Goal: Find contact information: Find contact information

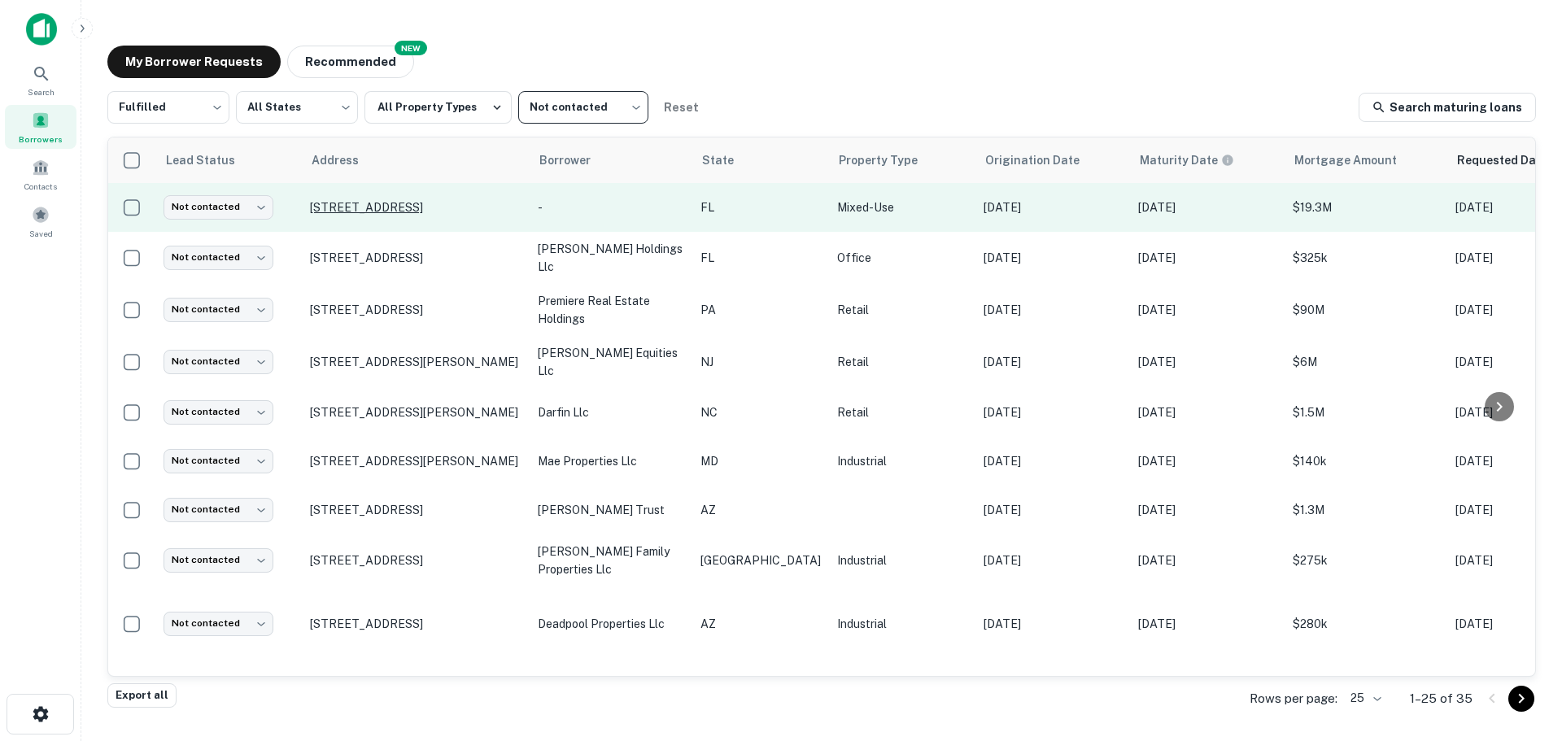
click at [412, 204] on p "[STREET_ADDRESS]" at bounding box center [415, 207] width 211 height 15
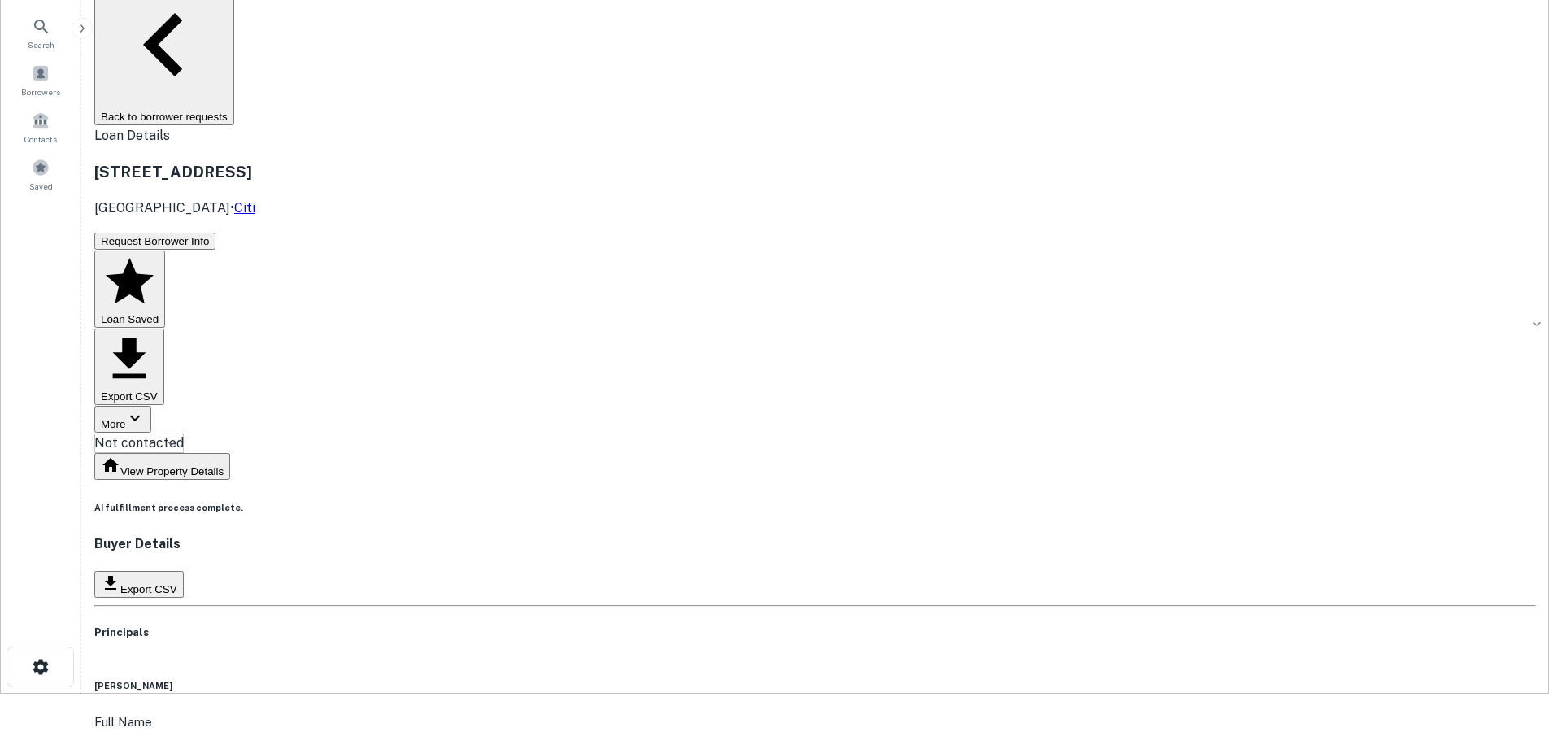
scroll to position [75, 0]
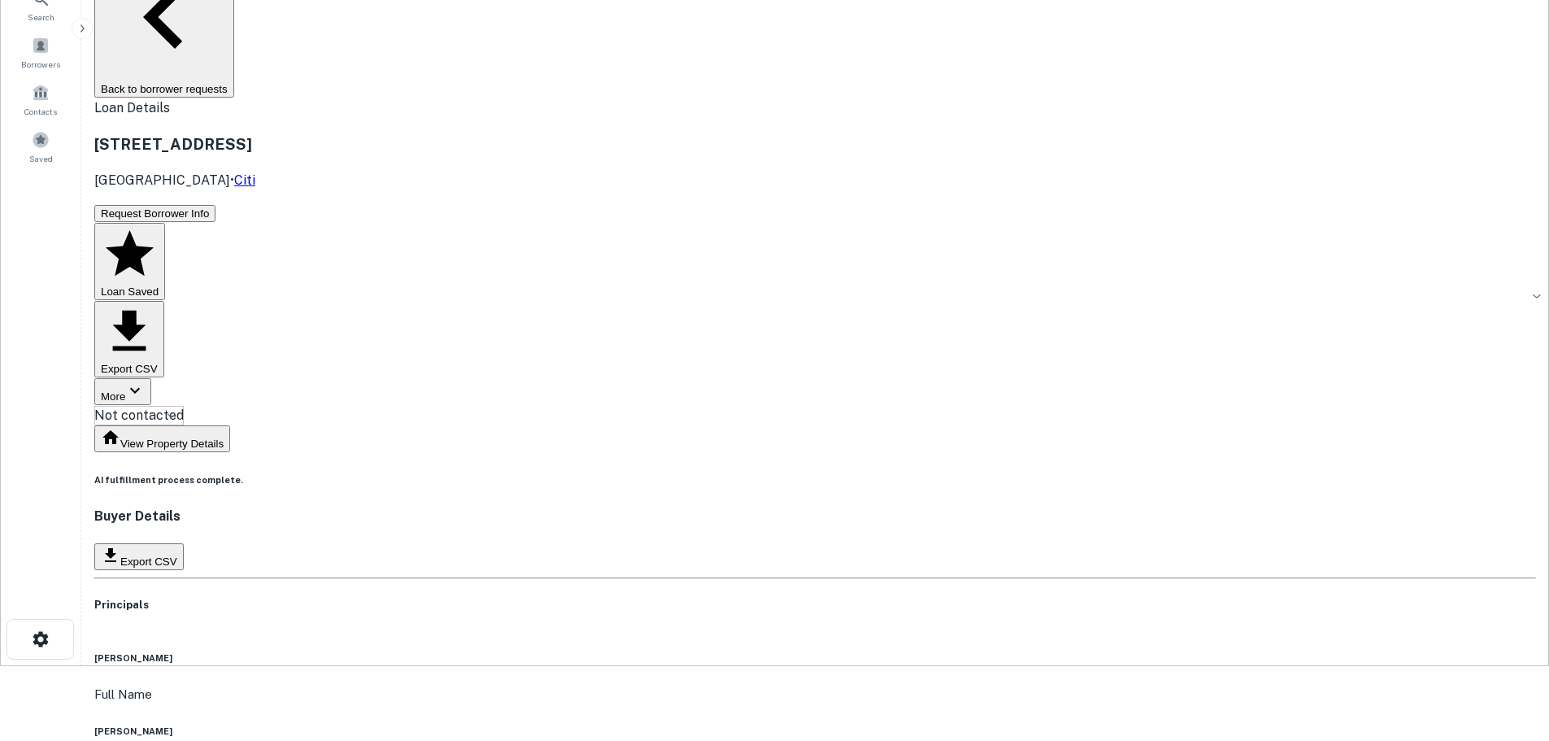
copy h6 "tjac development"
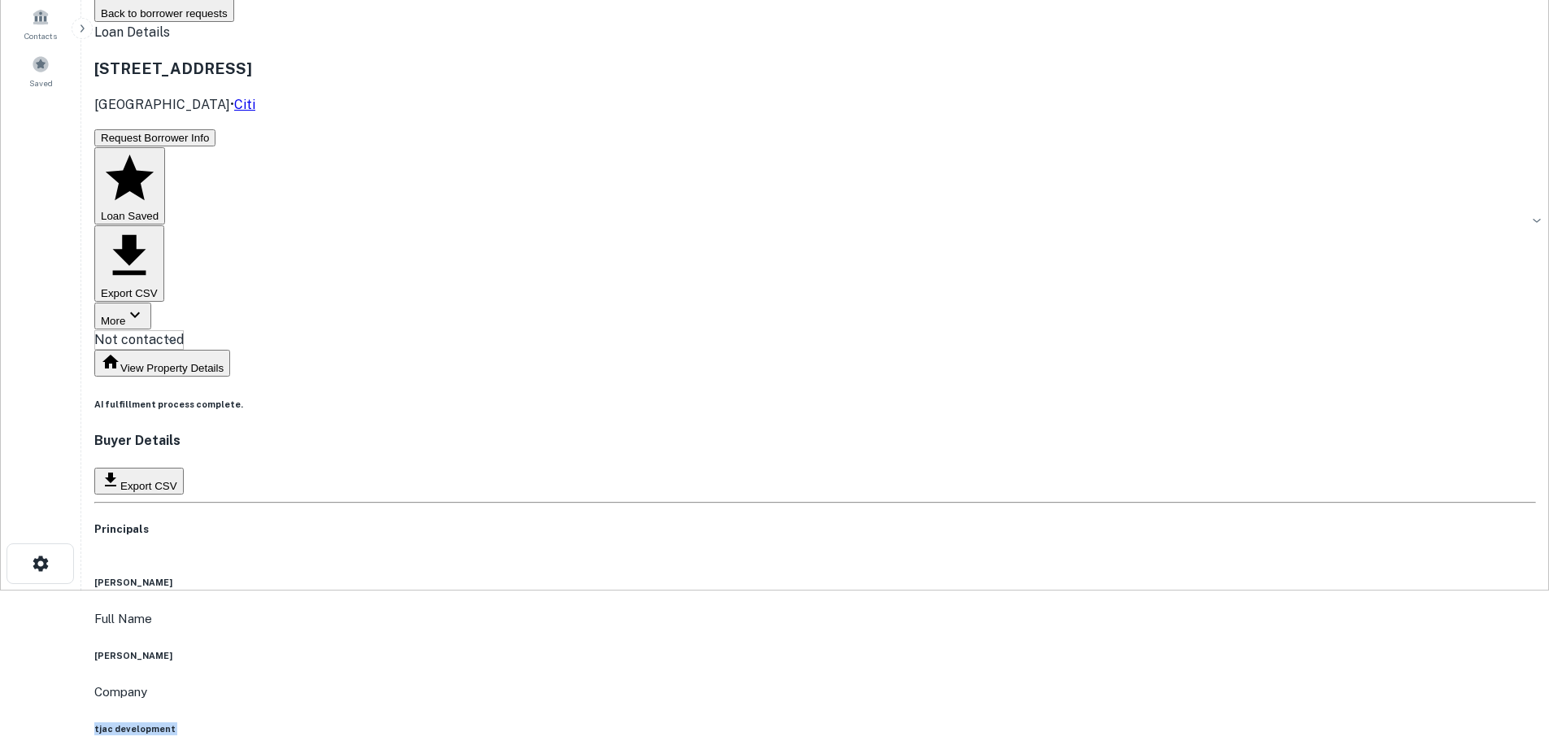
scroll to position [194, 0]
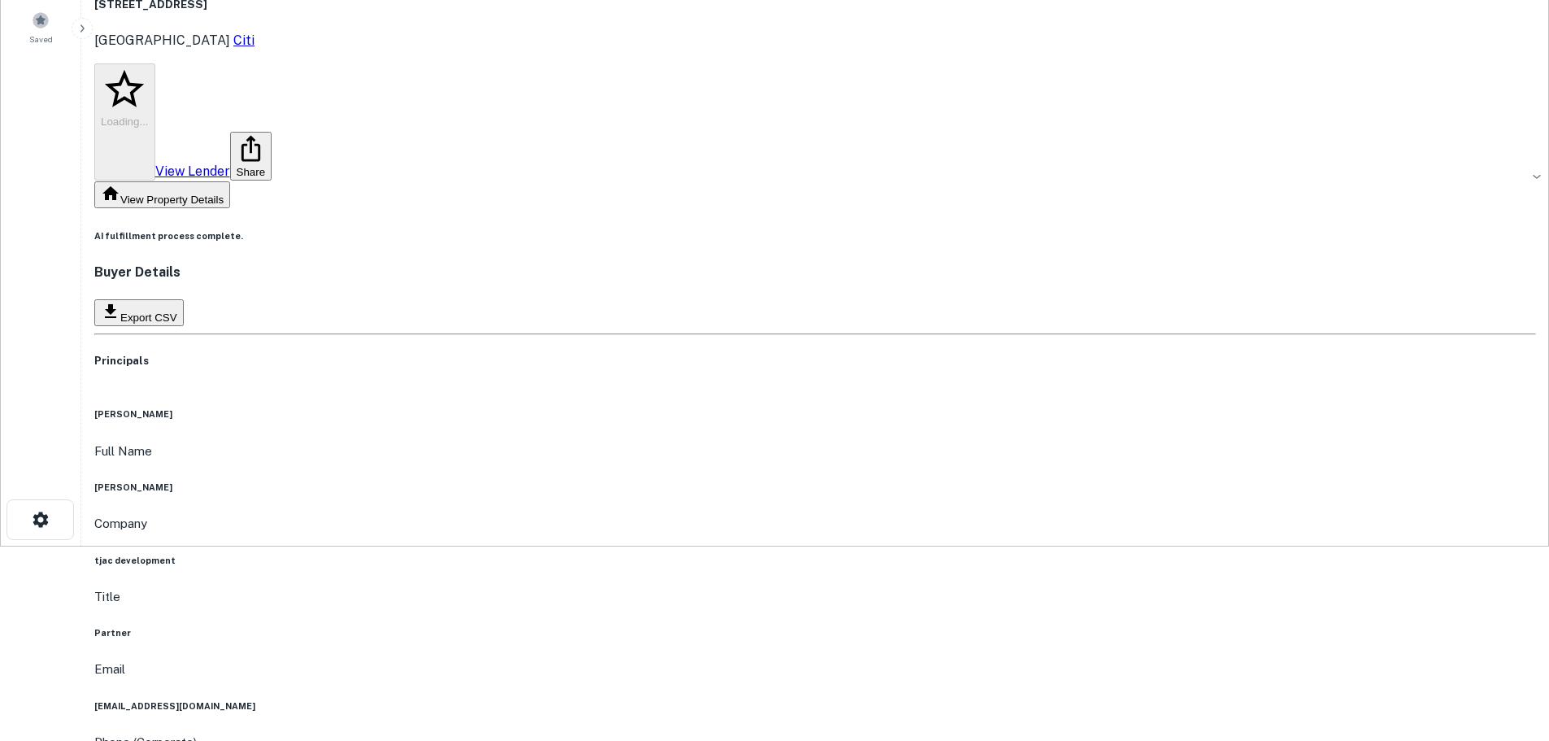
click at [757, 481] on h6 "rachel schwarzman ostrovsky" at bounding box center [815, 487] width 1442 height 13
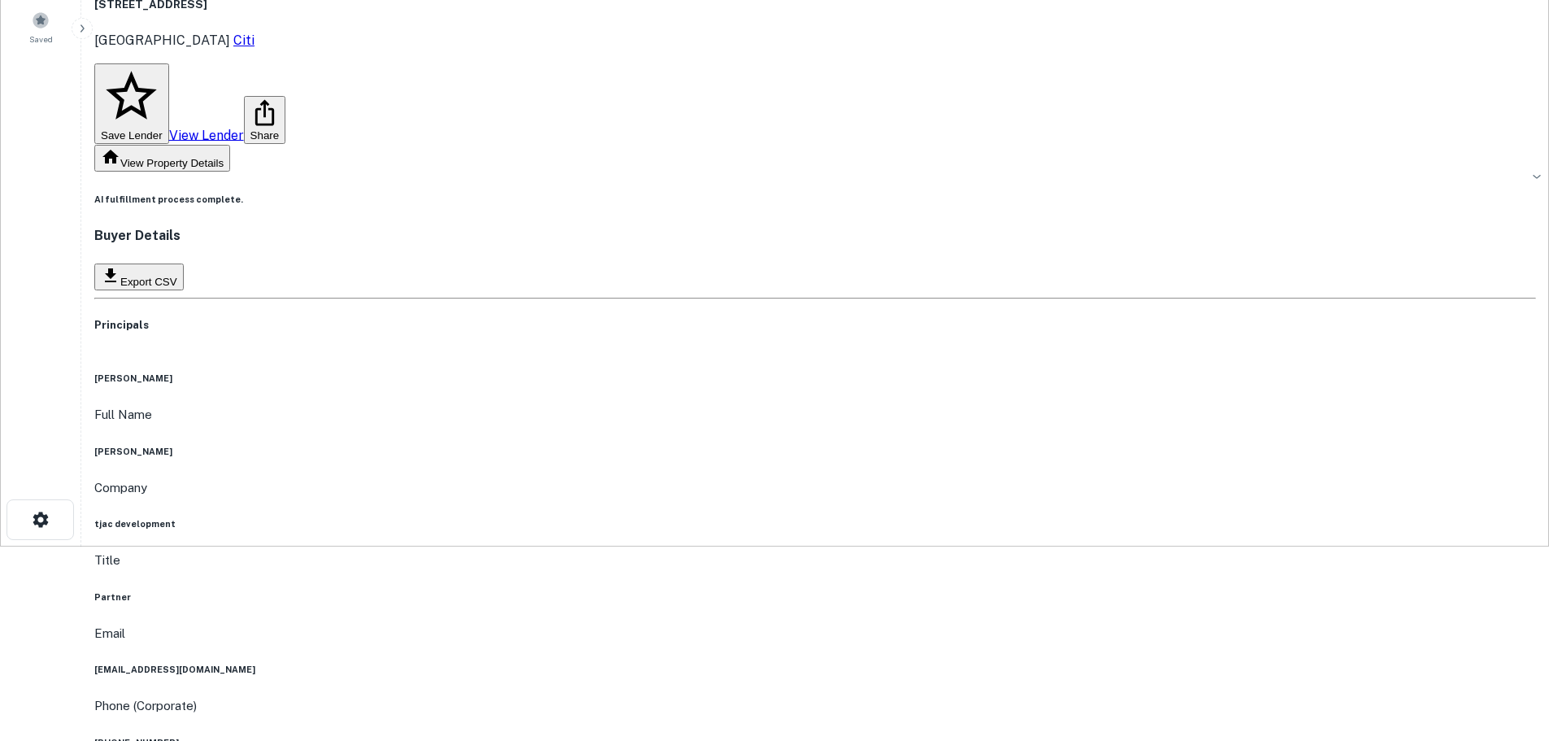
click at [757, 445] on h6 "rachel schwarzman ostrovsky" at bounding box center [815, 451] width 1442 height 13
copy h6 "rachel schwarzman ostrovsky"
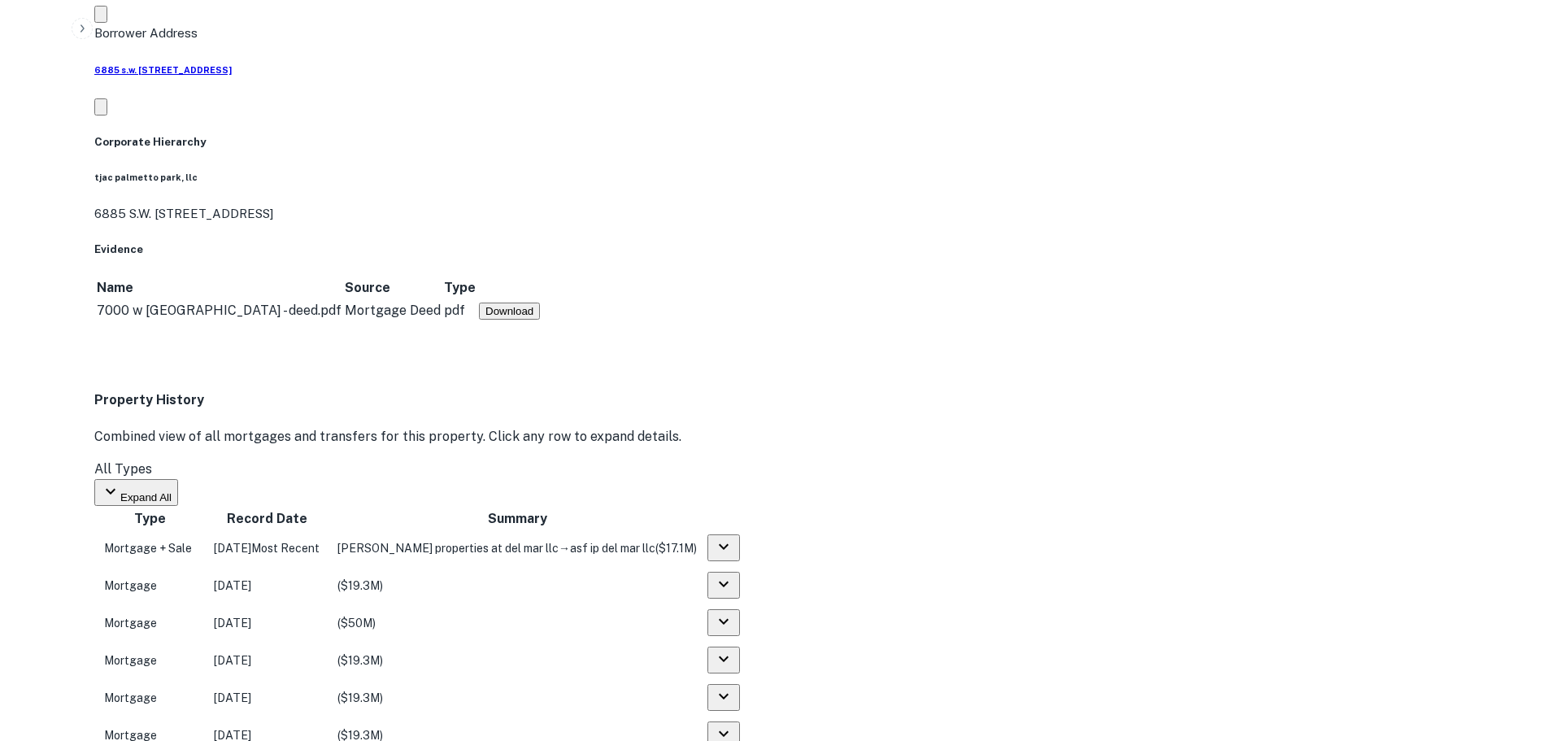
scroll to position [1344, 0]
drag, startPoint x: 1402, startPoint y: 452, endPoint x: 1184, endPoint y: 410, distance: 222.0
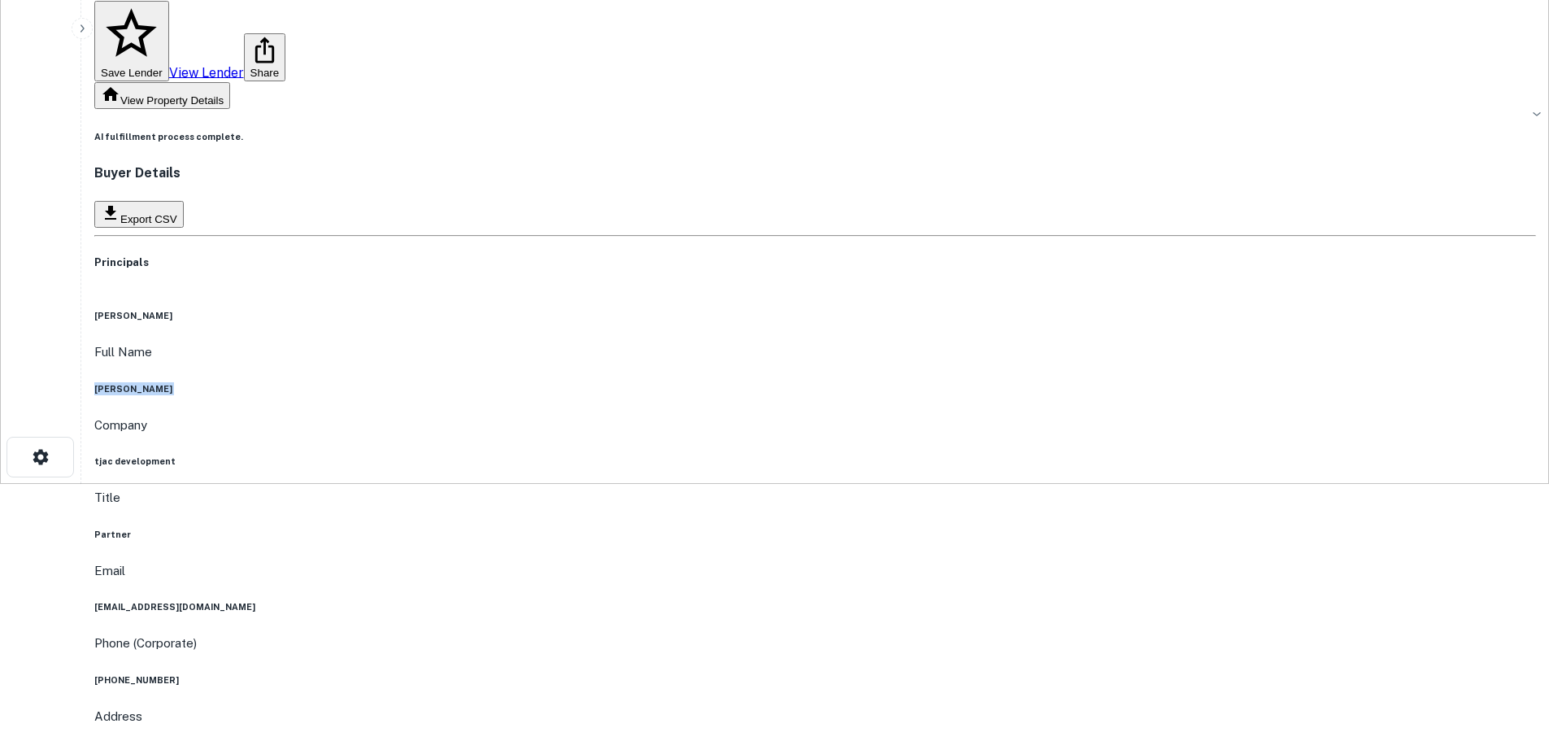
scroll to position [256, 0]
click at [794, 674] on h6 "(617) 739-0009" at bounding box center [815, 680] width 1442 height 13
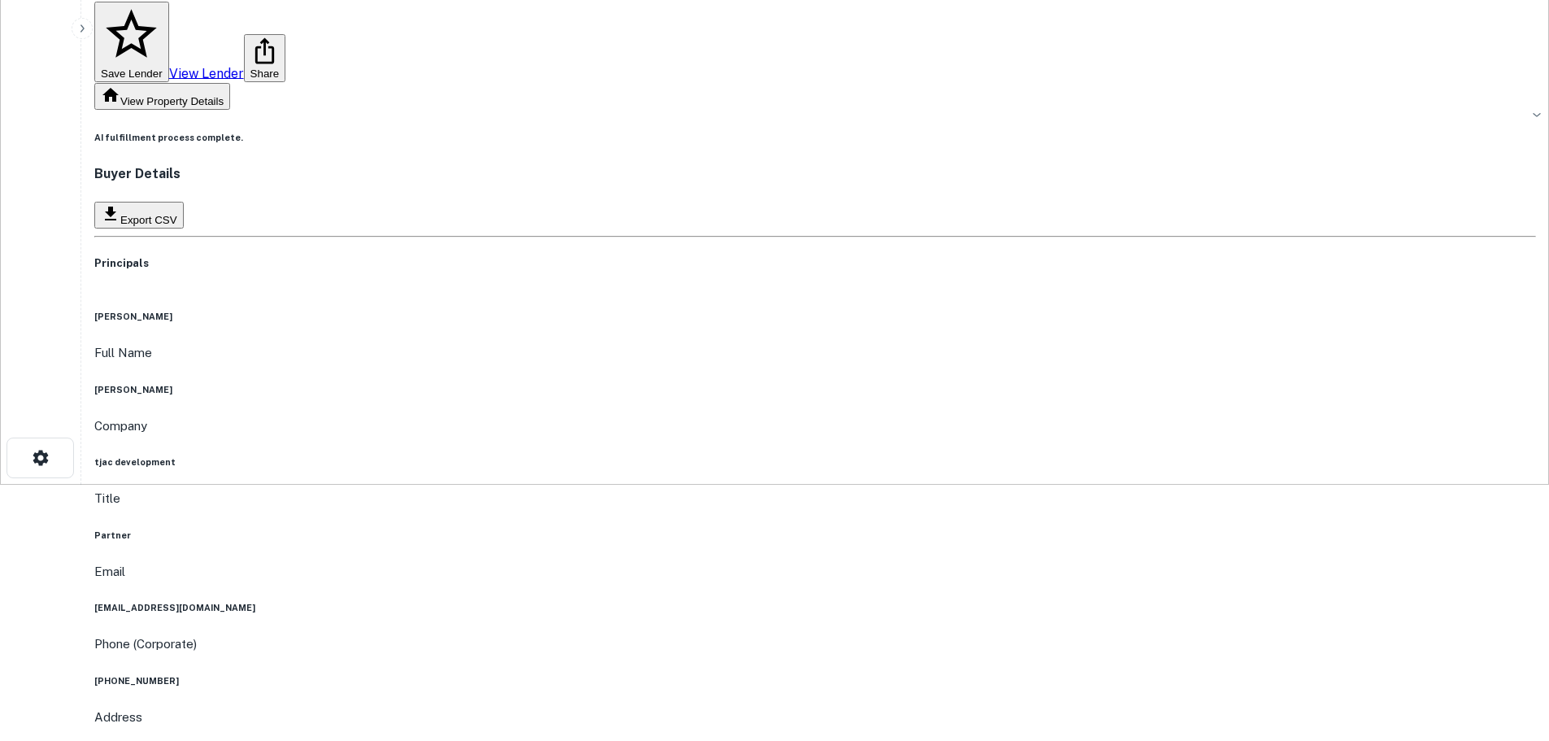
copy h6 "zvi schwarzman"
click at [739, 674] on h6 "(617) 739-0009" at bounding box center [815, 680] width 1442 height 13
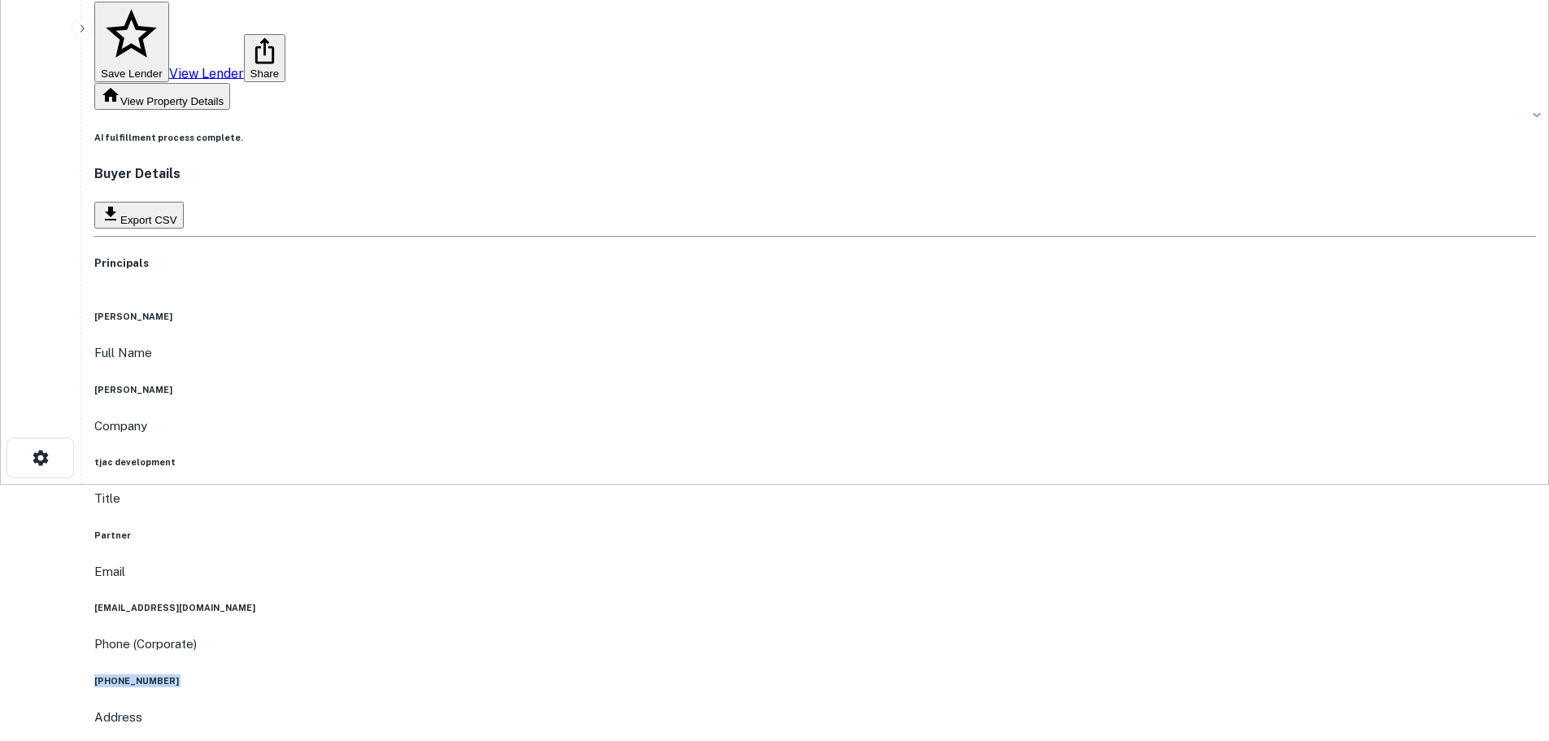
click at [739, 674] on h6 "(617) 739-0009" at bounding box center [815, 680] width 1442 height 13
copy h6 "(617) 739-0009"
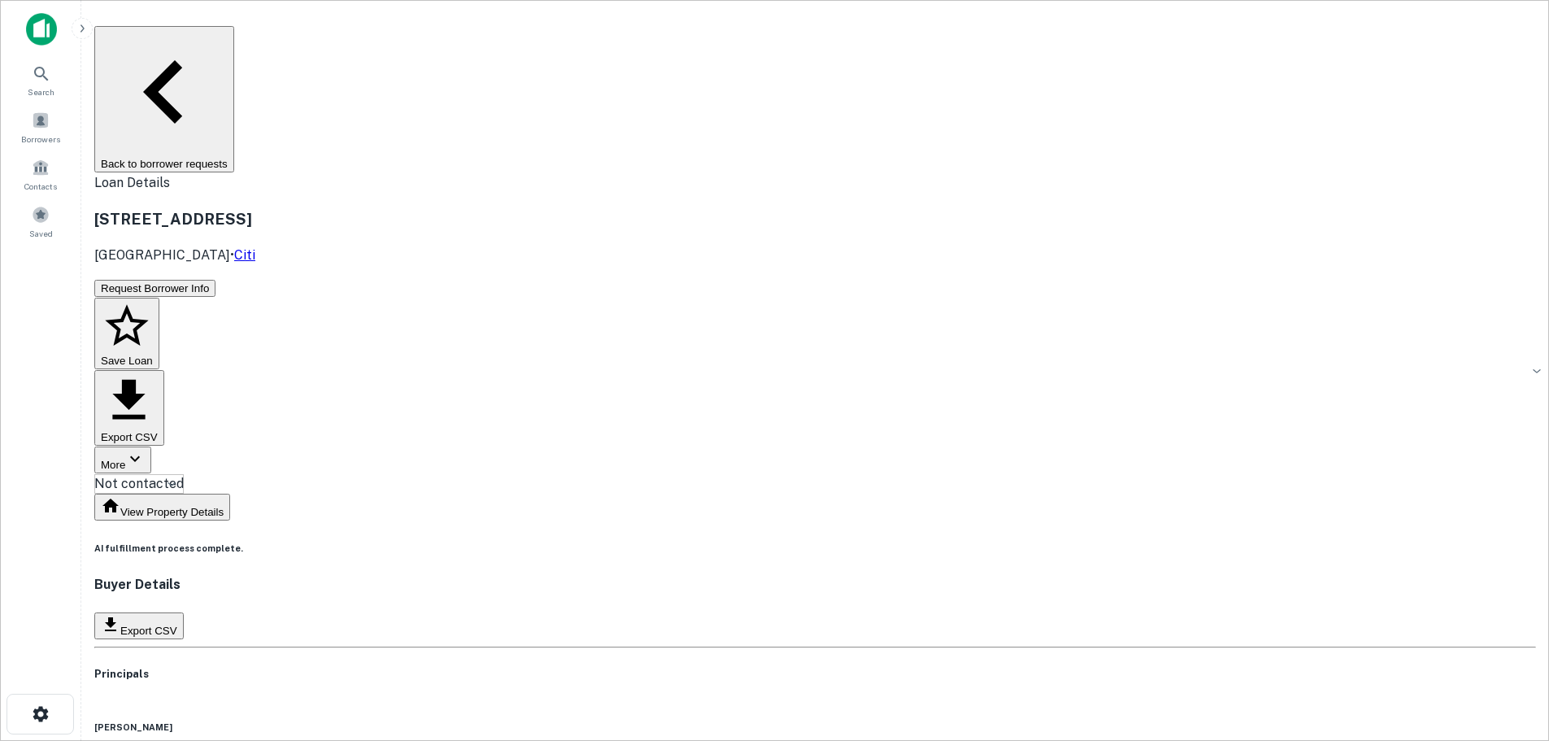
click at [234, 36] on button "Back to borrower requests" at bounding box center [164, 99] width 140 height 146
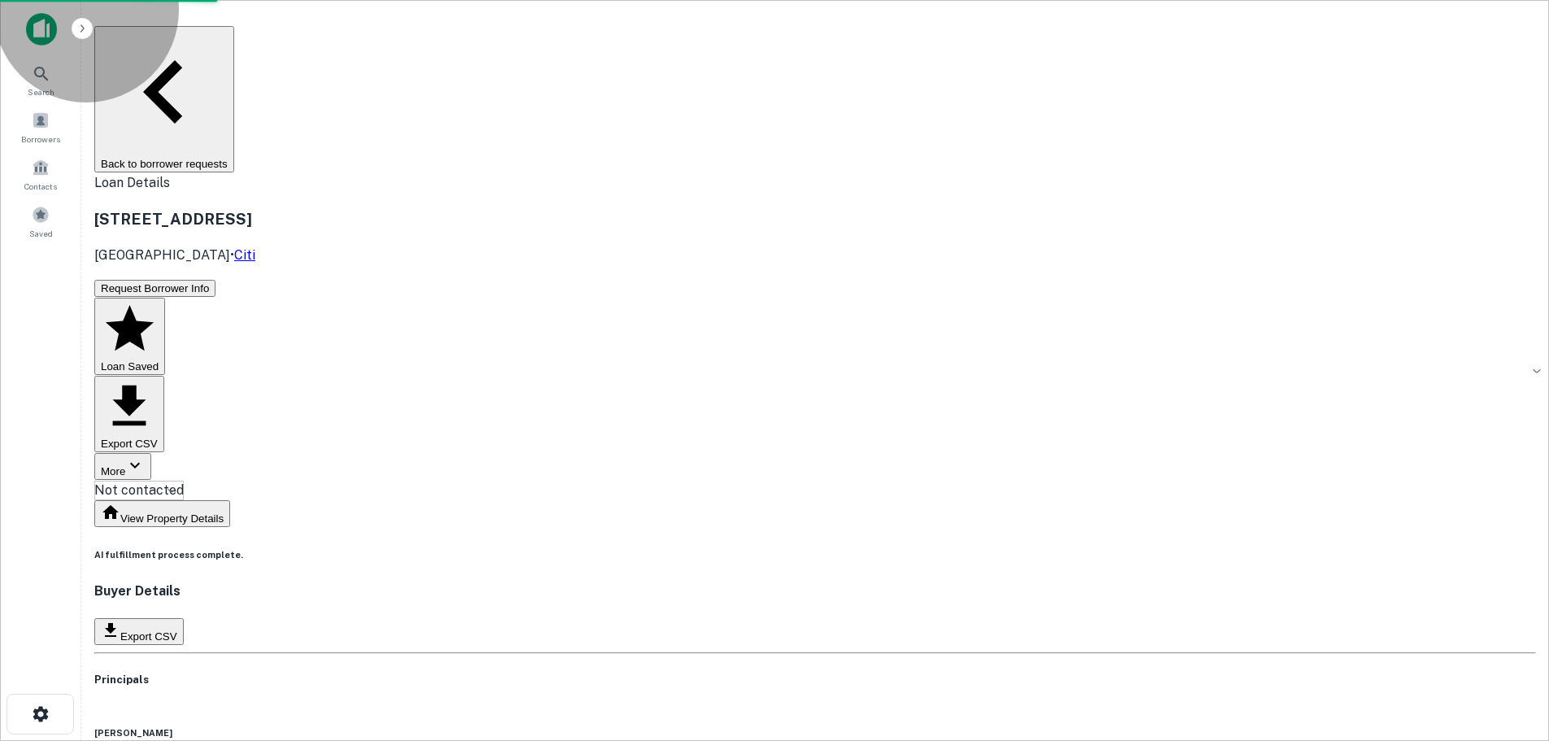
click at [234, 36] on button "Back to borrower requests" at bounding box center [164, 99] width 140 height 146
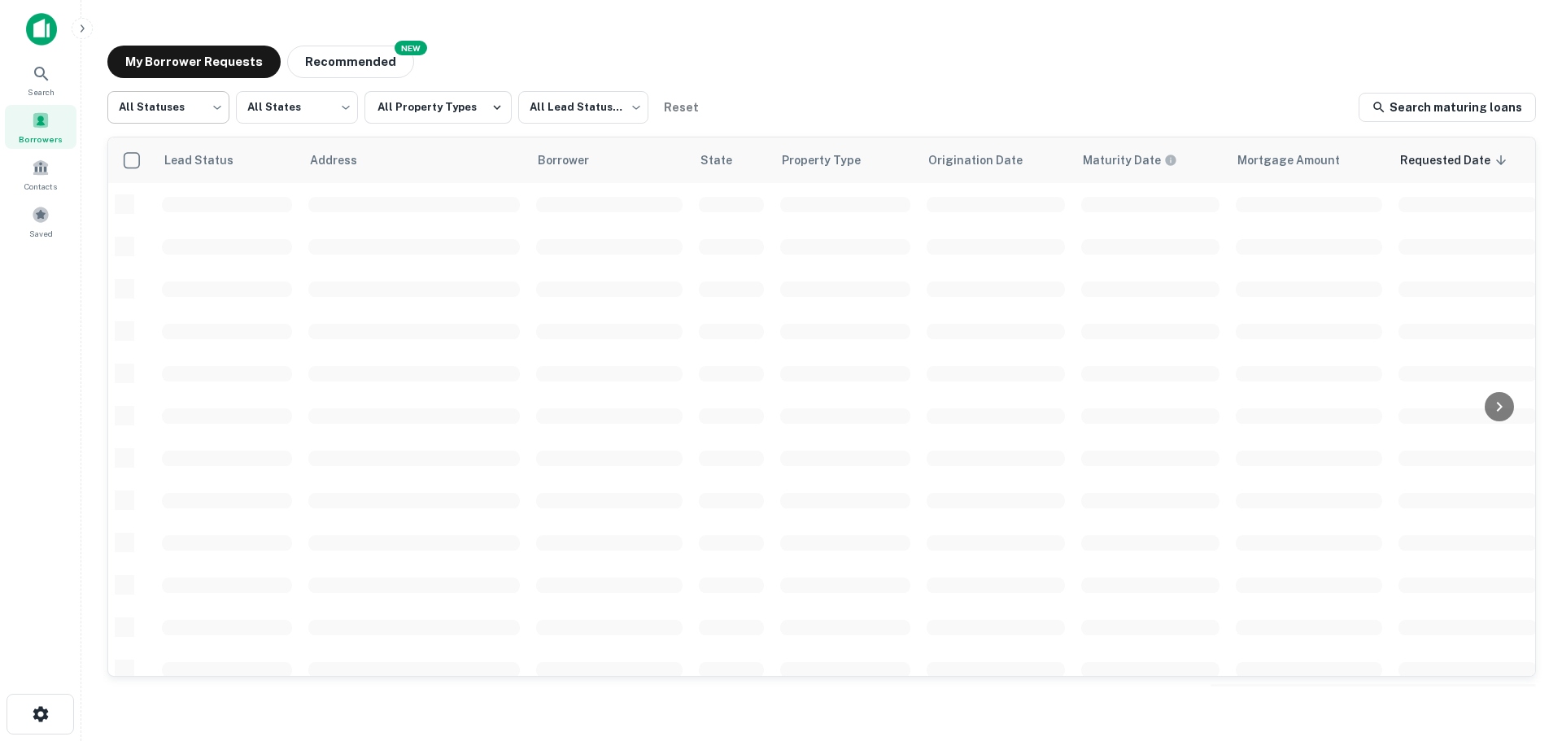
click at [213, 111] on body "Search Borrowers Contacts Saved My Borrower Requests NEW Recommended All Status…" at bounding box center [781, 370] width 1562 height 741
click at [211, 204] on li "Fulfilled" at bounding box center [168, 208] width 122 height 29
type input "*********"
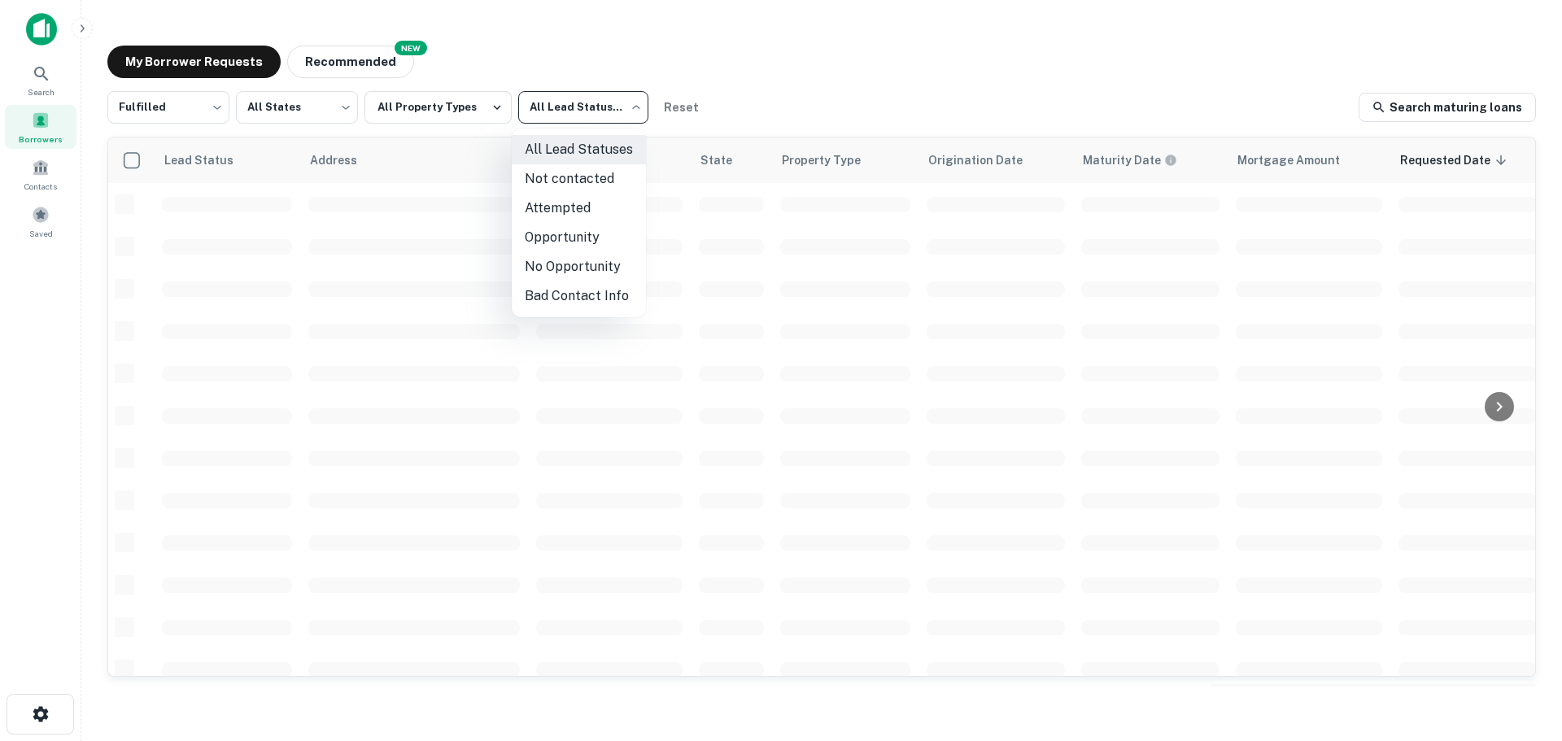
click at [607, 108] on body "Search Borrowers Contacts Saved My Borrower Requests NEW Recommended Fulfilled …" at bounding box center [781, 370] width 1562 height 741
click at [596, 207] on li "Attempted" at bounding box center [579, 208] width 134 height 29
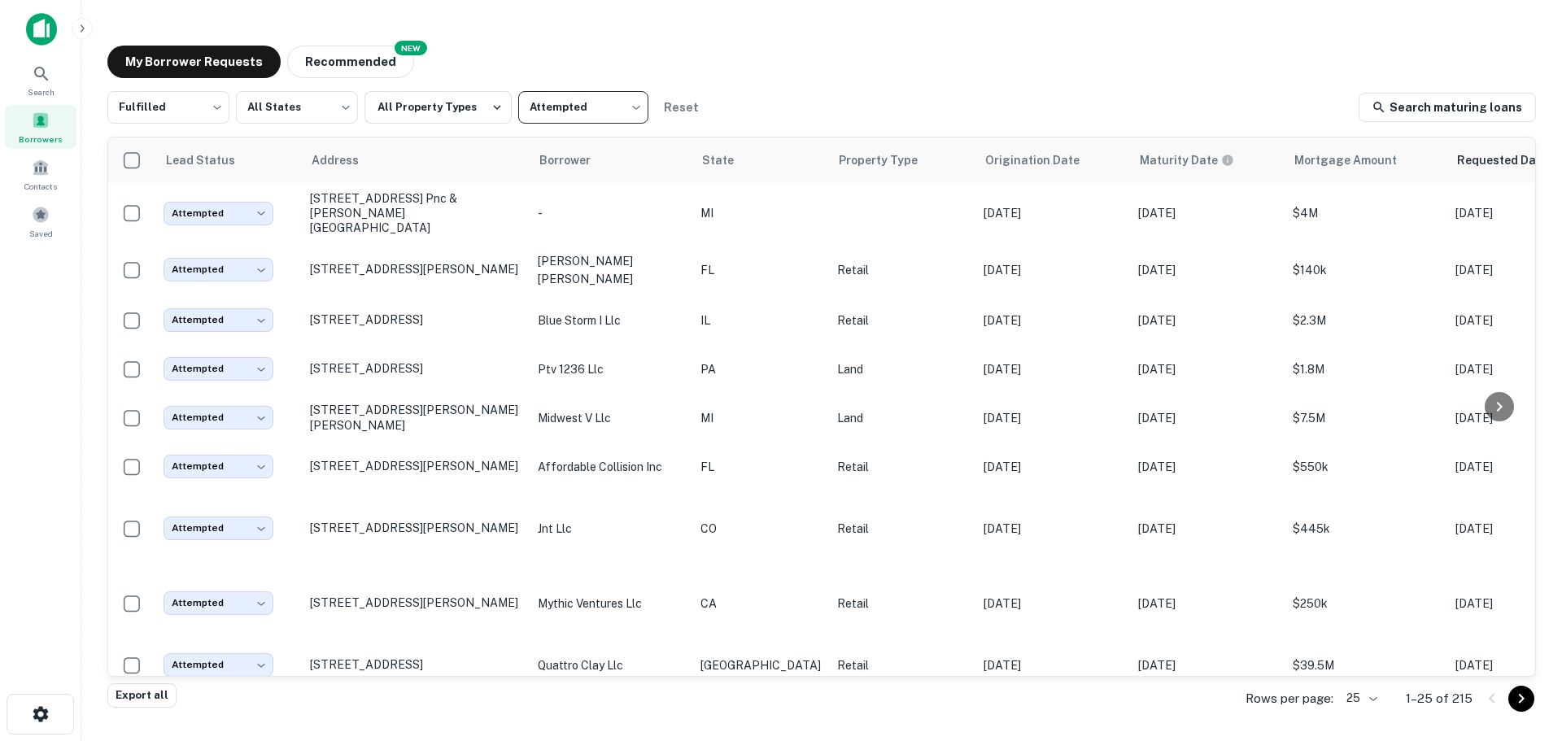
click at [547, 104] on body "Search Borrowers Contacts Saved My Borrower Requests NEW Recommended Fulfilled …" at bounding box center [781, 370] width 1562 height 741
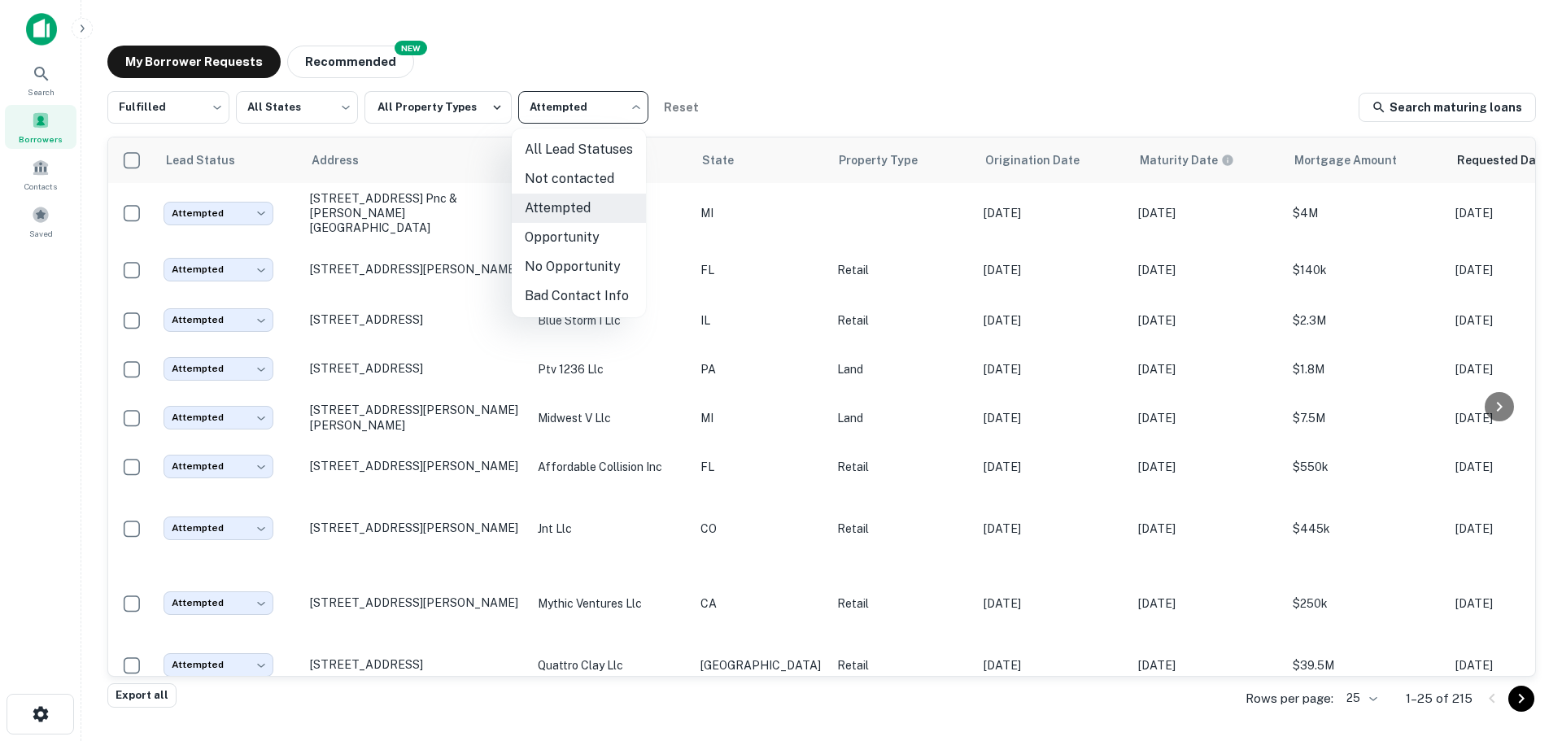
click at [556, 181] on li "Not contacted" at bounding box center [579, 178] width 134 height 29
type input "****"
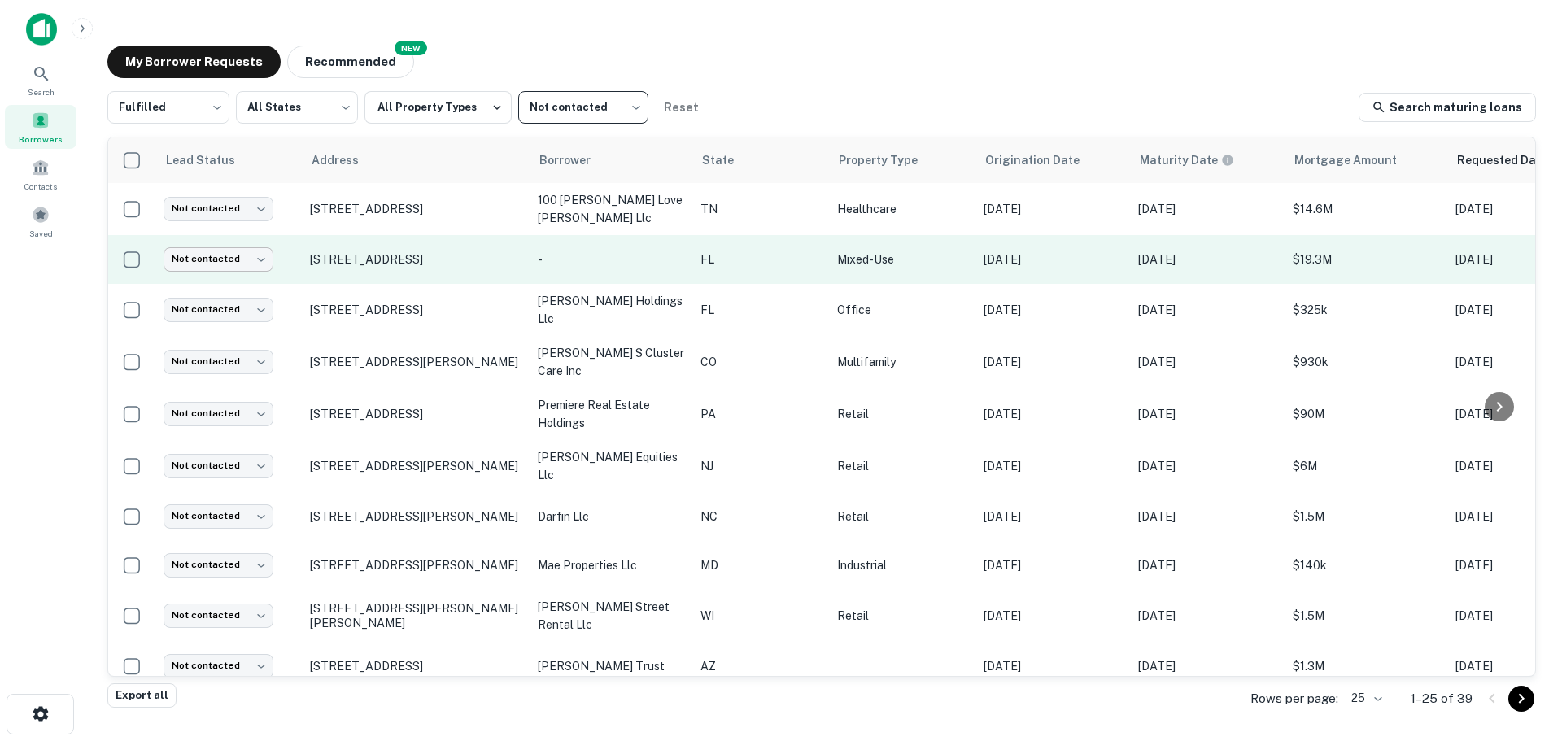
click at [246, 246] on body "Search Borrowers Contacts Saved My Borrower Requests NEW Recommended Fulfilled …" at bounding box center [781, 370] width 1562 height 741
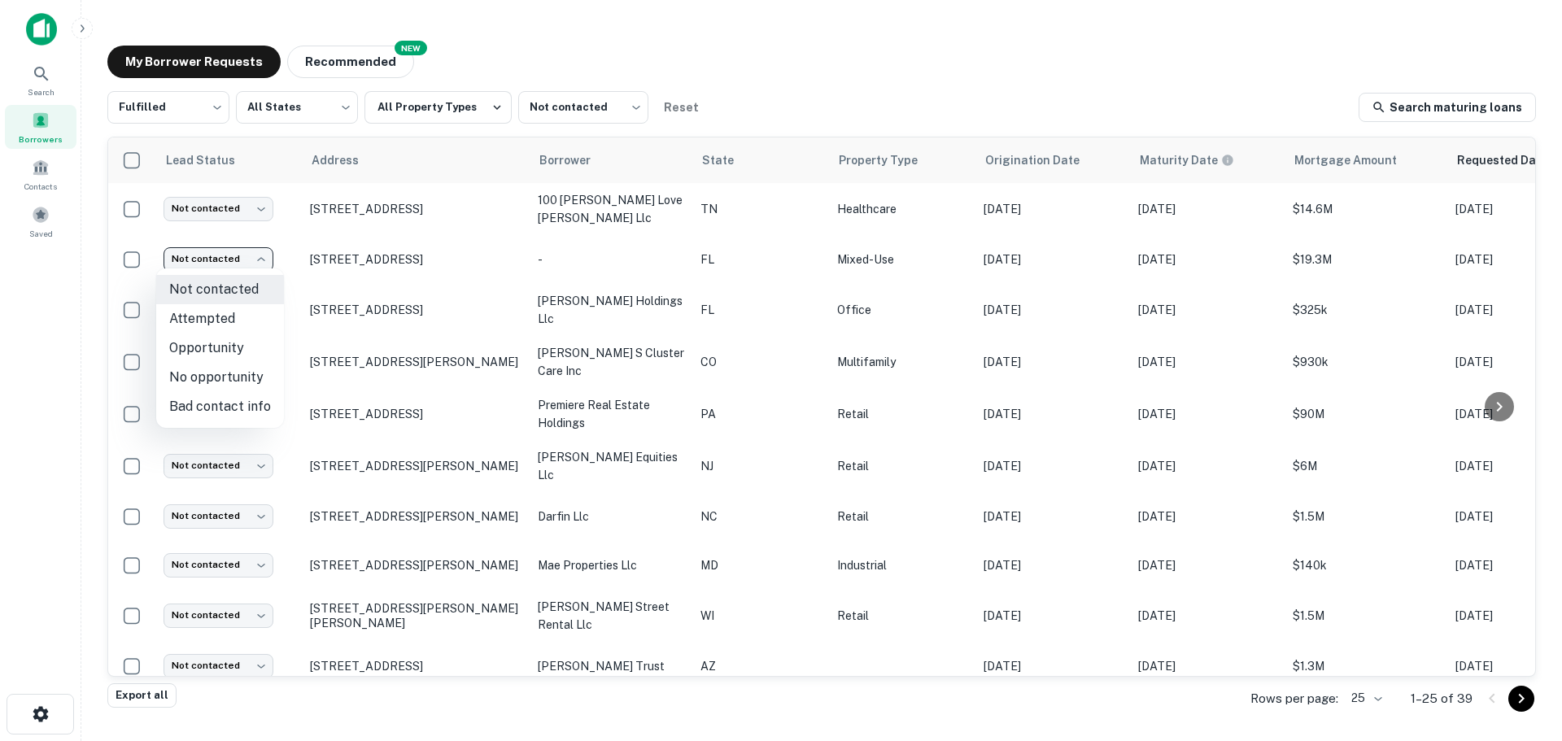
click at [240, 400] on li "Bad contact info" at bounding box center [220, 406] width 128 height 29
type input "**********"
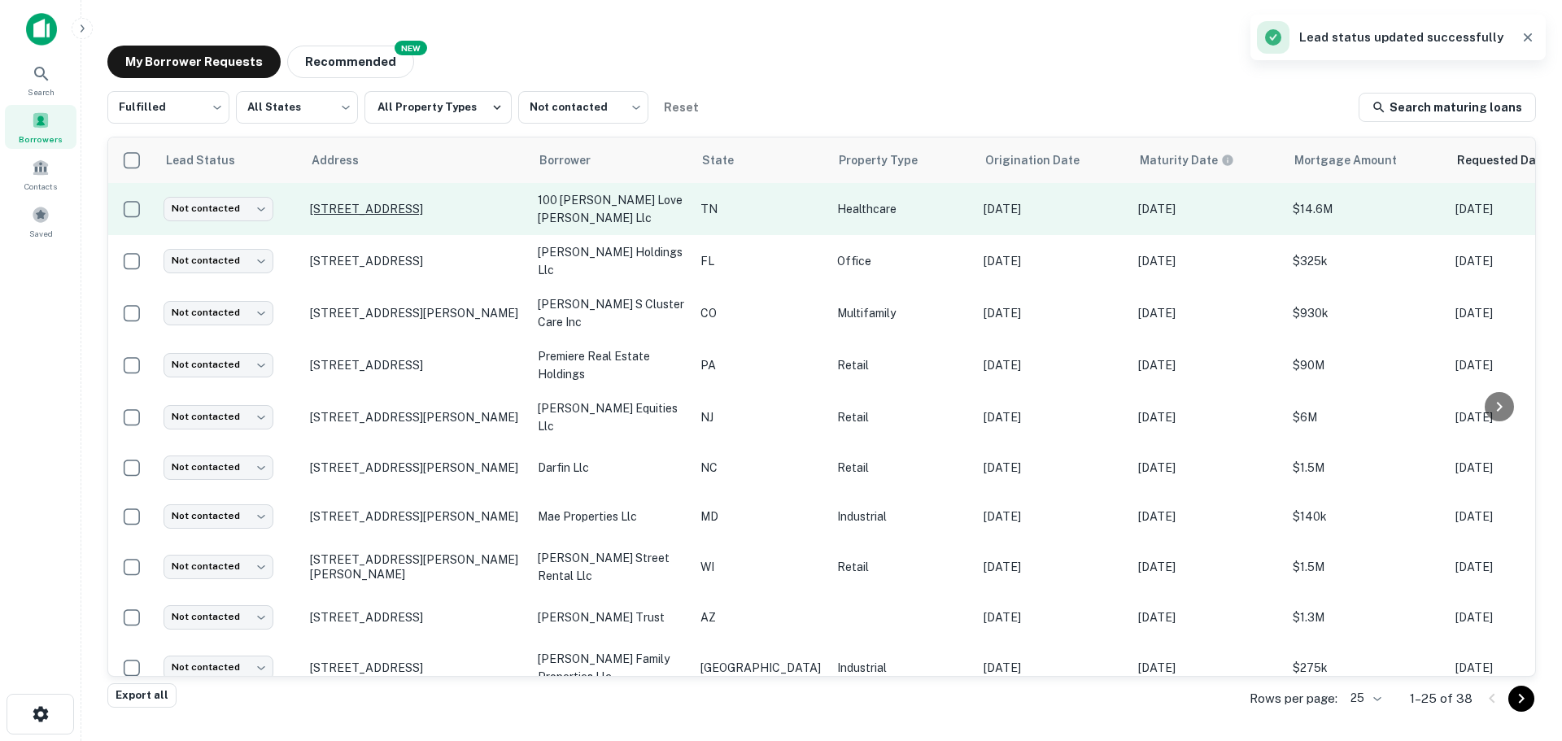
click at [435, 205] on p "[STREET_ADDRESS]" at bounding box center [415, 209] width 211 height 15
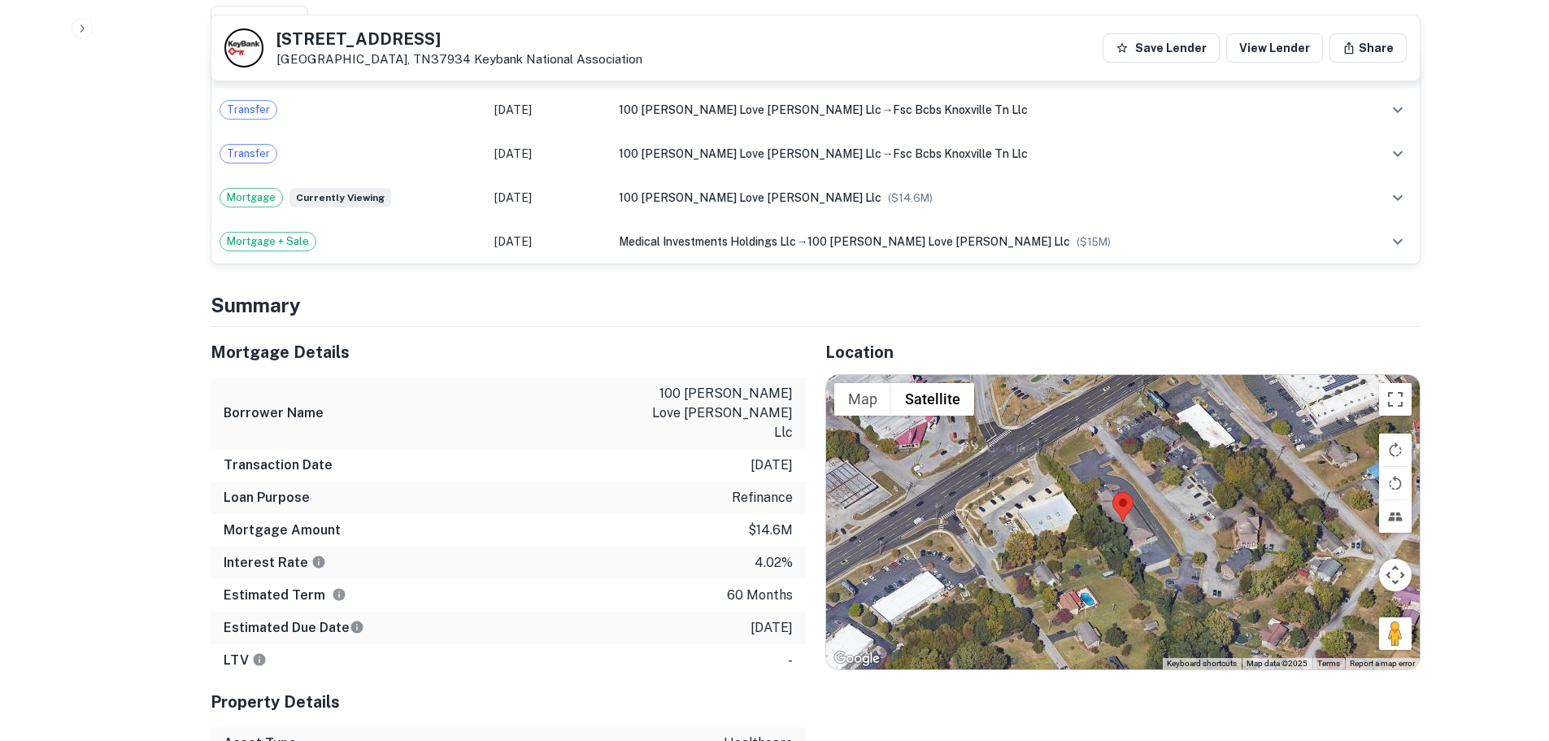
scroll to position [1113, 0]
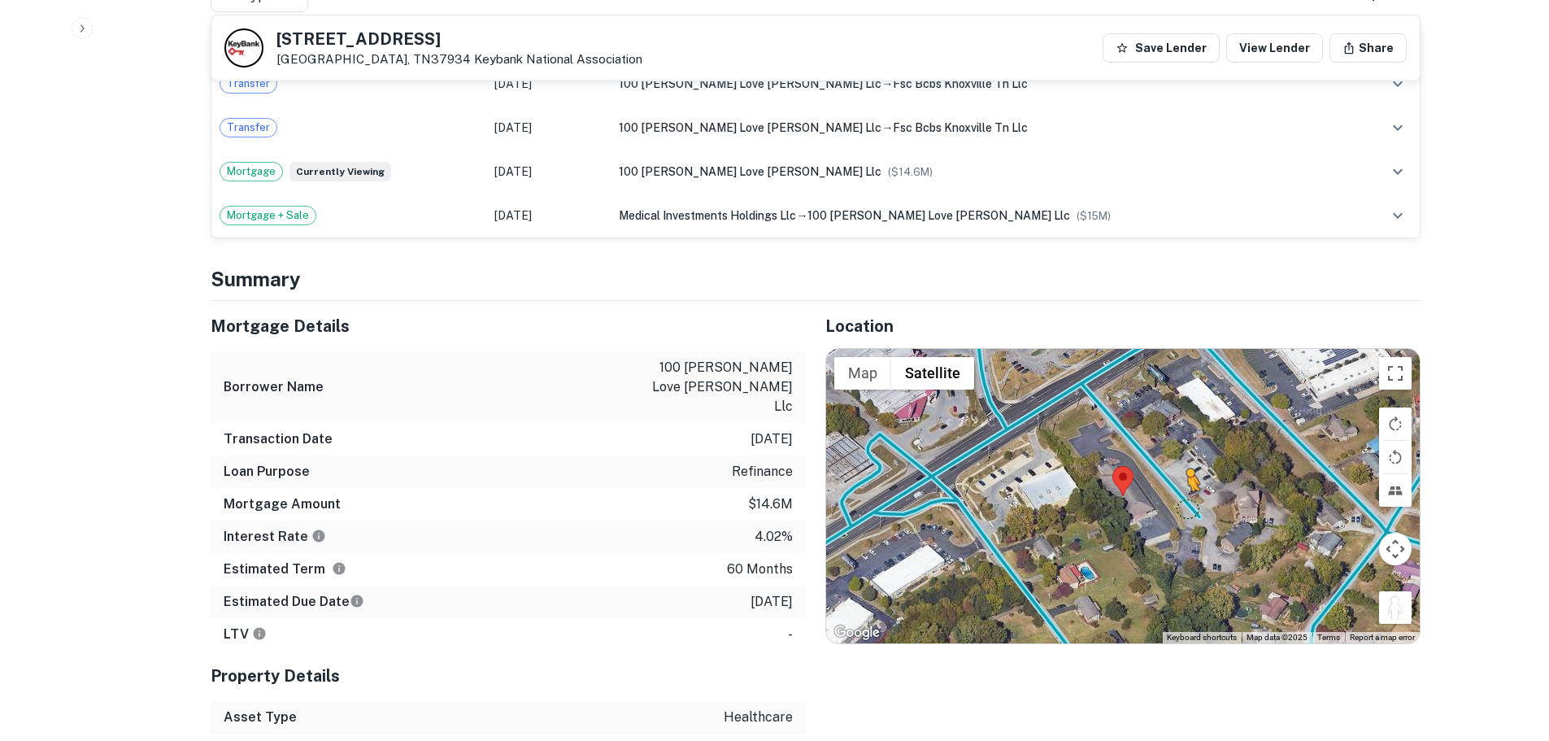
drag, startPoint x: 1410, startPoint y: 573, endPoint x: 1174, endPoint y: 473, distance: 257.0
click at [1174, 473] on div "To activate drag with keyboard, press Alt + Enter. Once in keyboard drag state,…" at bounding box center [1123, 496] width 594 height 294
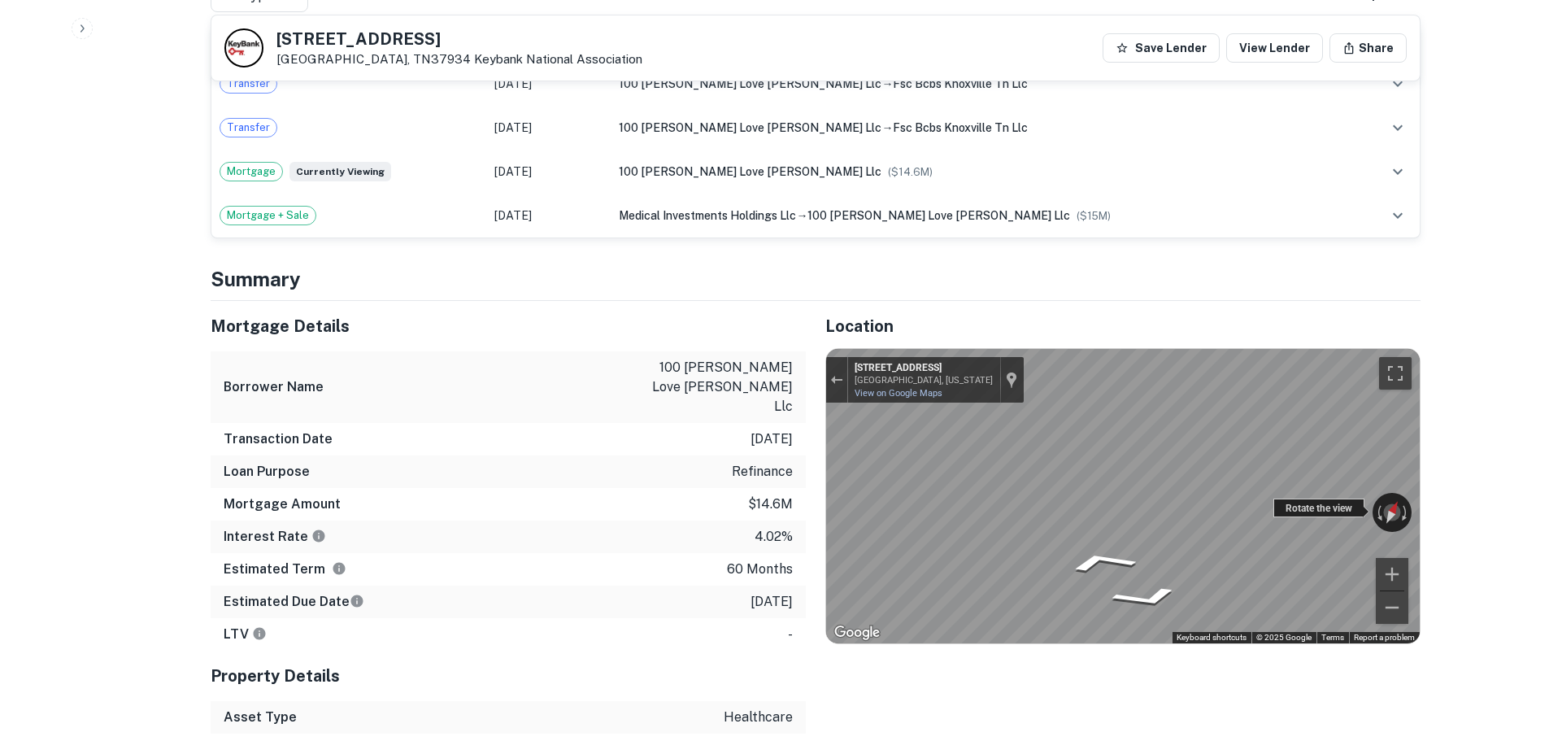
click at [1288, 476] on div "← Move left → Move right ↑ Move up ↓ Move down + Zoom in - Zoom out 198 Glenlei…" at bounding box center [1123, 496] width 594 height 294
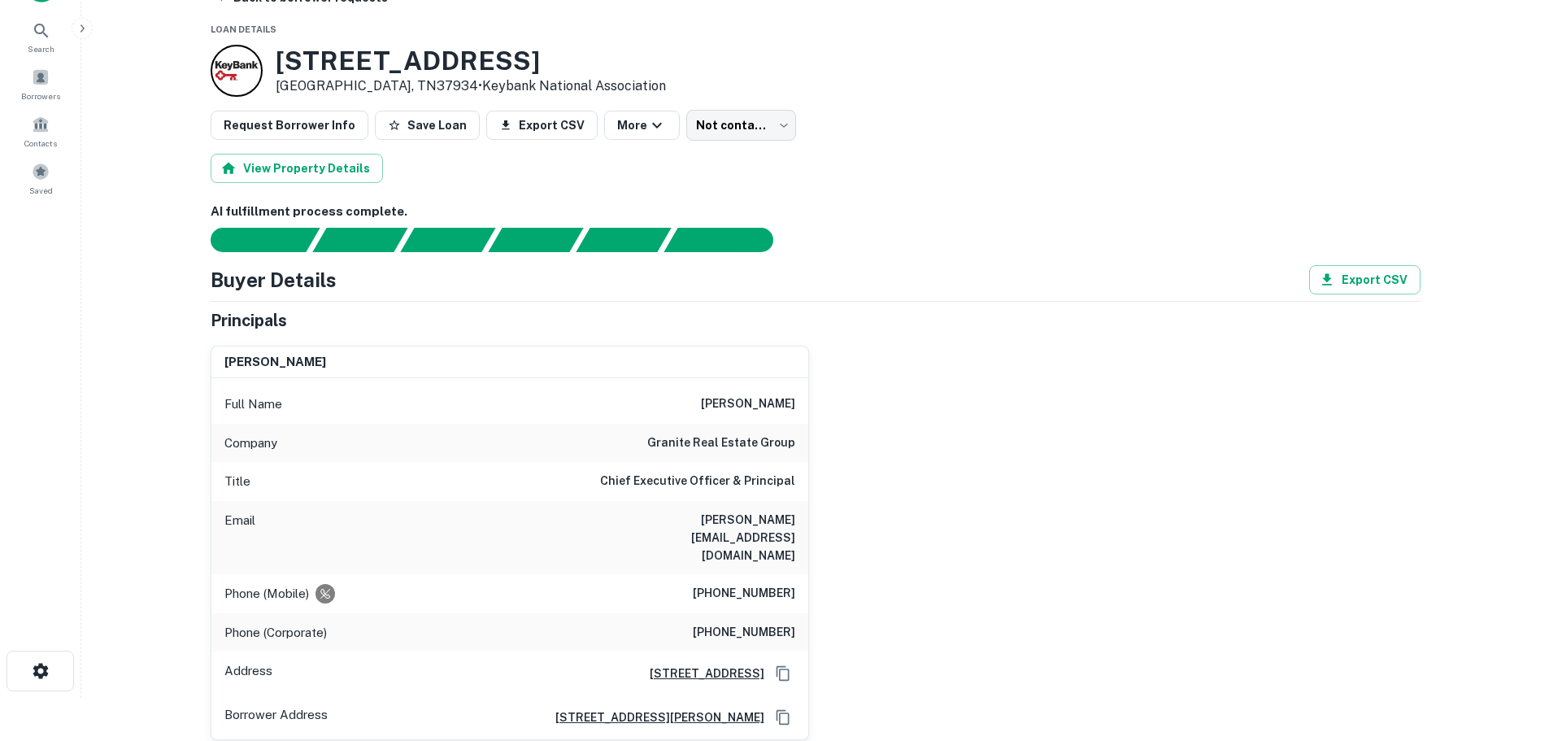
scroll to position [103, 0]
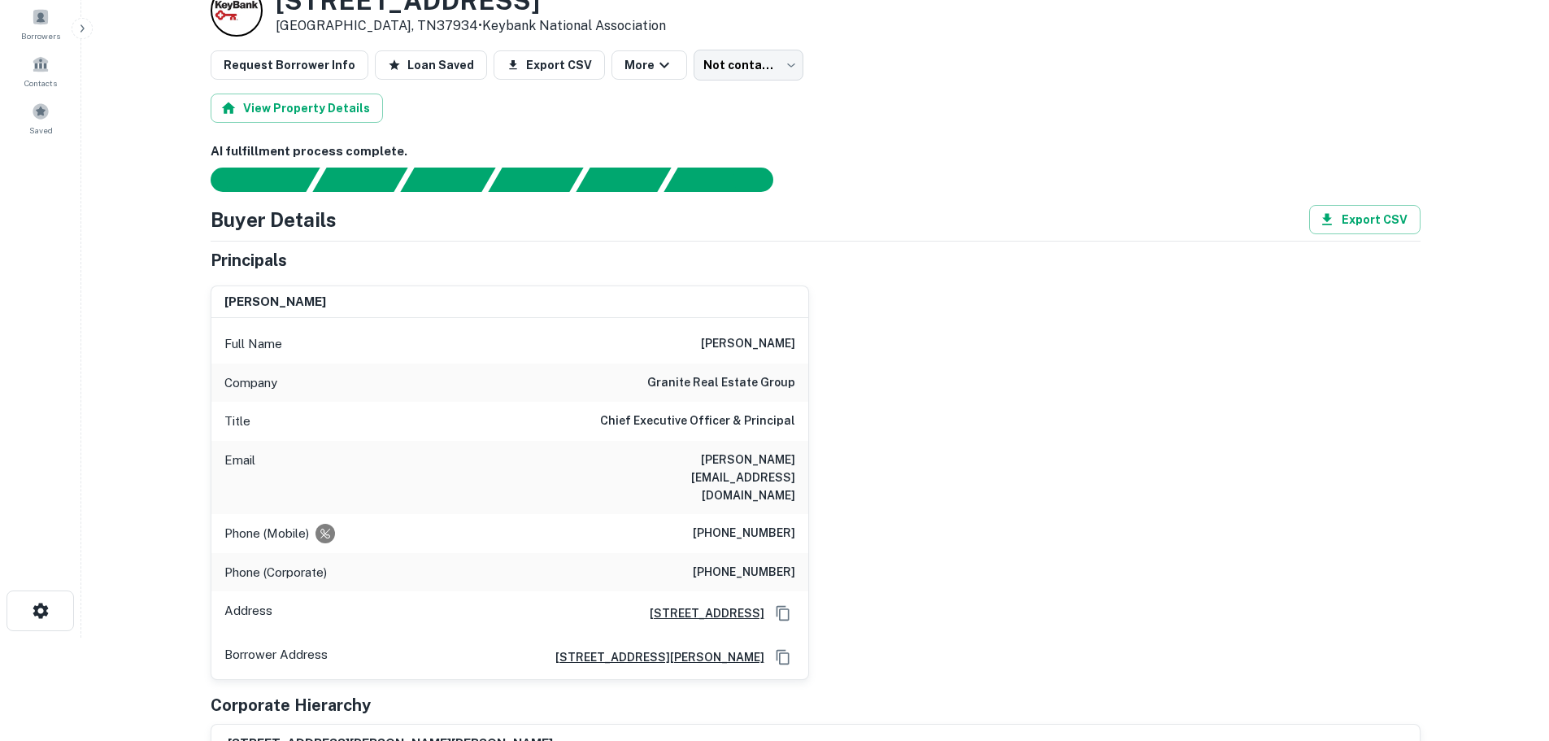
click at [755, 380] on h6 "granite real estate group" at bounding box center [721, 383] width 148 height 20
click at [754, 379] on h6 "granite real estate group" at bounding box center [721, 383] width 148 height 20
copy h6 "granite real estate group"
click at [757, 524] on h6 "[PHONE_NUMBER]" at bounding box center [744, 534] width 102 height 20
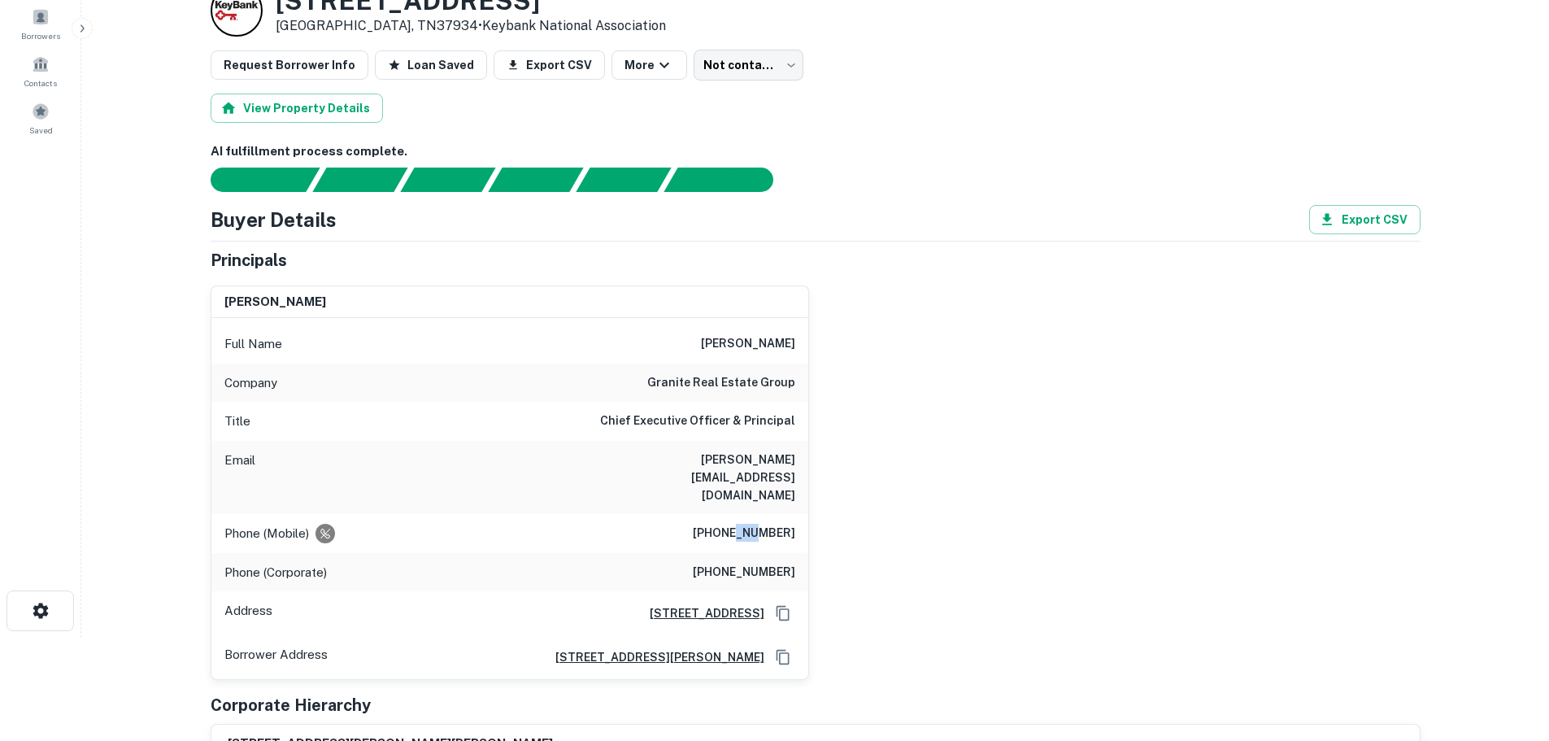
click at [757, 524] on h6 "[PHONE_NUMBER]" at bounding box center [744, 534] width 102 height 20
copy h6 "[PHONE_NUMBER]"
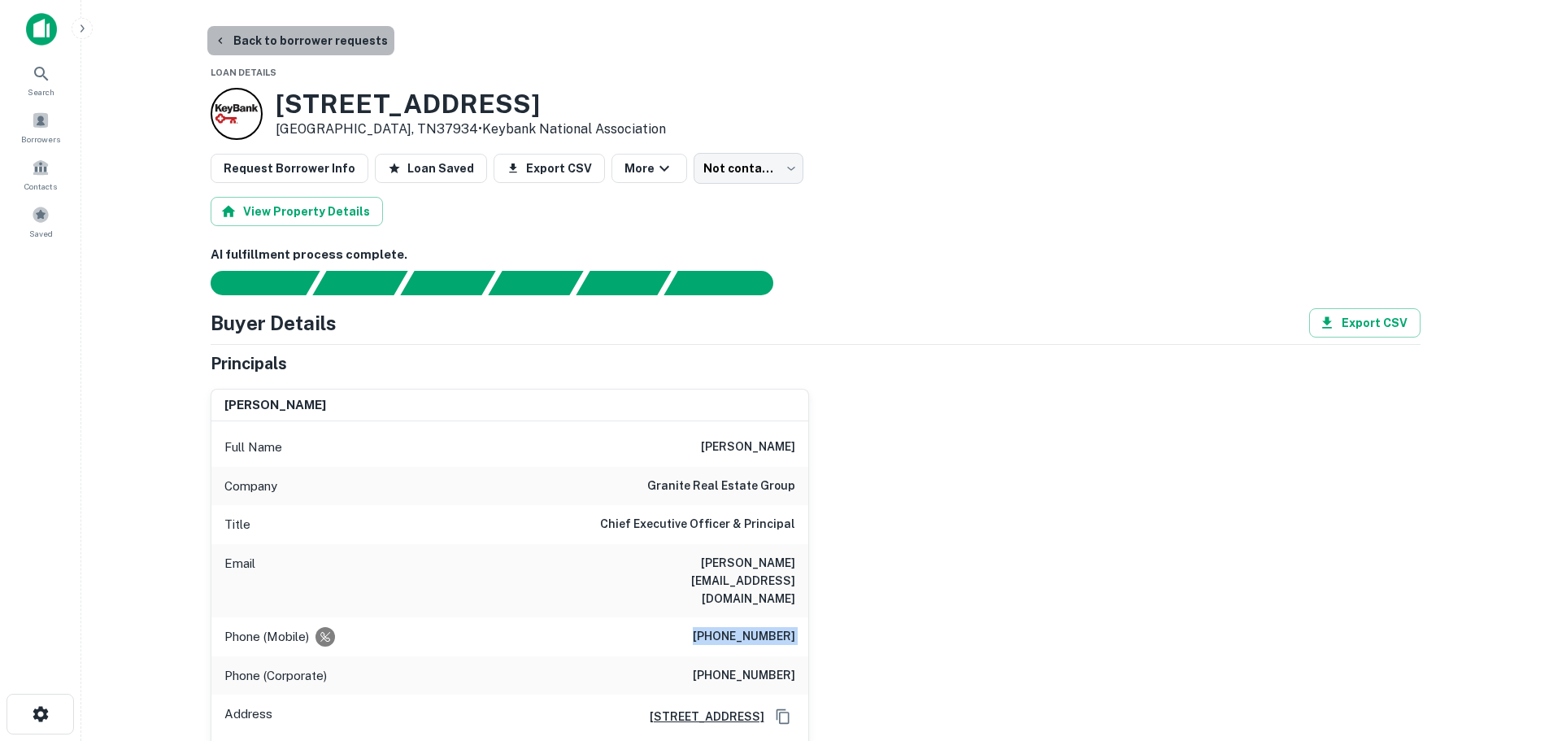
click at [342, 31] on button "Back to borrower requests" at bounding box center [300, 40] width 187 height 29
click at [334, 36] on button "Back to borrower requests" at bounding box center [300, 40] width 187 height 29
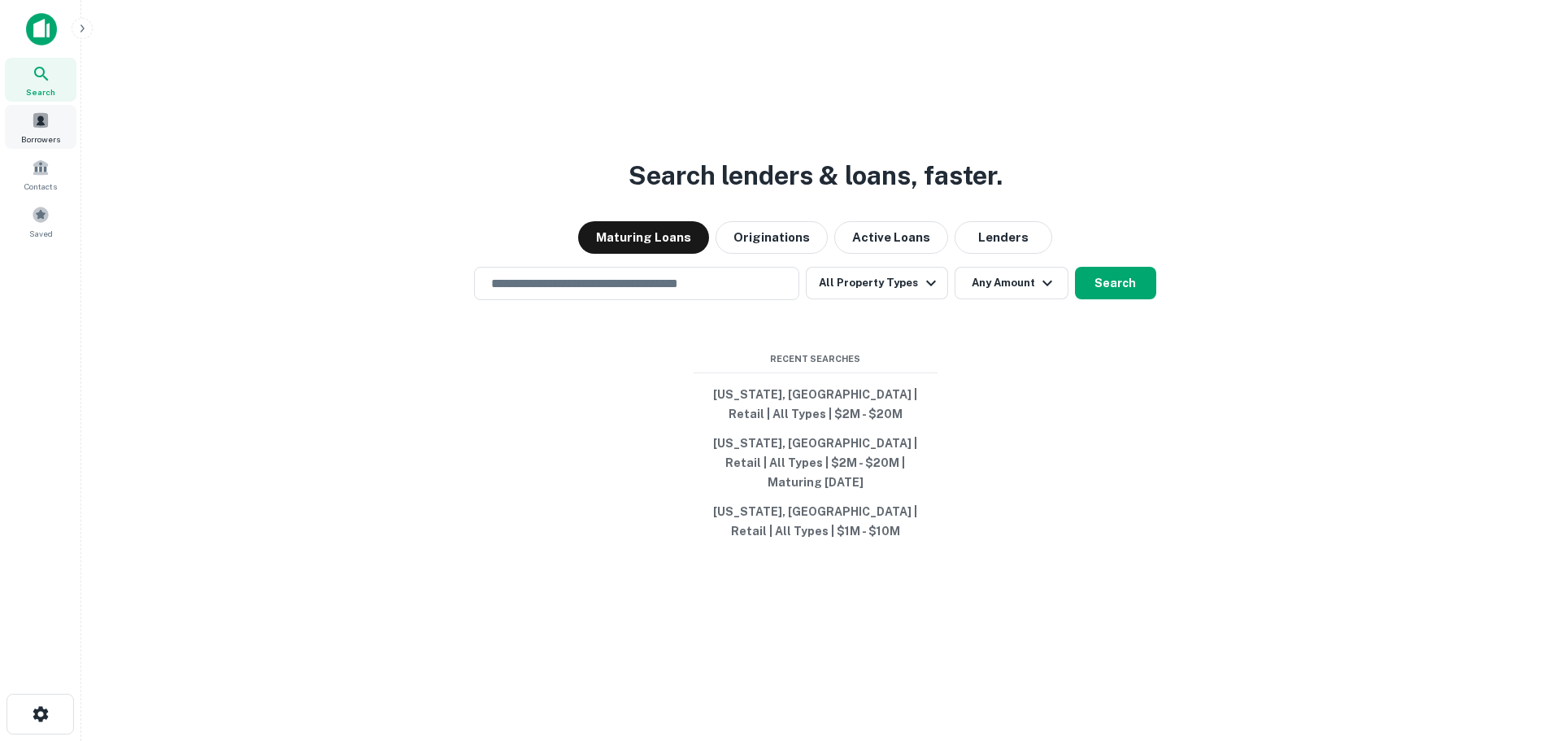
click at [57, 139] on span "Borrowers" at bounding box center [40, 139] width 39 height 13
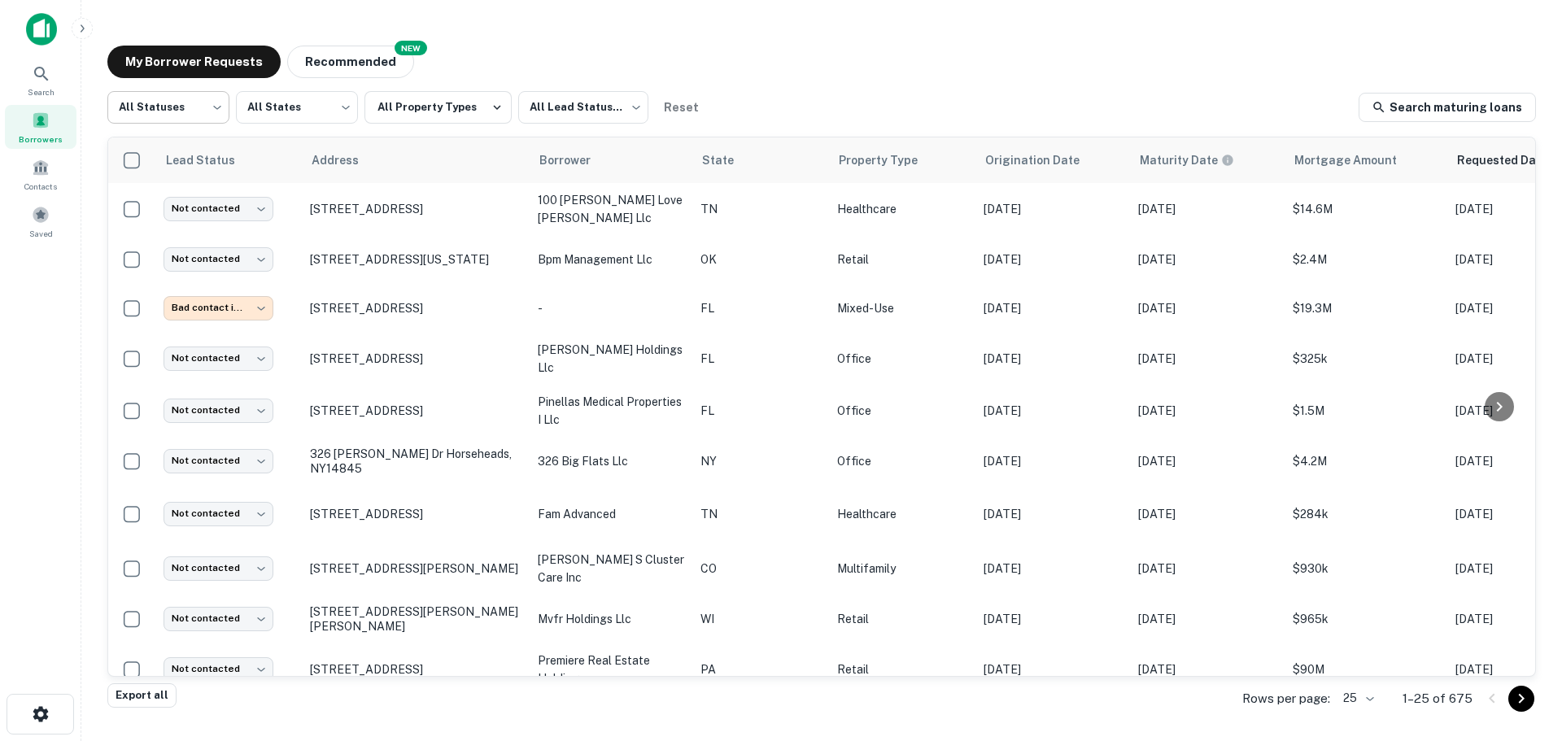
click at [207, 115] on body "**********" at bounding box center [781, 370] width 1562 height 741
click at [203, 199] on li "Fulfilled" at bounding box center [168, 208] width 122 height 29
type input "*********"
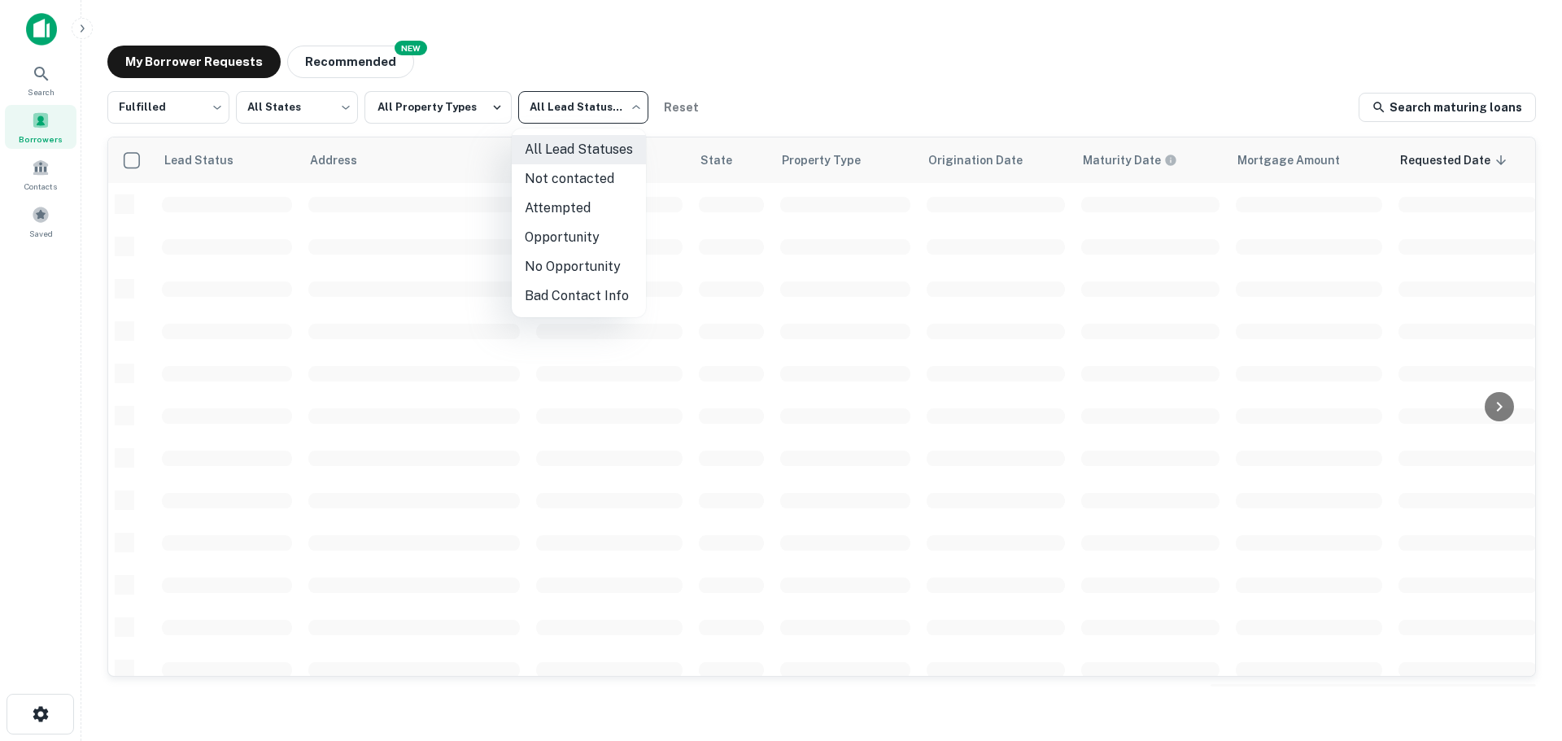
click at [525, 109] on body "Search Borrowers Contacts Saved My Borrower Requests NEW Recommended Fulfilled …" at bounding box center [781, 370] width 1562 height 741
click at [566, 173] on li "Not contacted" at bounding box center [579, 178] width 134 height 29
type input "****"
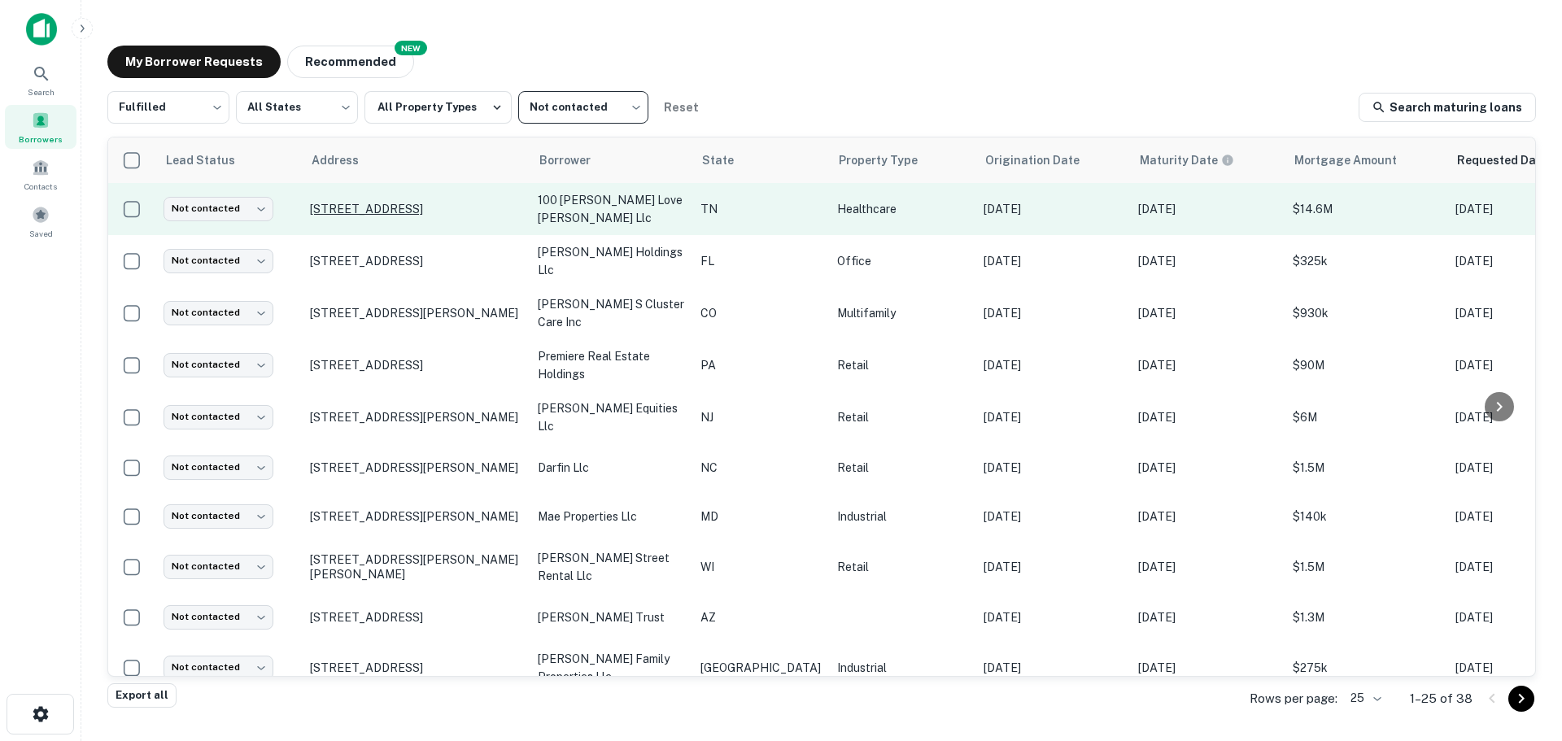
click at [407, 208] on p "[STREET_ADDRESS]" at bounding box center [415, 209] width 211 height 15
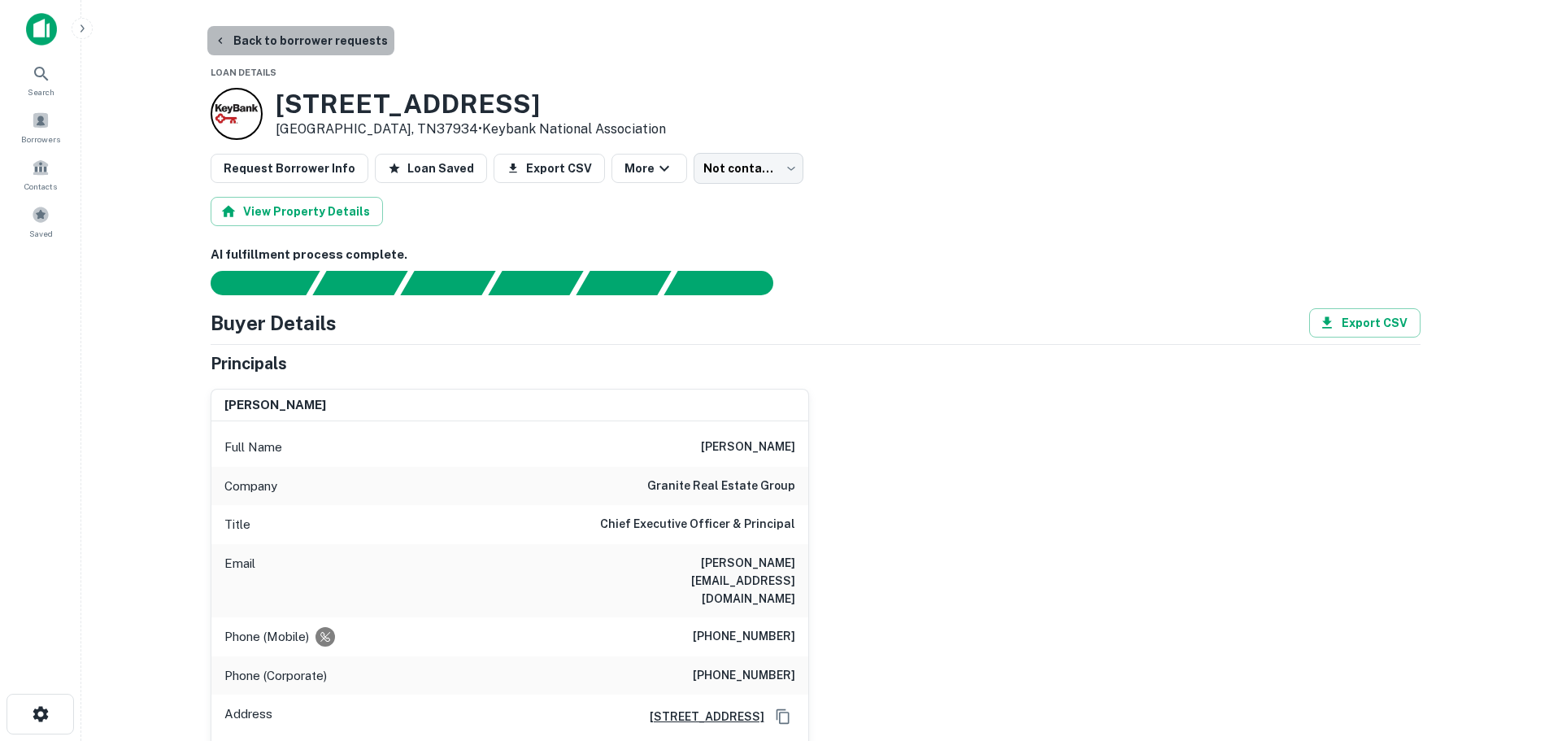
click at [303, 45] on button "Back to borrower requests" at bounding box center [300, 40] width 187 height 29
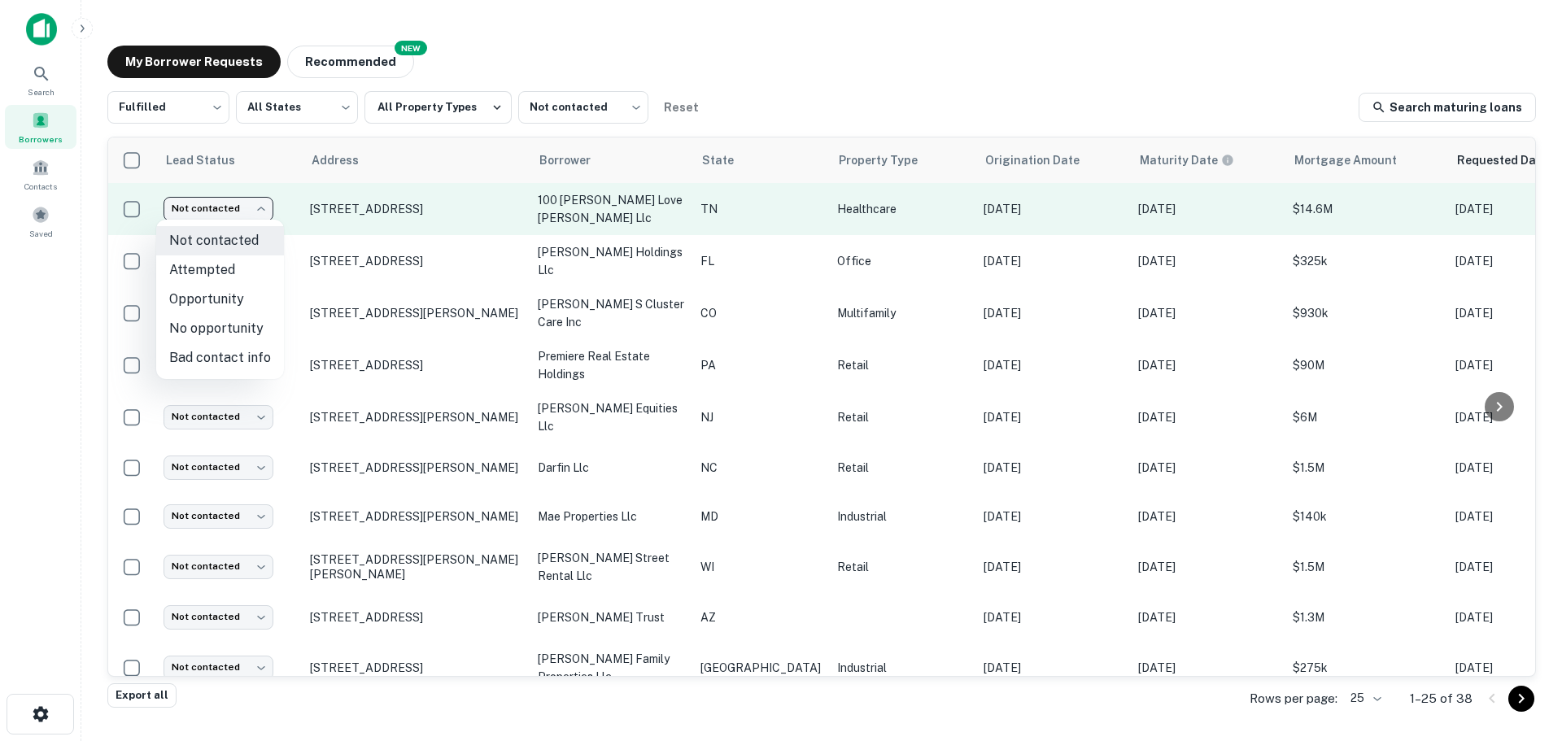
click at [246, 203] on body "Search Borrowers Contacts Saved My Borrower Requests NEW Recommended Fulfilled …" at bounding box center [781, 370] width 1562 height 741
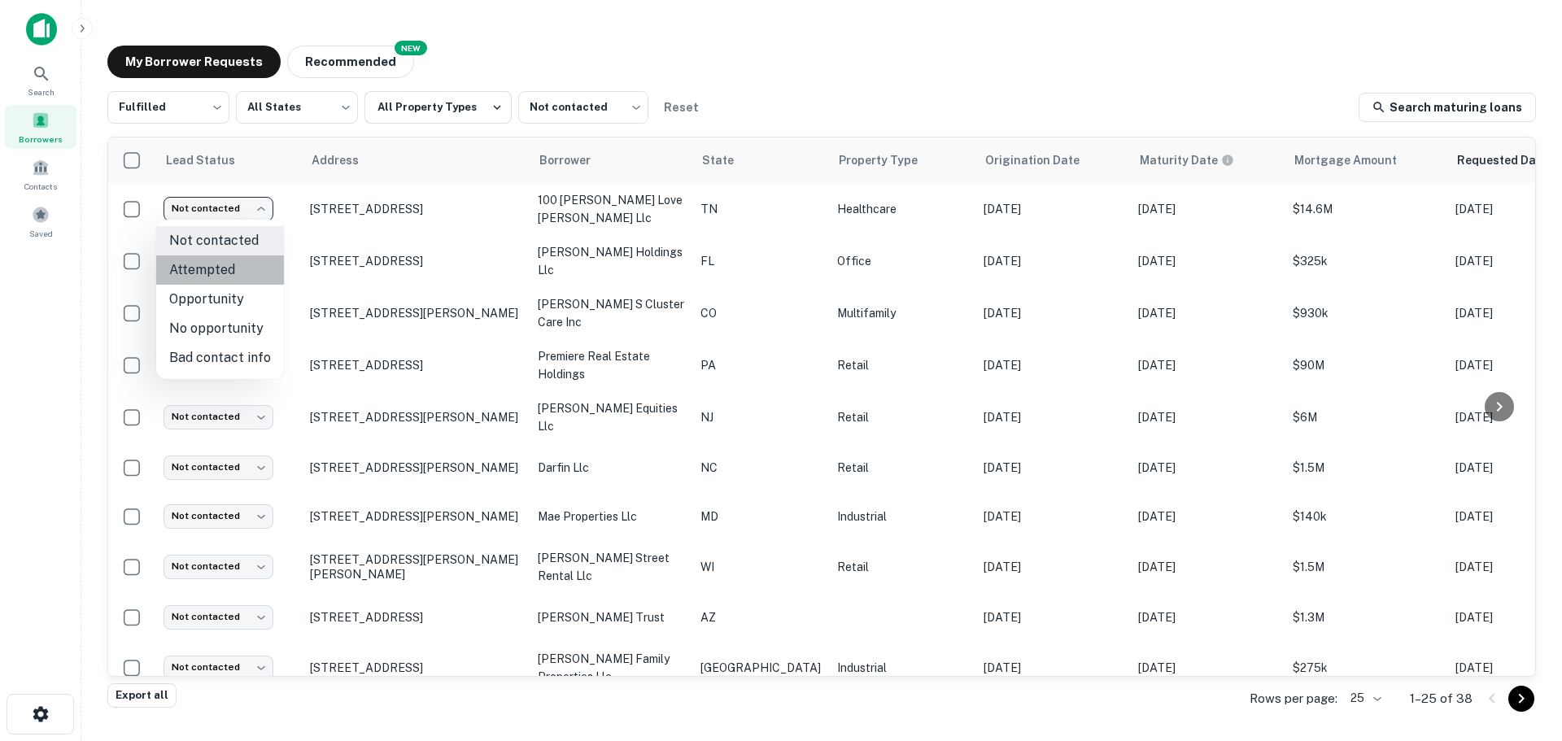
click at [256, 269] on li "Attempted" at bounding box center [220, 269] width 128 height 29
type input "*********"
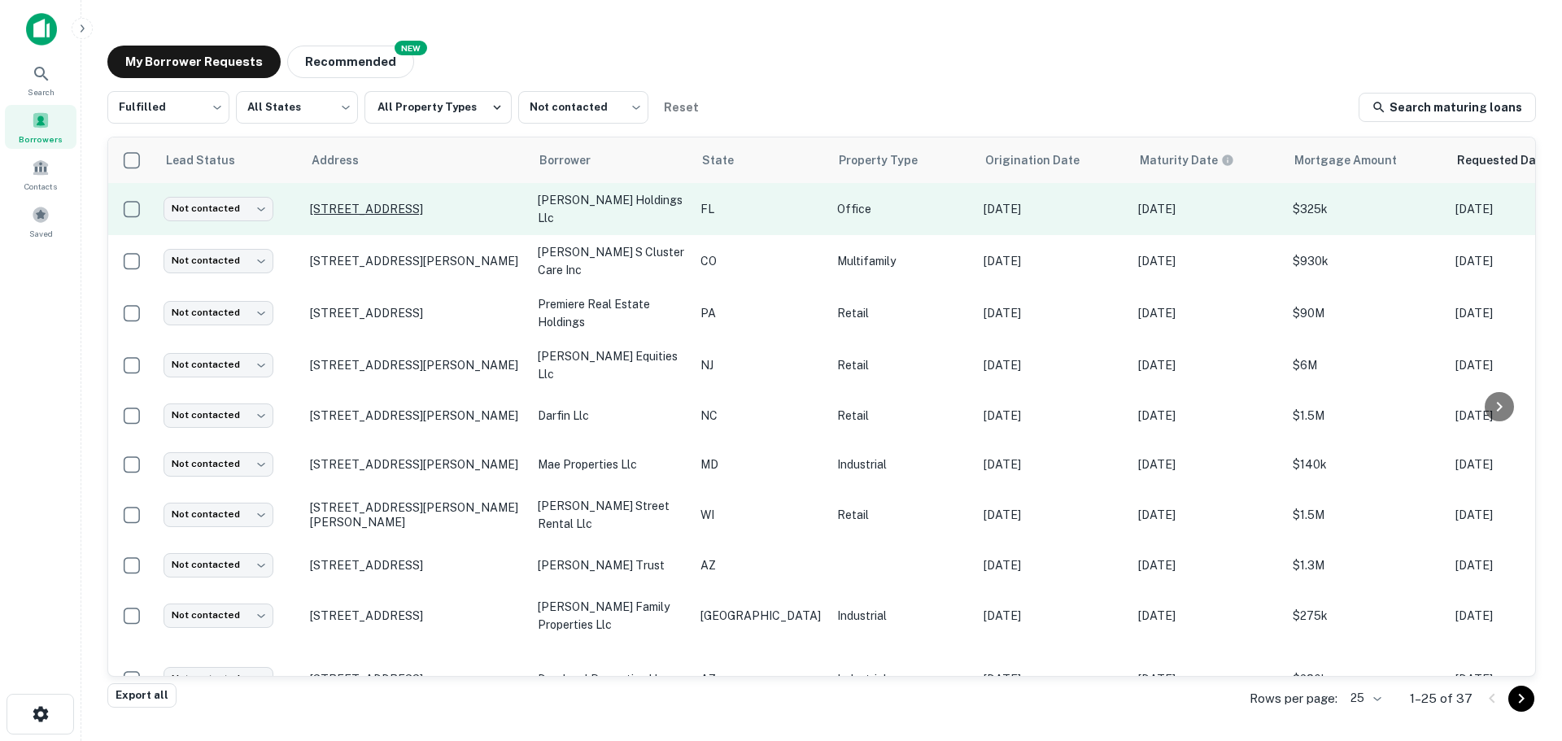
click at [442, 213] on p "[STREET_ADDRESS]" at bounding box center [415, 209] width 211 height 15
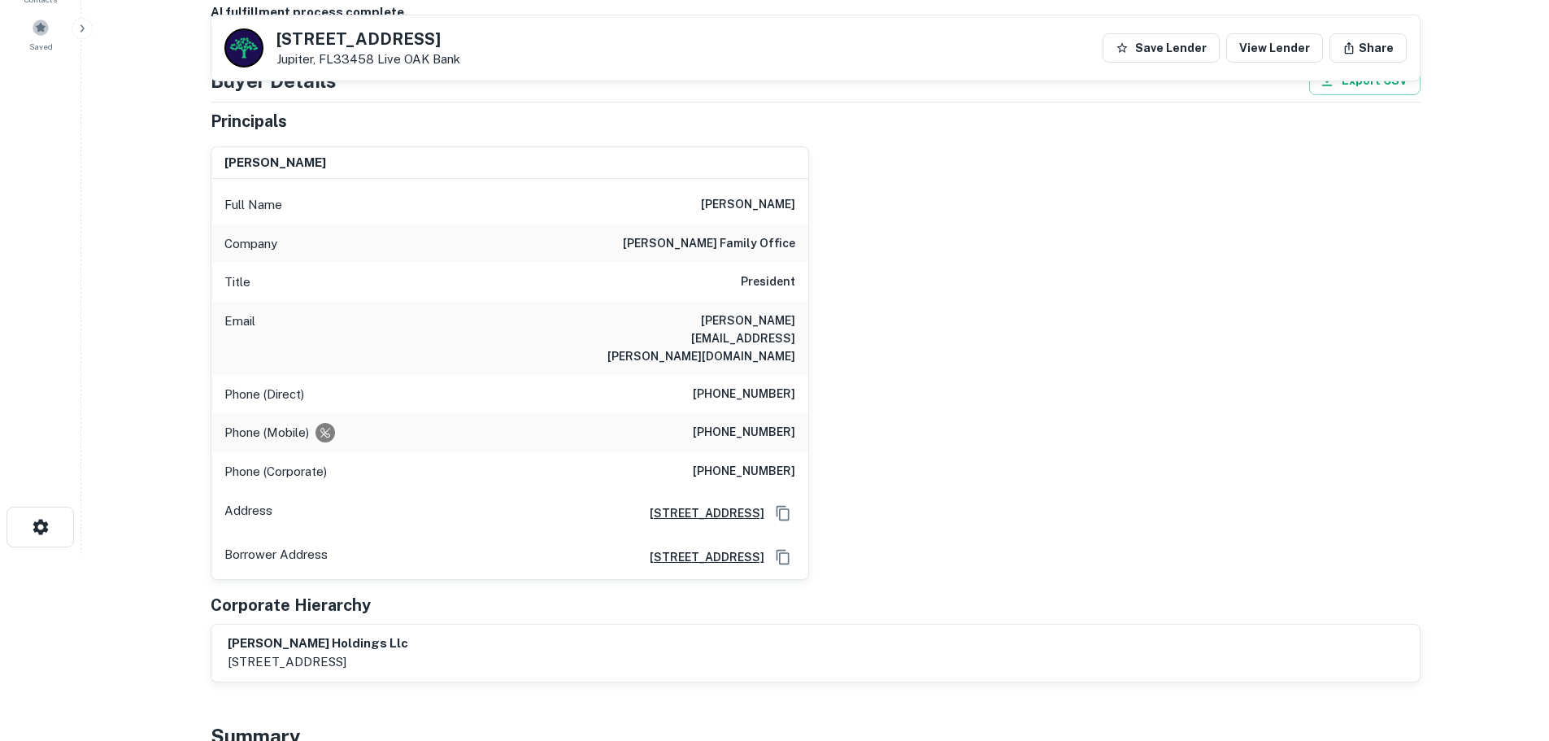
scroll to position [189, 0]
drag, startPoint x: 721, startPoint y: 236, endPoint x: 625, endPoint y: 224, distance: 96.7
click at [625, 224] on div "Company [PERSON_NAME] family office" at bounding box center [509, 242] width 597 height 39
copy h6 "[PERSON_NAME]"
click at [760, 383] on h6 "[PHONE_NUMBER]" at bounding box center [744, 393] width 102 height 20
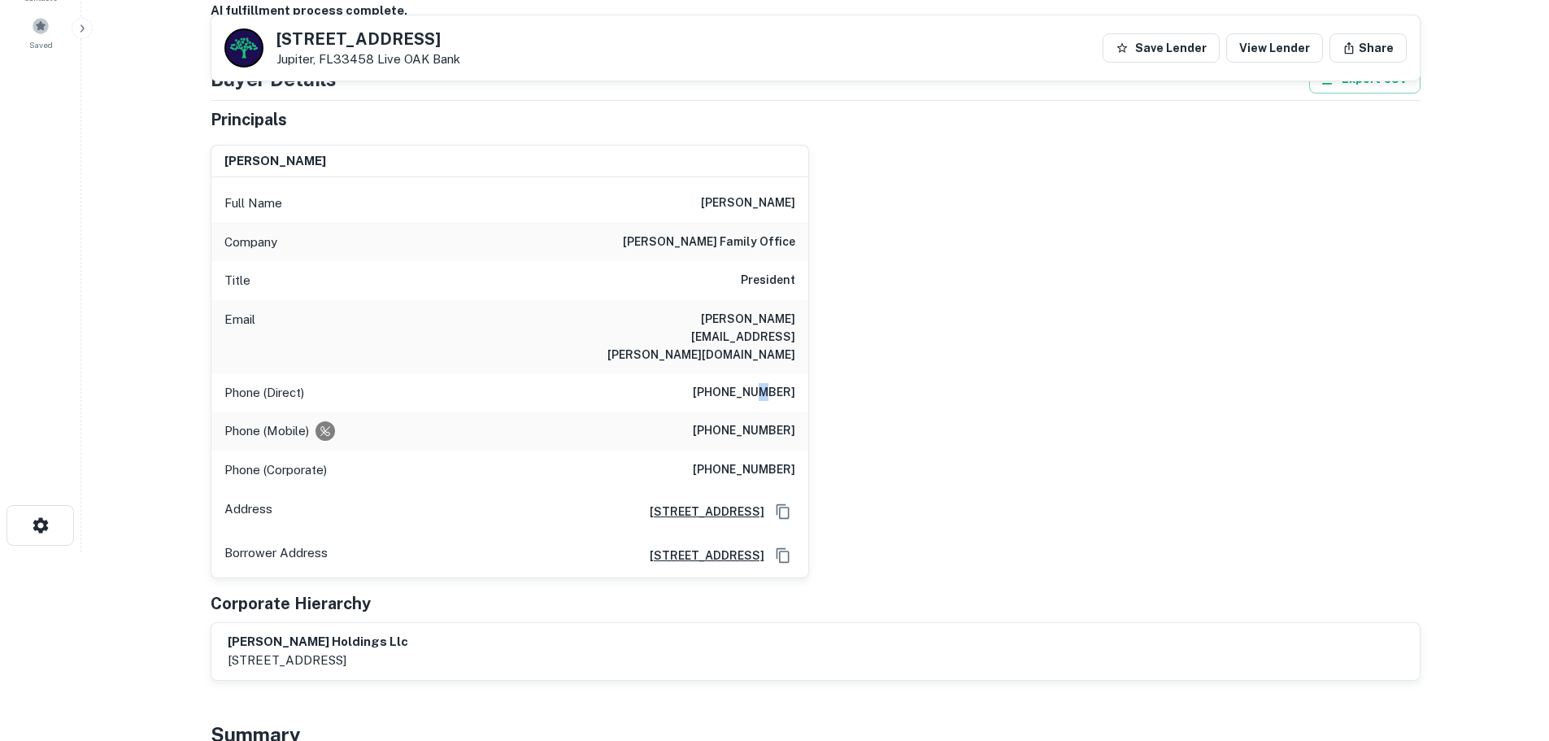
click at [760, 383] on h6 "[PHONE_NUMBER]" at bounding box center [744, 393] width 102 height 20
copy h6 "[PHONE_NUMBER]"
click at [423, 37] on h5 "[STREET_ADDRESS]" at bounding box center [369, 39] width 184 height 16
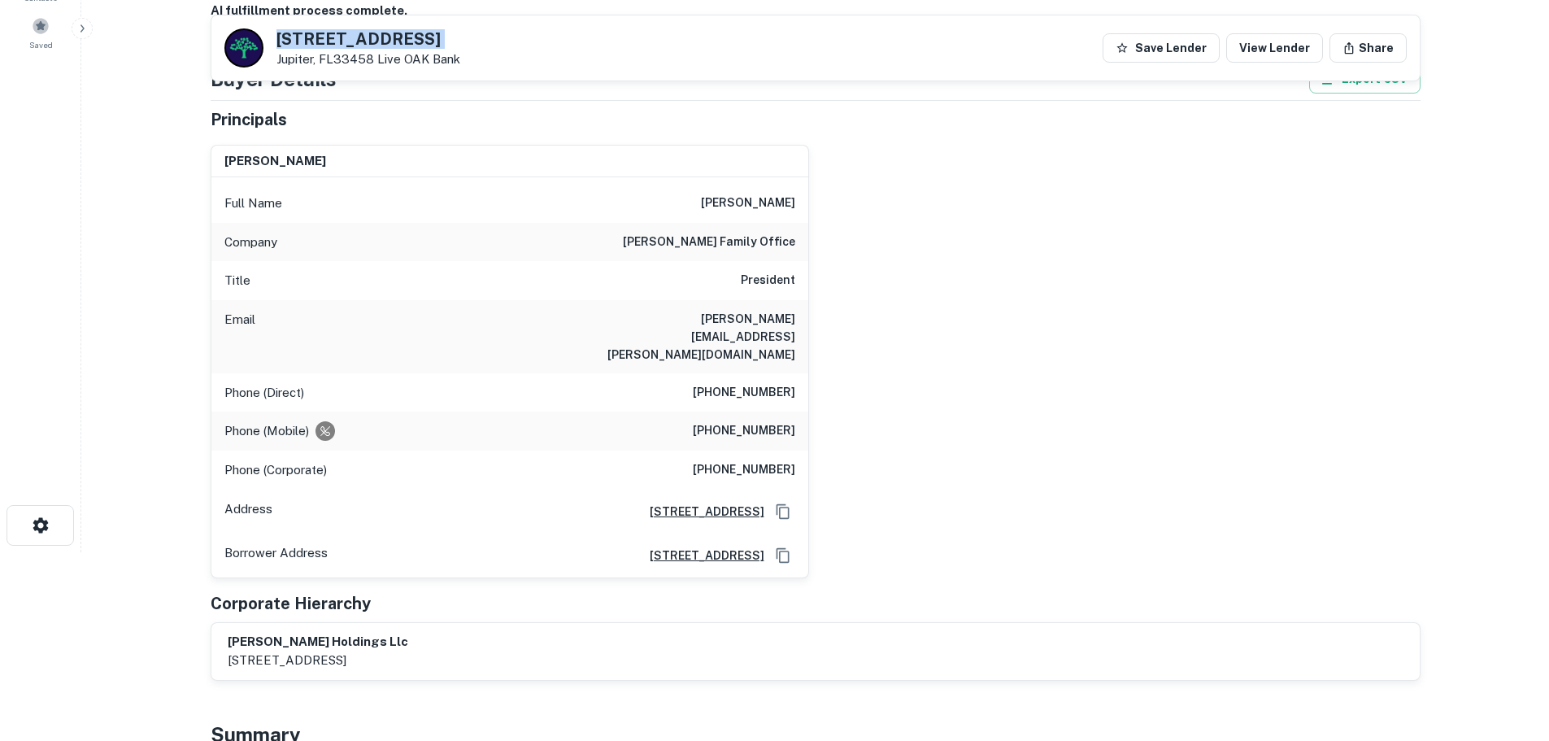
click at [423, 37] on h5 "[STREET_ADDRESS]" at bounding box center [369, 39] width 184 height 16
copy h5 "[STREET_ADDRESS]"
click at [763, 383] on h6 "[PHONE_NUMBER]" at bounding box center [744, 393] width 102 height 20
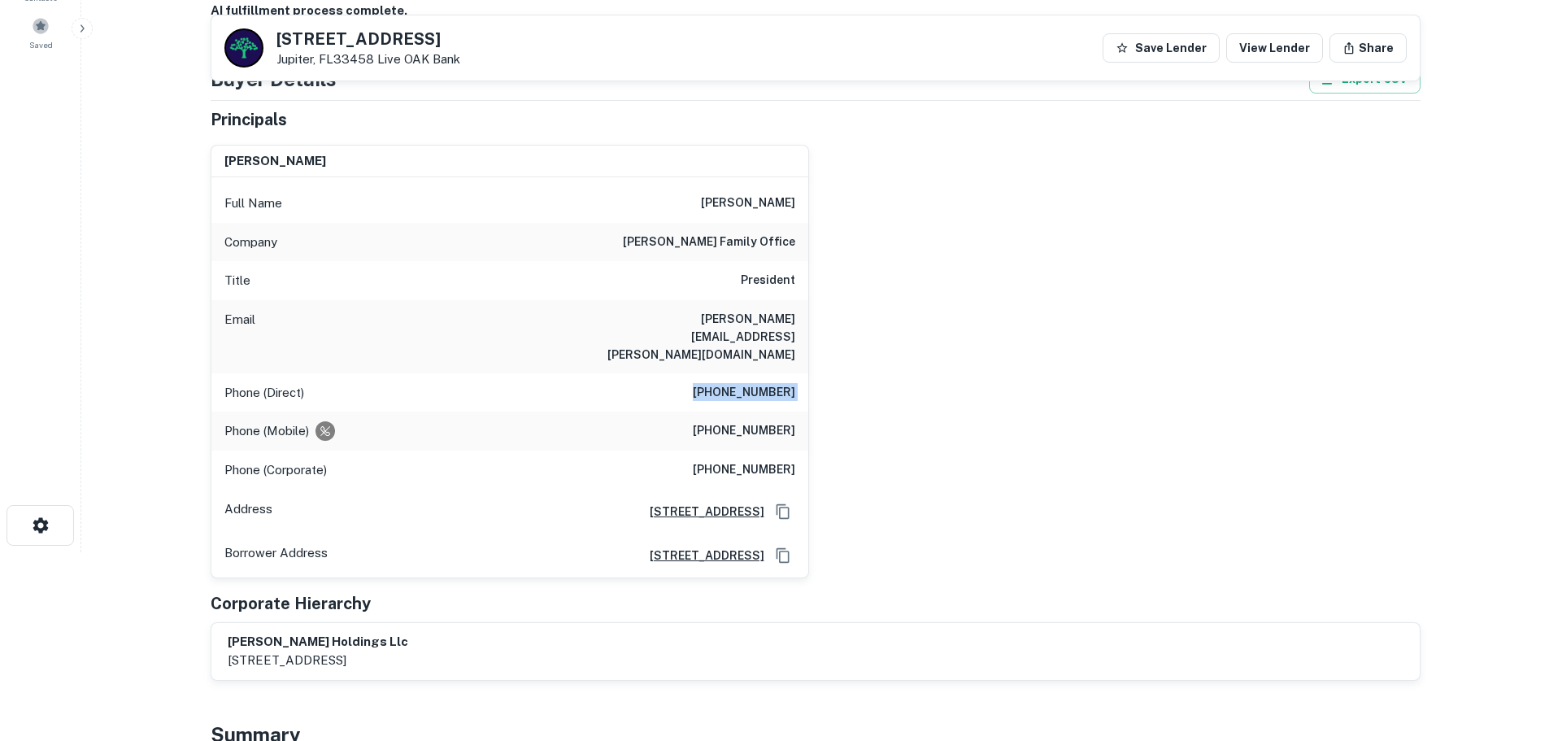
copy h6 "[PHONE_NUMBER]"
click at [762, 421] on h6 "[PHONE_NUMBER]" at bounding box center [744, 431] width 102 height 20
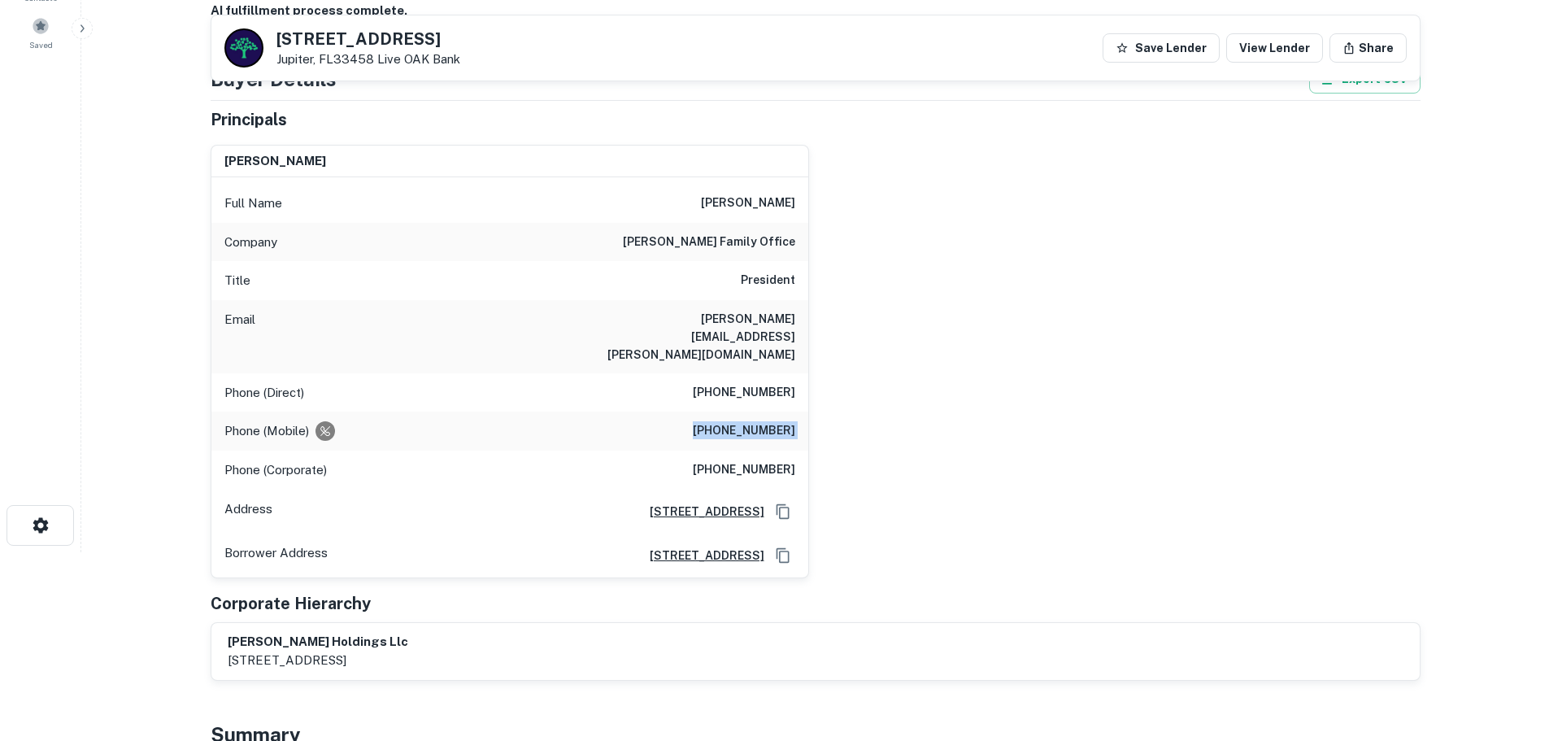
copy h6 "[PHONE_NUMBER]"
click at [768, 421] on h6 "[PHONE_NUMBER]" at bounding box center [744, 431] width 102 height 20
copy h6 "[PHONE_NUMBER]"
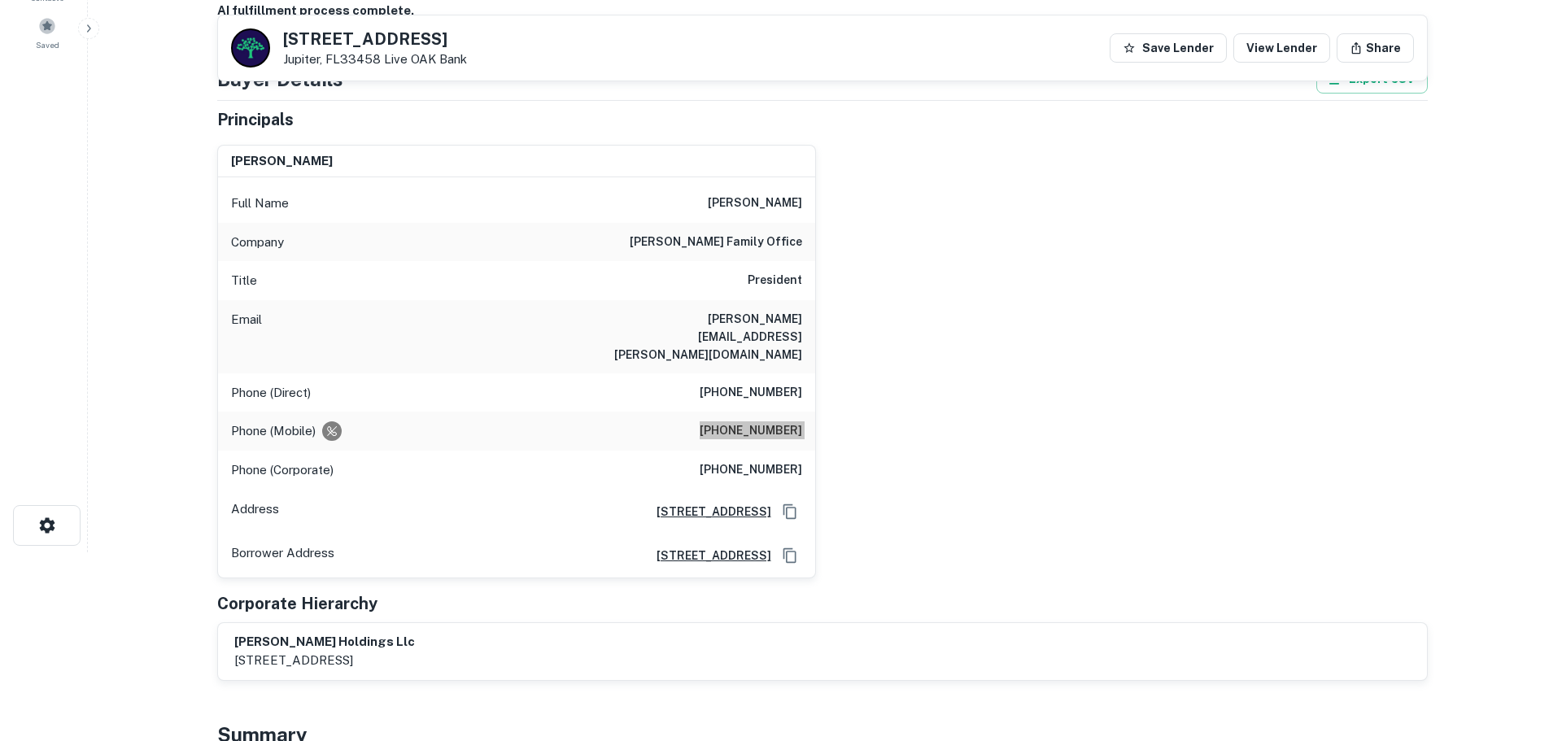
scroll to position [0, 0]
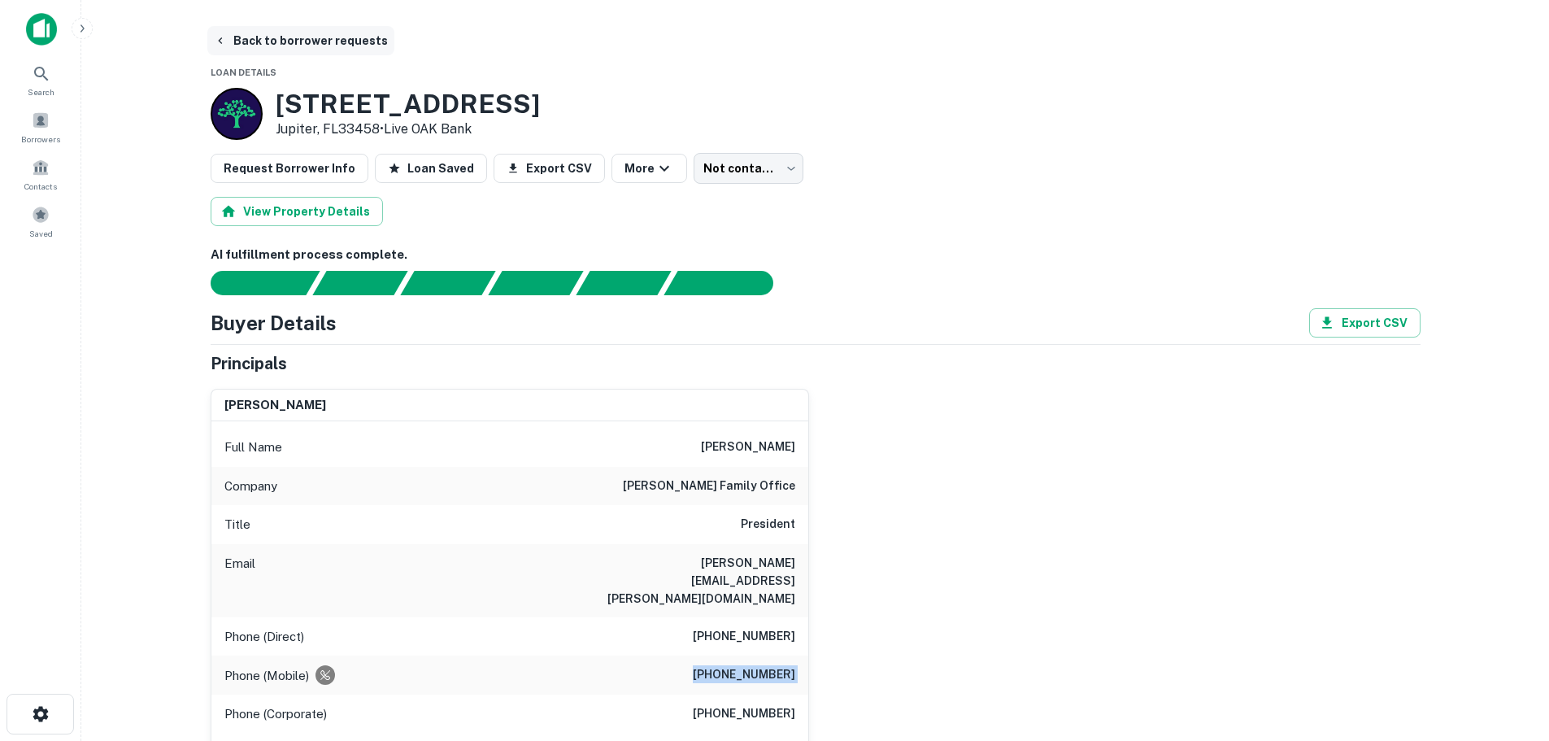
click at [309, 41] on button "Back to borrower requests" at bounding box center [300, 40] width 187 height 29
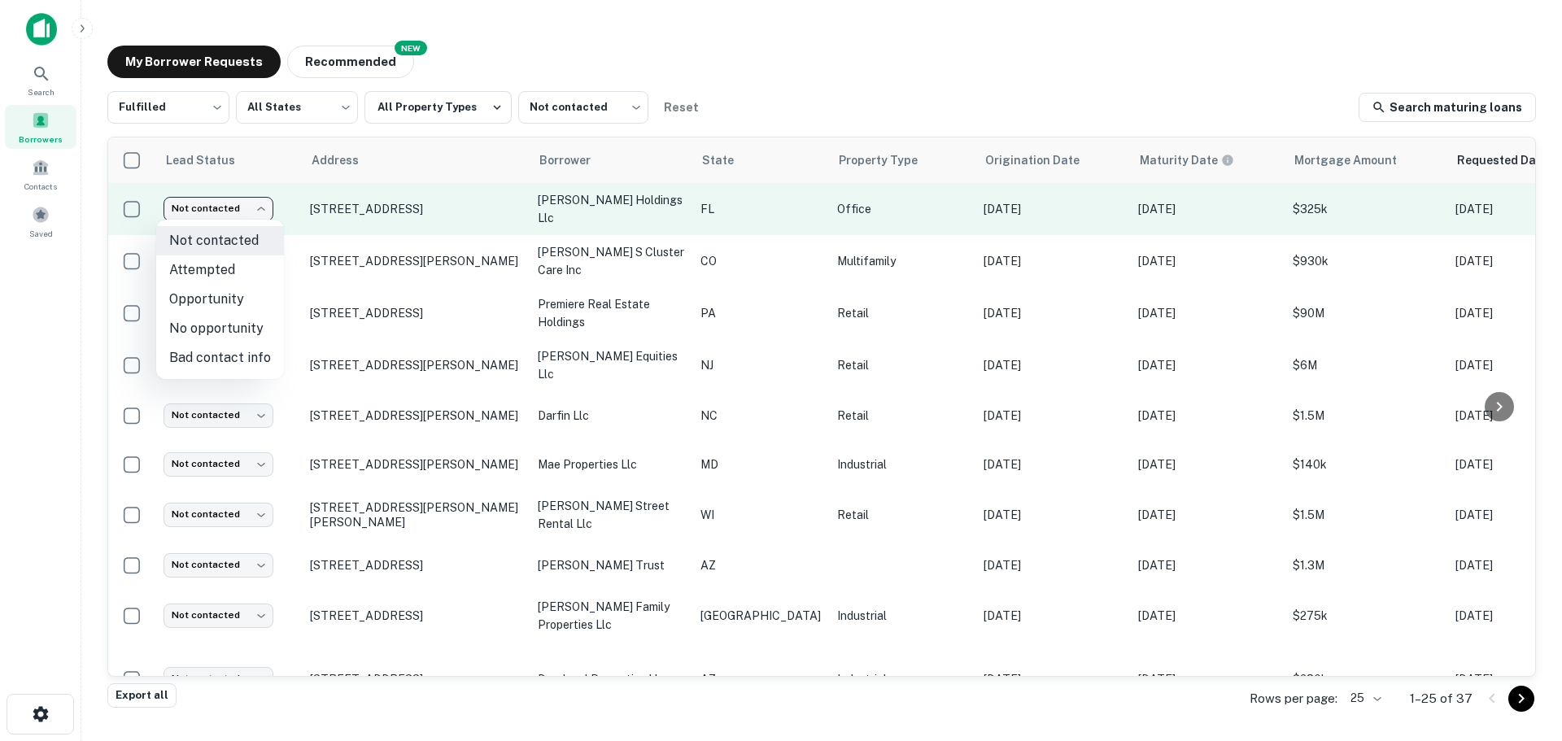
click at [240, 198] on body "Search Borrowers Contacts Saved My Borrower Requests NEW Recommended Fulfilled …" at bounding box center [781, 370] width 1562 height 741
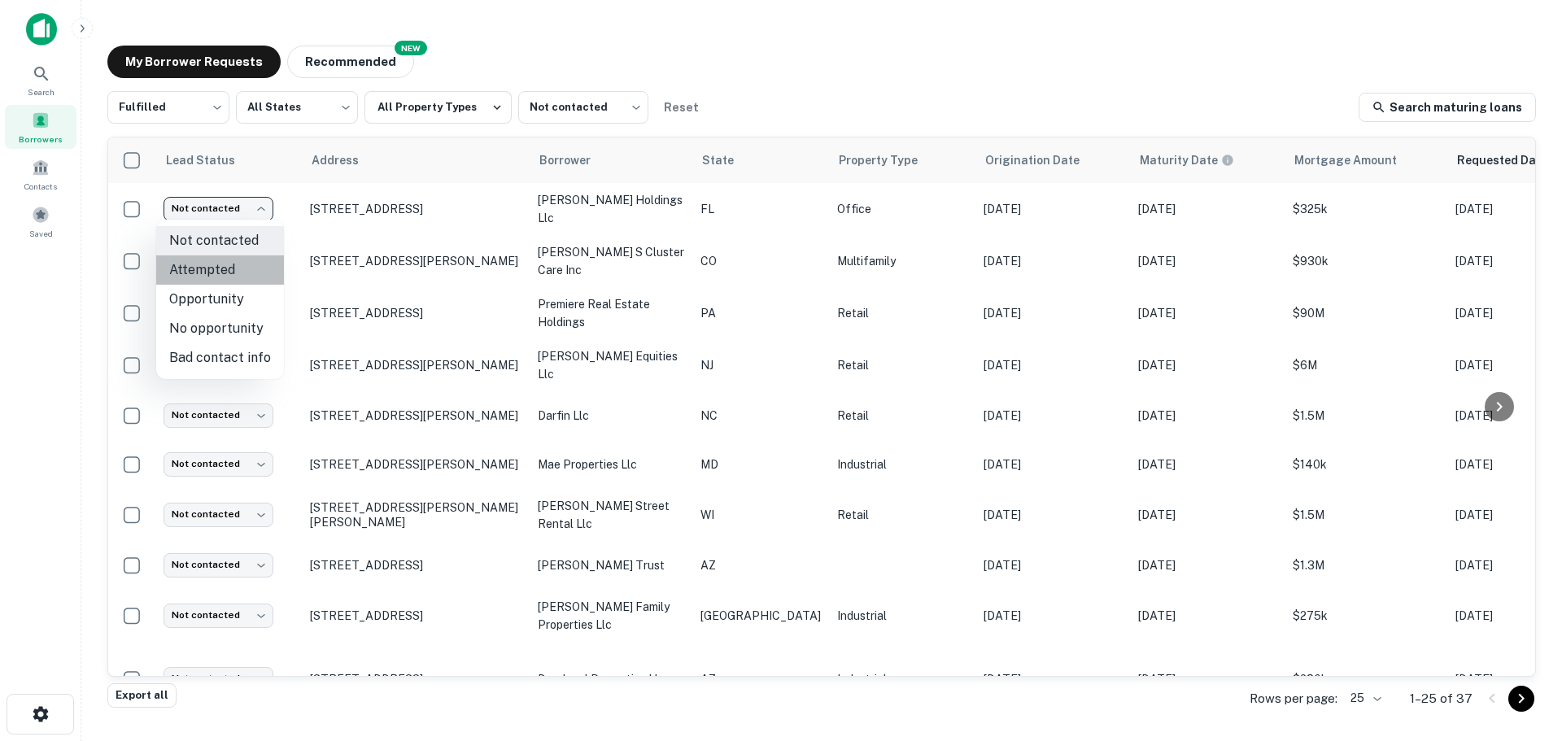
click at [229, 263] on li "Attempted" at bounding box center [220, 269] width 128 height 29
type input "*********"
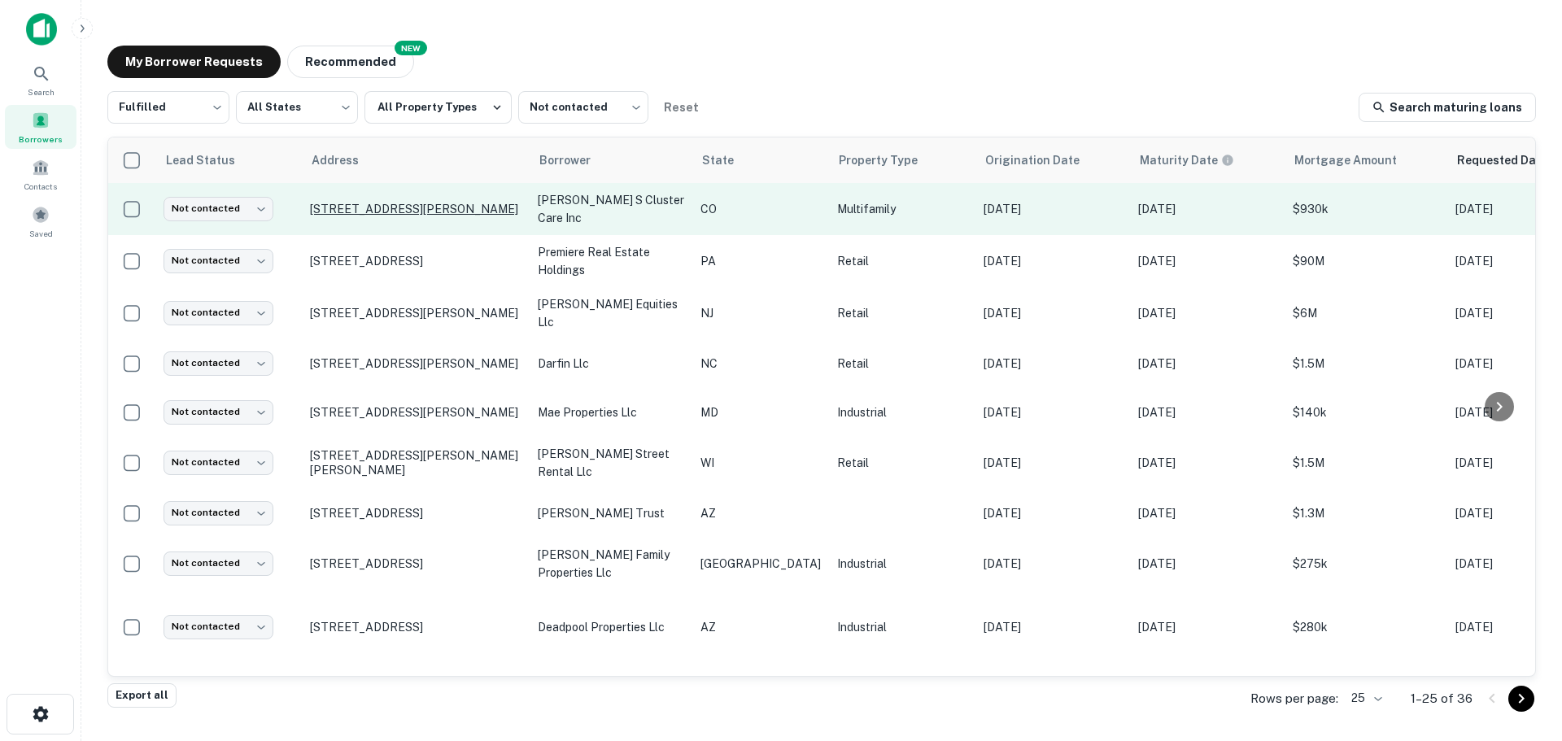
click at [381, 202] on p "[STREET_ADDRESS][PERSON_NAME]" at bounding box center [415, 209] width 211 height 15
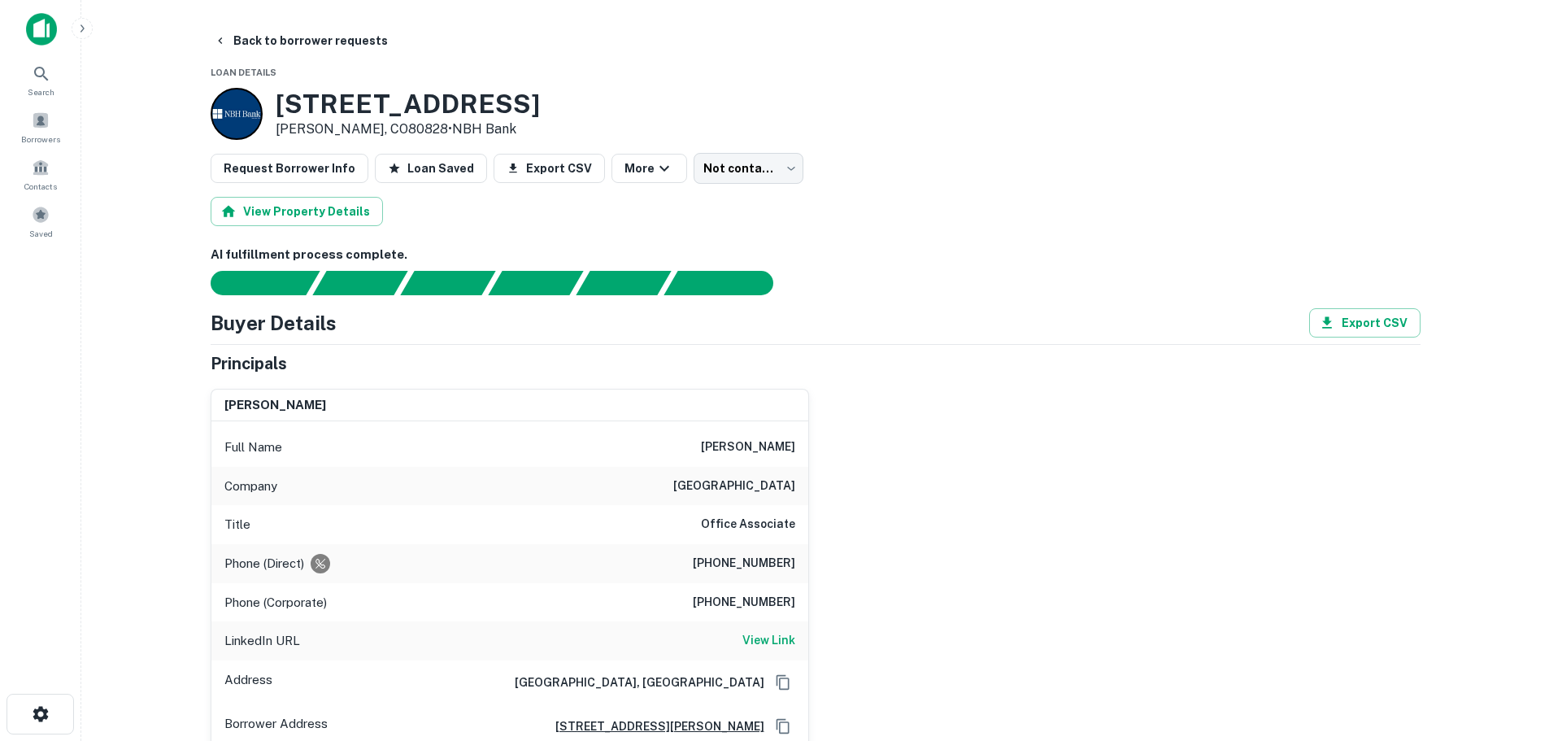
click at [384, 100] on h3 "[STREET_ADDRESS]" at bounding box center [408, 104] width 264 height 31
copy h3 "[STREET_ADDRESS]"
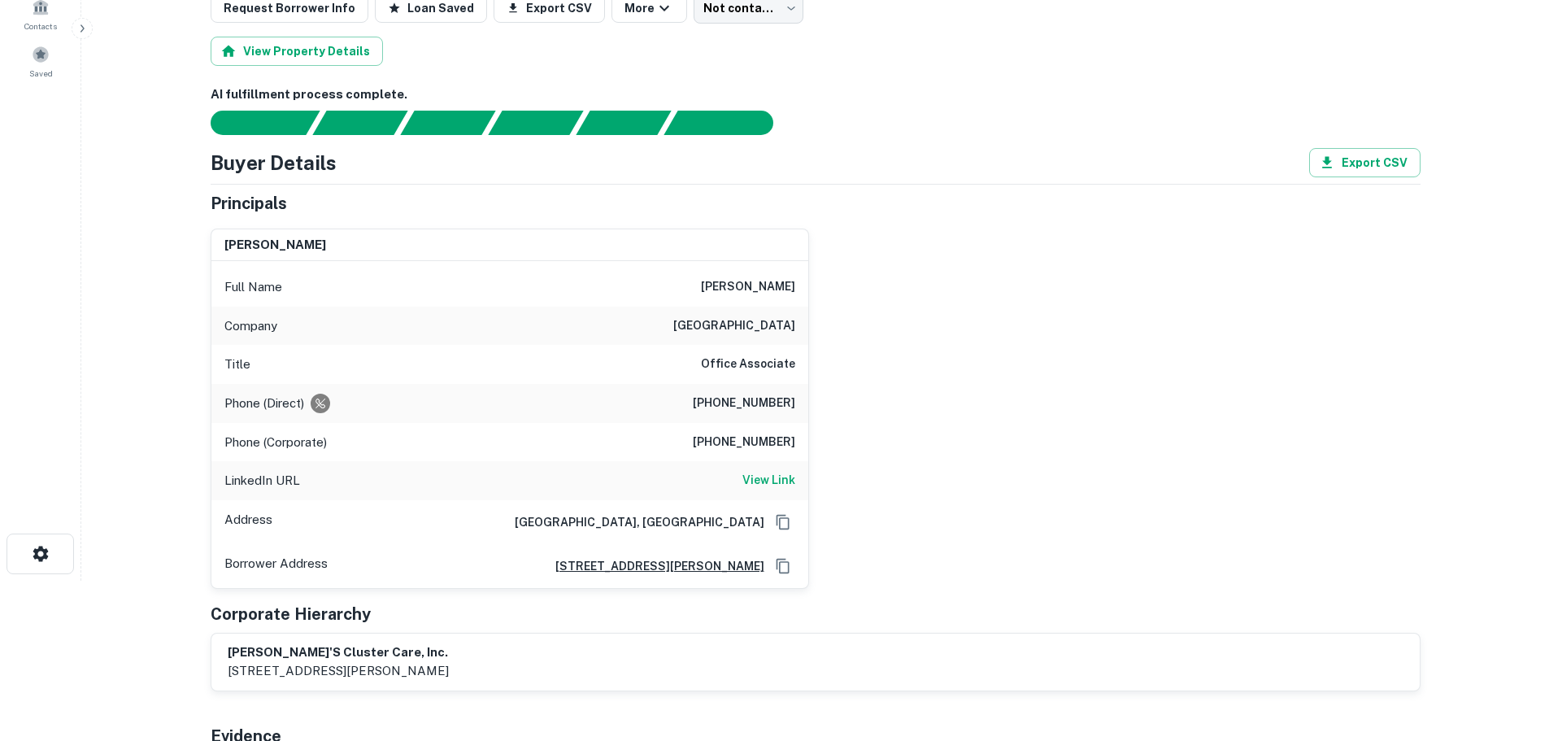
scroll to position [161, 0]
click at [786, 483] on h6 "View Link" at bounding box center [769, 479] width 53 height 18
click at [787, 405] on h6 "[PHONE_NUMBER]" at bounding box center [744, 403] width 102 height 20
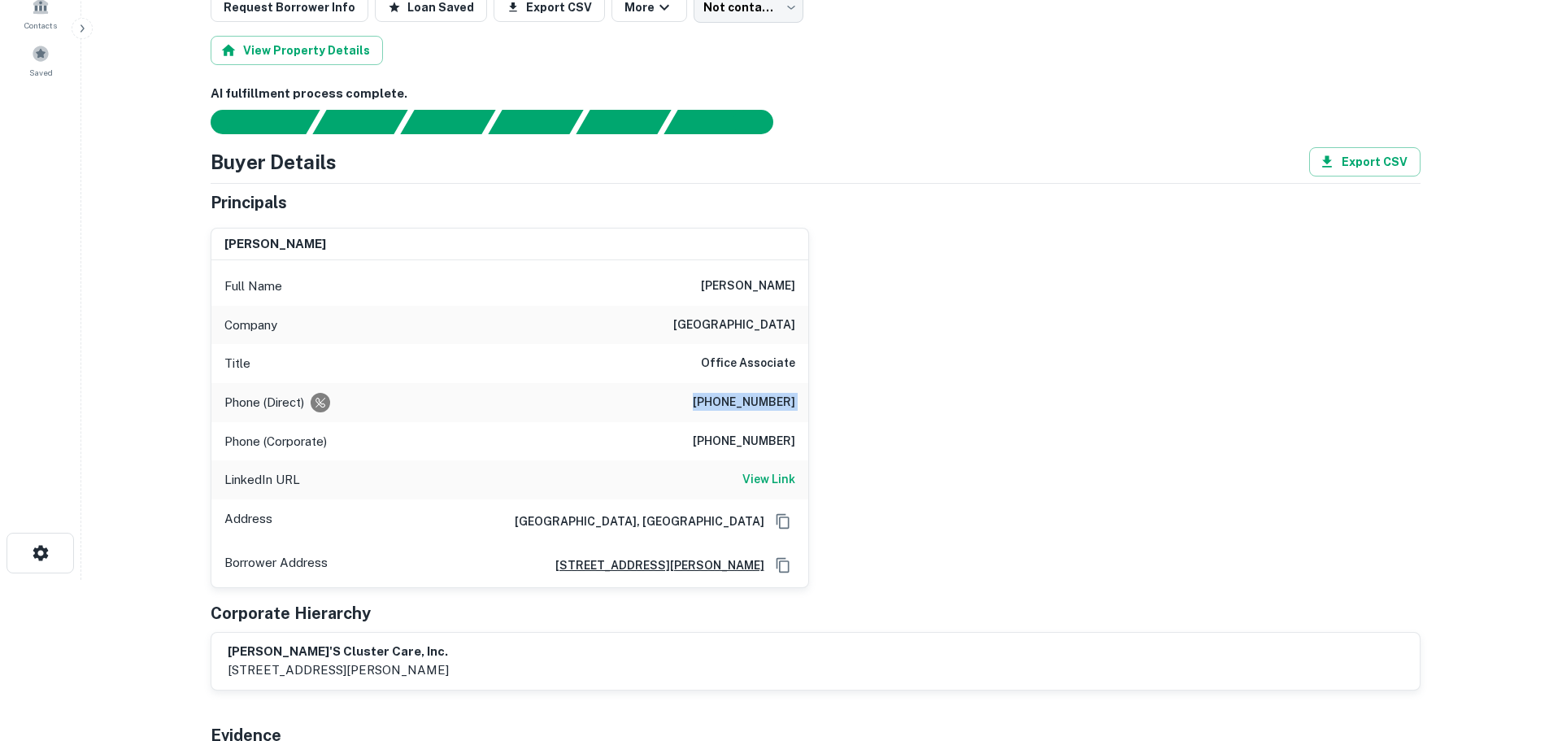
copy h6 "[PHONE_NUMBER]"
click at [786, 438] on h6 "[PHONE_NUMBER]" at bounding box center [744, 442] width 102 height 20
copy h6 "[PHONE_NUMBER]"
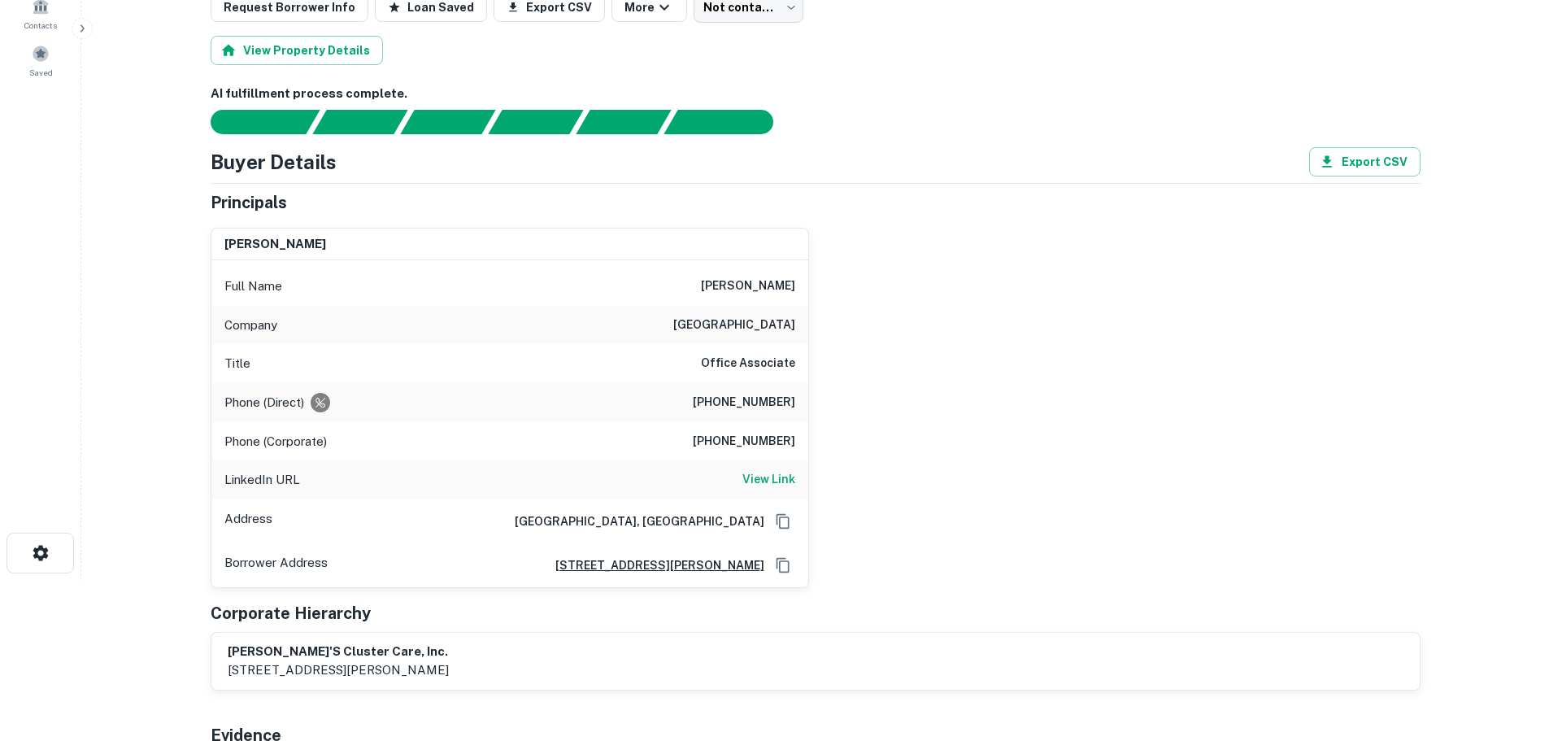
click at [746, 398] on h6 "[PHONE_NUMBER]" at bounding box center [744, 403] width 102 height 20
copy h6 "[PHONE_NUMBER]"
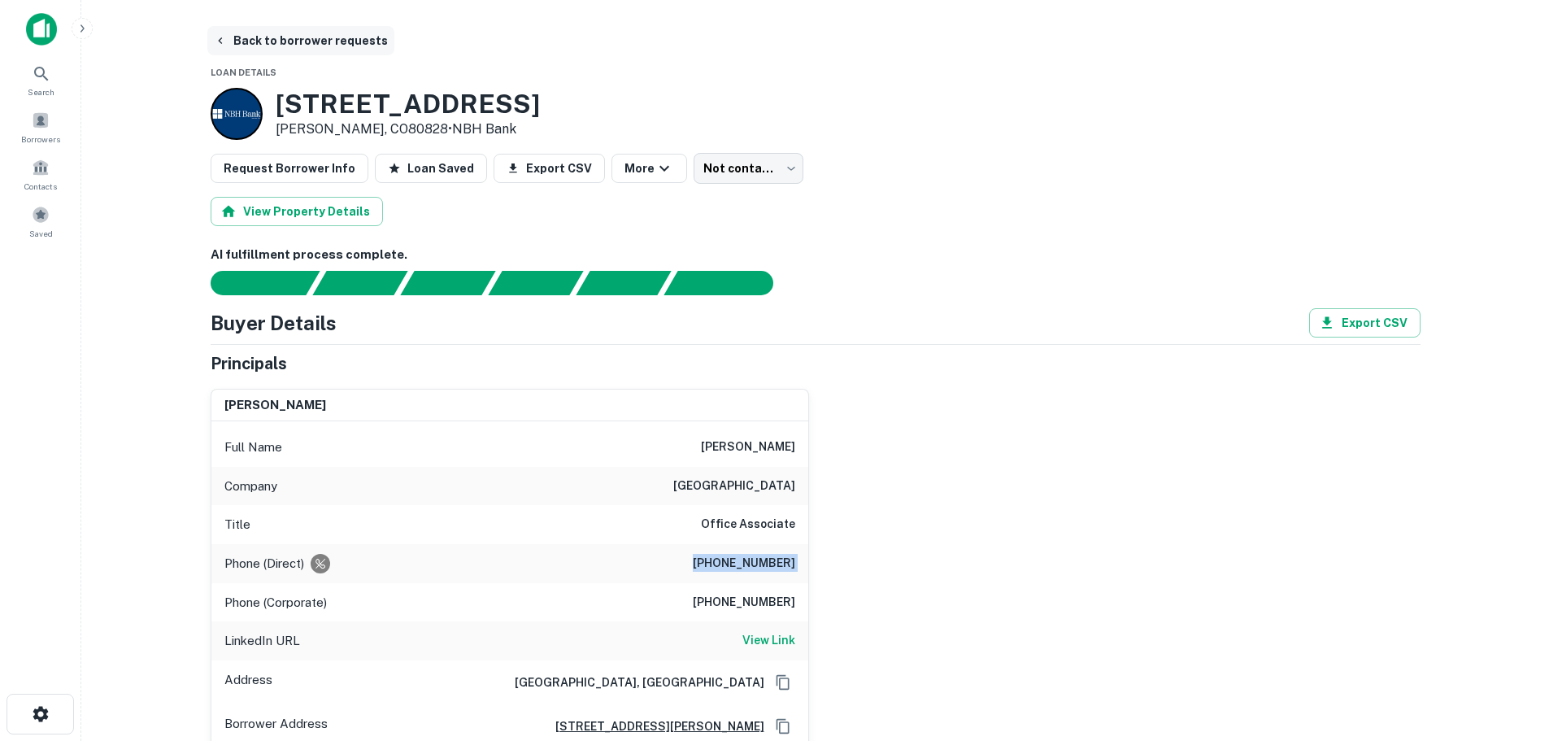
click at [290, 40] on button "Back to borrower requests" at bounding box center [300, 40] width 187 height 29
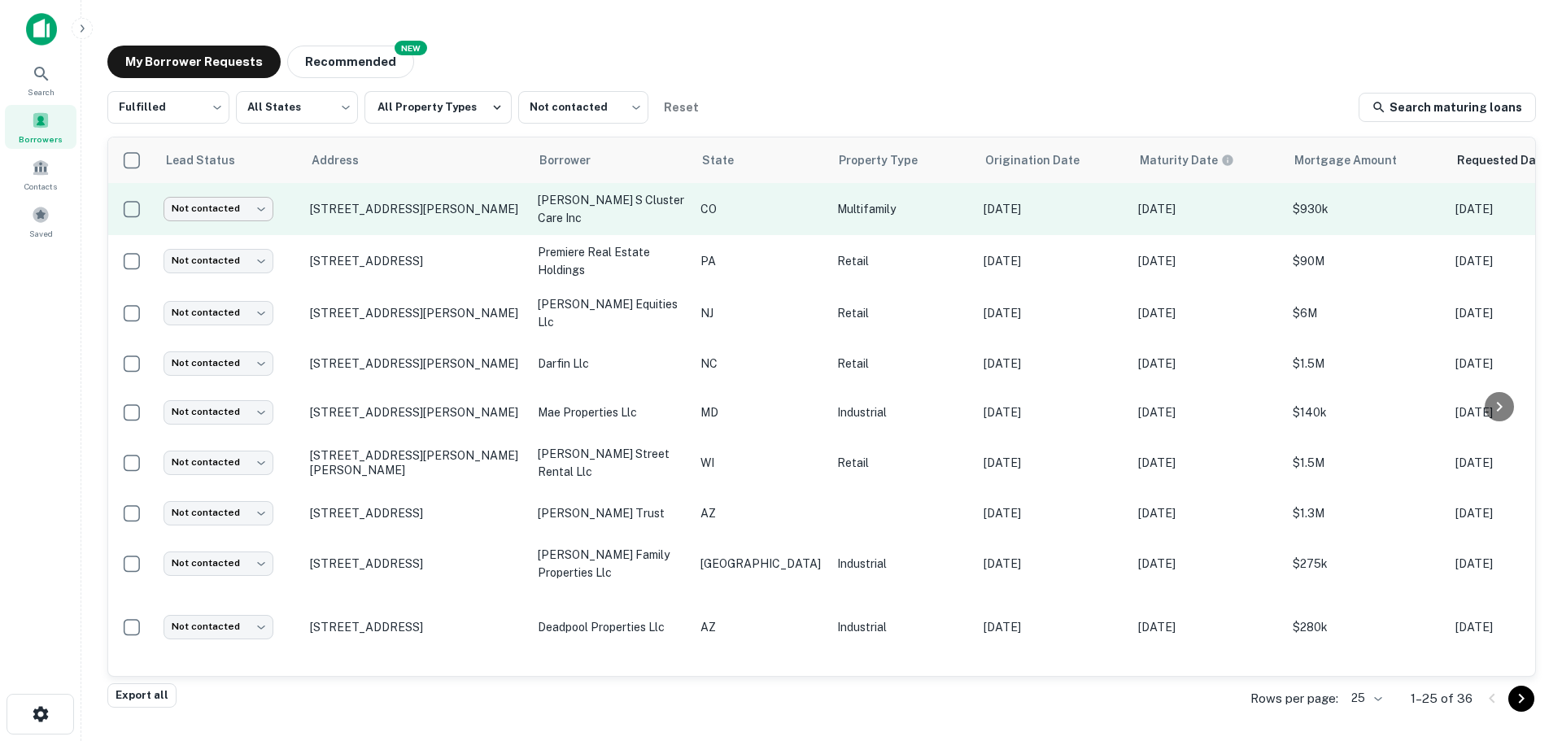
click at [227, 214] on body "Search Borrowers Contacts Saved My Borrower Requests NEW Recommended Fulfilled …" at bounding box center [781, 370] width 1562 height 741
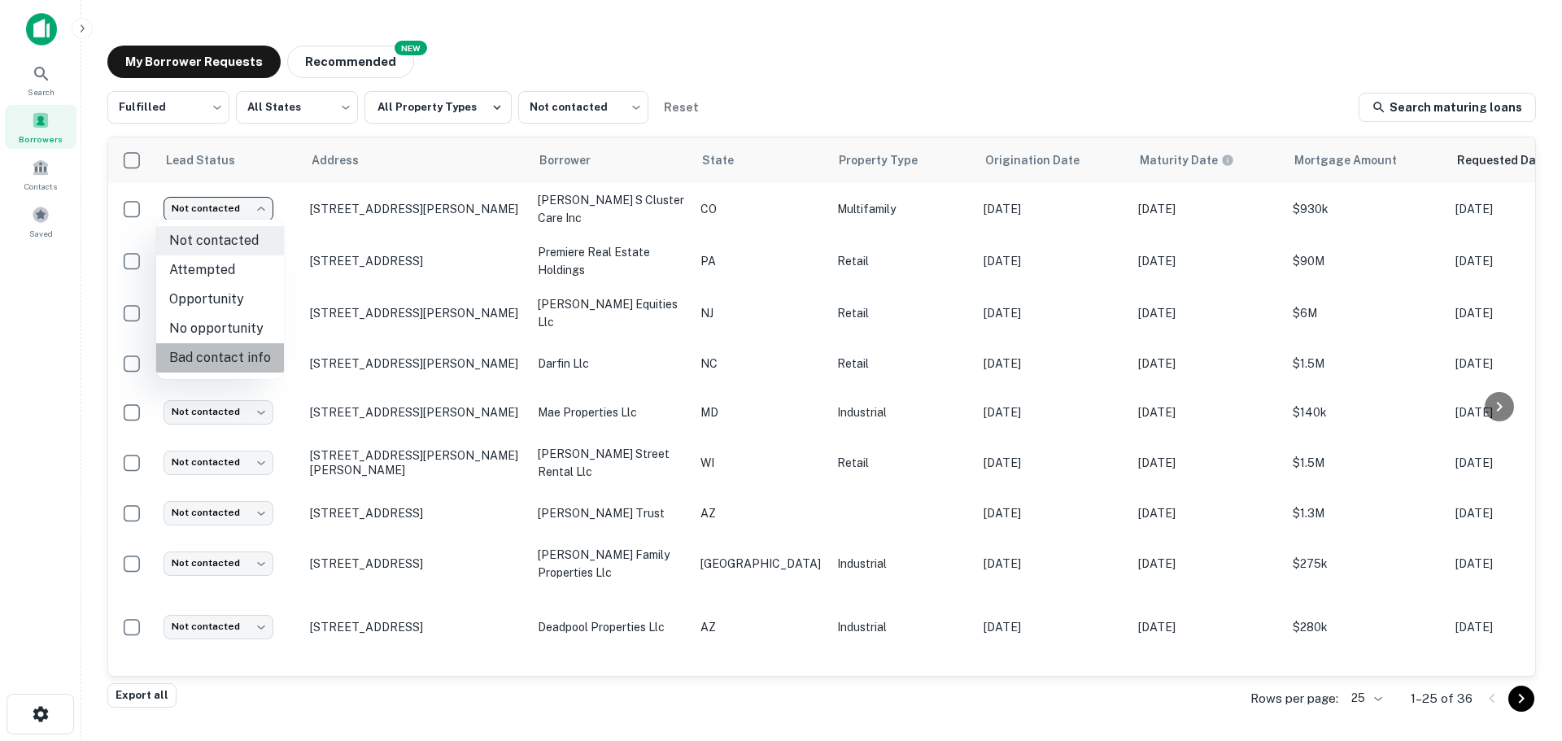
click at [242, 354] on li "Bad contact info" at bounding box center [220, 357] width 128 height 29
type input "**********"
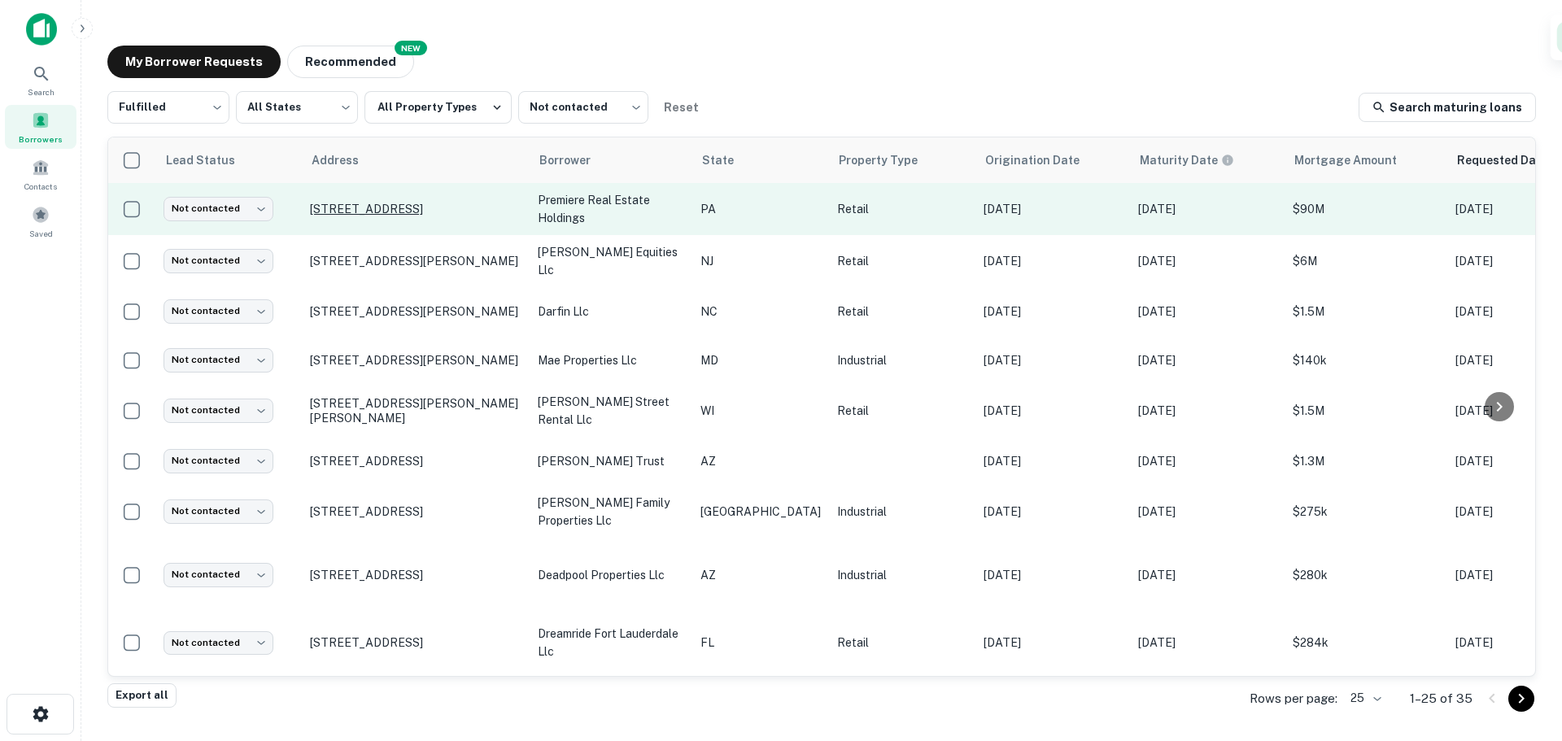
click at [405, 210] on p "[STREET_ADDRESS]" at bounding box center [415, 209] width 211 height 15
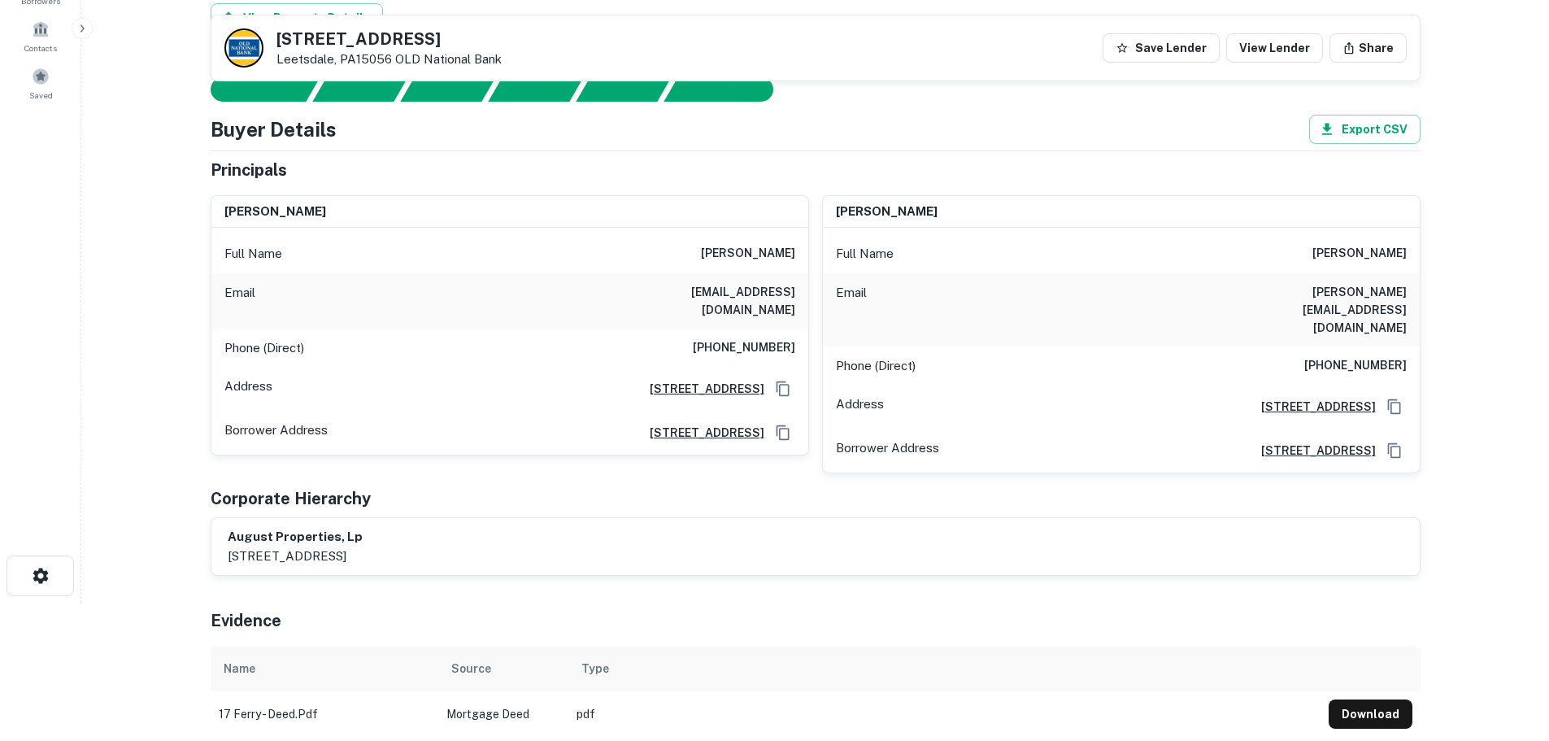
scroll to position [72, 0]
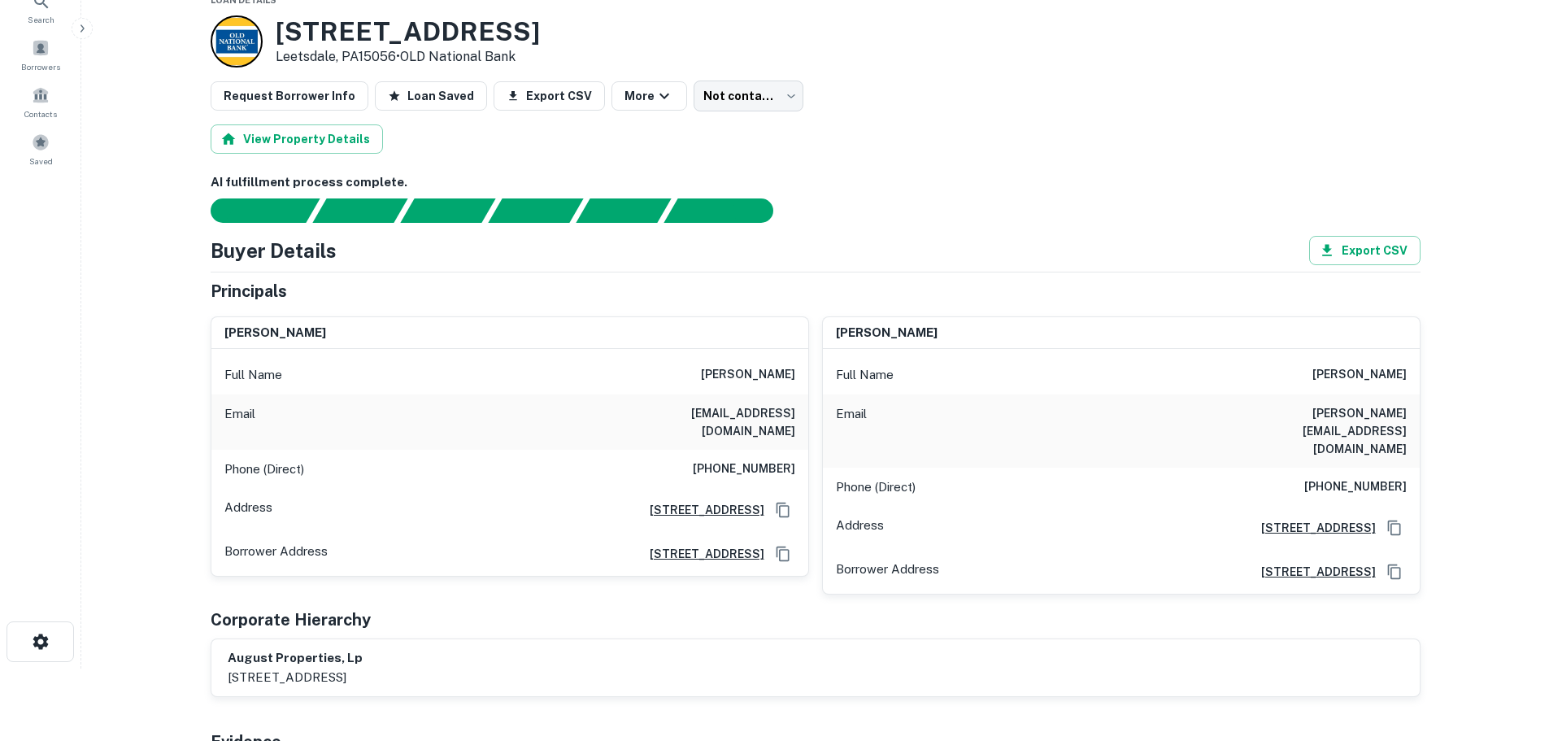
click at [752, 460] on h6 "[PHONE_NUMBER]" at bounding box center [744, 470] width 102 height 20
click at [1386, 477] on h6 "[PHONE_NUMBER]" at bounding box center [1356, 487] width 102 height 20
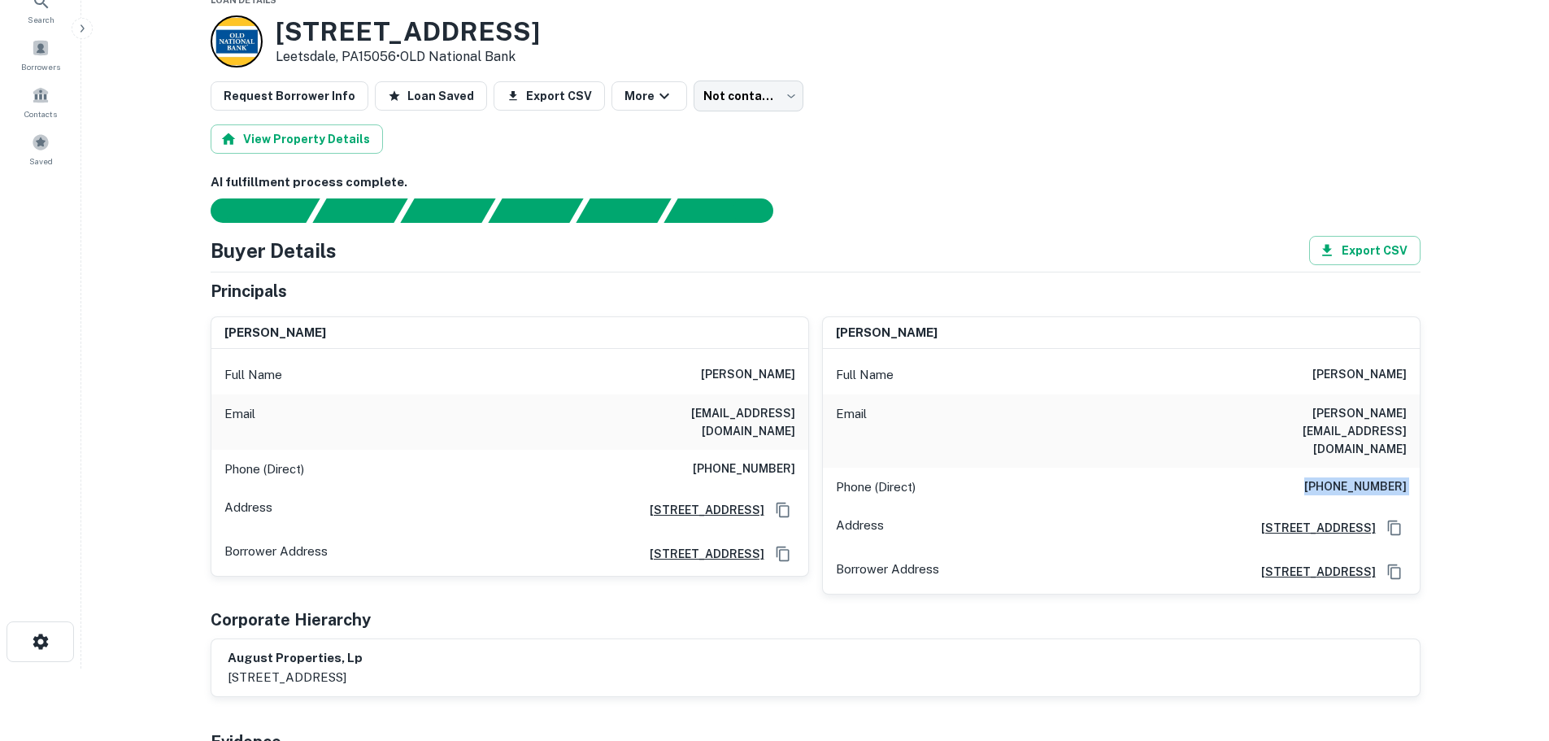
click at [1386, 477] on h6 "[PHONE_NUMBER]" at bounding box center [1356, 487] width 102 height 20
click at [747, 460] on h6 "[PHONE_NUMBER]" at bounding box center [744, 470] width 102 height 20
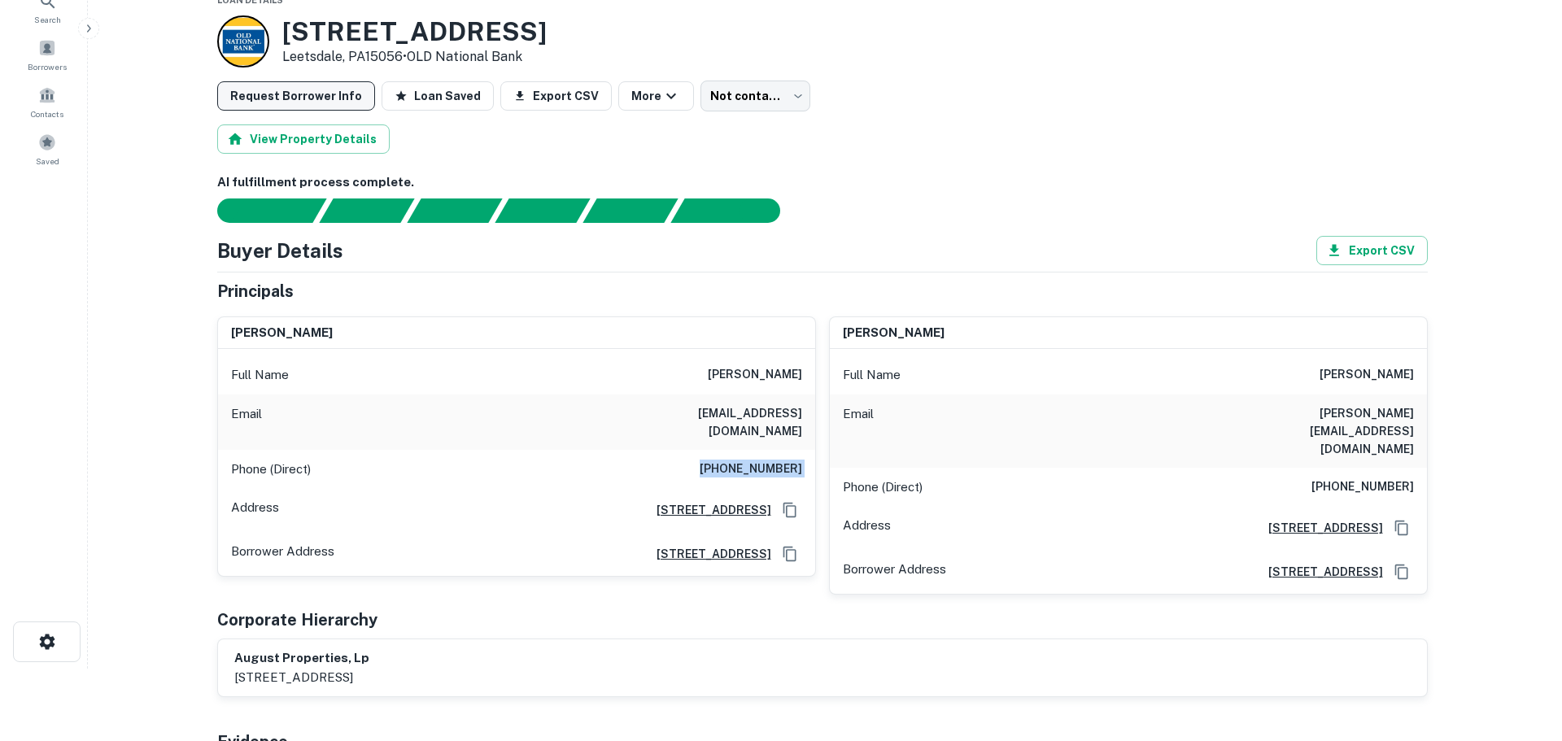
scroll to position [0, 0]
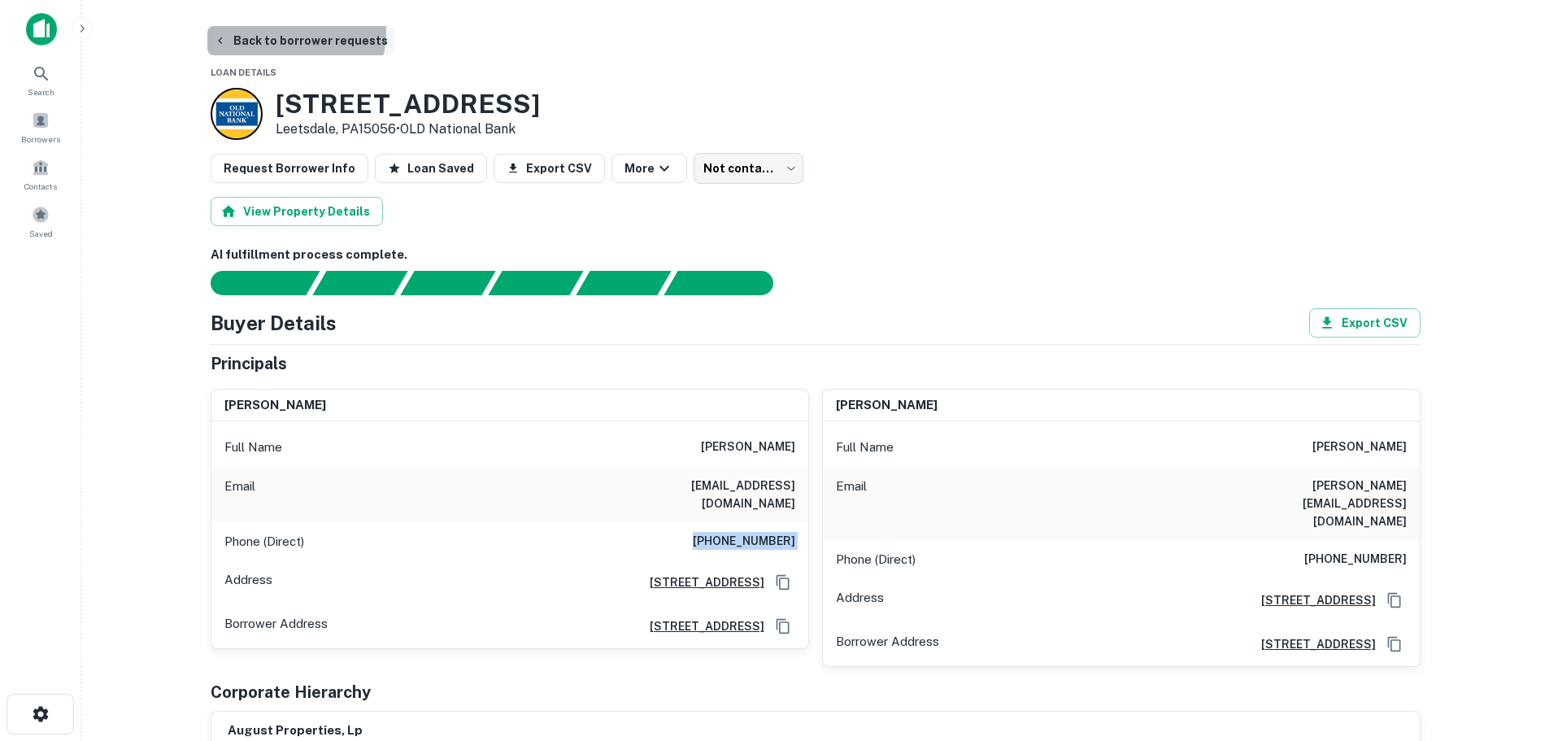
click at [286, 32] on button "Back to borrower requests" at bounding box center [300, 40] width 187 height 29
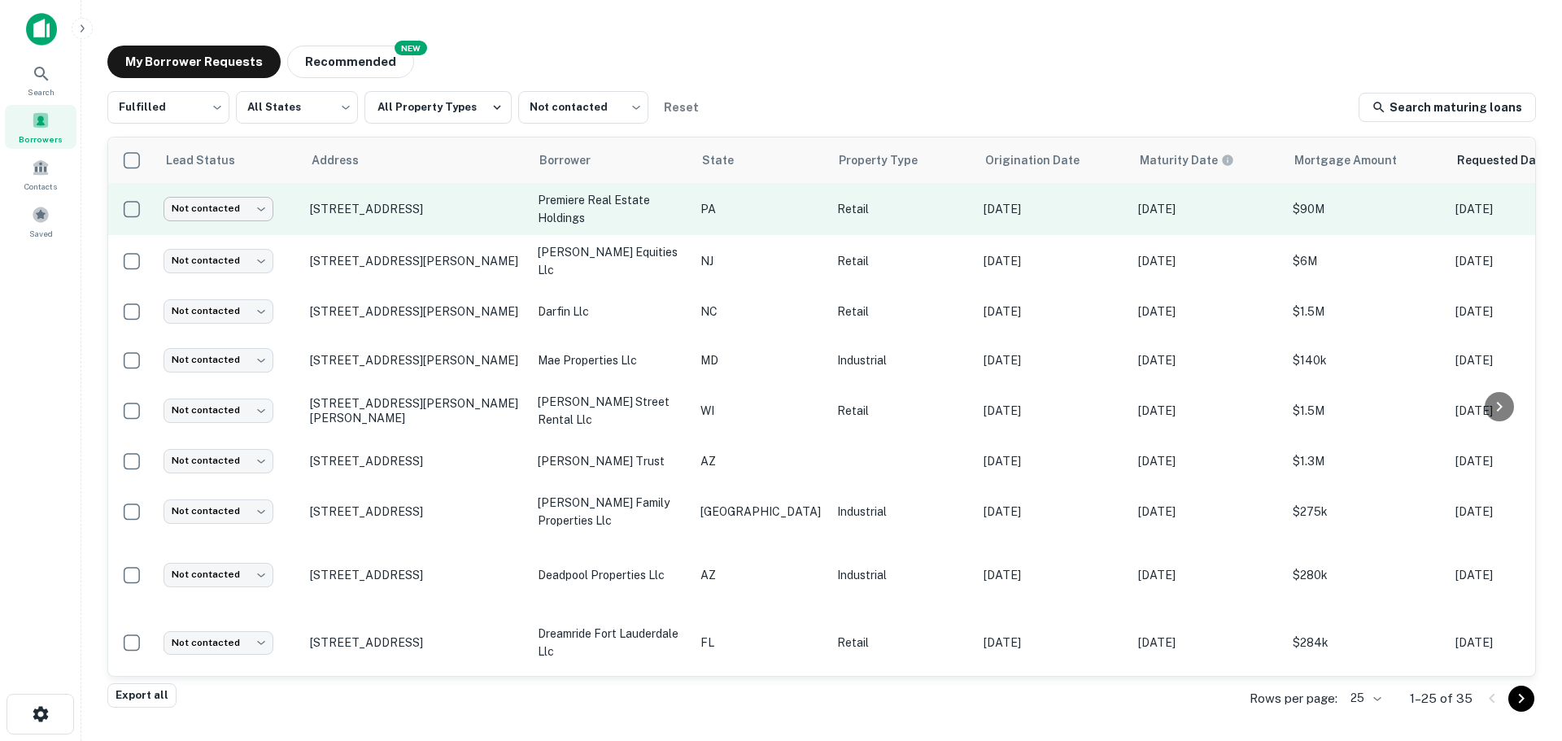
click at [252, 216] on body "Search Borrowers Contacts Saved My Borrower Requests NEW Recommended Fulfilled …" at bounding box center [781, 370] width 1562 height 741
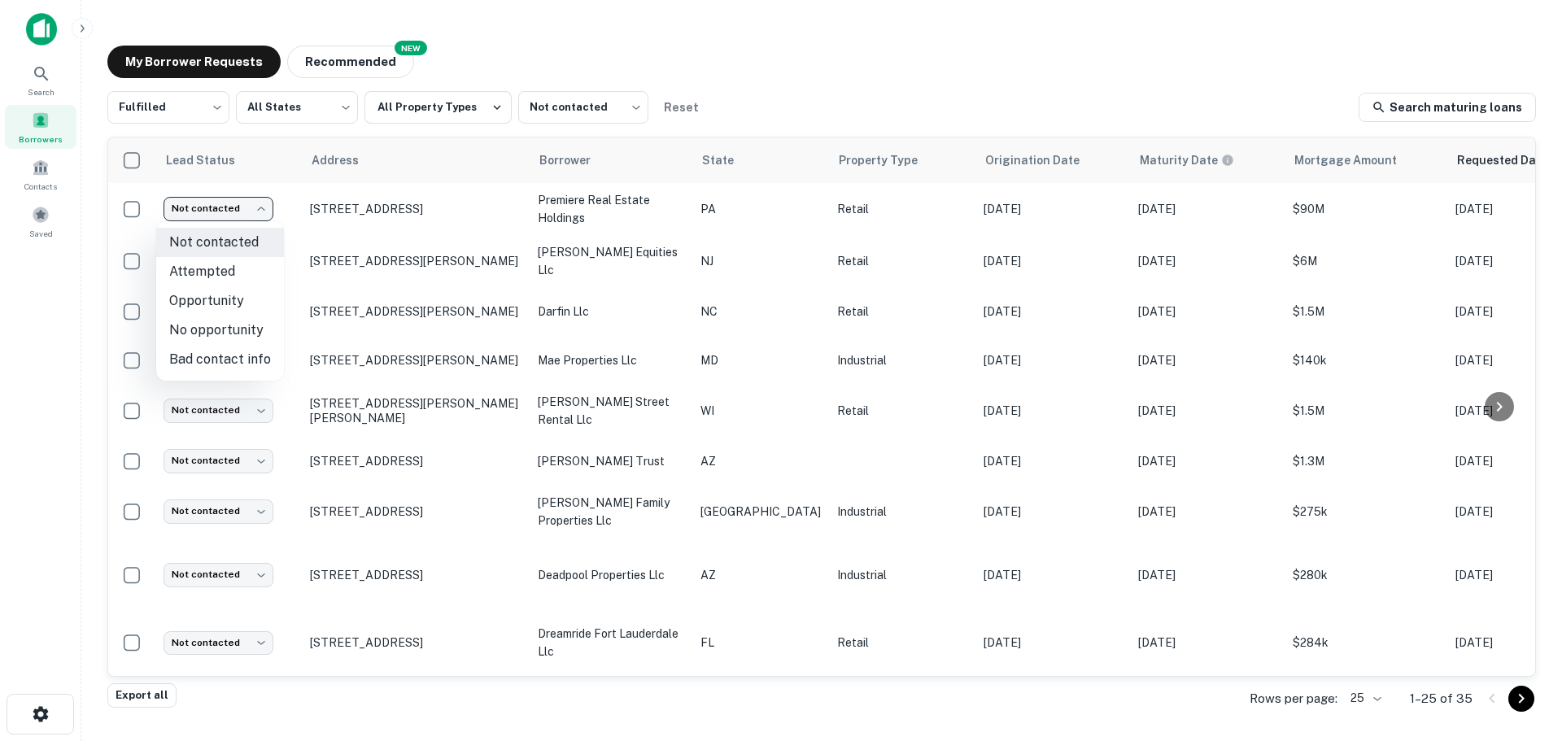
click at [240, 283] on li "Attempted" at bounding box center [220, 271] width 128 height 29
type input "*********"
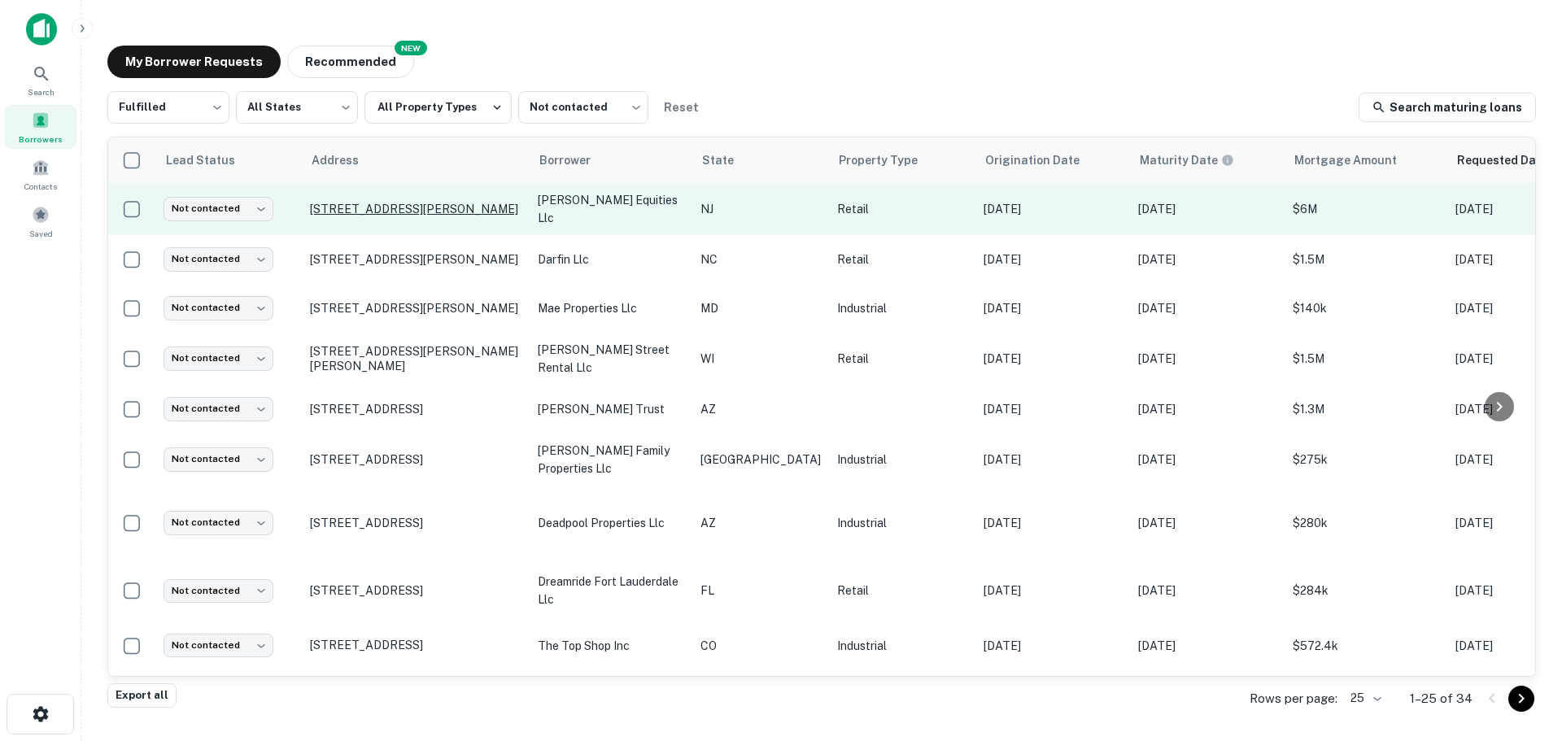
click at [364, 203] on p "[STREET_ADDRESS][PERSON_NAME]" at bounding box center [415, 209] width 211 height 15
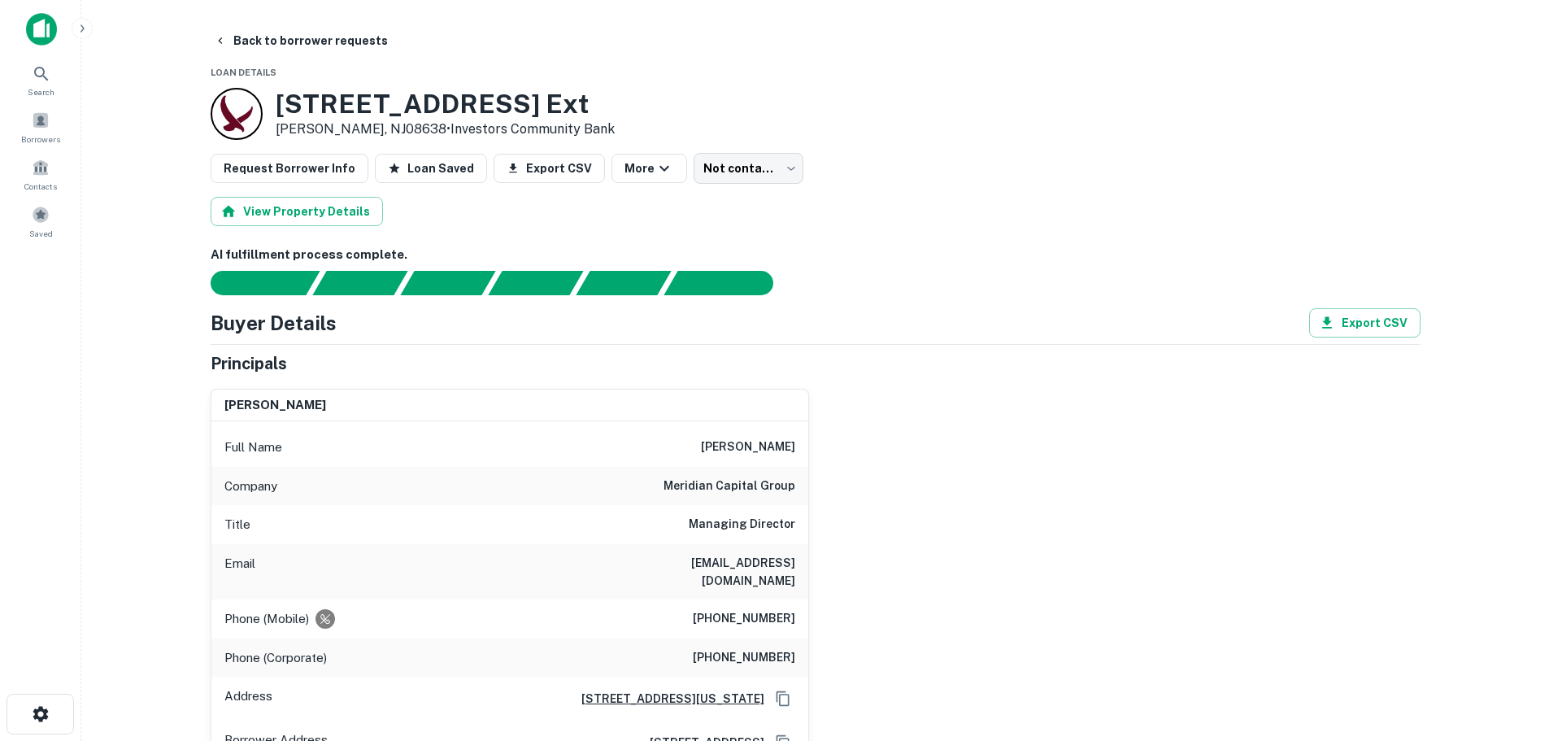
click at [772, 451] on h6 "[PERSON_NAME]" at bounding box center [748, 448] width 94 height 20
click at [303, 38] on button "Back to borrower requests" at bounding box center [300, 40] width 187 height 29
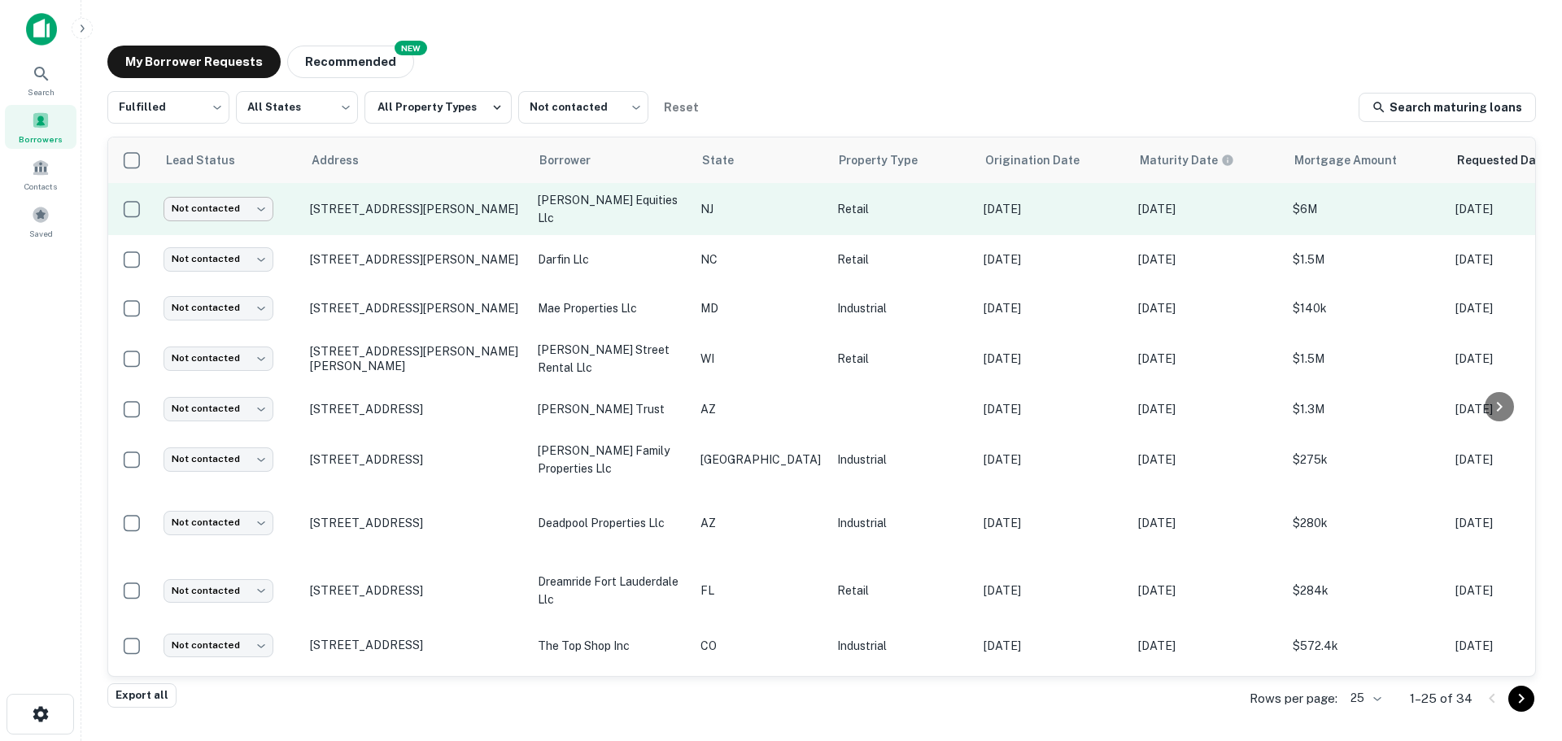
click at [241, 195] on body "Search Borrowers Contacts Saved My Borrower Requests NEW Recommended Fulfilled …" at bounding box center [781, 370] width 1562 height 741
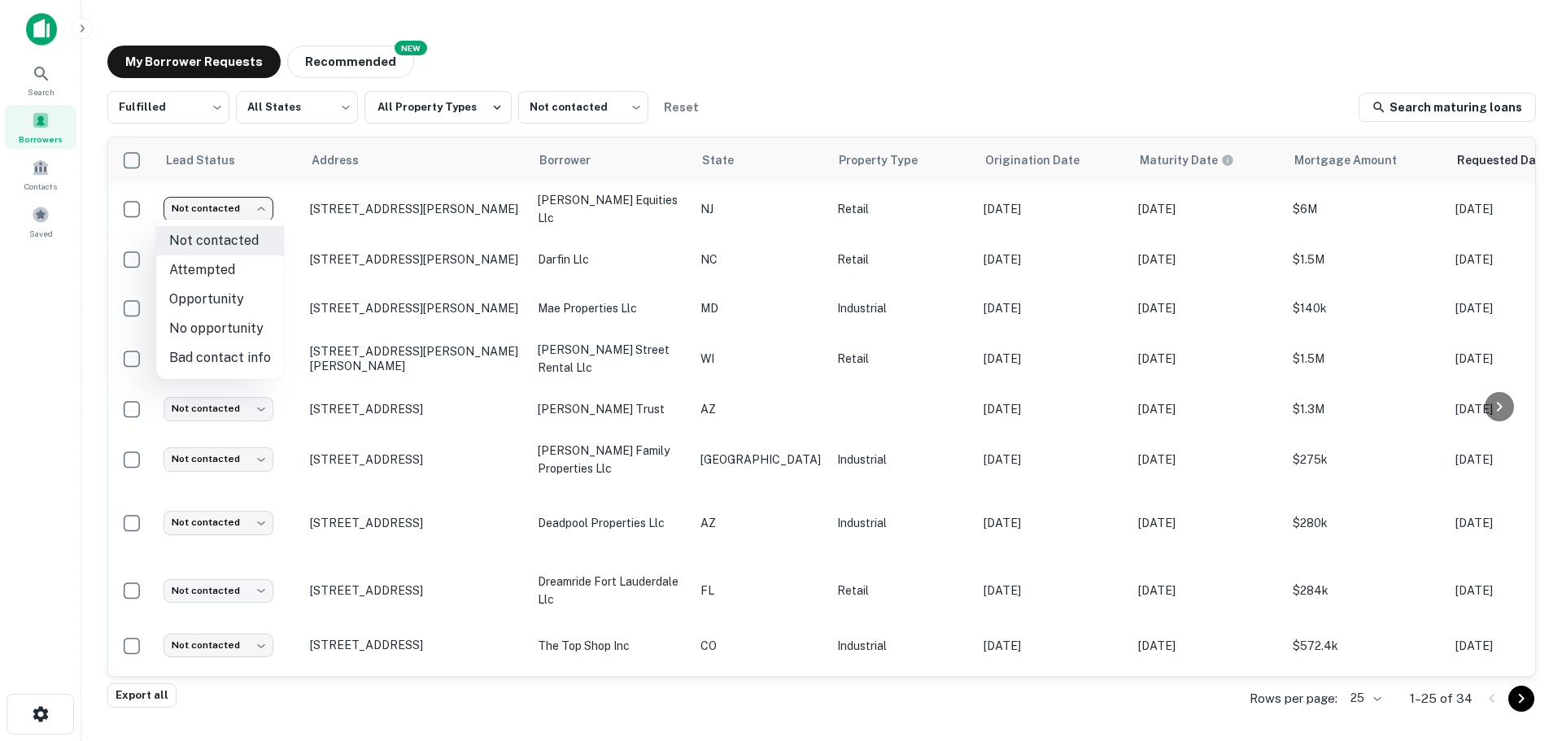
click at [236, 329] on li "No opportunity" at bounding box center [220, 328] width 128 height 29
type input "**********"
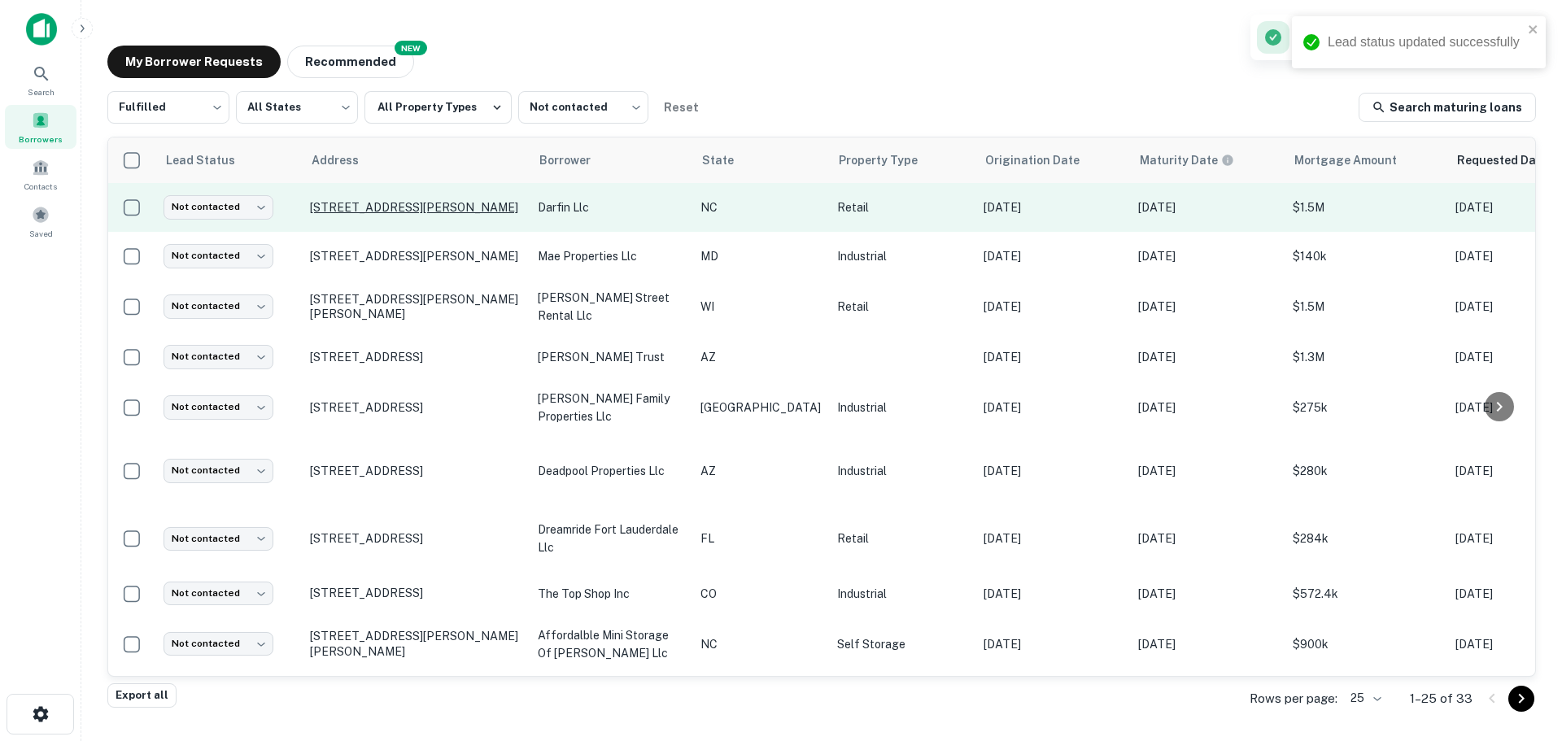
click at [428, 207] on p "[STREET_ADDRESS][PERSON_NAME]" at bounding box center [415, 207] width 211 height 15
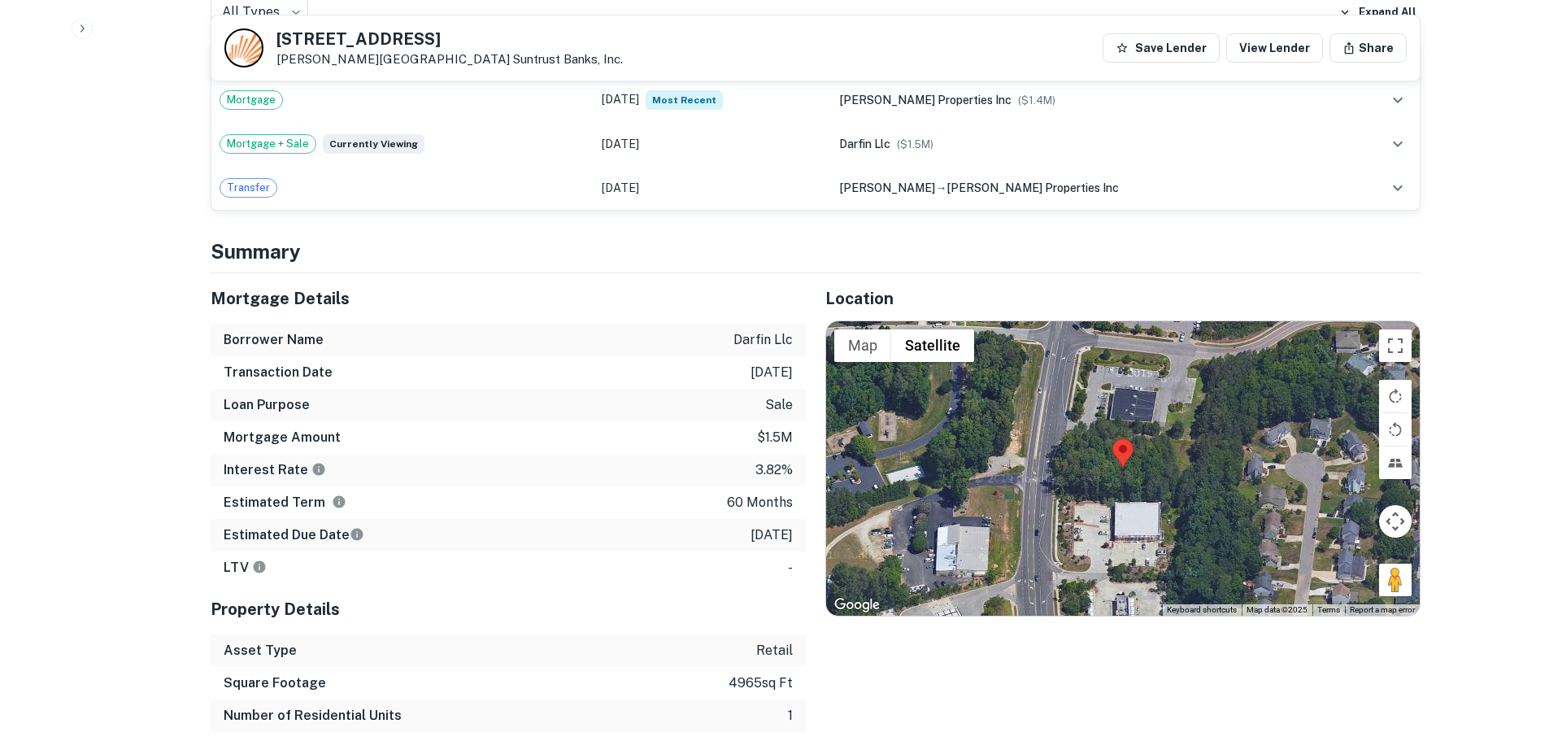
scroll to position [965, 0]
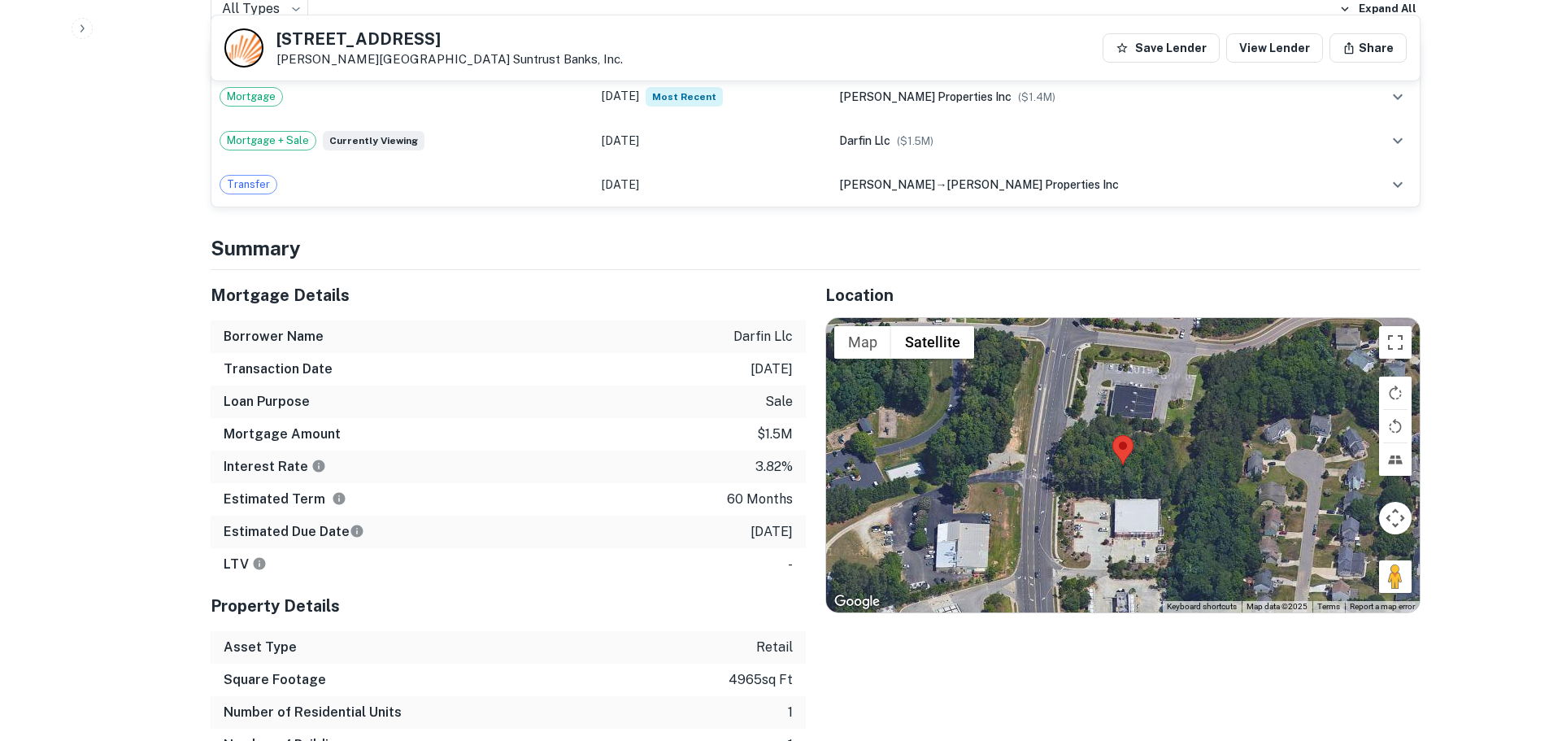
click at [351, 33] on h5 "[STREET_ADDRESS]" at bounding box center [450, 39] width 346 height 16
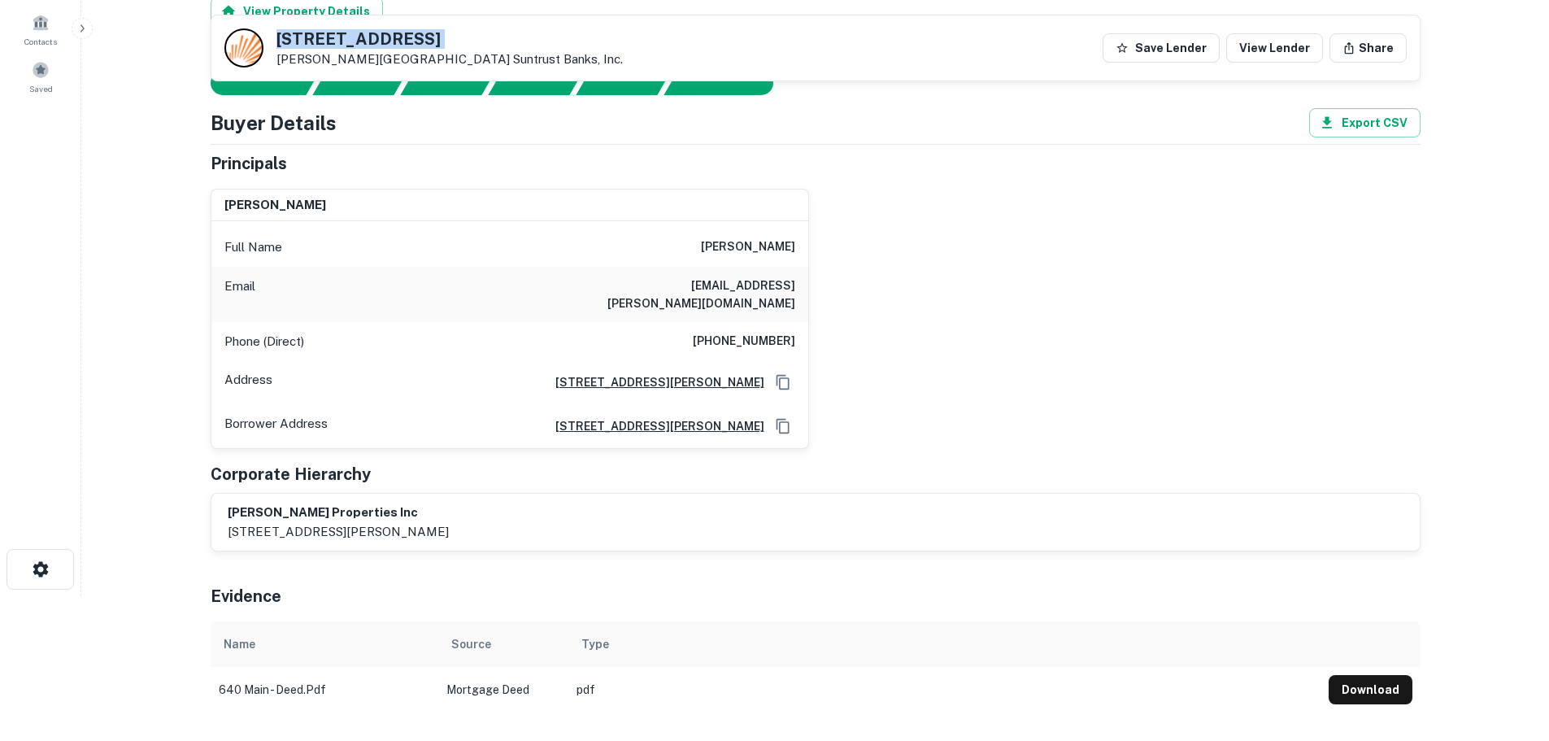
scroll to position [138, 0]
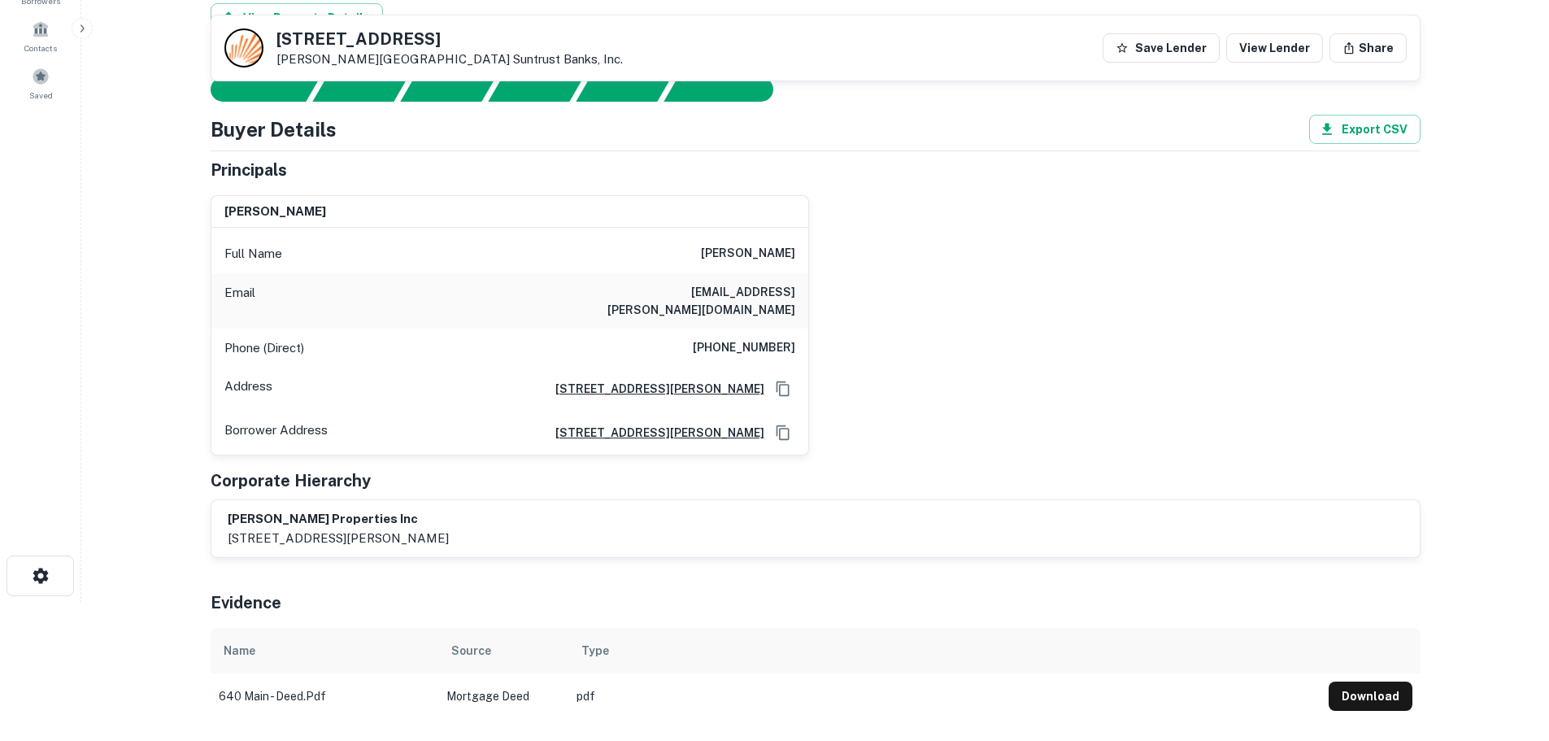
click at [782, 338] on h6 "[PHONE_NUMBER]" at bounding box center [744, 348] width 102 height 20
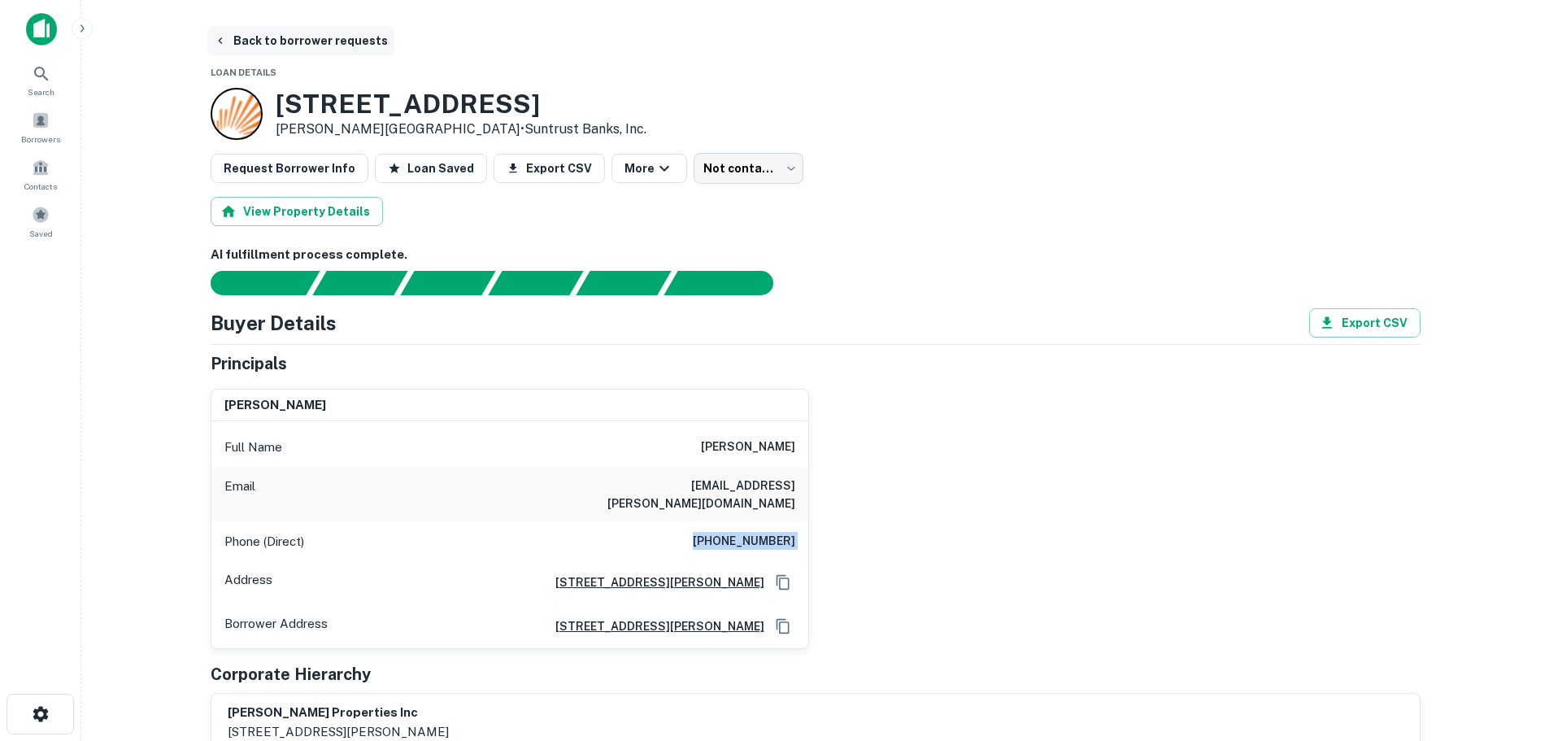
click at [341, 39] on button "Back to borrower requests" at bounding box center [300, 40] width 187 height 29
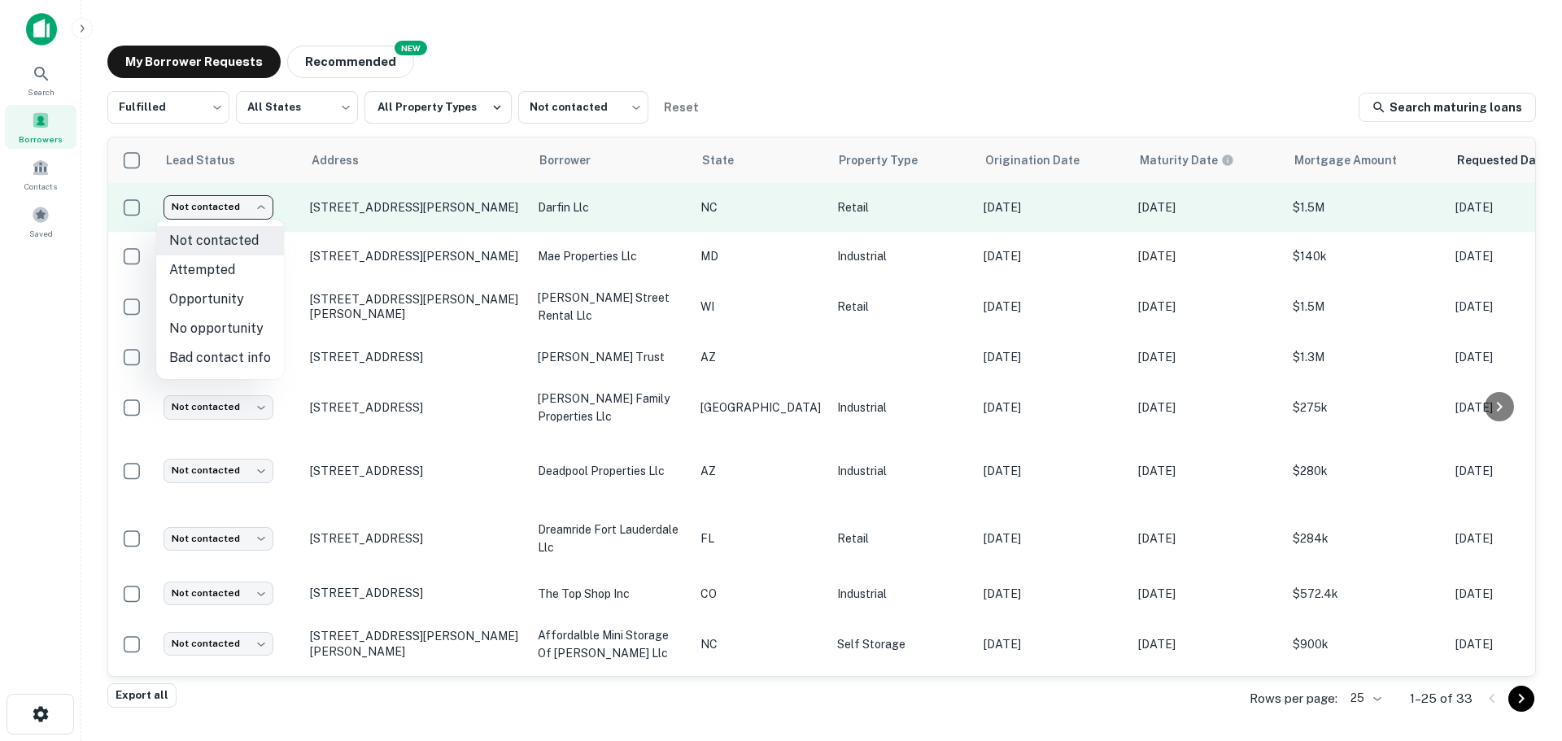
click at [253, 197] on body "Search Borrowers Contacts Saved My Borrower Requests NEW Recommended Fulfilled …" at bounding box center [781, 370] width 1562 height 741
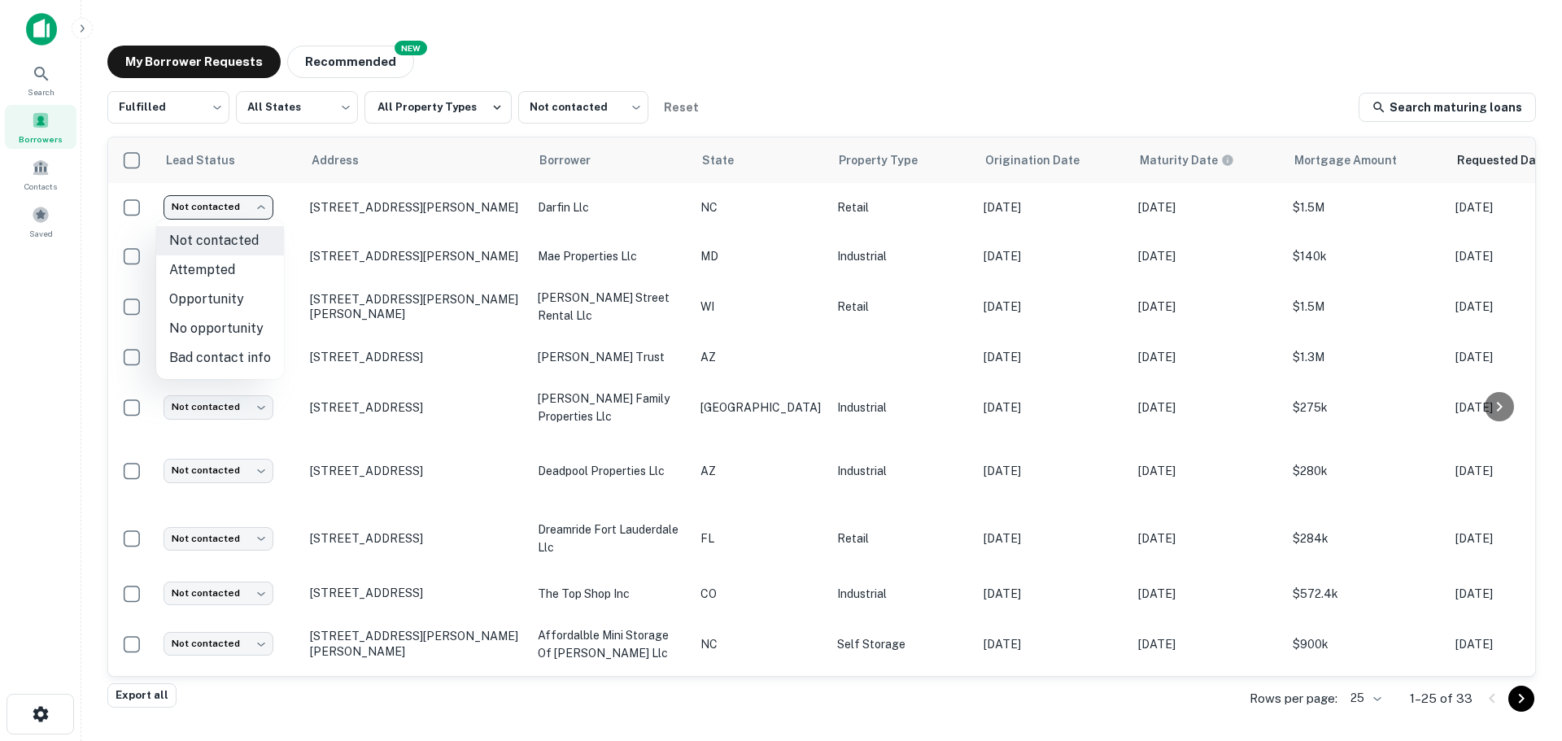
click at [243, 268] on li "Attempted" at bounding box center [220, 269] width 128 height 29
type input "*********"
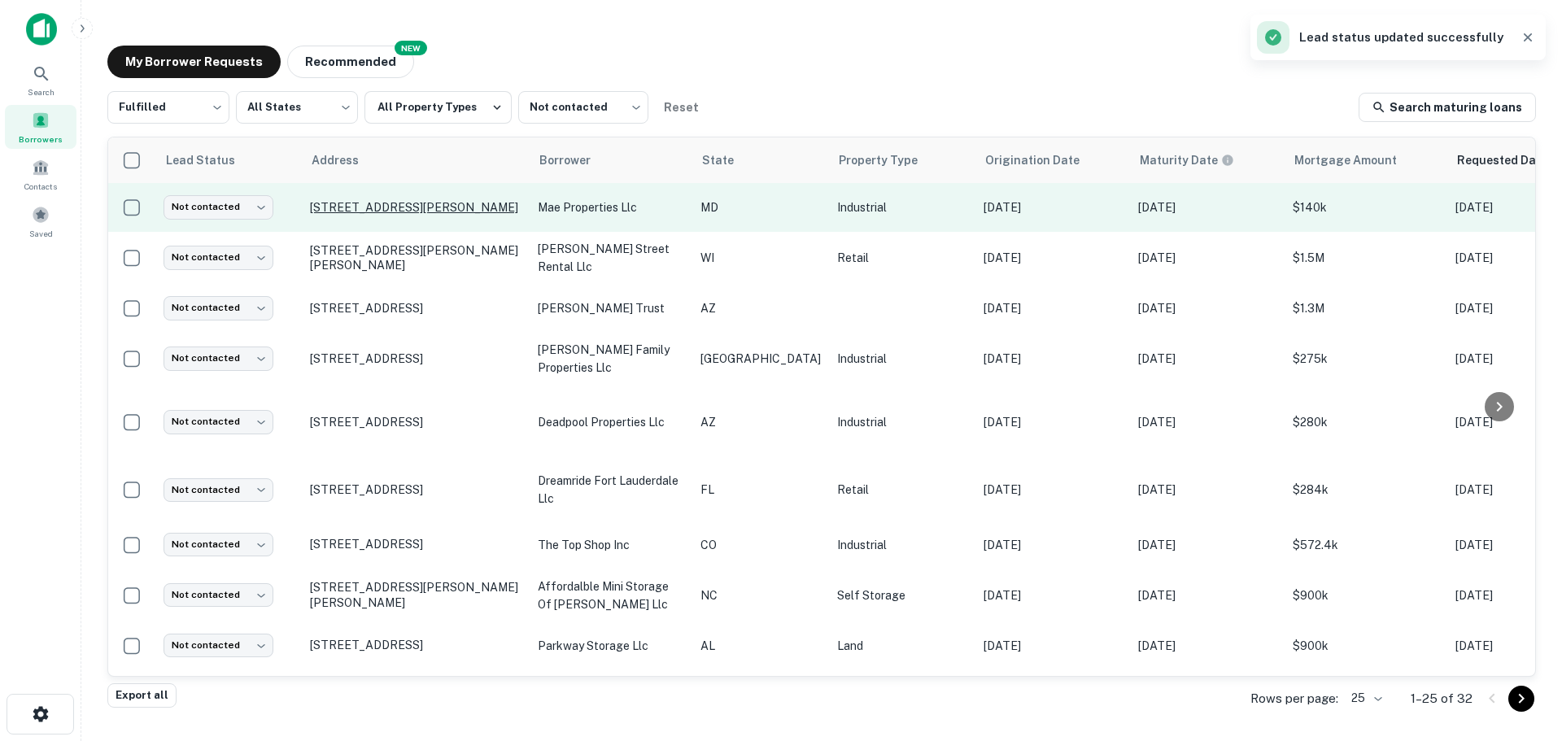
click at [419, 211] on p "[STREET_ADDRESS][PERSON_NAME]" at bounding box center [415, 207] width 211 height 15
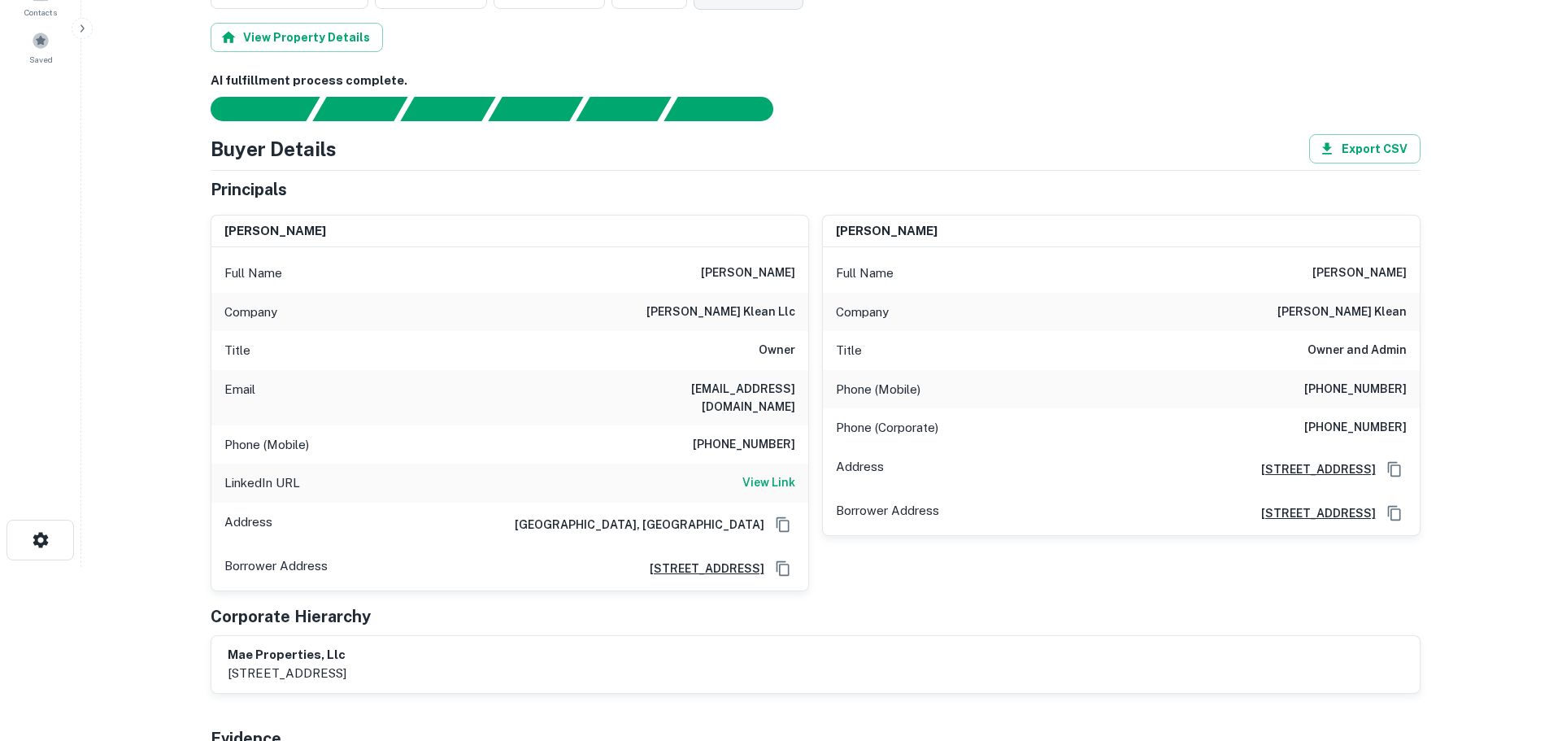
scroll to position [179, 0]
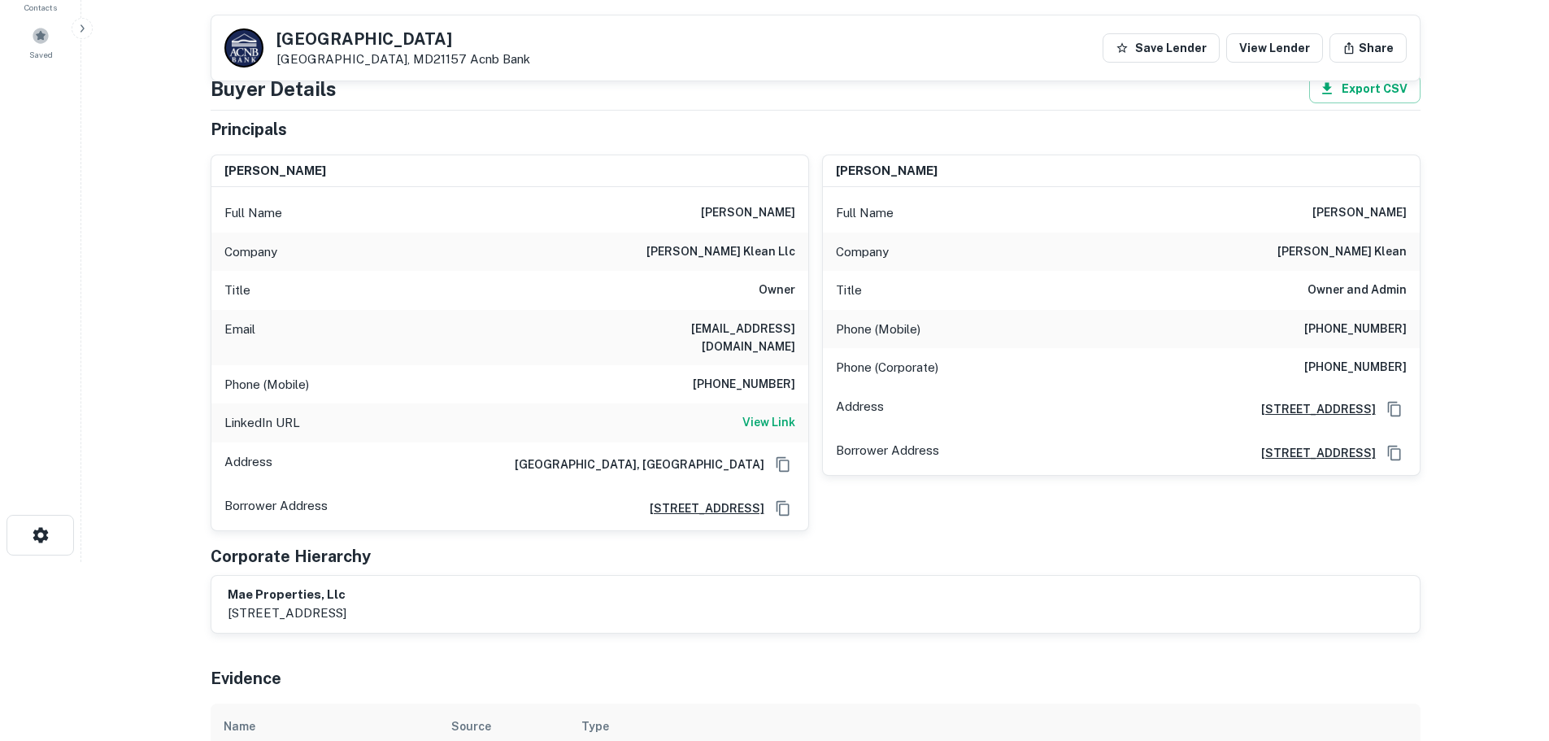
click at [760, 375] on h6 "[PHONE_NUMBER]" at bounding box center [744, 385] width 102 height 20
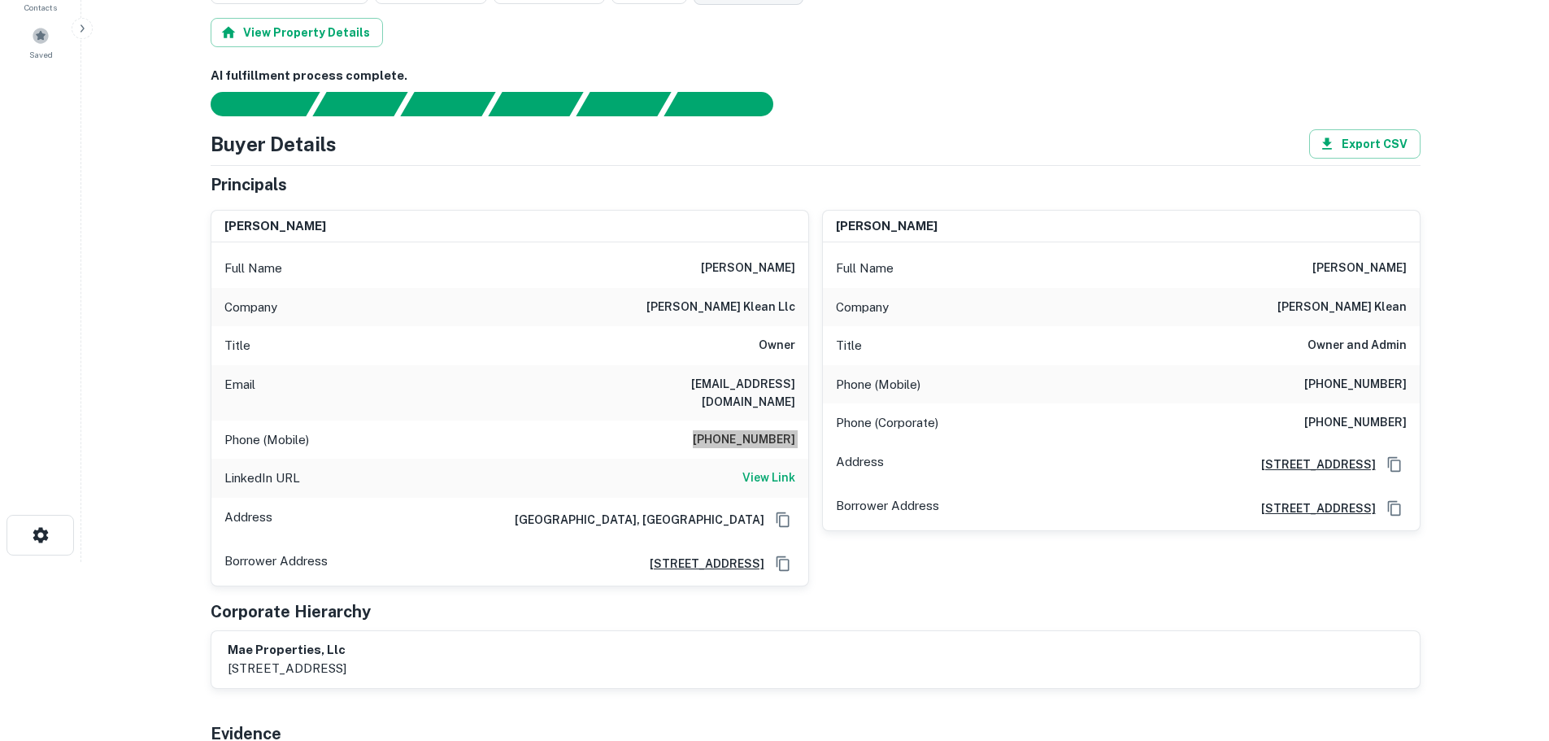
scroll to position [0, 0]
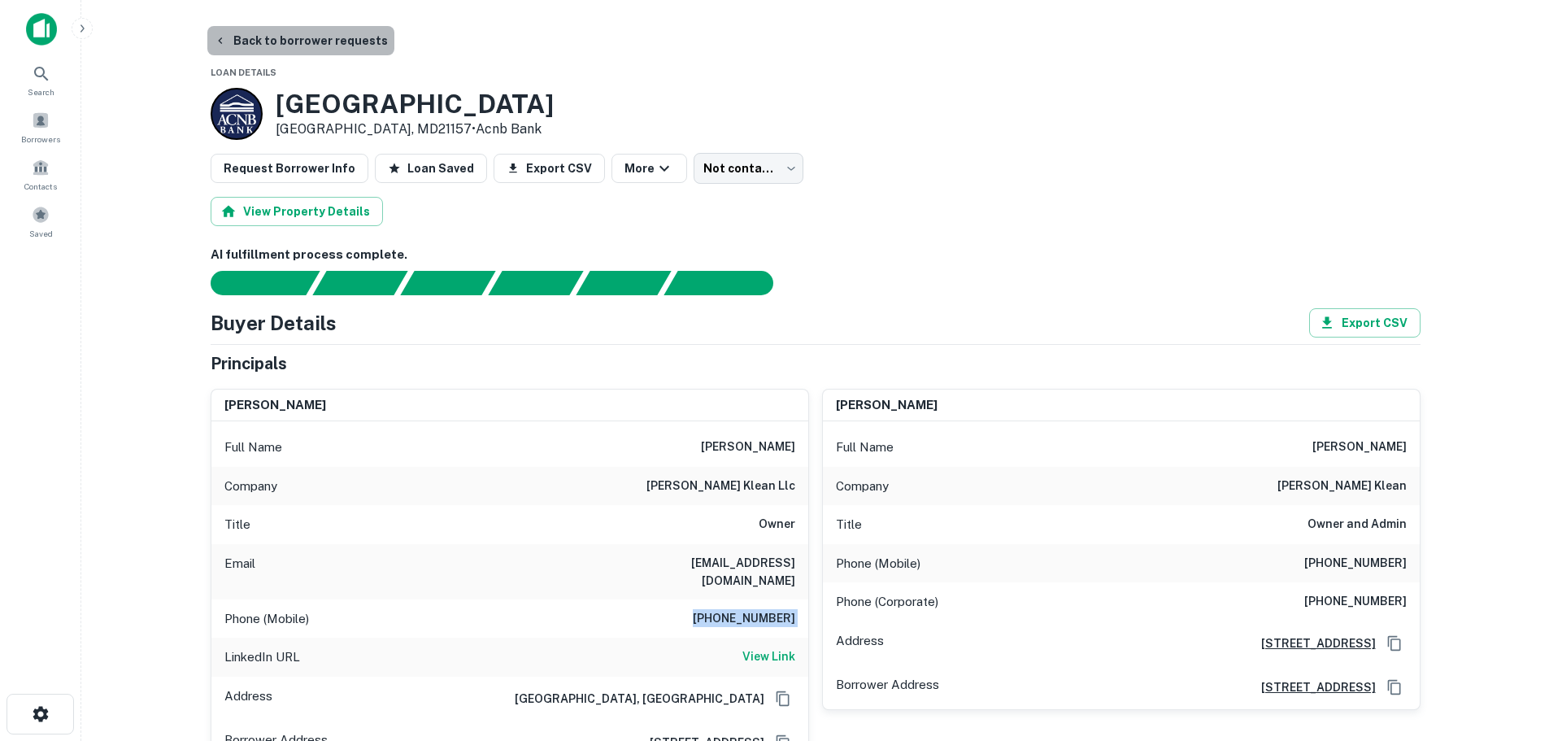
click at [304, 35] on button "Back to borrower requests" at bounding box center [300, 40] width 187 height 29
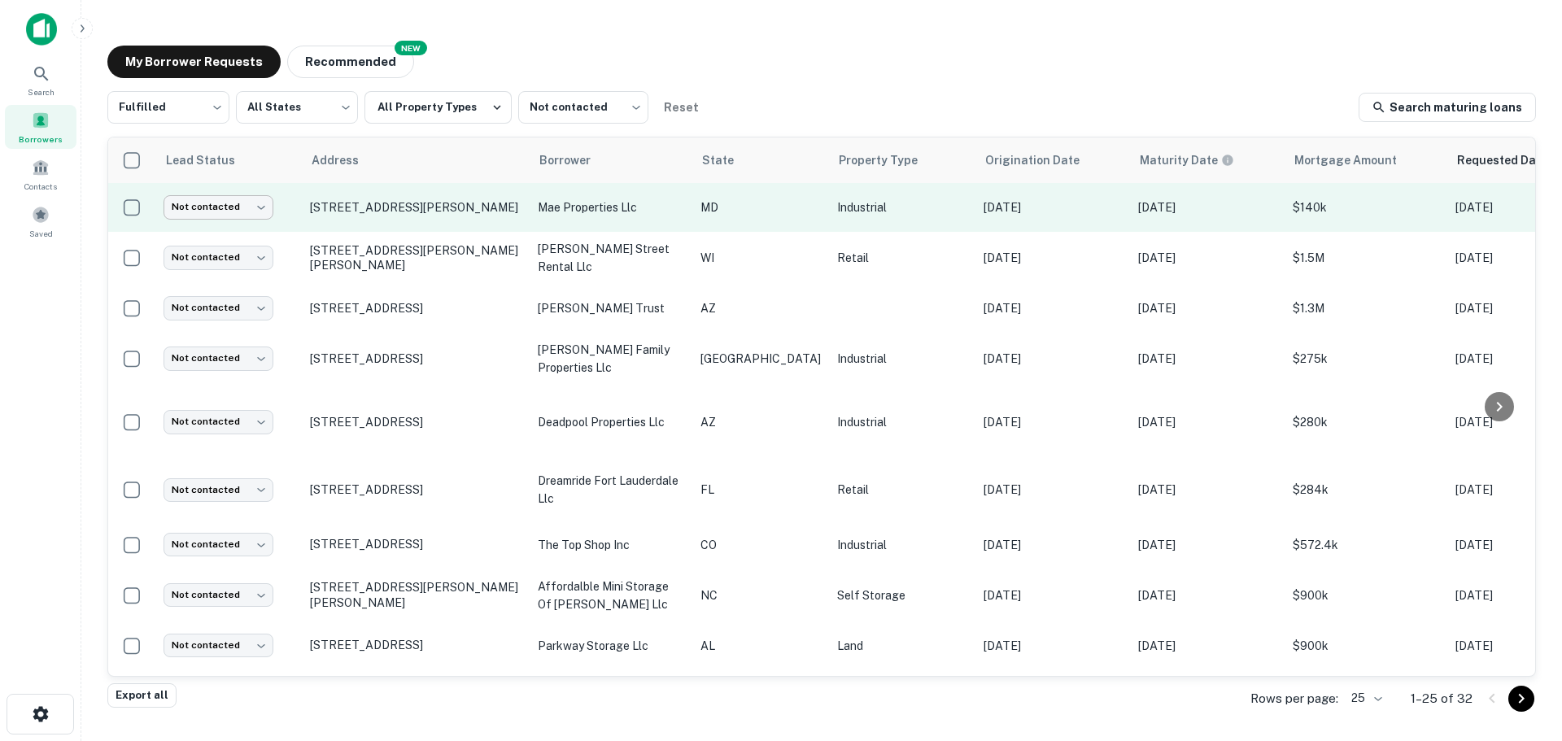
click at [233, 203] on body "Search Borrowers Contacts Saved My Borrower Requests NEW Recommended Fulfilled …" at bounding box center [781, 370] width 1562 height 741
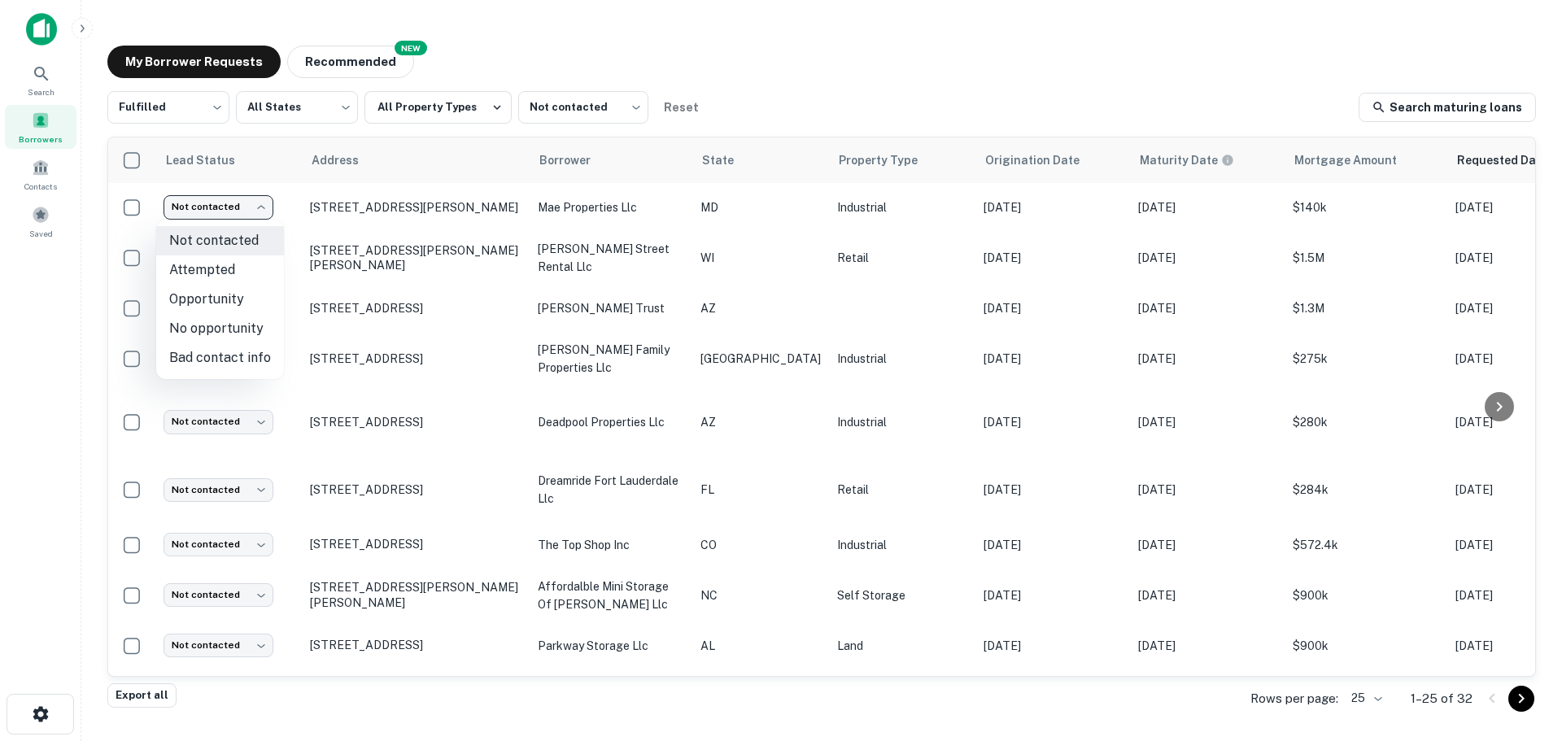
click at [238, 268] on li "Attempted" at bounding box center [220, 269] width 128 height 29
type input "*********"
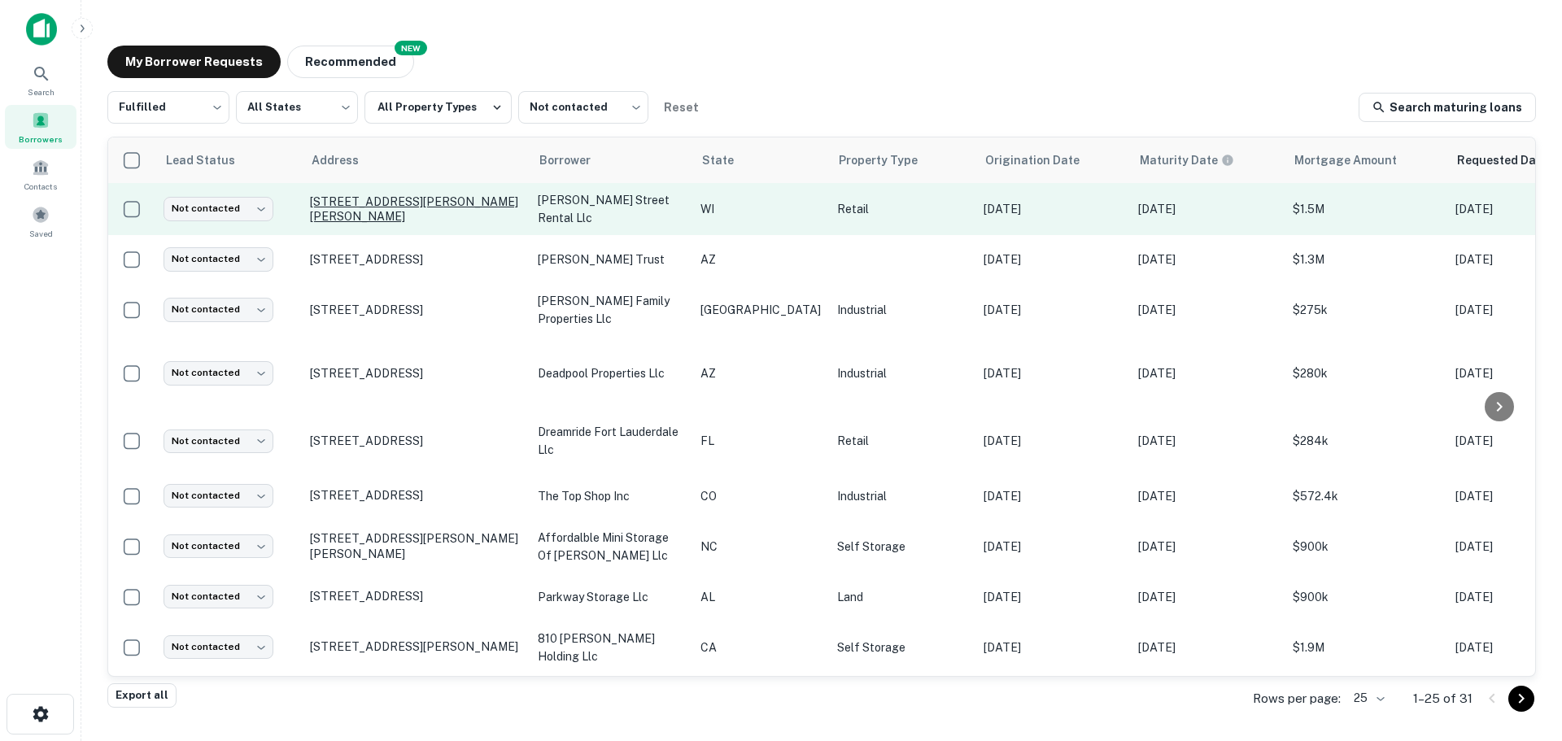
click at [429, 208] on p "[STREET_ADDRESS][PERSON_NAME][PERSON_NAME]" at bounding box center [415, 208] width 211 height 29
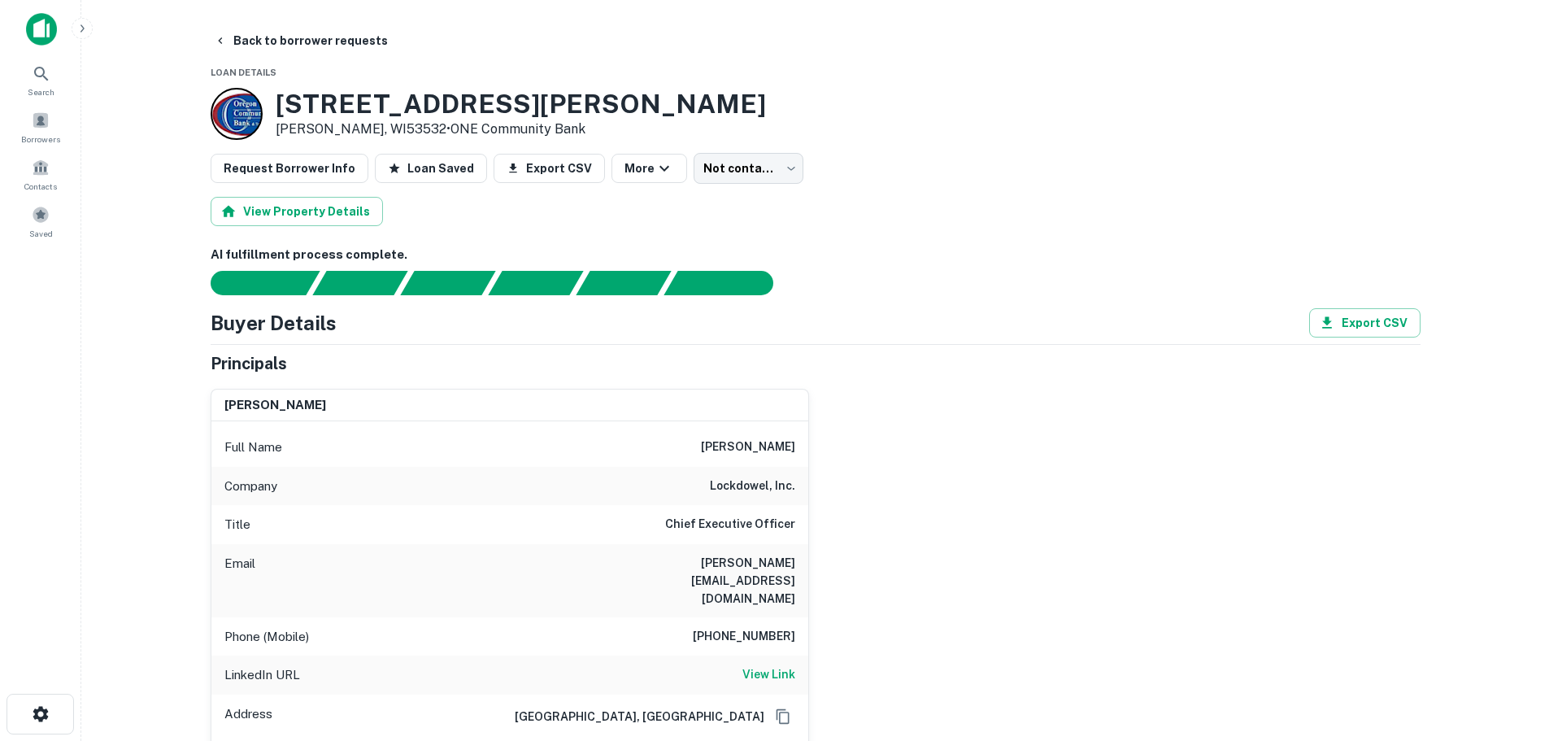
click at [458, 102] on h3 "[STREET_ADDRESS][PERSON_NAME]" at bounding box center [521, 104] width 490 height 31
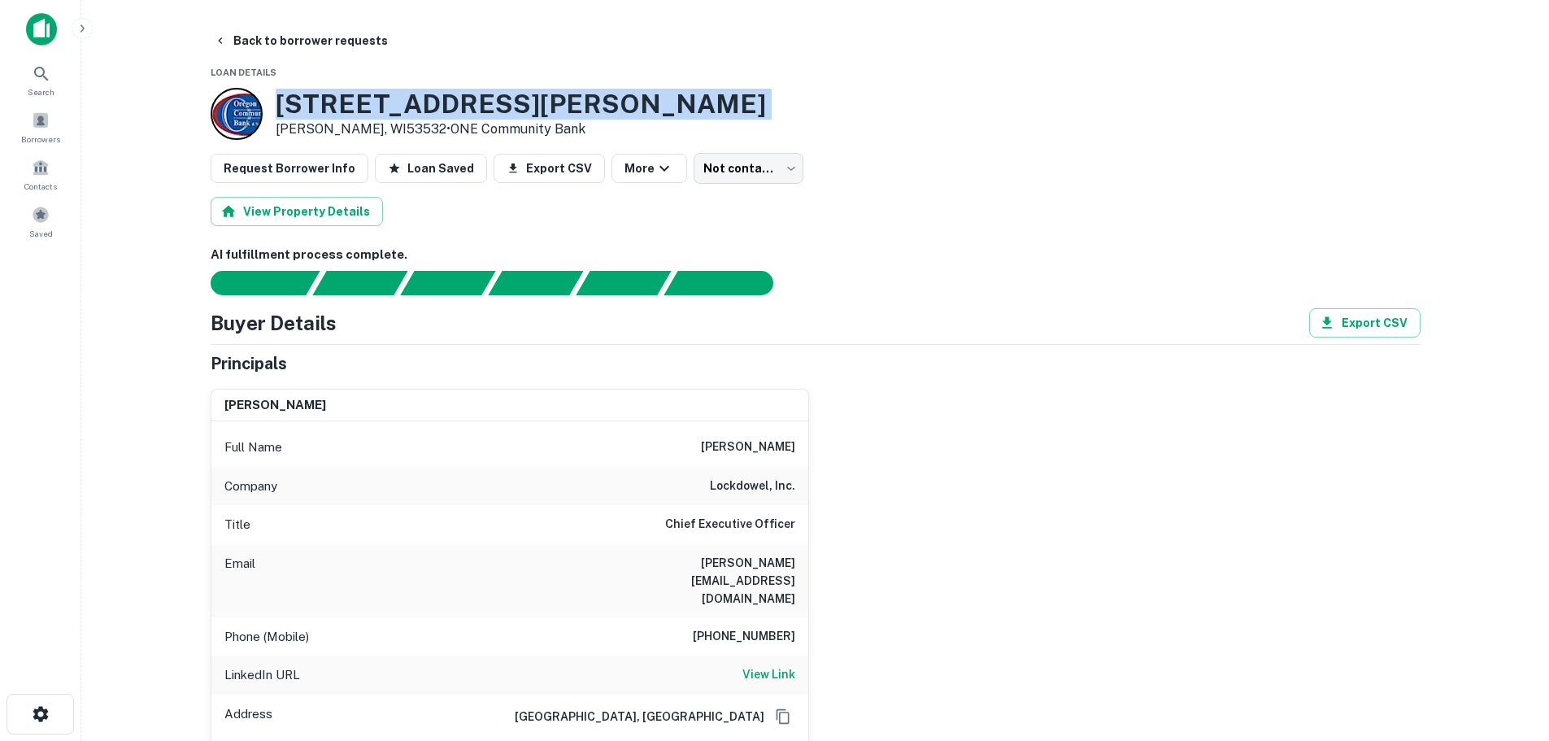
click at [458, 102] on h3 "[STREET_ADDRESS][PERSON_NAME]" at bounding box center [521, 104] width 490 height 31
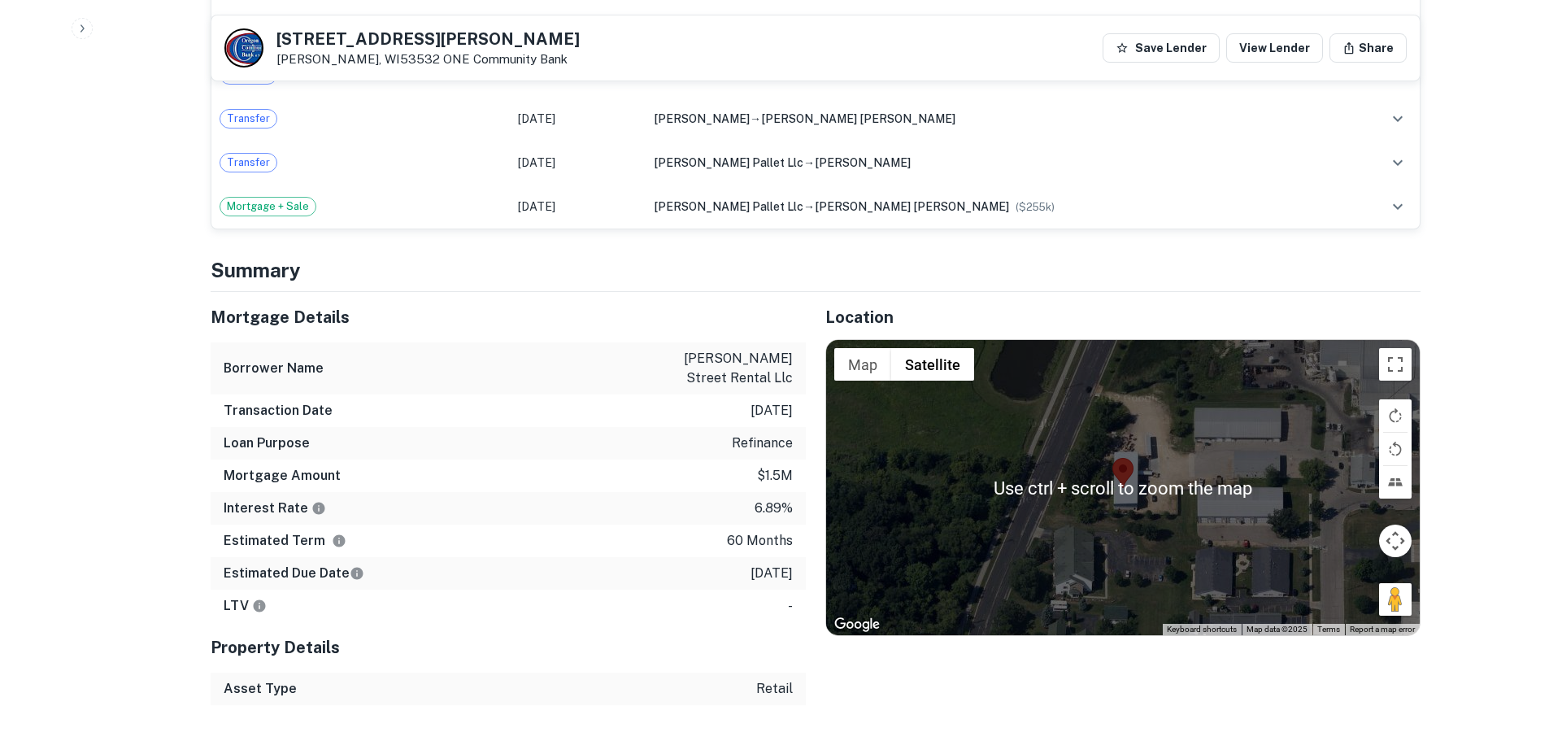
scroll to position [1262, 0]
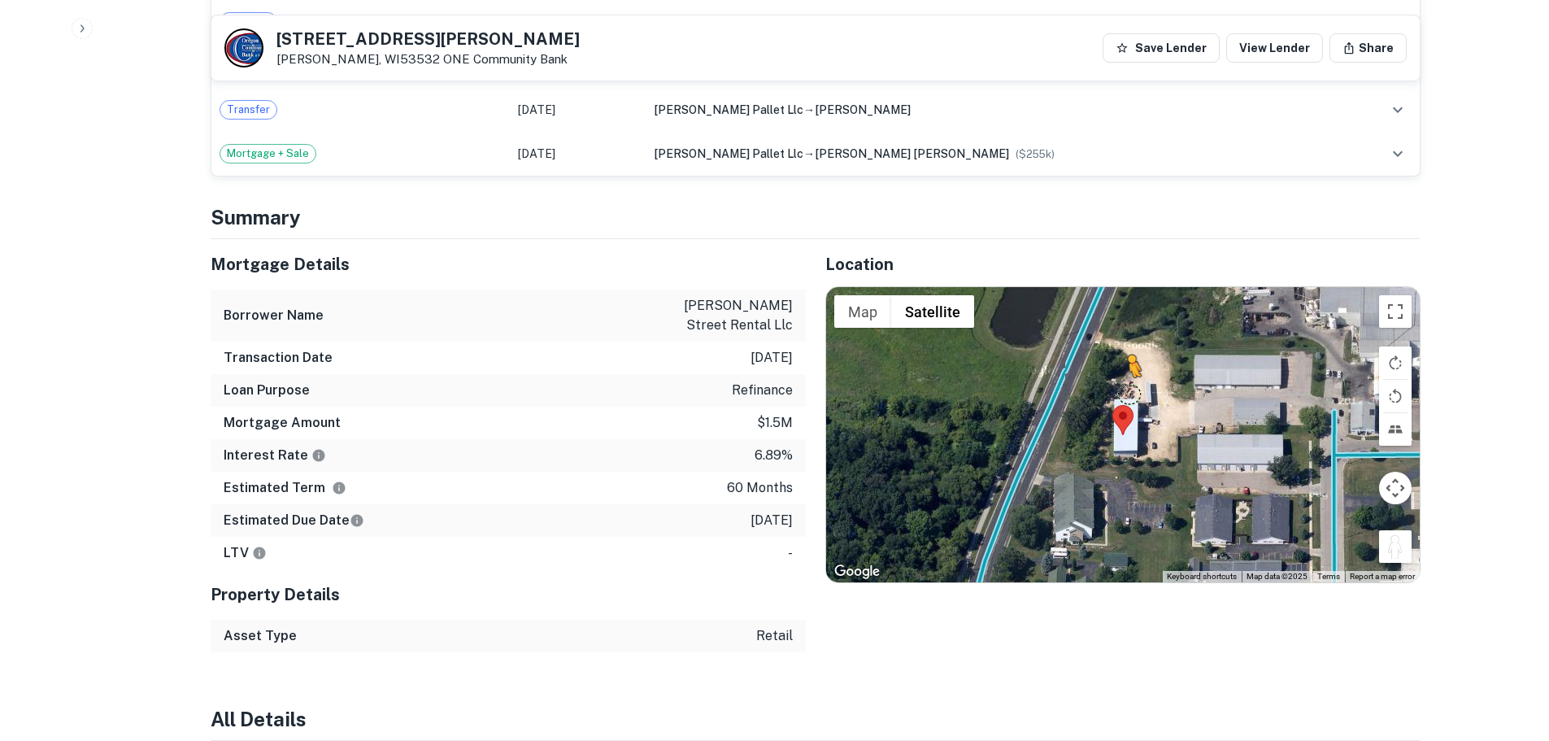
drag, startPoint x: 1405, startPoint y: 516, endPoint x: 1127, endPoint y: 359, distance: 318.7
click at [1126, 359] on div "To activate drag with keyboard, press Alt + Enter. Once in keyboard drag state,…" at bounding box center [1123, 434] width 594 height 294
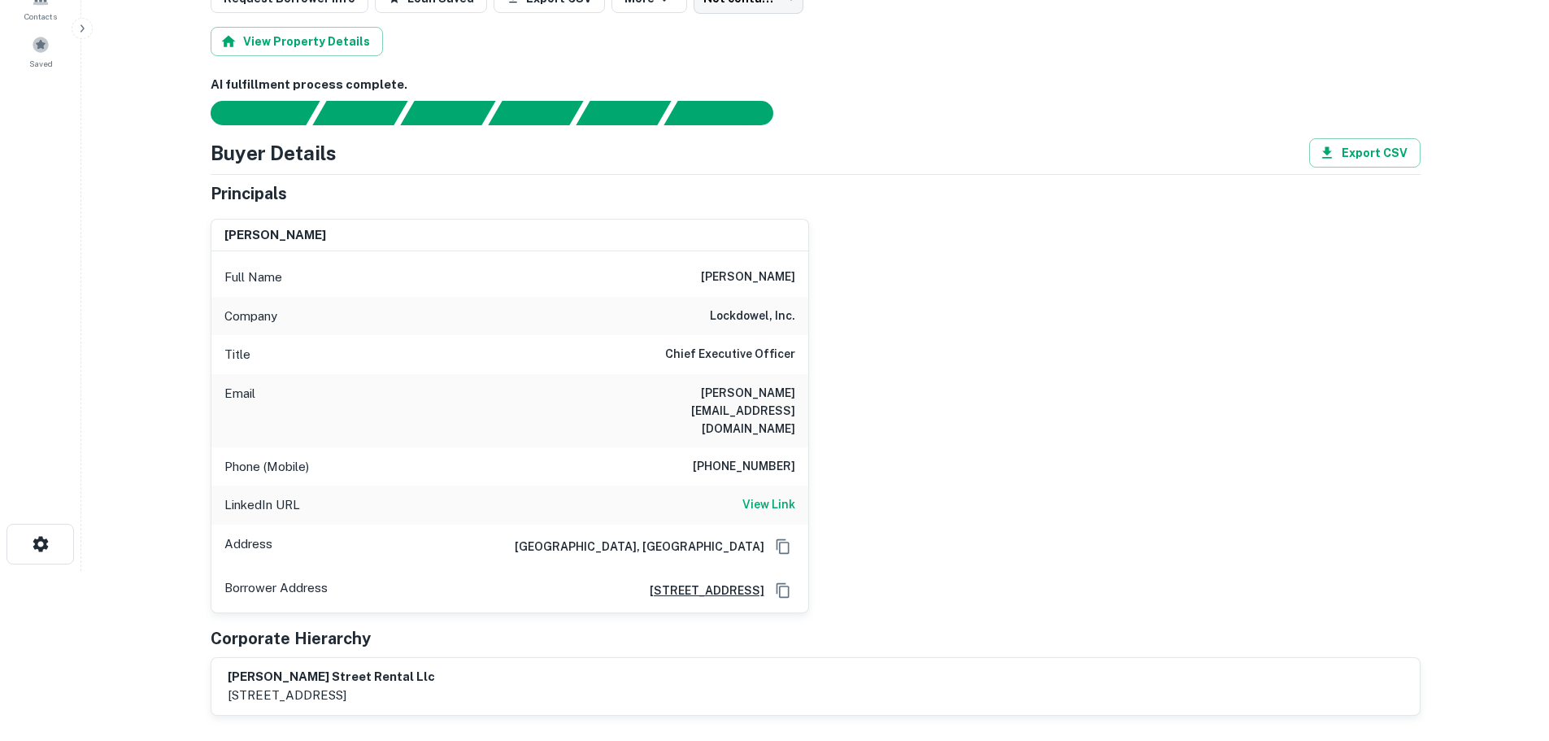
scroll to position [172, 0]
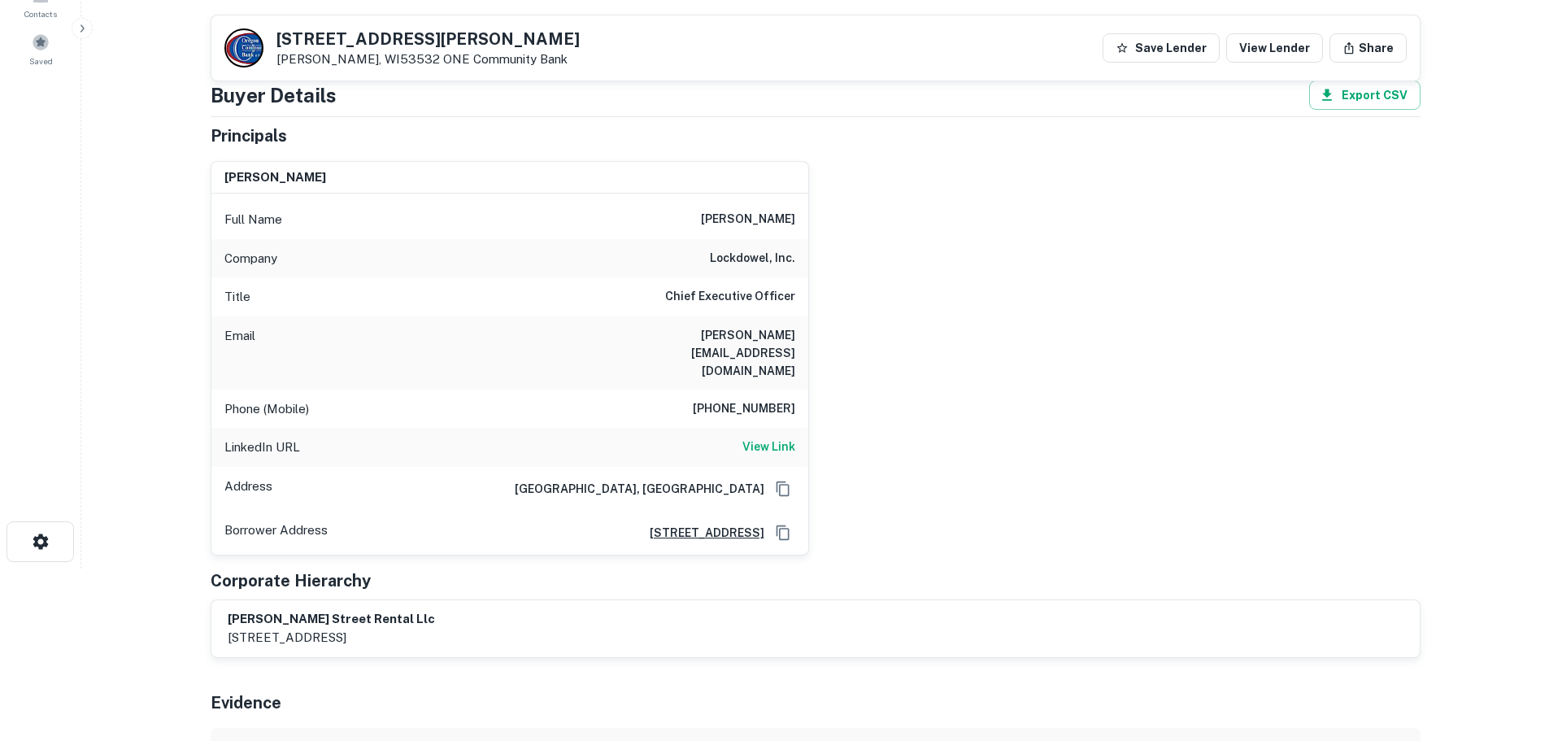
click at [780, 255] on h6 "lockdowel, inc." at bounding box center [752, 259] width 85 height 20
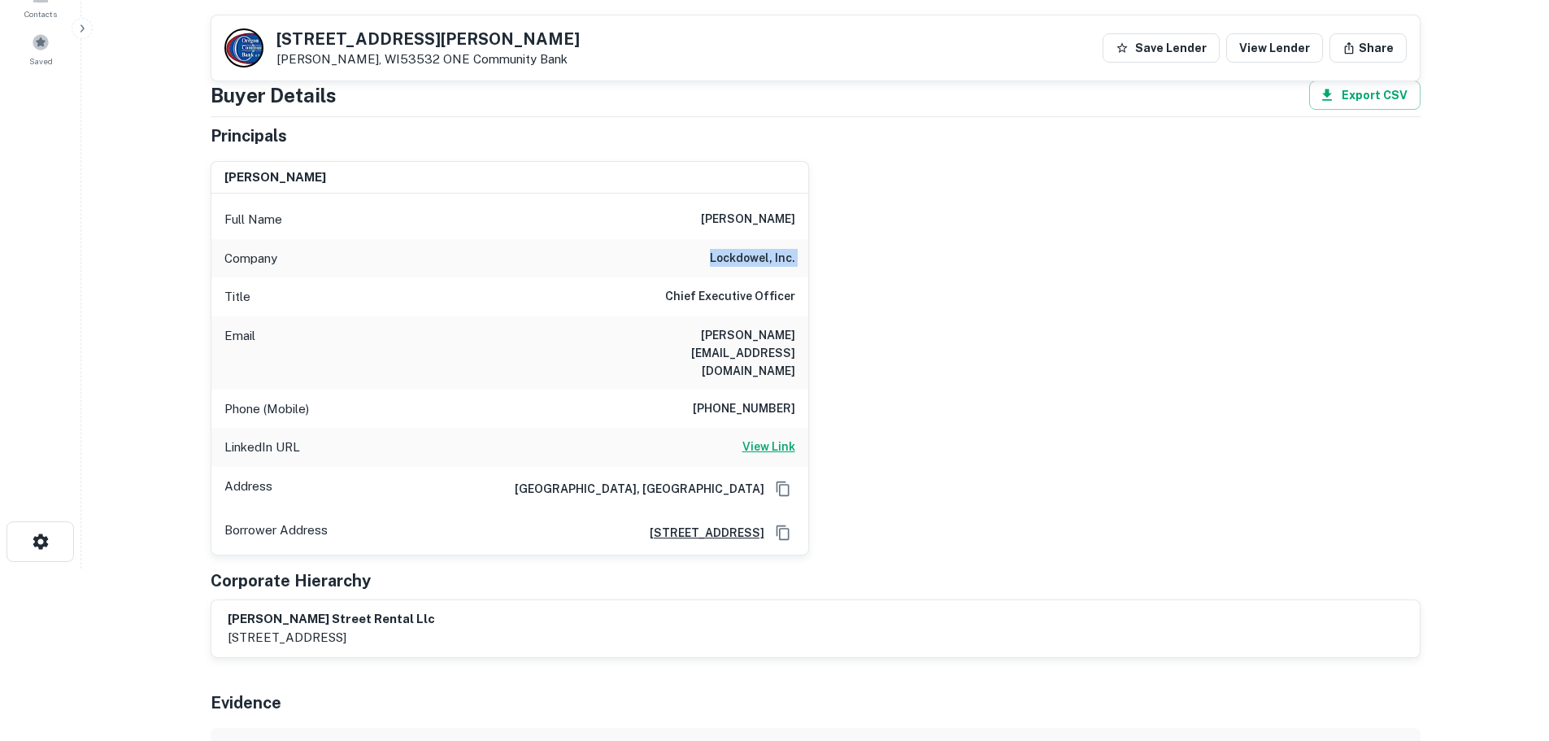
click at [774, 438] on h6 "View Link" at bounding box center [769, 447] width 53 height 18
click at [780, 399] on h6 "[PHONE_NUMBER]" at bounding box center [744, 409] width 102 height 20
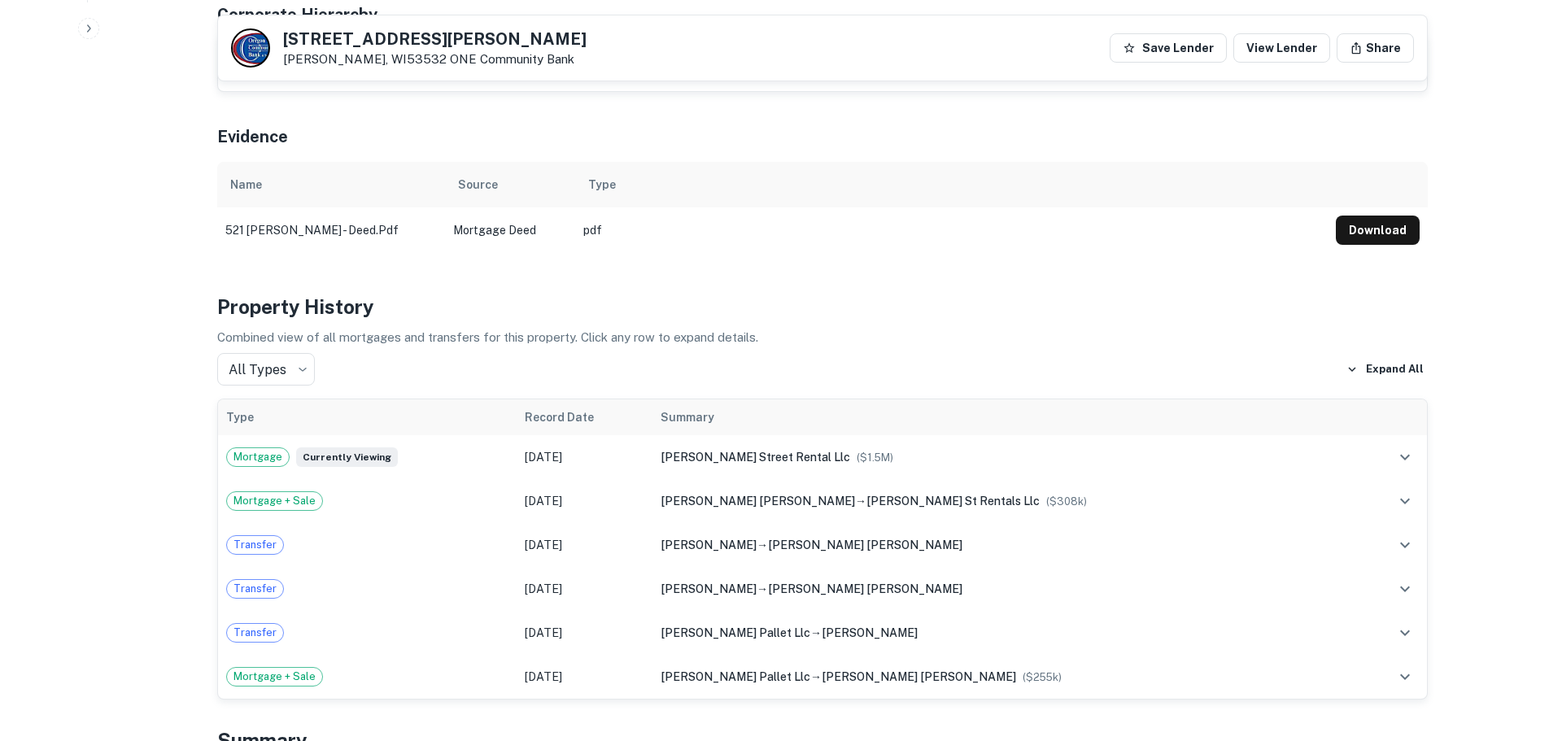
scroll to position [0, 0]
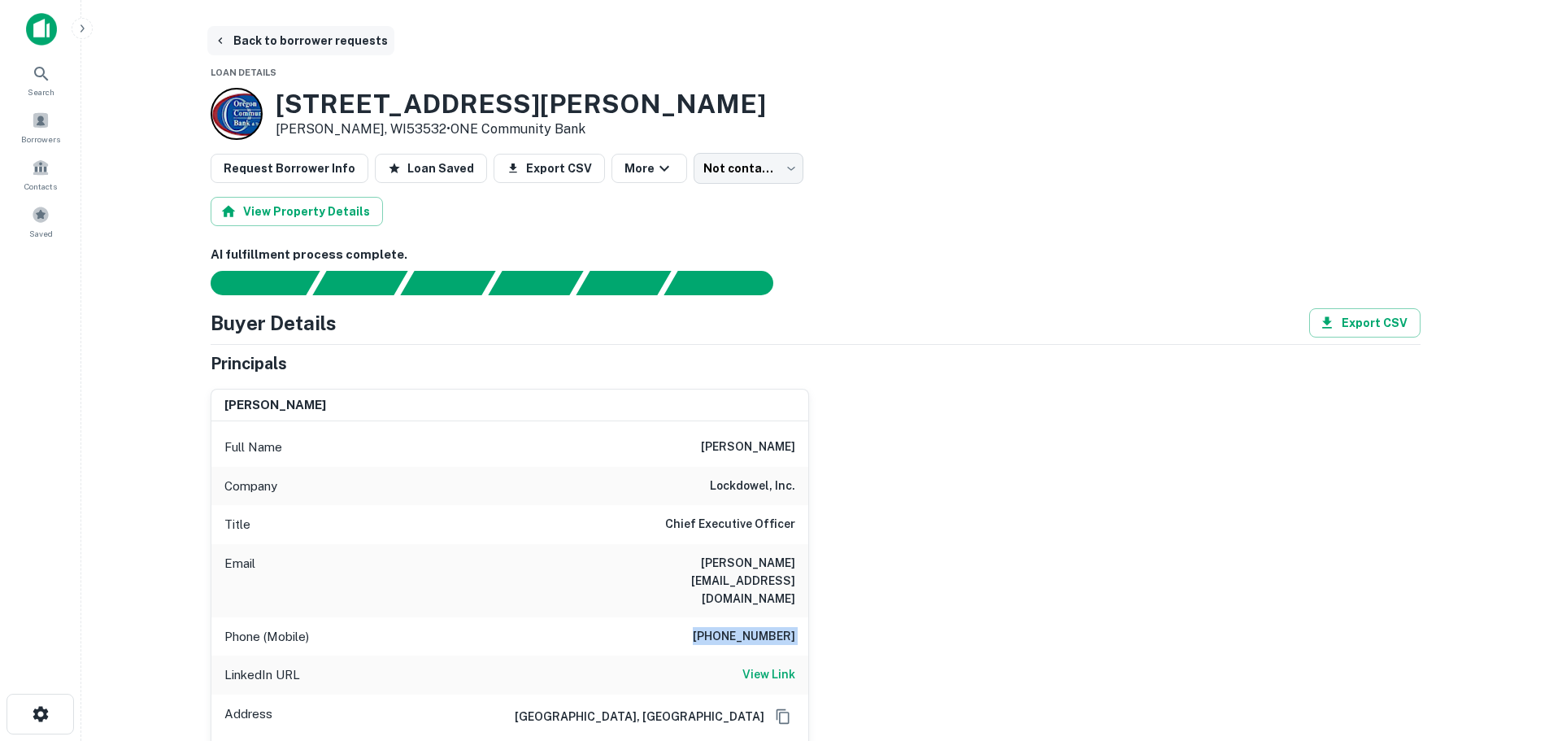
click at [300, 44] on button "Back to borrower requests" at bounding box center [300, 40] width 187 height 29
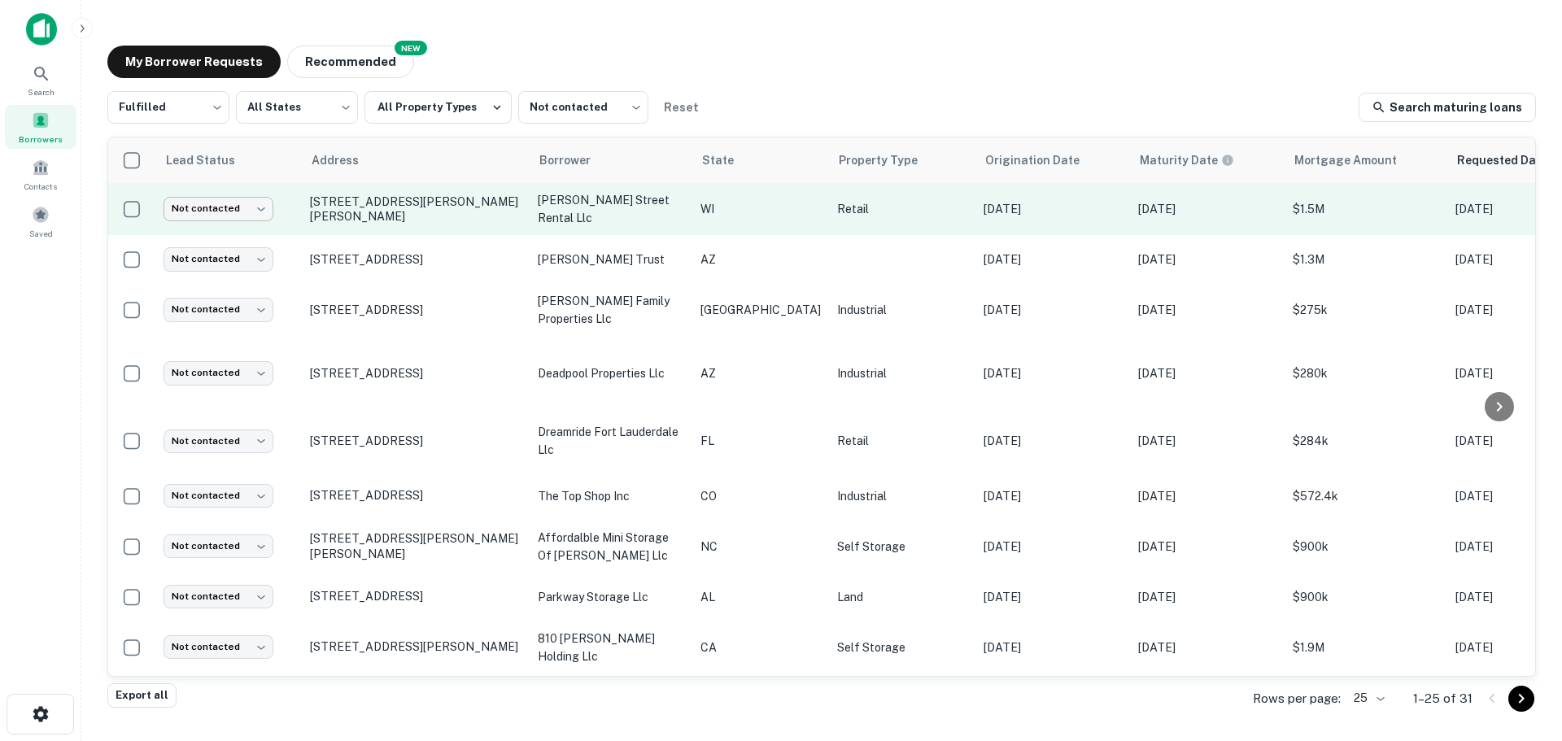
click at [242, 205] on body "Search Borrowers Contacts Saved My Borrower Requests NEW Recommended Fulfilled …" at bounding box center [781, 370] width 1562 height 741
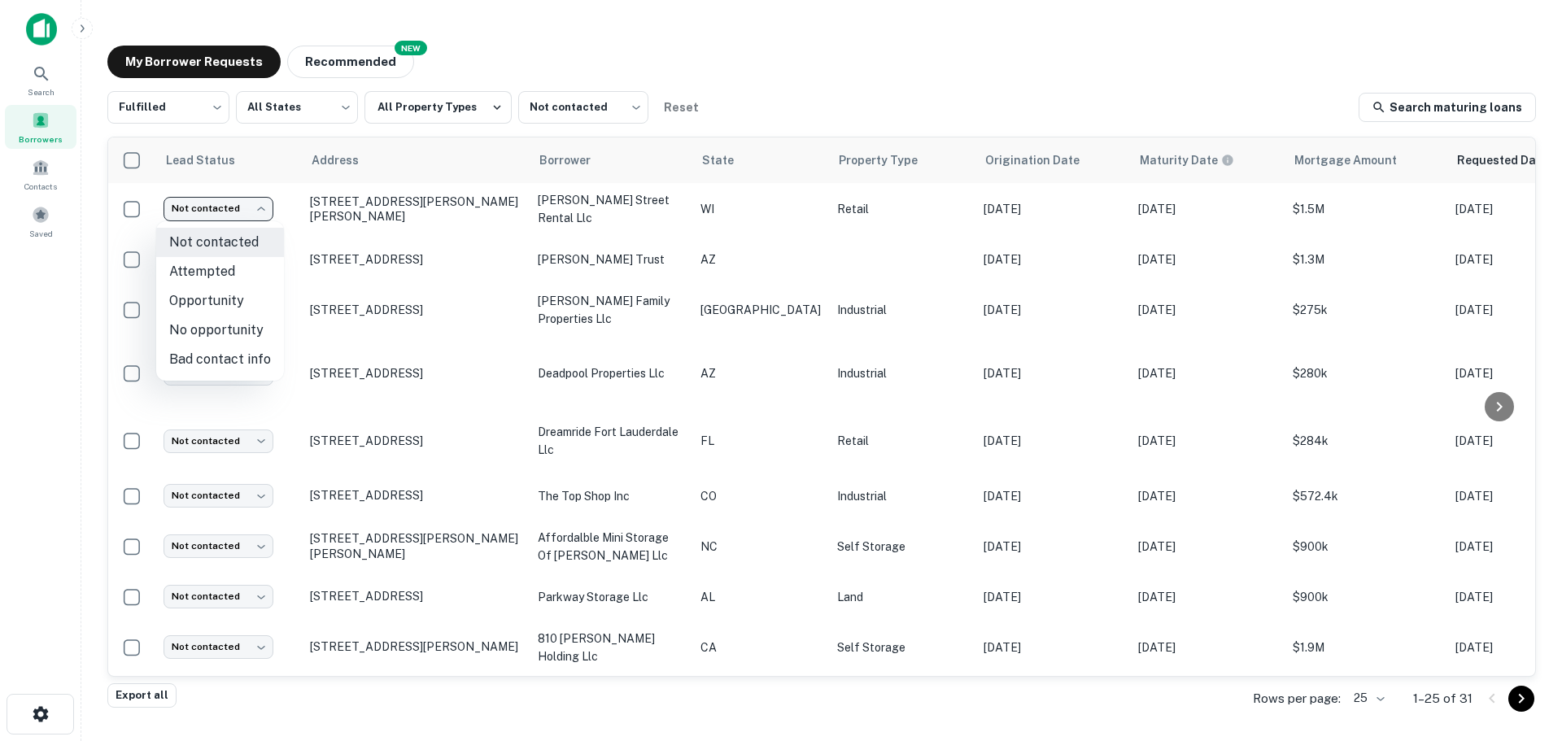
click at [241, 272] on li "Attempted" at bounding box center [220, 271] width 128 height 29
type input "*********"
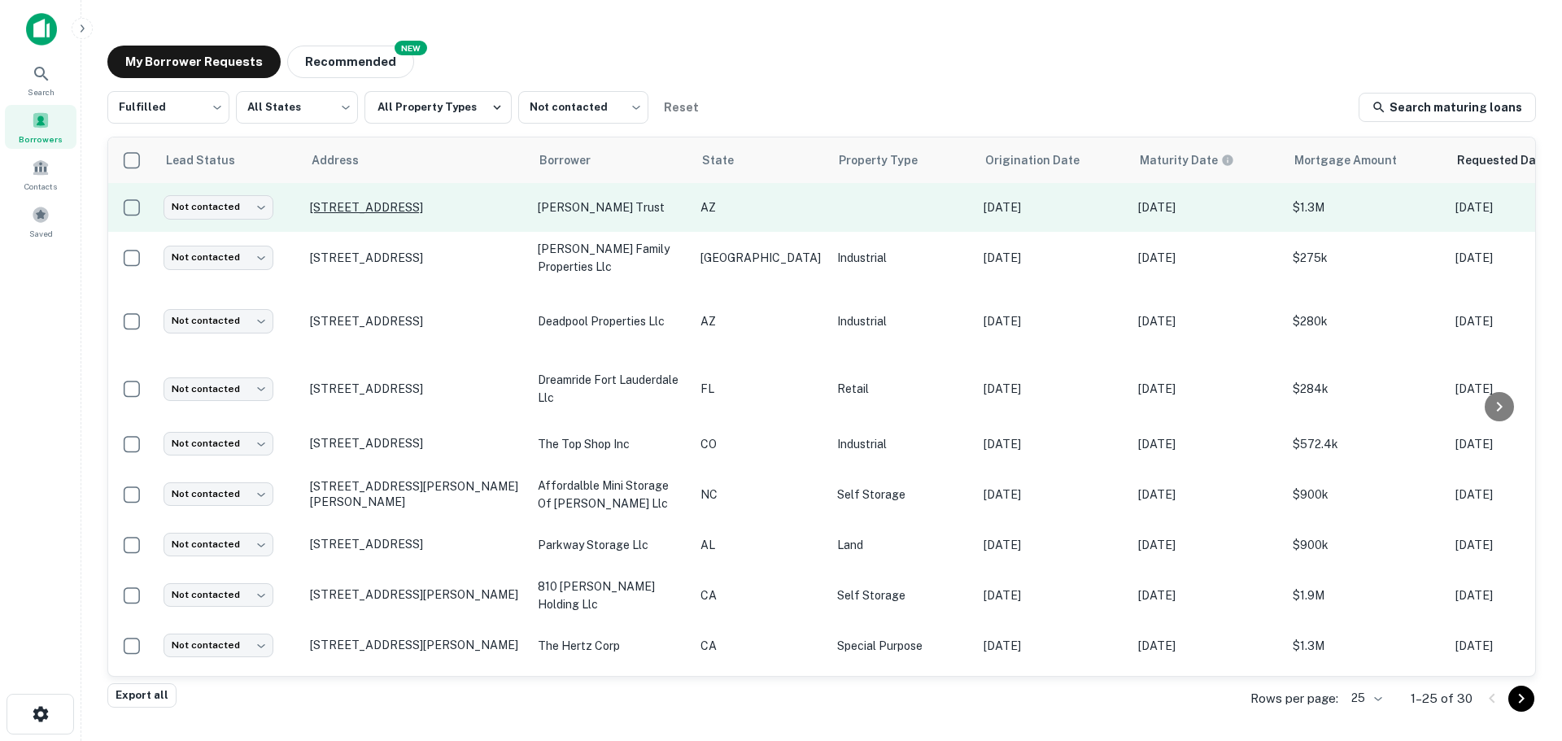
click at [426, 200] on p "[STREET_ADDRESS]" at bounding box center [415, 207] width 211 height 15
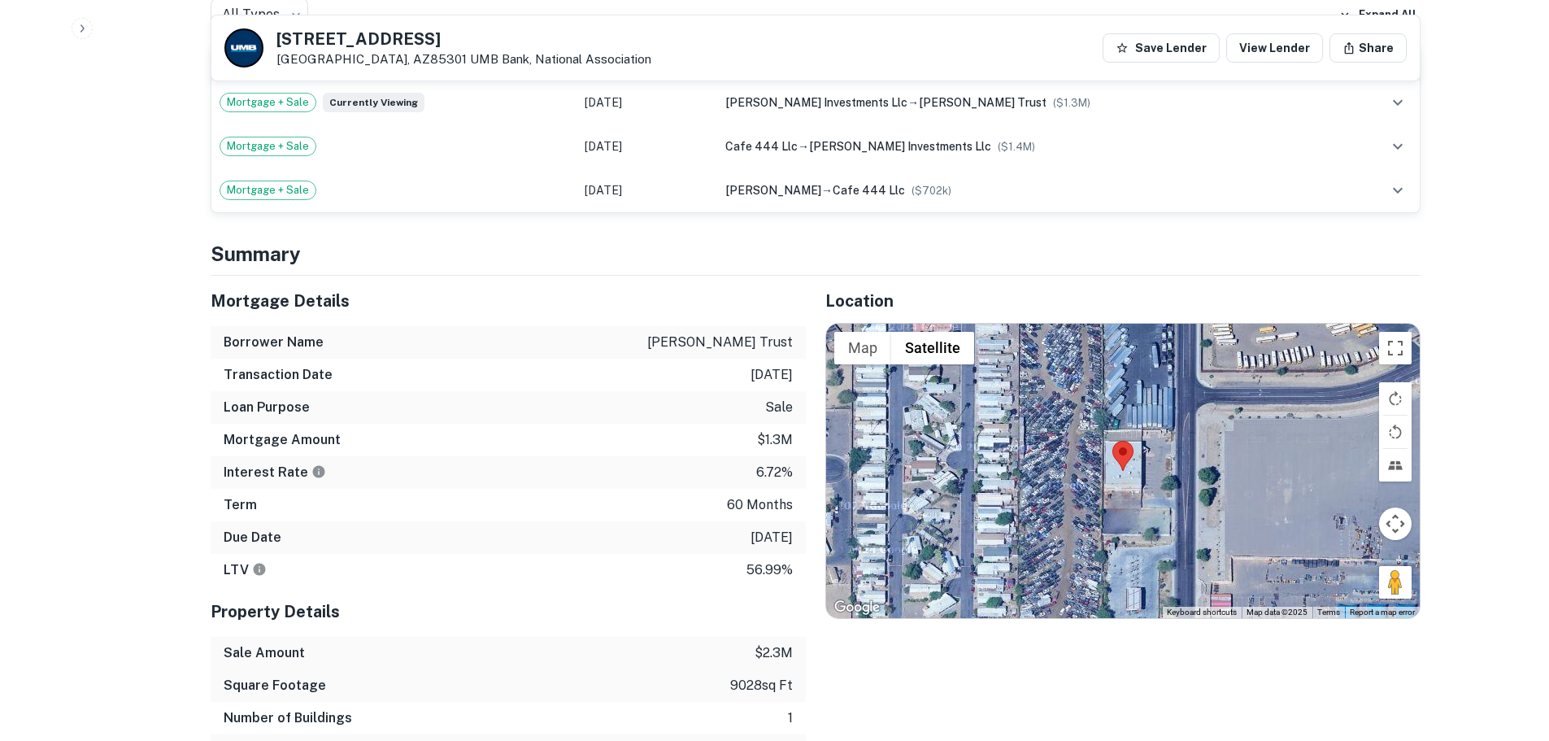
scroll to position [978, 0]
drag, startPoint x: 1391, startPoint y: 556, endPoint x: 1167, endPoint y: 442, distance: 251.0
click at [1167, 442] on div "To activate drag with keyboard, press Alt + Enter. Once in keyboard drag state,…" at bounding box center [1123, 470] width 594 height 294
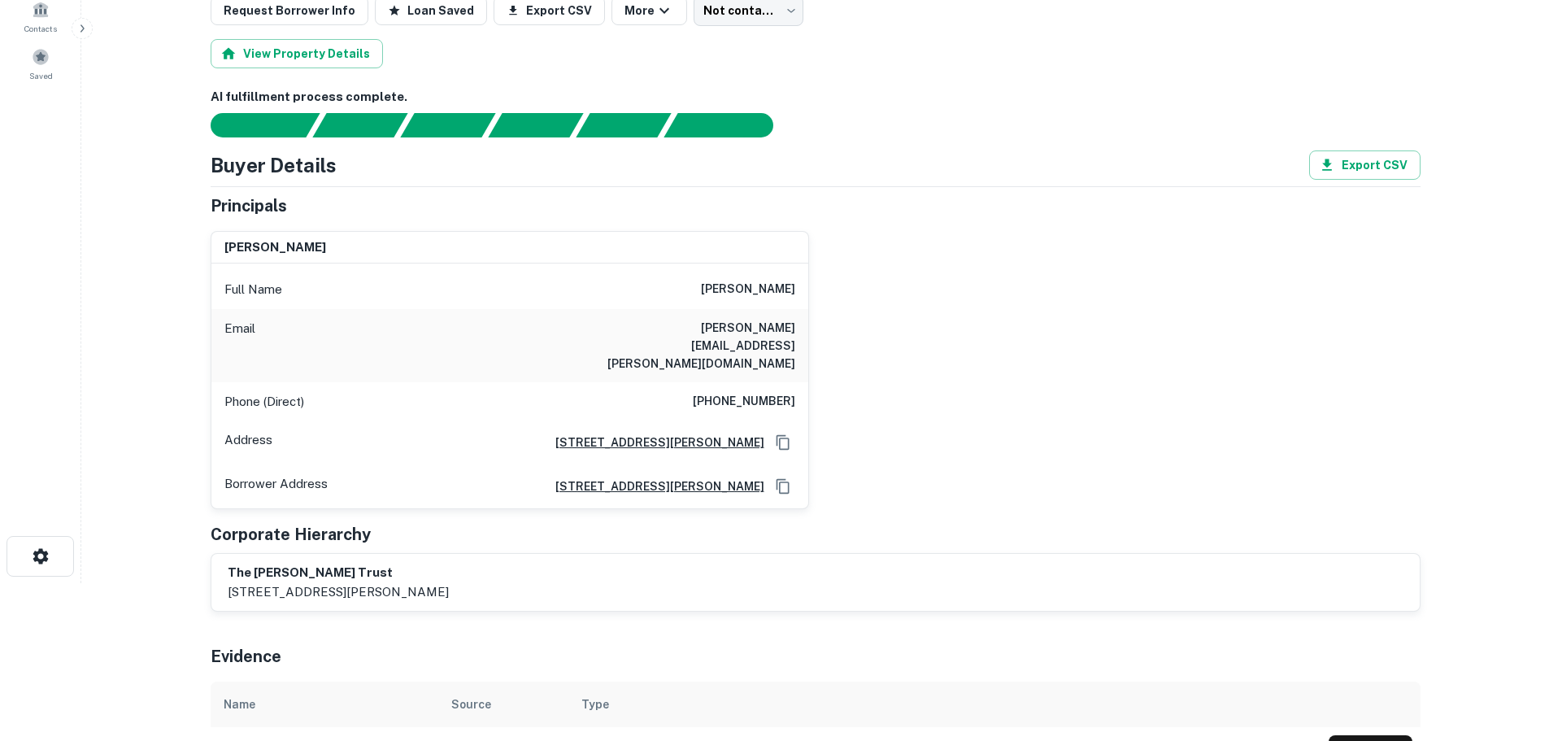
scroll to position [159, 0]
click at [787, 391] on h6 "[PHONE_NUMBER]" at bounding box center [744, 401] width 102 height 20
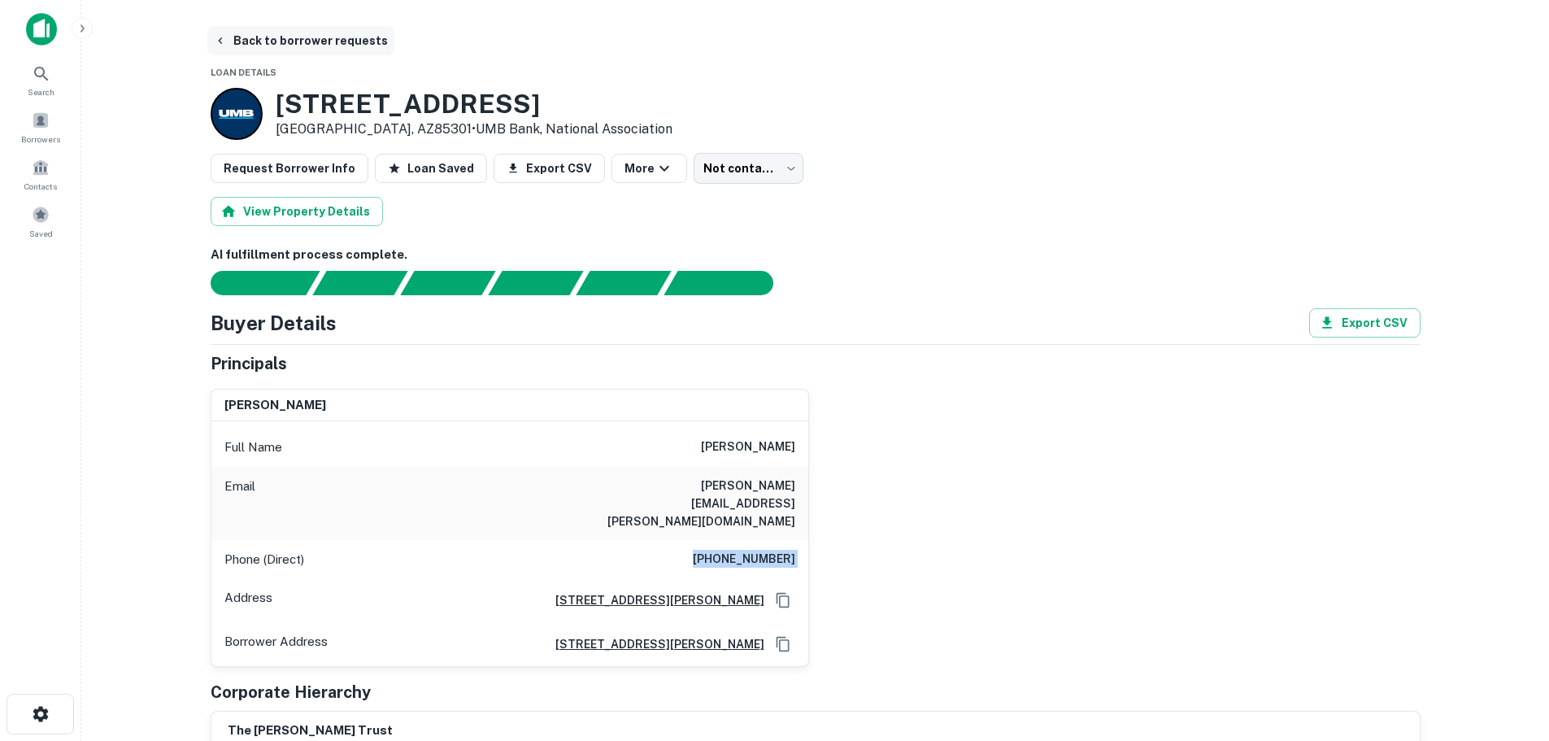
click at [287, 45] on button "Back to borrower requests" at bounding box center [300, 40] width 187 height 29
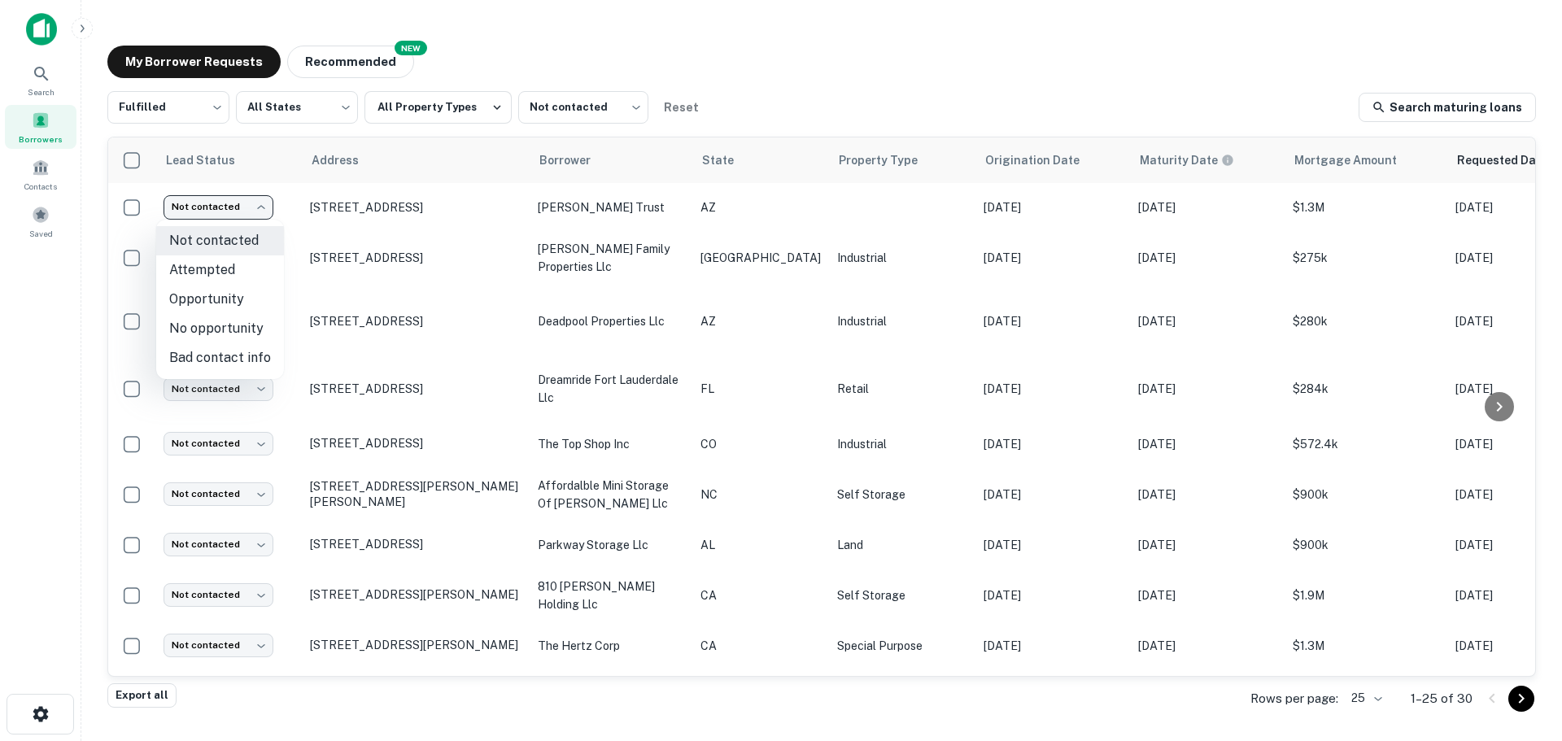
click at [253, 203] on body "Search Borrowers Contacts Saved My Borrower Requests NEW Recommended Fulfilled …" at bounding box center [781, 370] width 1562 height 741
click at [246, 272] on li "Attempted" at bounding box center [220, 269] width 128 height 29
type input "*********"
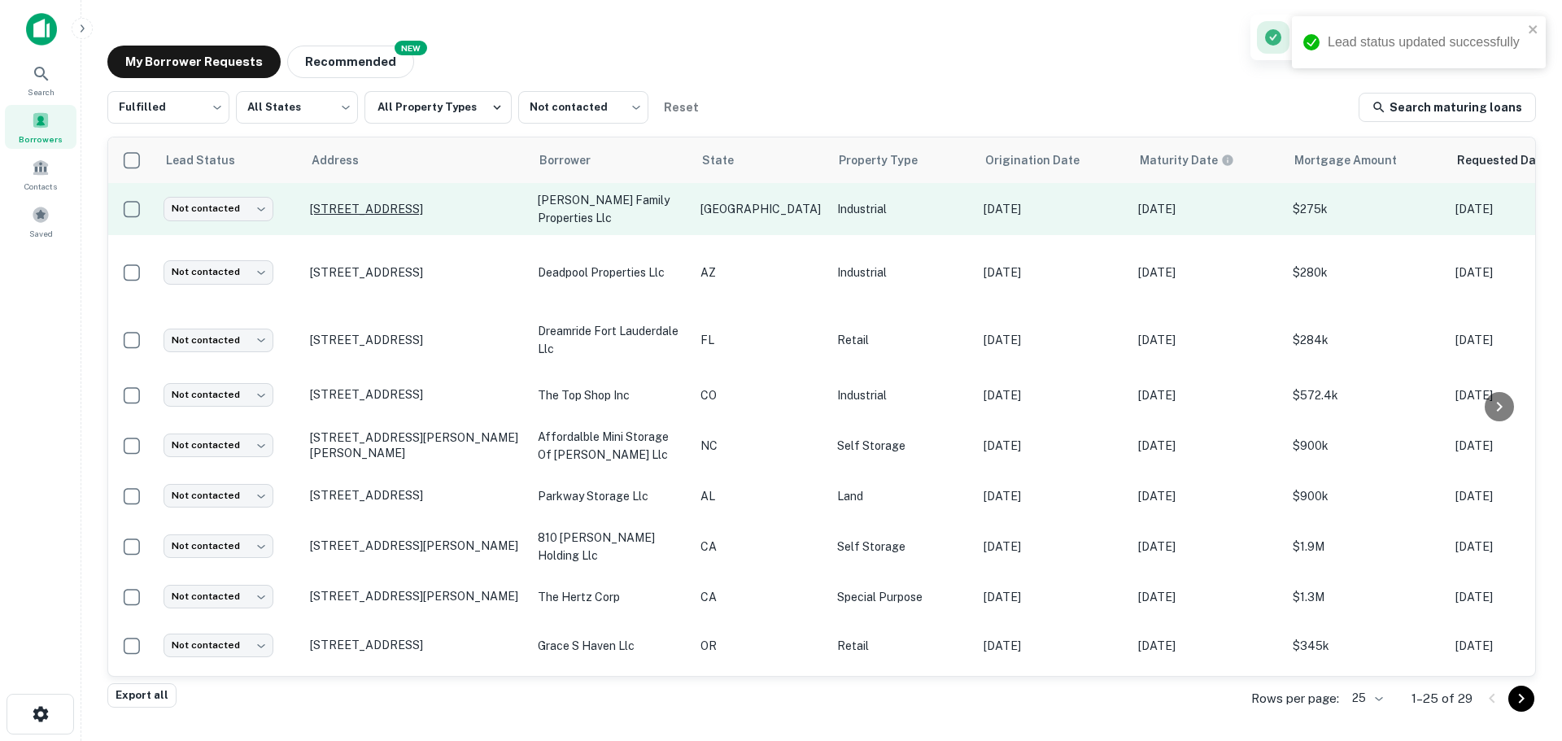
click at [456, 206] on p "[STREET_ADDRESS]" at bounding box center [415, 209] width 211 height 15
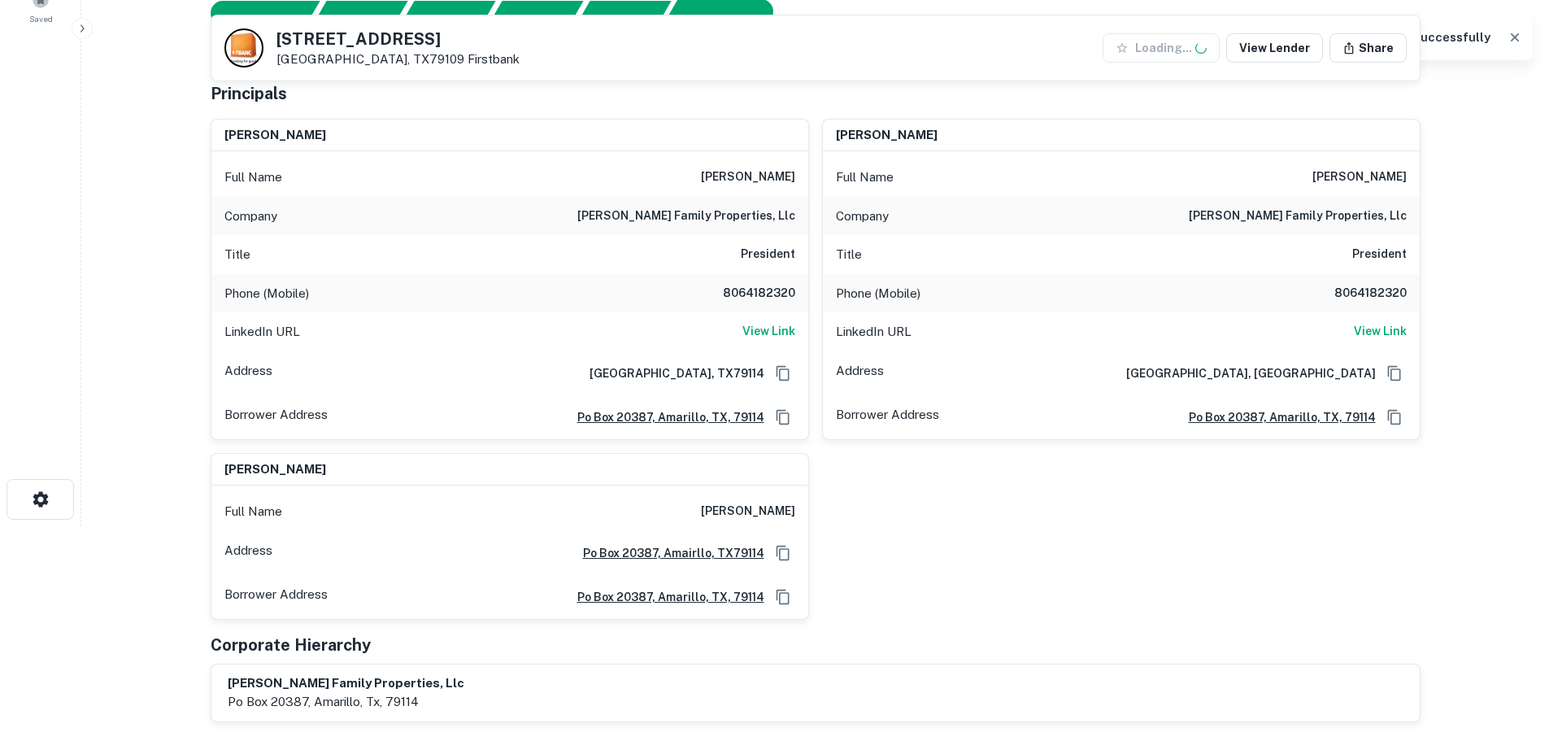
scroll to position [216, 0]
click at [760, 339] on h6 "View Link" at bounding box center [769, 330] width 53 height 18
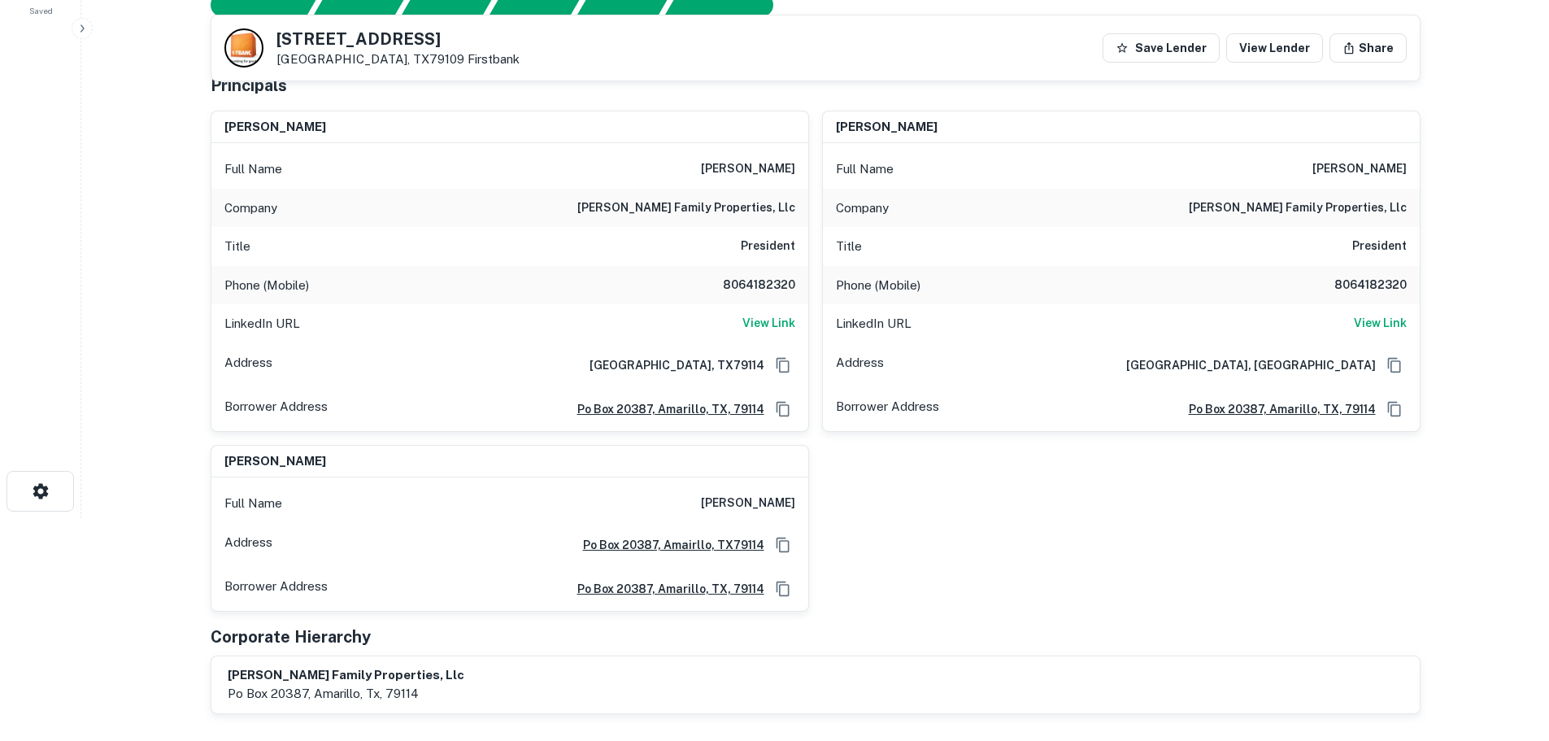
scroll to position [222, 0]
click at [765, 285] on h6 "8064182320" at bounding box center [747, 287] width 98 height 20
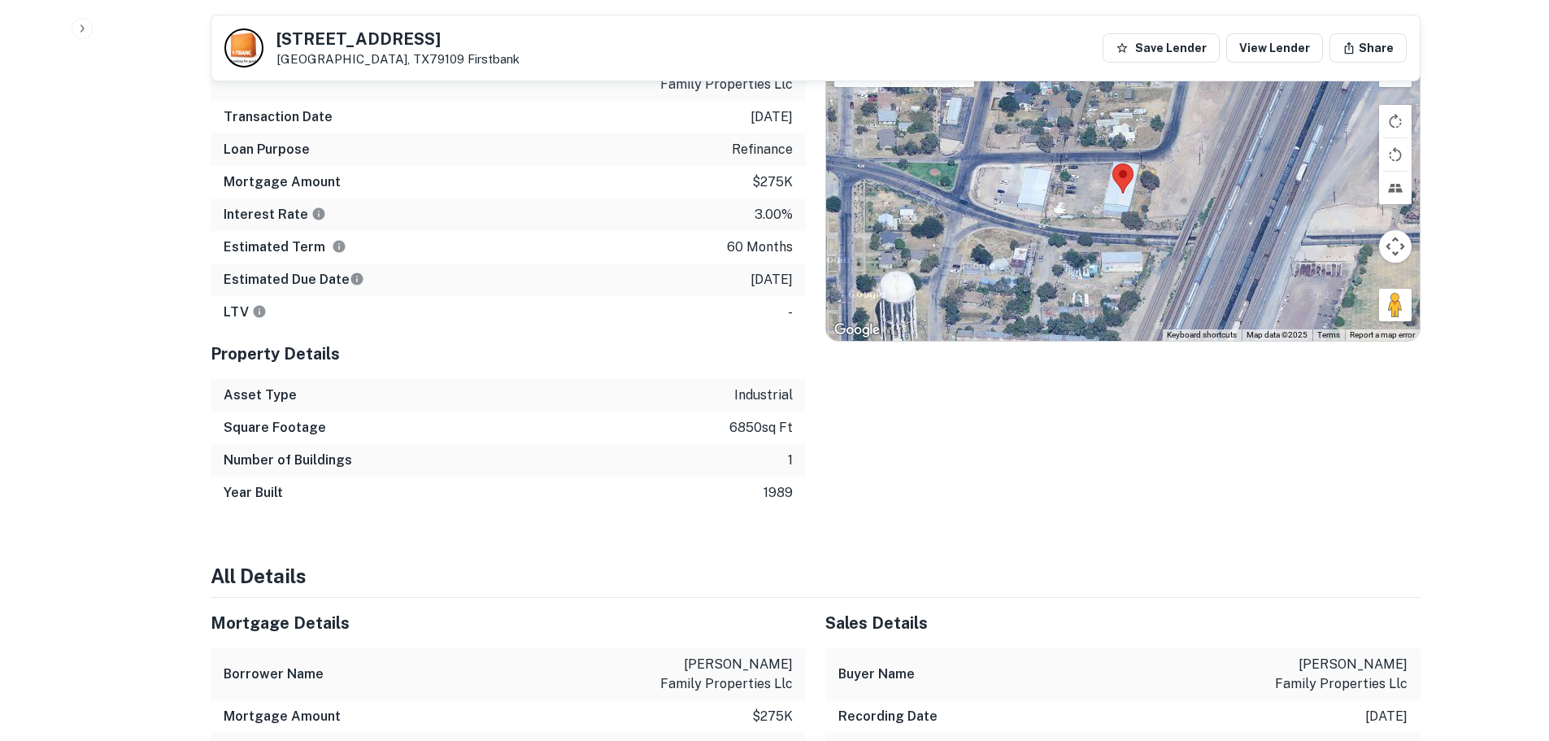
scroll to position [1018, 0]
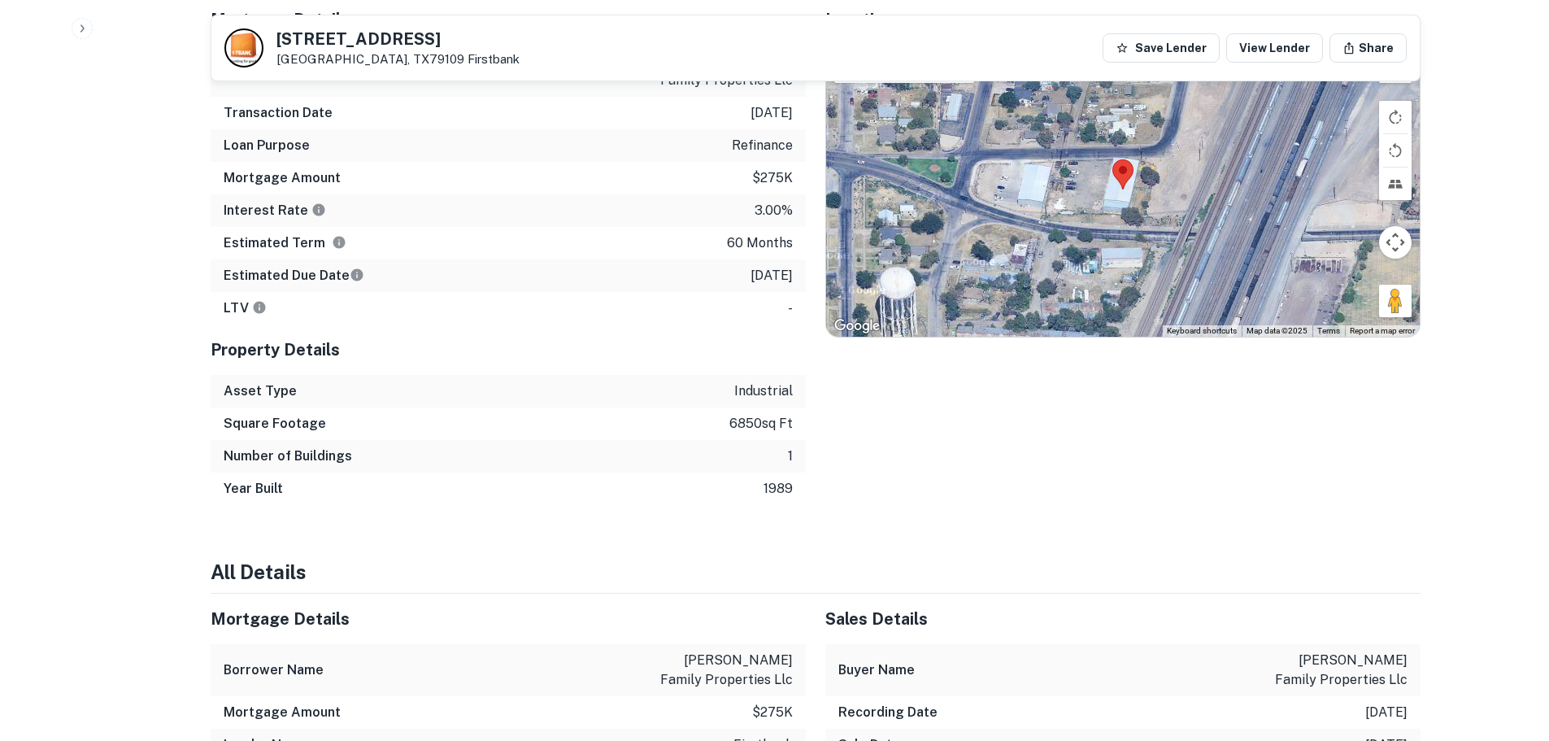
drag, startPoint x: 1401, startPoint y: 316, endPoint x: 1195, endPoint y: 207, distance: 234.0
click at [1195, 207] on div "Map Terrain Satellite Labels Keyboard shortcuts Map Data Map data ©2025 Map dat…" at bounding box center [1123, 189] width 594 height 294
drag, startPoint x: 1393, startPoint y: 303, endPoint x: 1171, endPoint y: 237, distance: 231.4
click at [1171, 237] on div "Map Terrain Satellite Labels Keyboard shortcuts Map Data Map data ©2025 Map dat…" at bounding box center [1123, 189] width 594 height 294
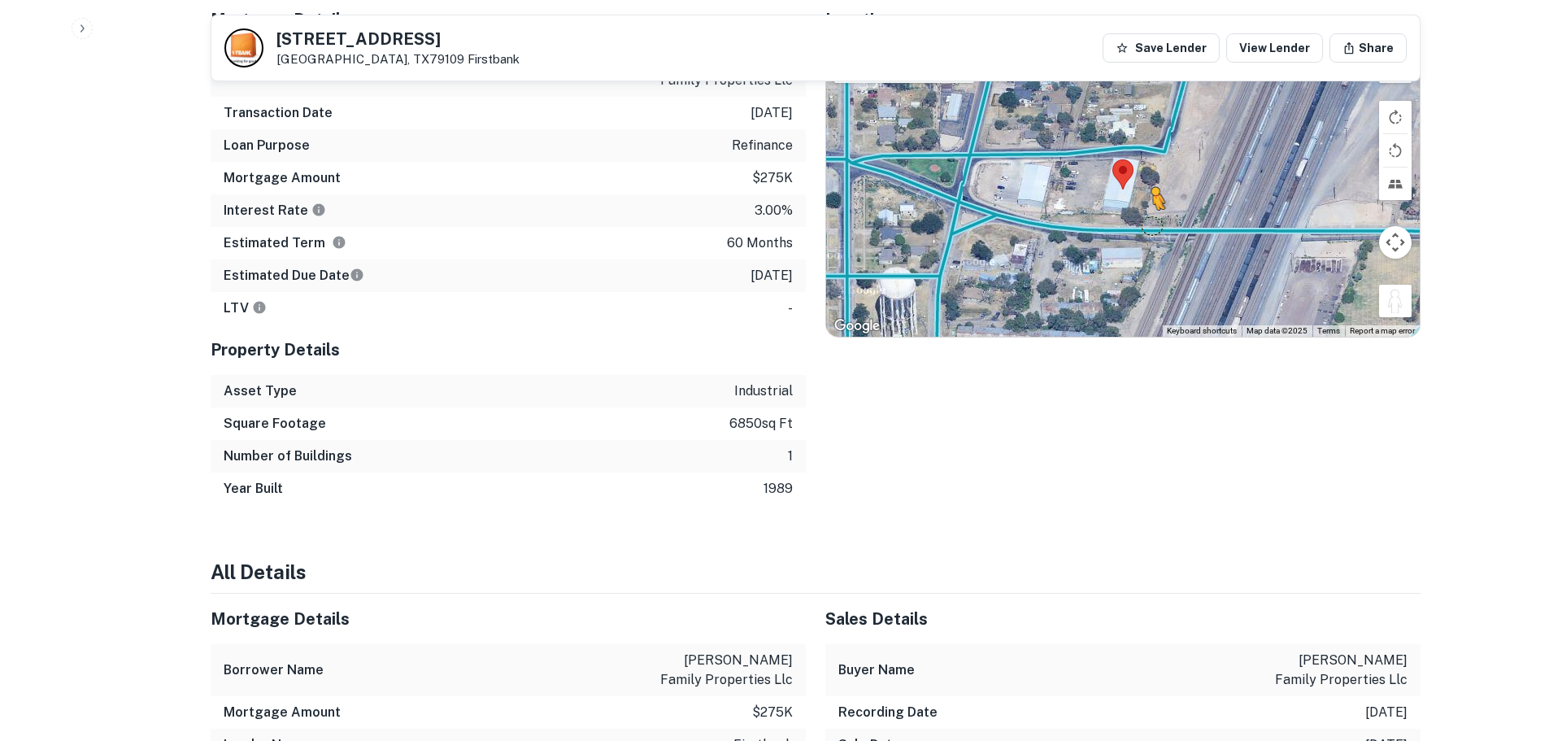
drag, startPoint x: 1388, startPoint y: 312, endPoint x: 1145, endPoint y: 224, distance: 258.8
click at [1145, 224] on div "To activate drag with keyboard, press Alt + Enter. Once in keyboard drag state,…" at bounding box center [1123, 189] width 594 height 294
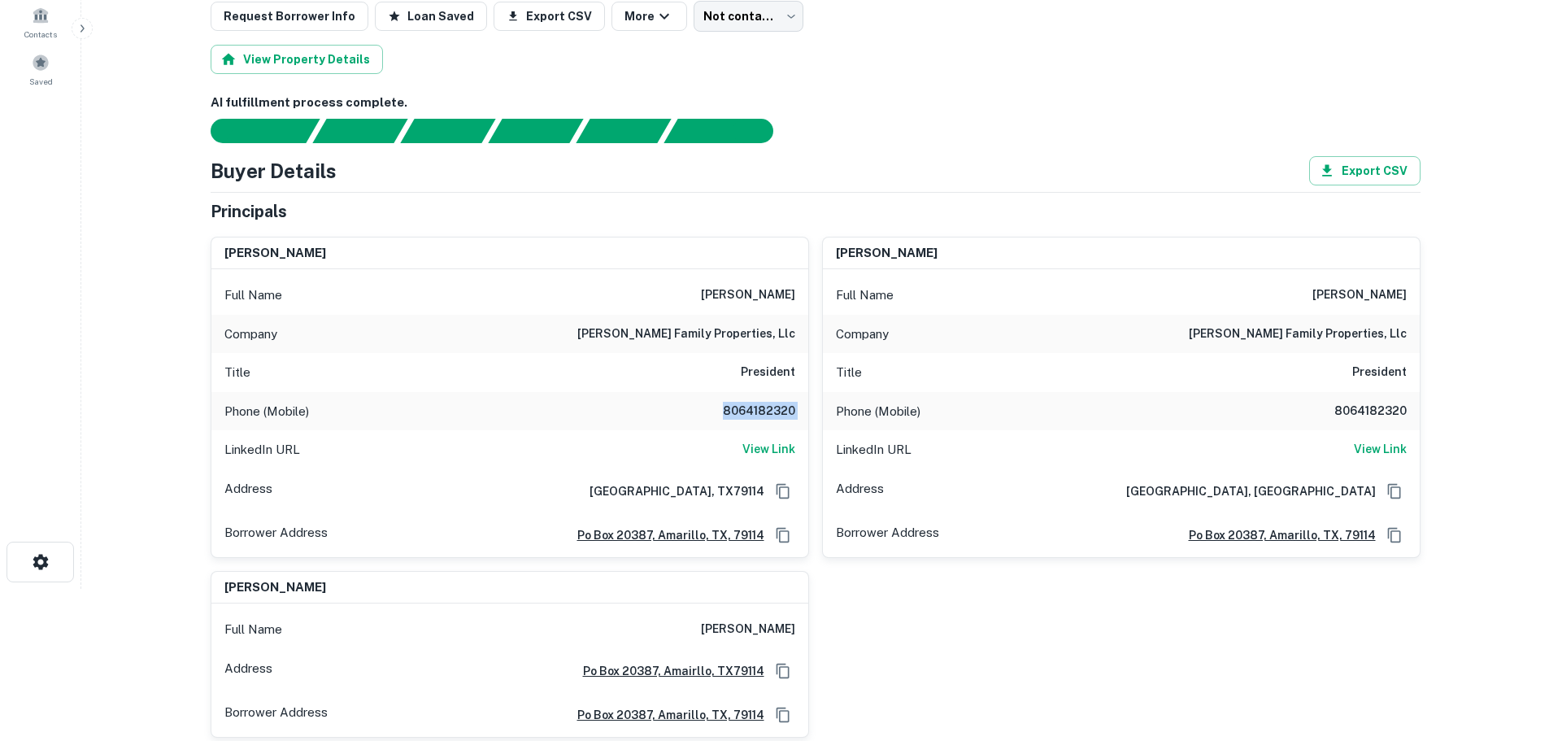
scroll to position [257, 0]
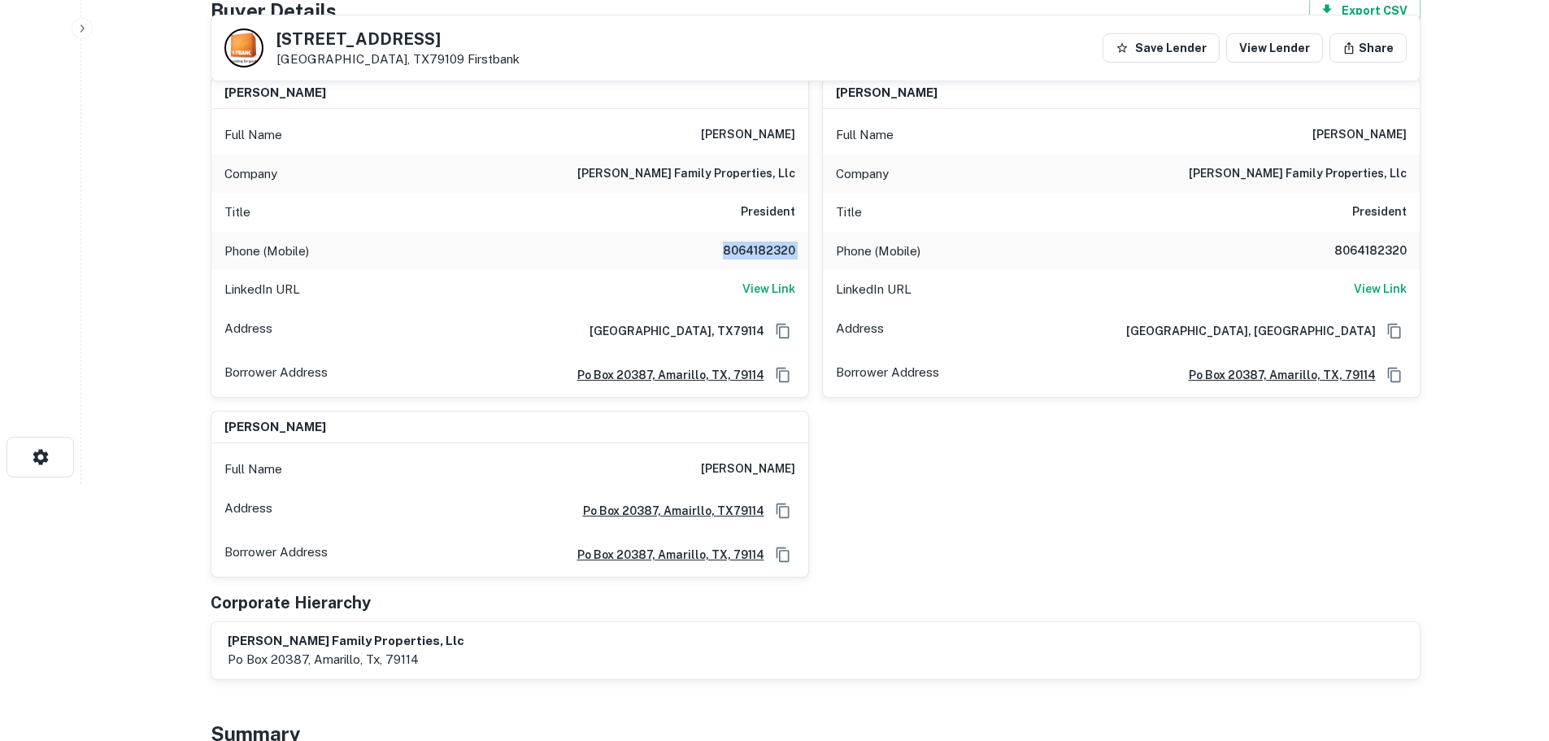
click at [774, 247] on h6 "8064182320" at bounding box center [747, 252] width 98 height 20
click at [1382, 250] on h6 "8064182320" at bounding box center [1359, 252] width 98 height 20
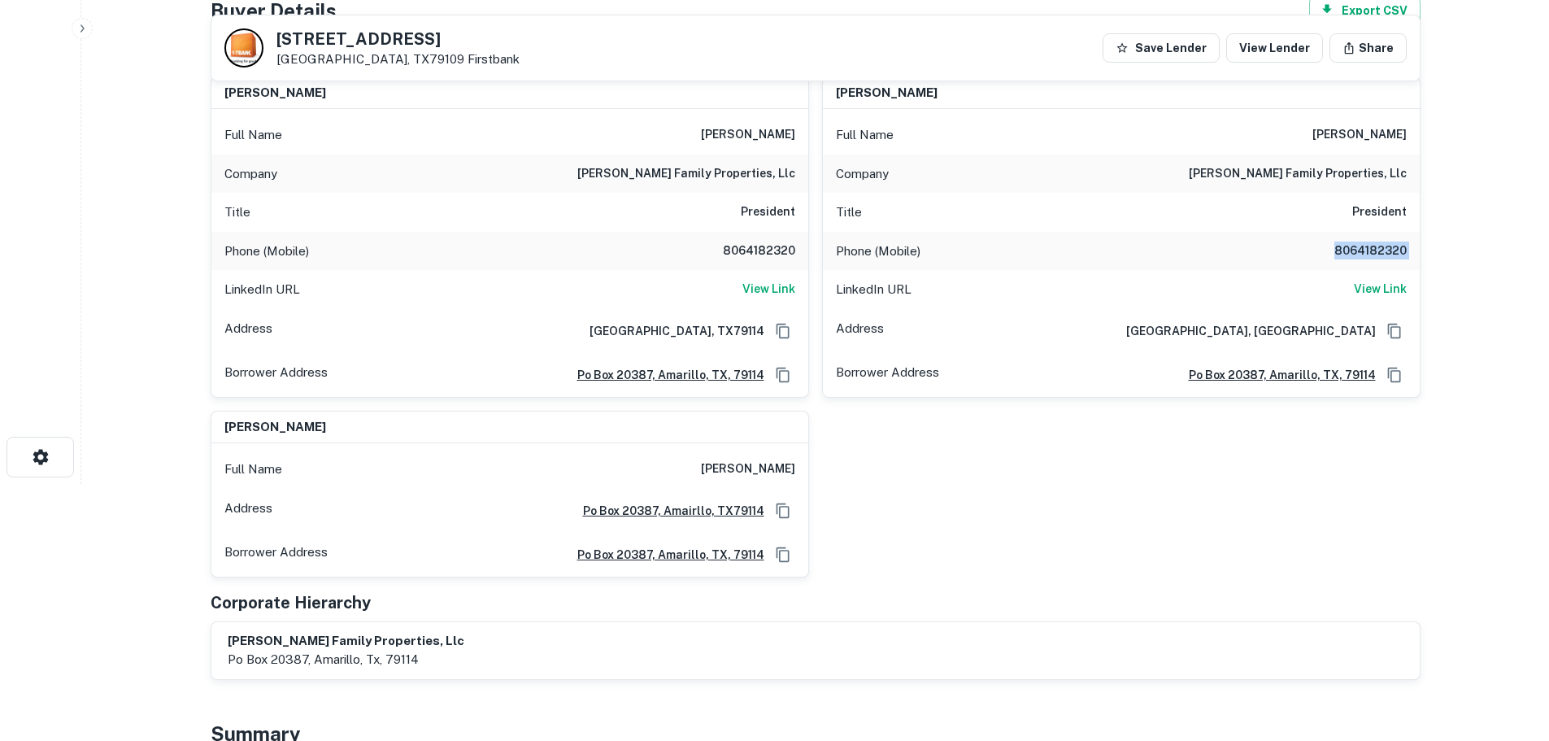
click at [1382, 250] on h6 "8064182320" at bounding box center [1359, 252] width 98 height 20
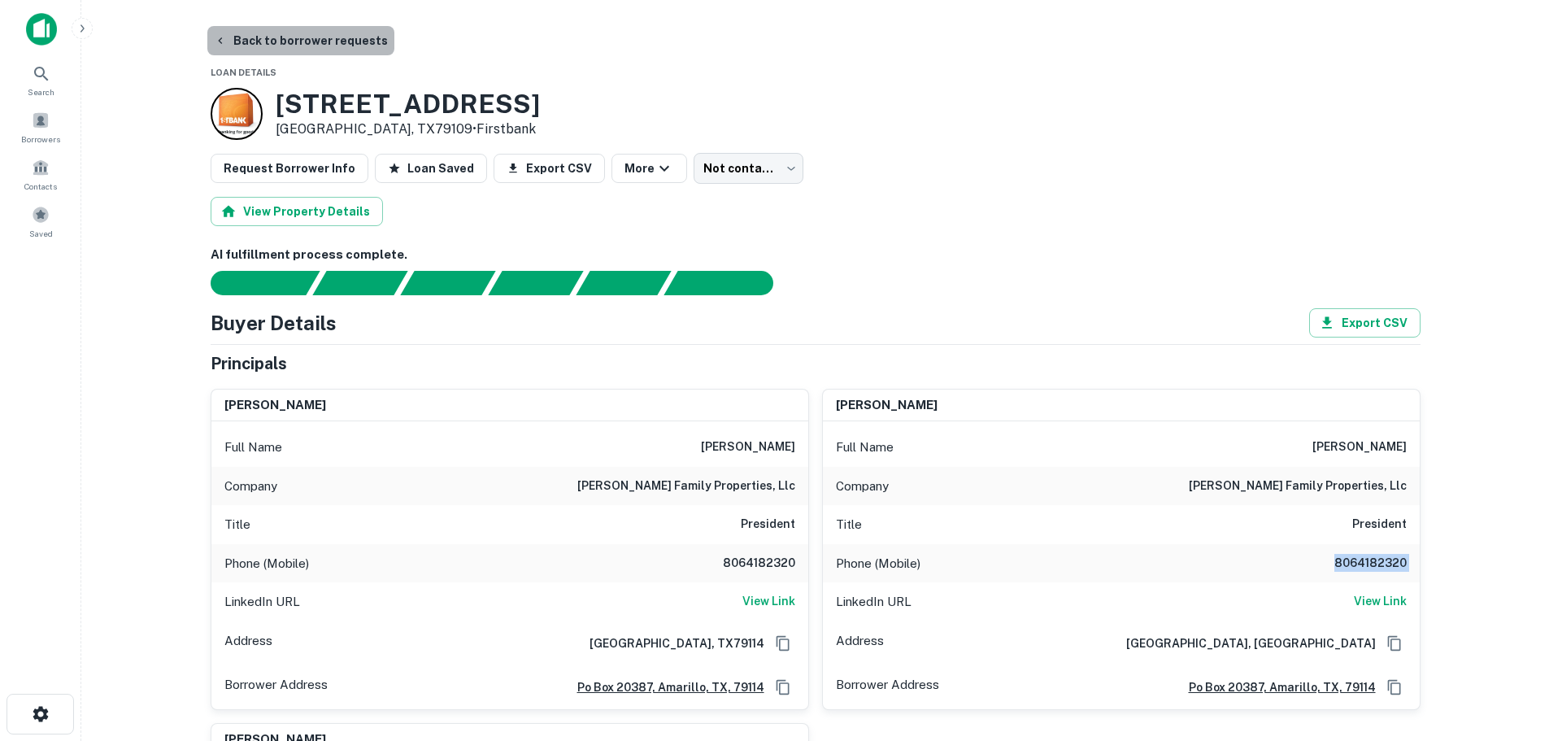
click at [341, 46] on button "Back to borrower requests" at bounding box center [300, 40] width 187 height 29
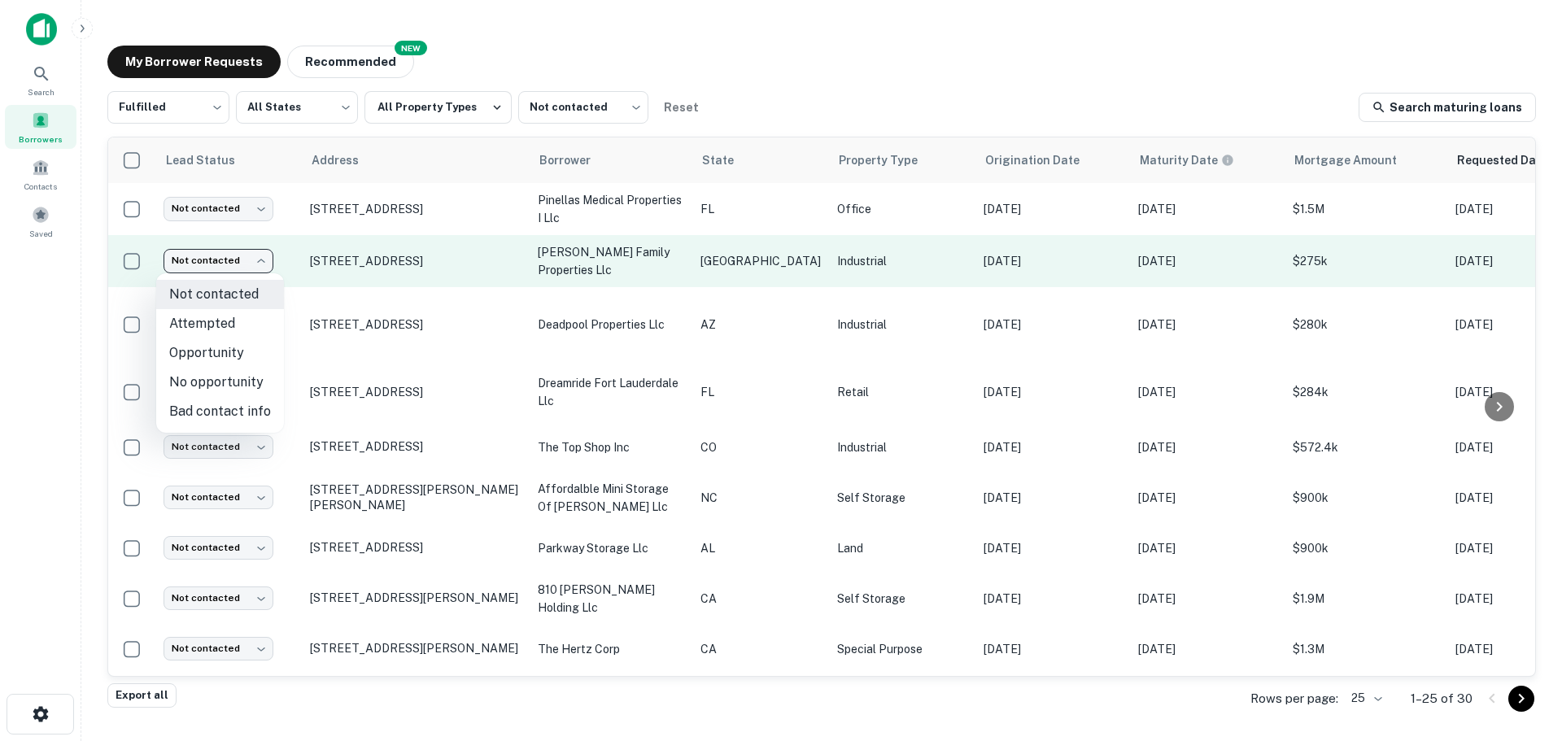
click at [224, 260] on body "Search Borrowers Contacts Saved My Borrower Requests NEW Recommended Fulfilled …" at bounding box center [781, 370] width 1562 height 741
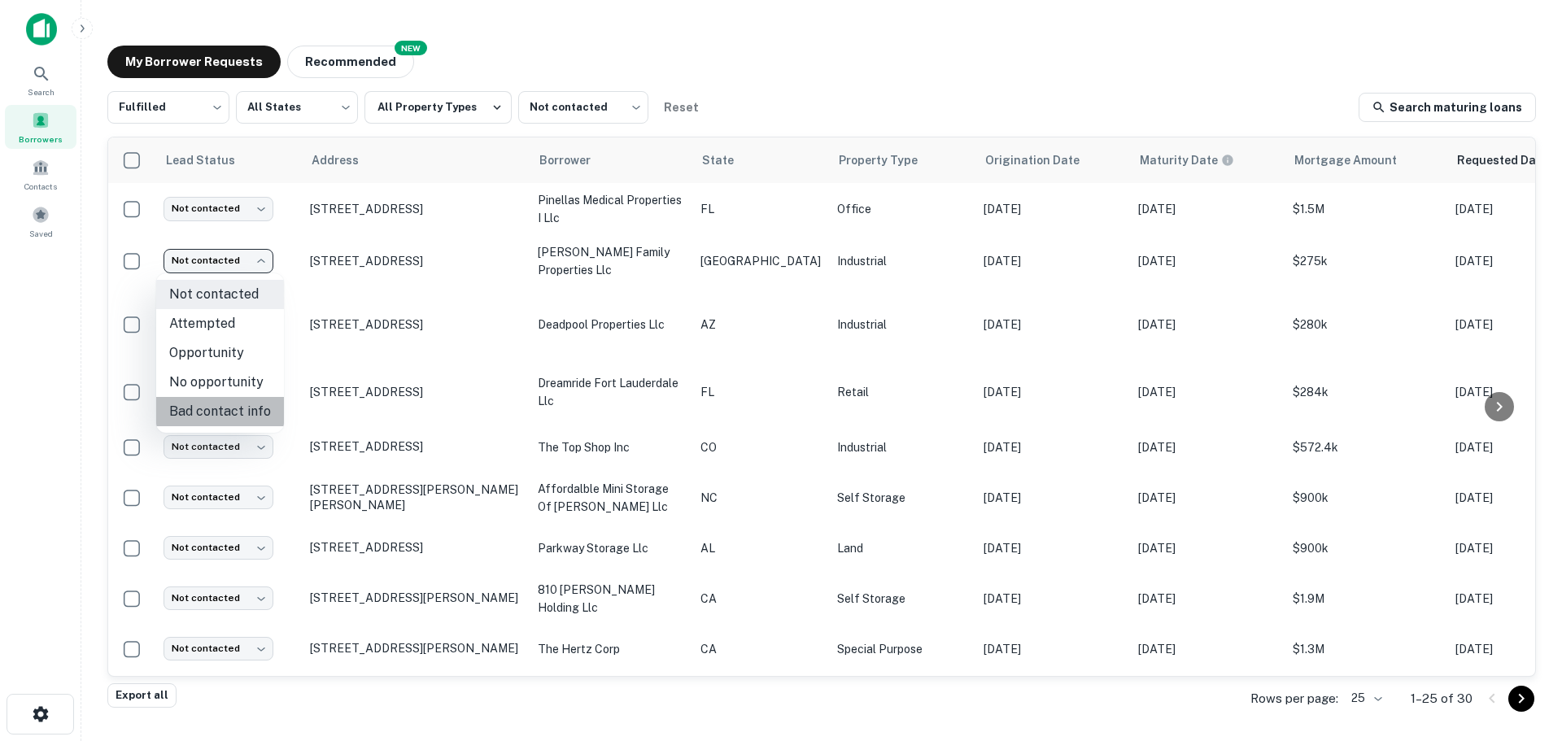
click at [246, 403] on li "Bad contact info" at bounding box center [220, 411] width 128 height 29
type input "**********"
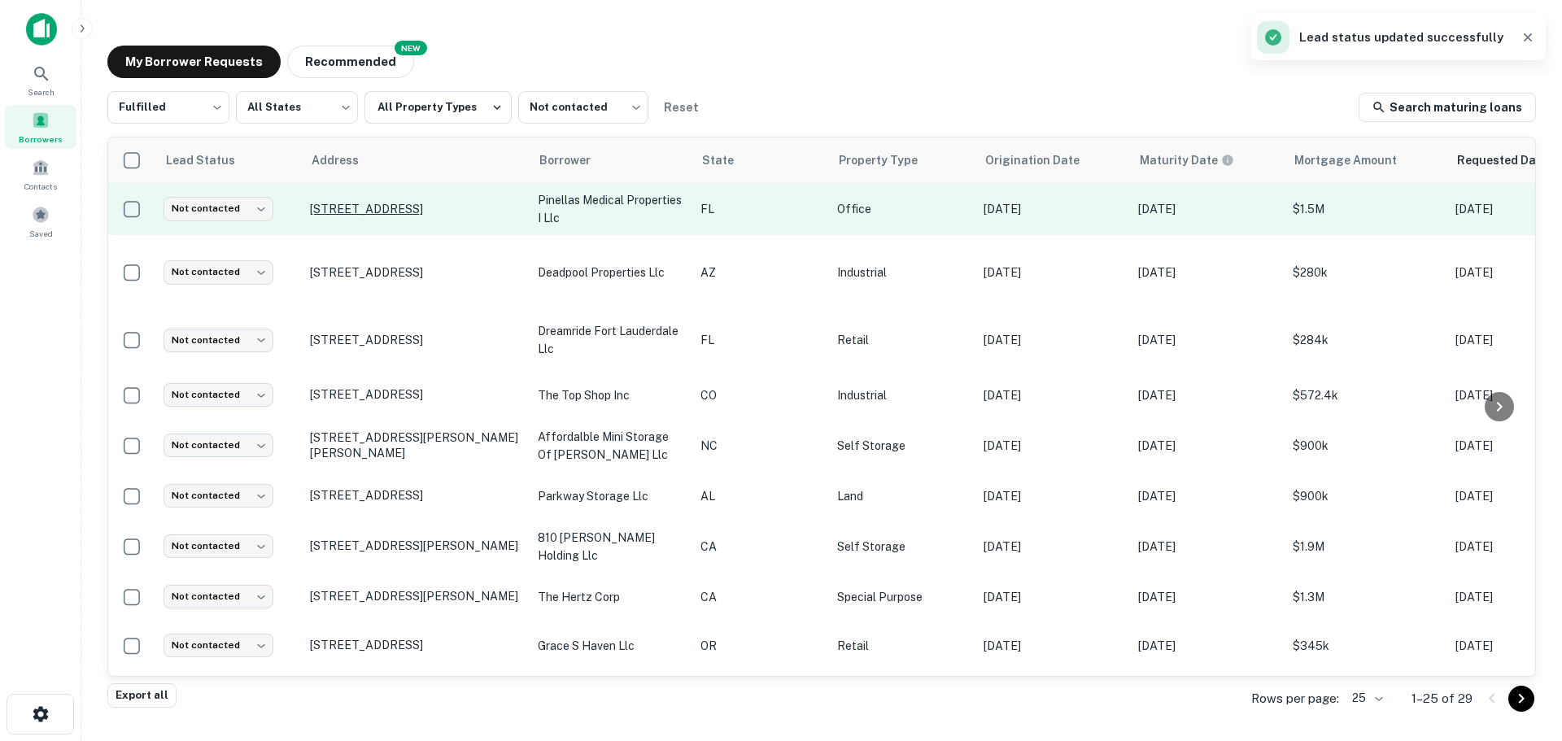
click at [392, 205] on p "[STREET_ADDRESS]" at bounding box center [415, 209] width 211 height 15
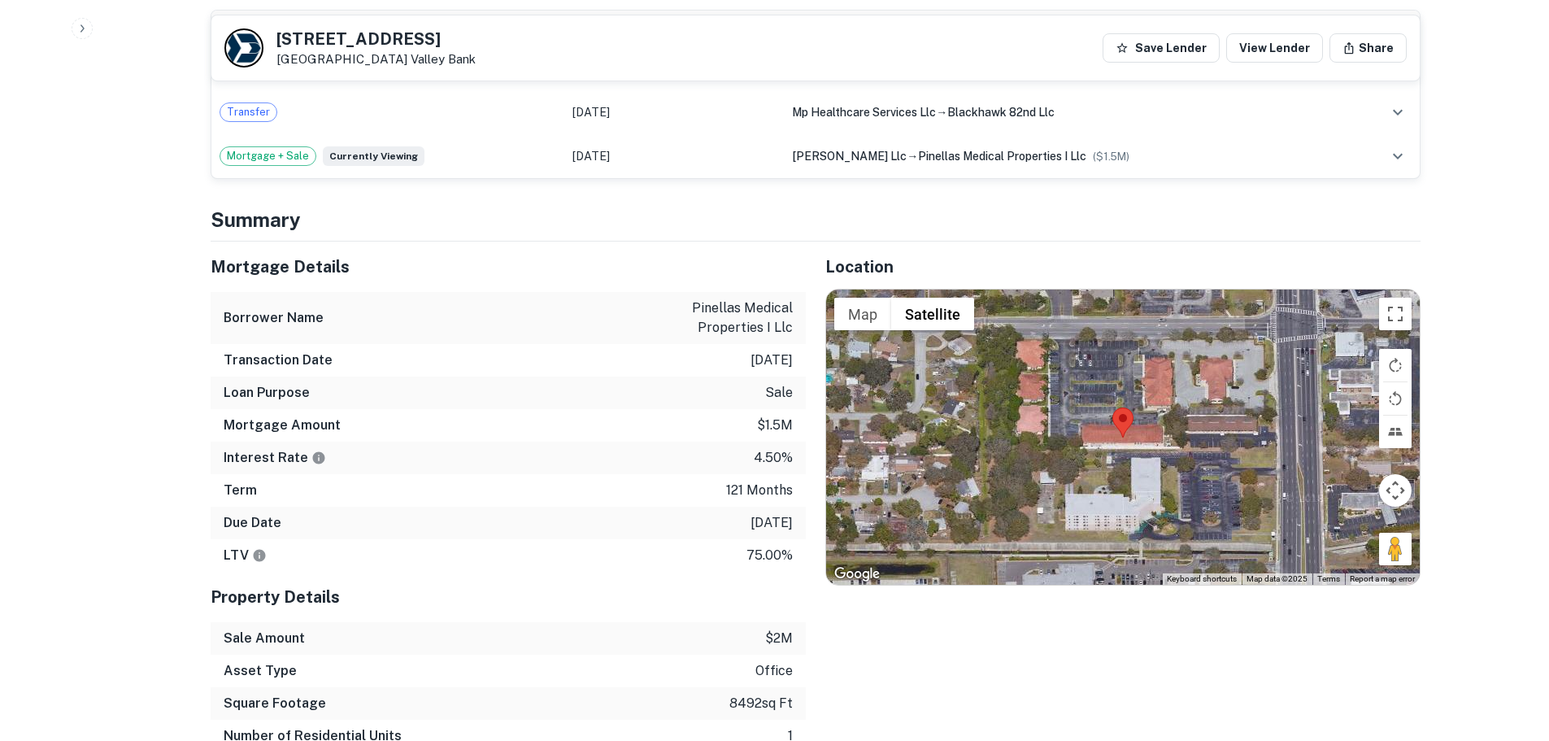
scroll to position [817, 0]
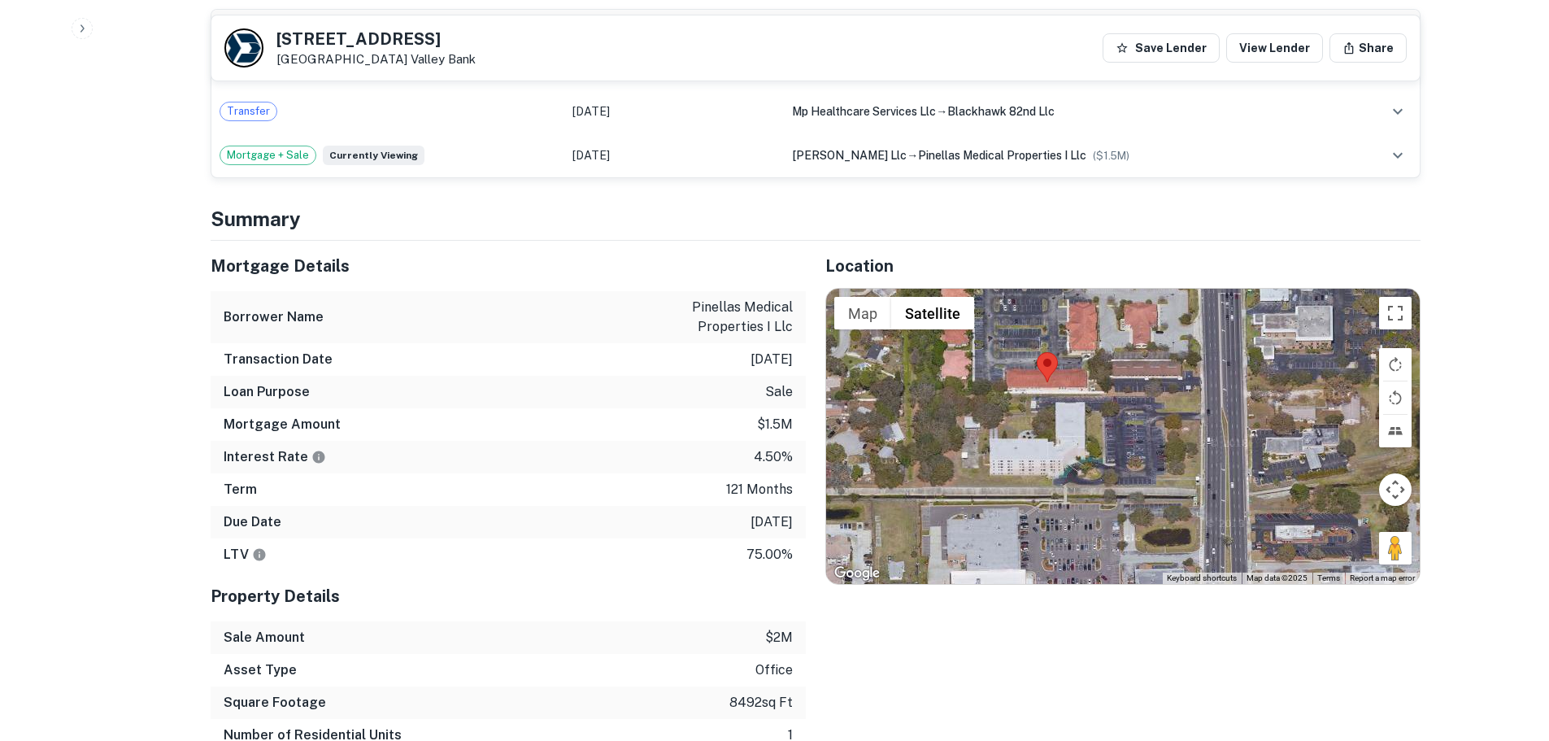
drag, startPoint x: 1414, startPoint y: 557, endPoint x: 1404, endPoint y: 549, distance: 12.7
click at [1404, 549] on div "Map Terrain Satellite Labels Keyboard shortcuts Map Data Map data ©2025 Map dat…" at bounding box center [1123, 436] width 594 height 294
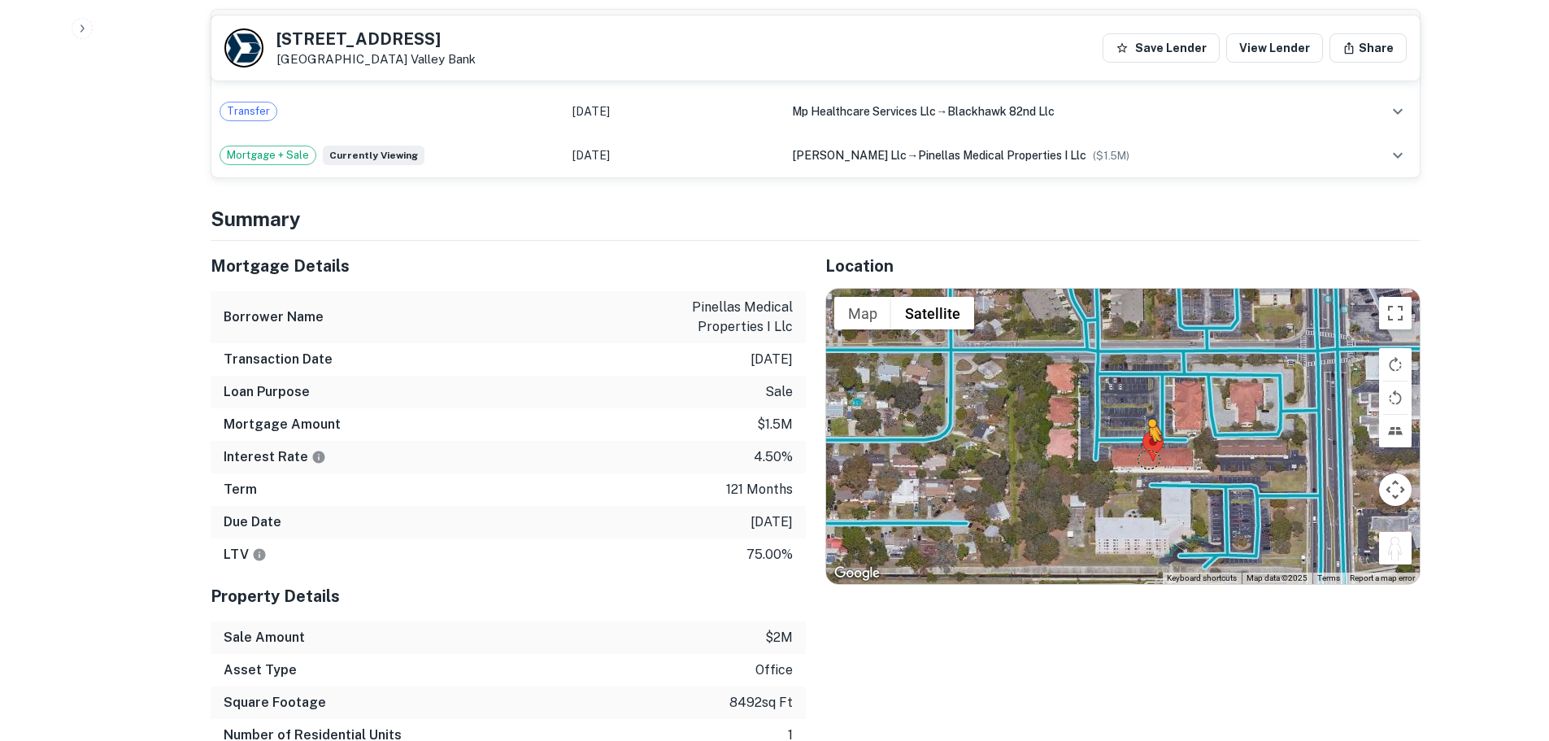
drag, startPoint x: 1400, startPoint y: 544, endPoint x: 1135, endPoint y: 454, distance: 279.3
click at [1135, 454] on div "To activate drag with keyboard, press Alt + Enter. Once in keyboard drag state,…" at bounding box center [1123, 436] width 594 height 294
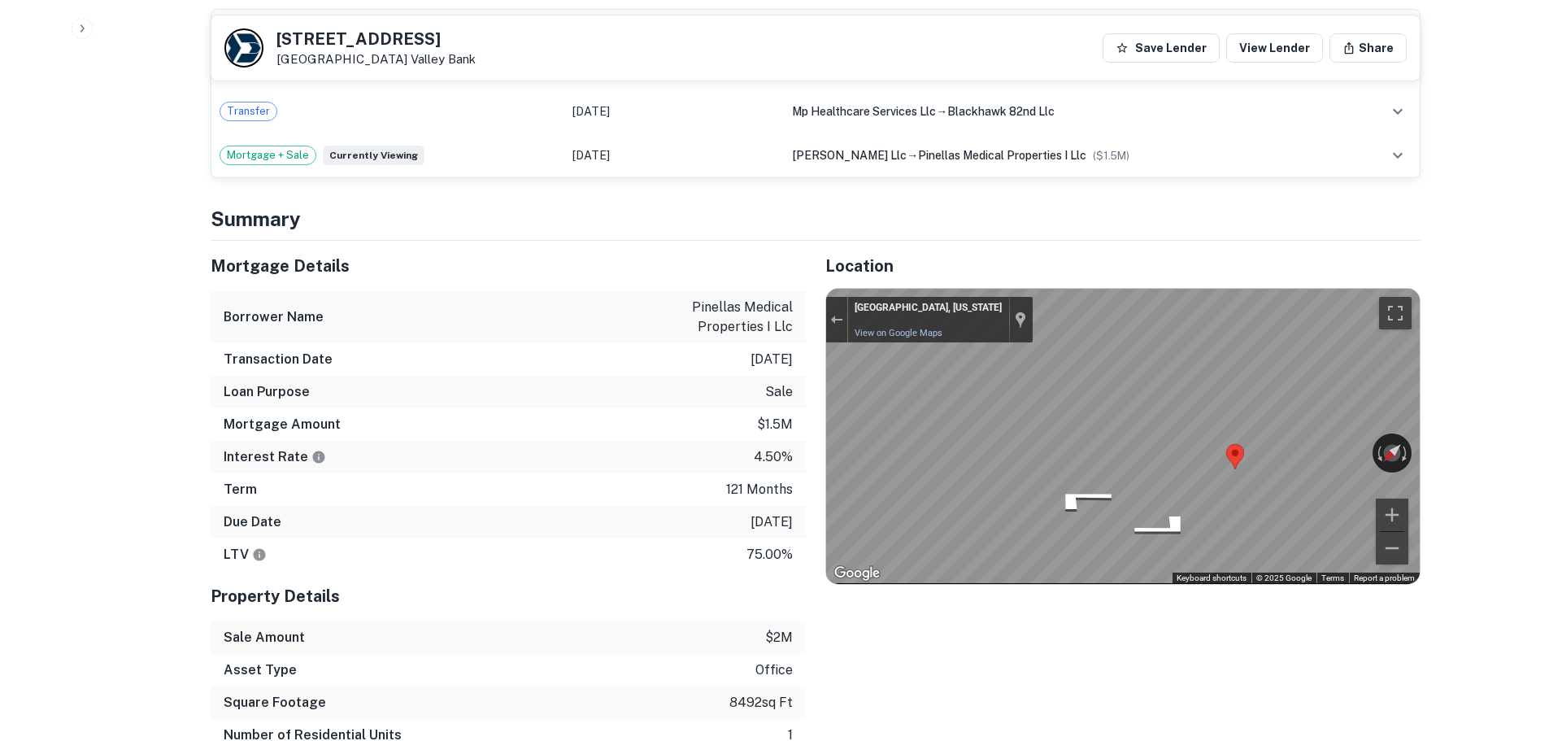
click at [1003, 476] on div "Map" at bounding box center [1123, 436] width 594 height 294
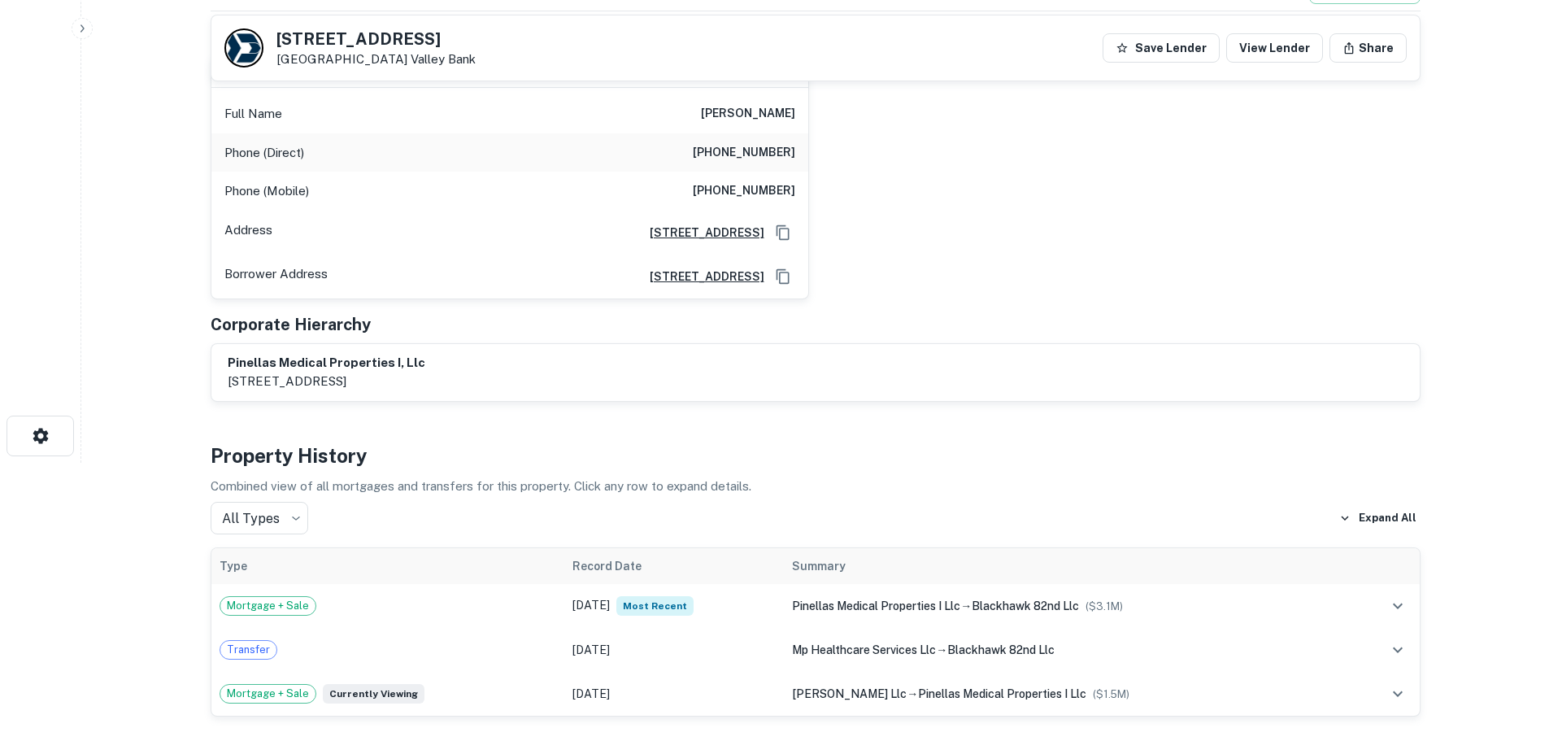
scroll to position [242, 0]
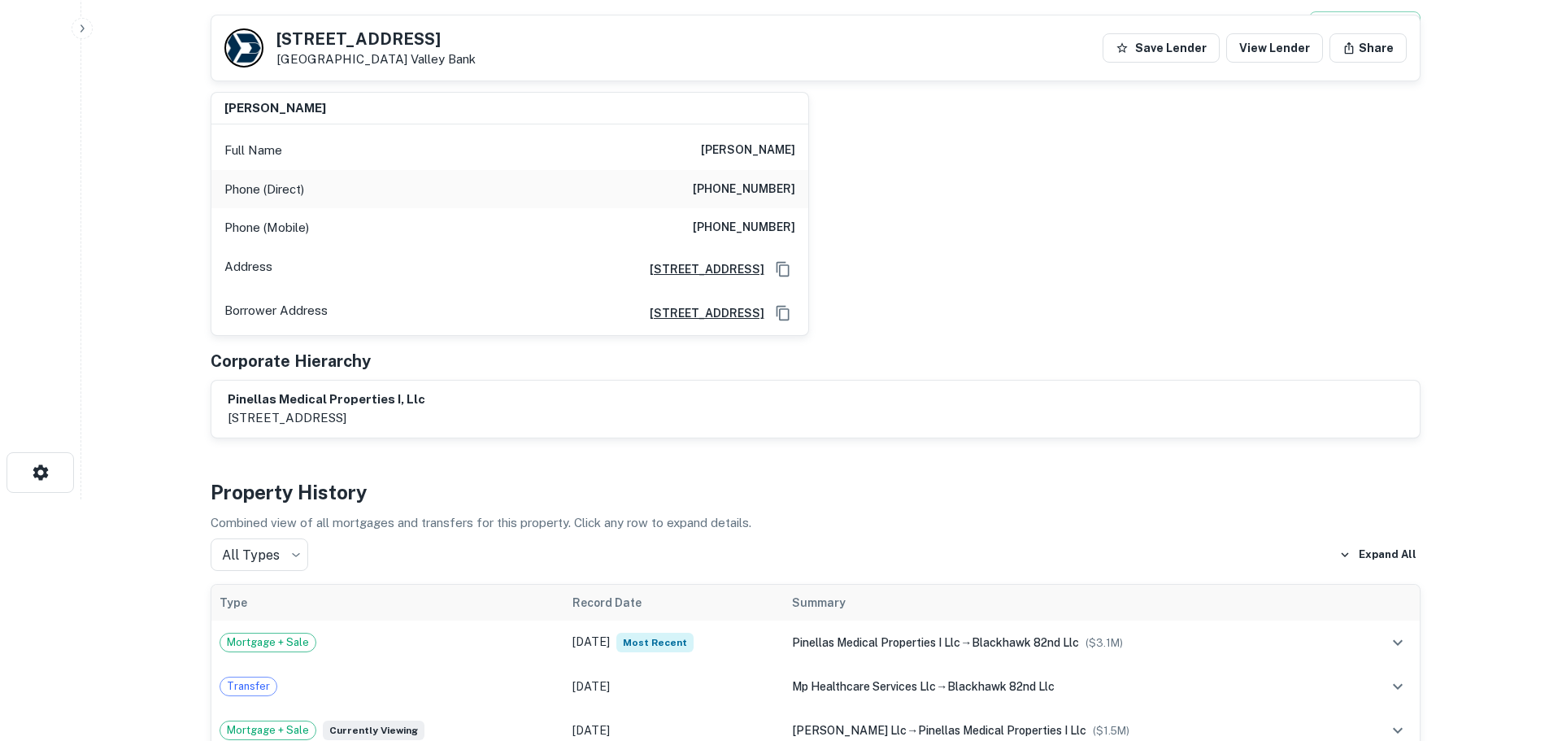
click at [795, 184] on h6 "[PHONE_NUMBER]" at bounding box center [744, 190] width 102 height 20
click at [753, 224] on h6 "[PHONE_NUMBER]" at bounding box center [744, 228] width 102 height 20
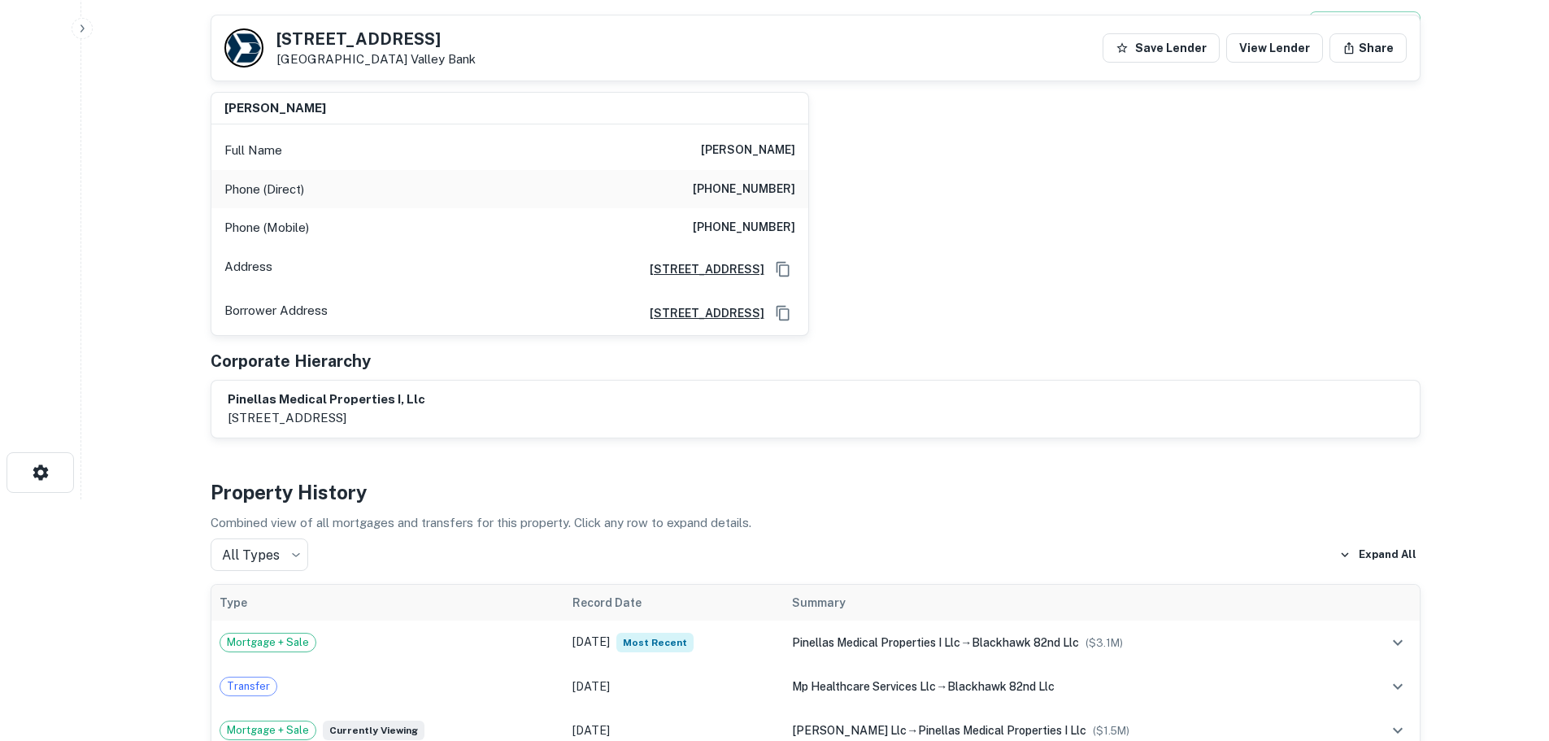
click at [753, 224] on h6 "[PHONE_NUMBER]" at bounding box center [744, 228] width 102 height 20
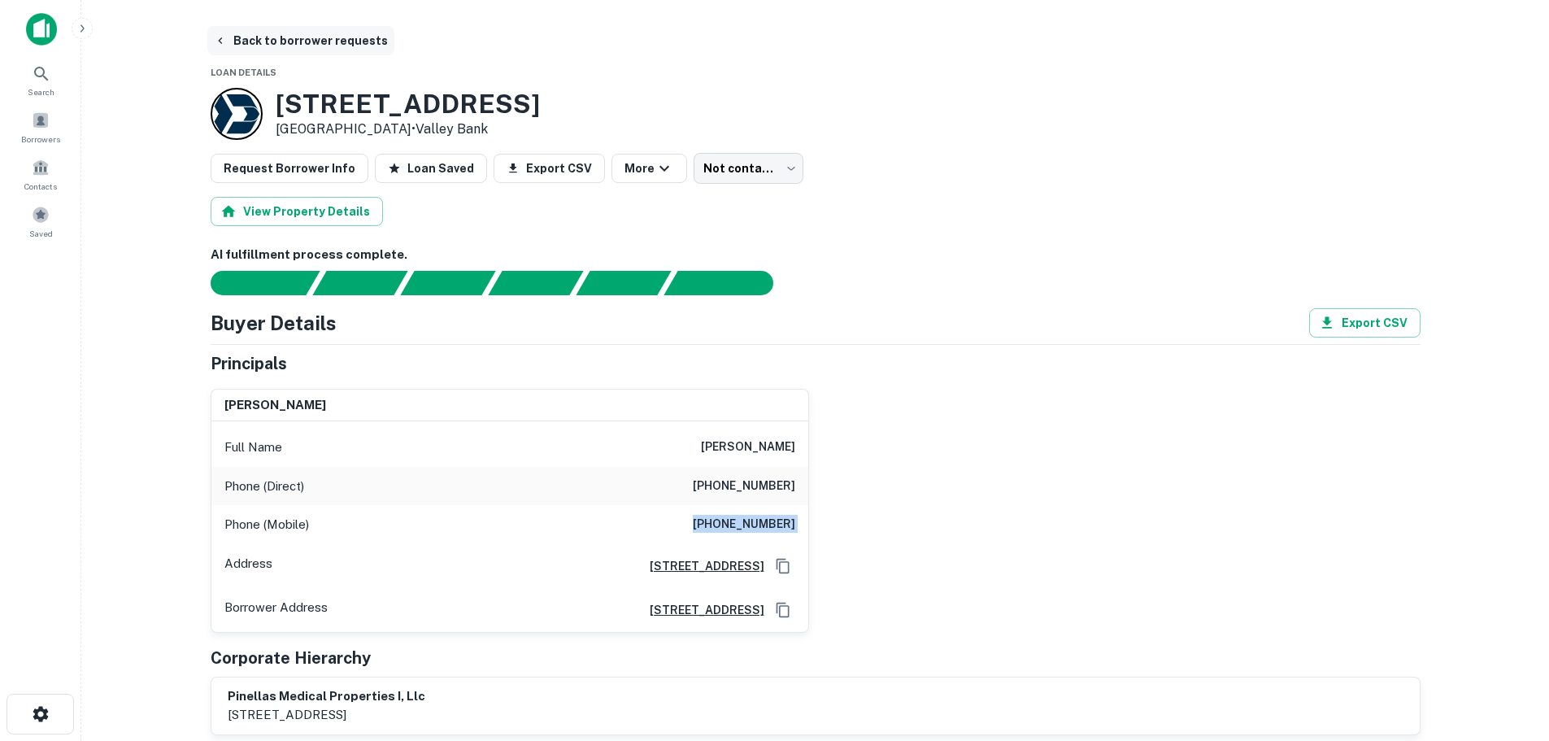
click at [370, 49] on button "Back to borrower requests" at bounding box center [300, 40] width 187 height 29
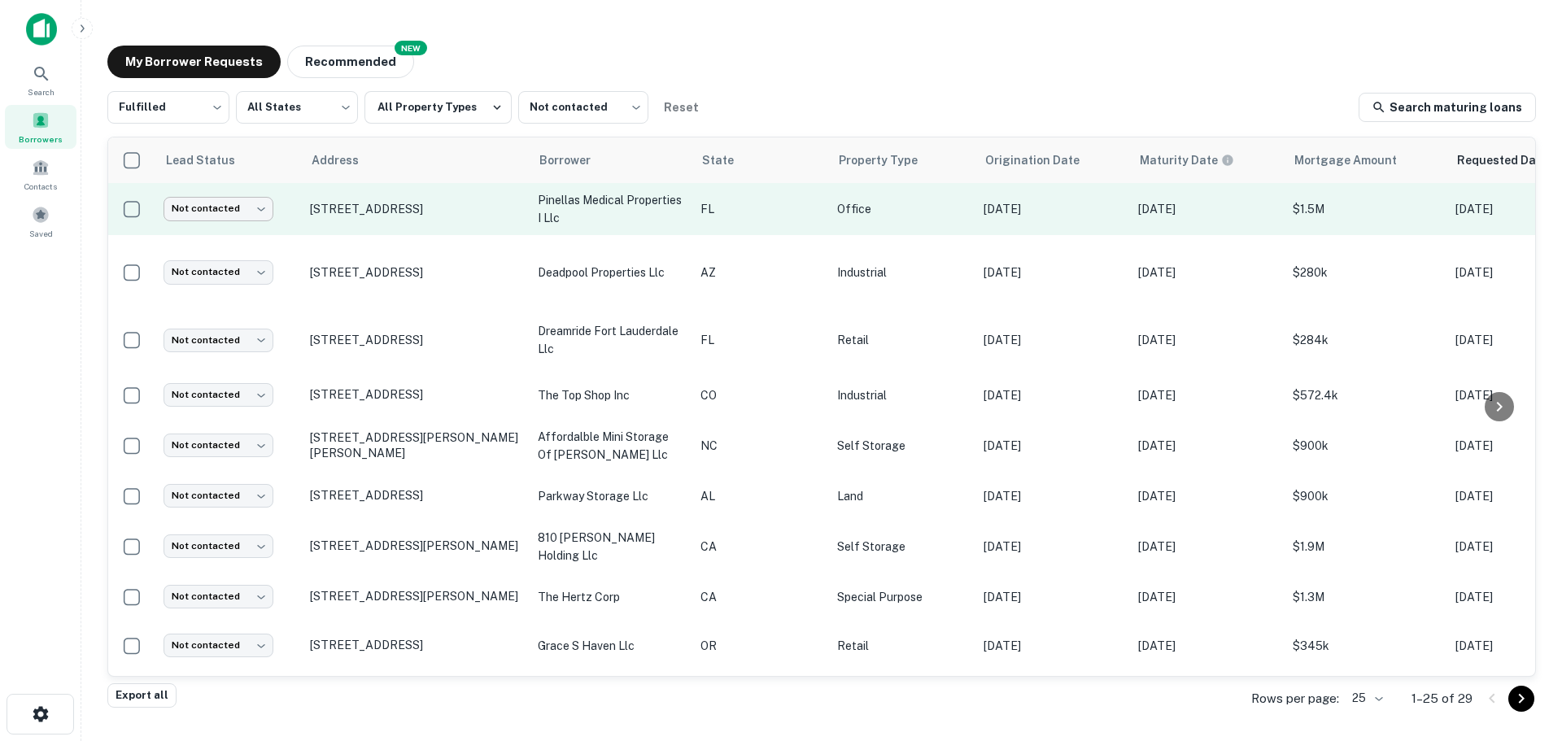
click at [224, 217] on body "Search Borrowers Contacts Saved My Borrower Requests NEW Recommended Fulfilled …" at bounding box center [781, 370] width 1562 height 741
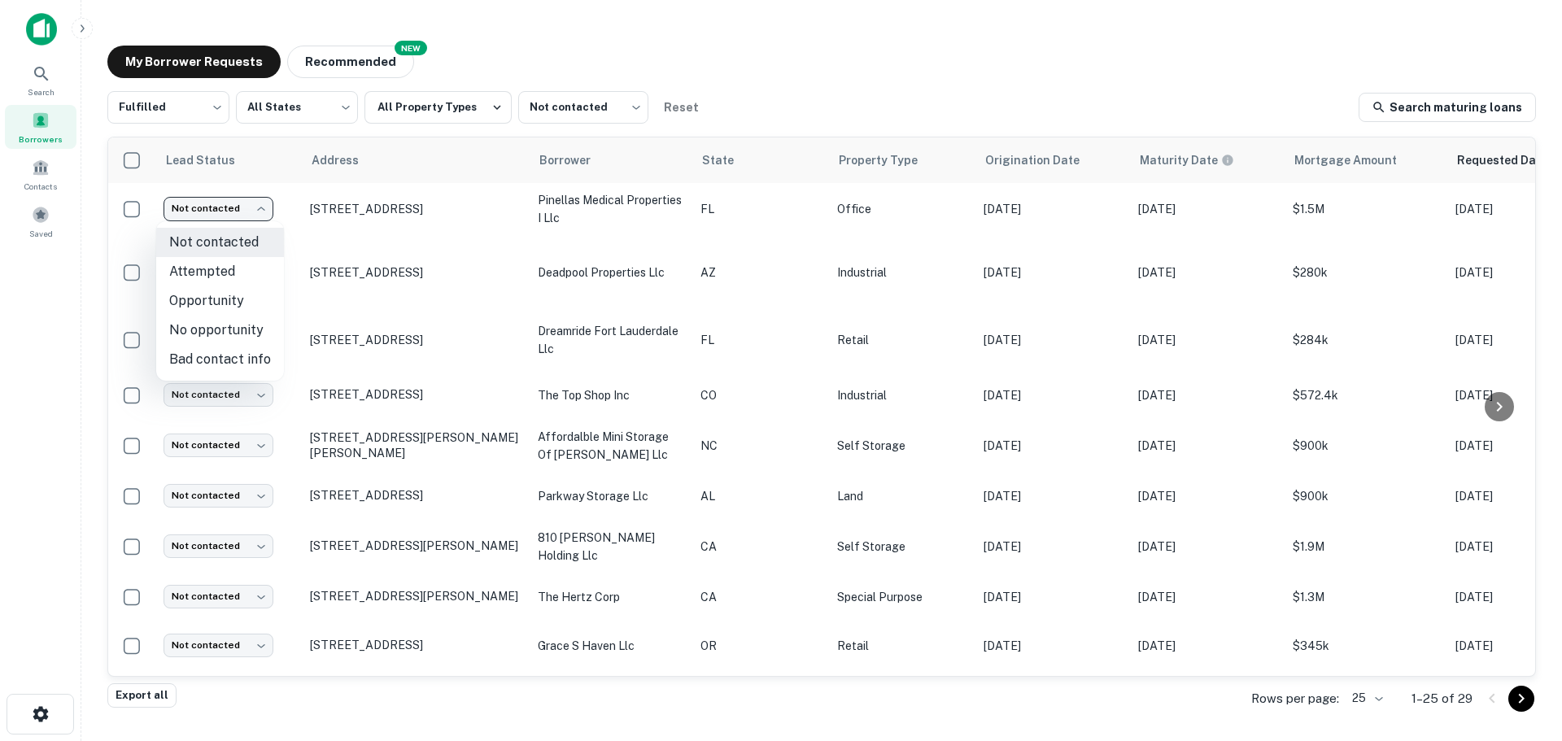
click at [228, 272] on li "Attempted" at bounding box center [220, 271] width 128 height 29
type input "*********"
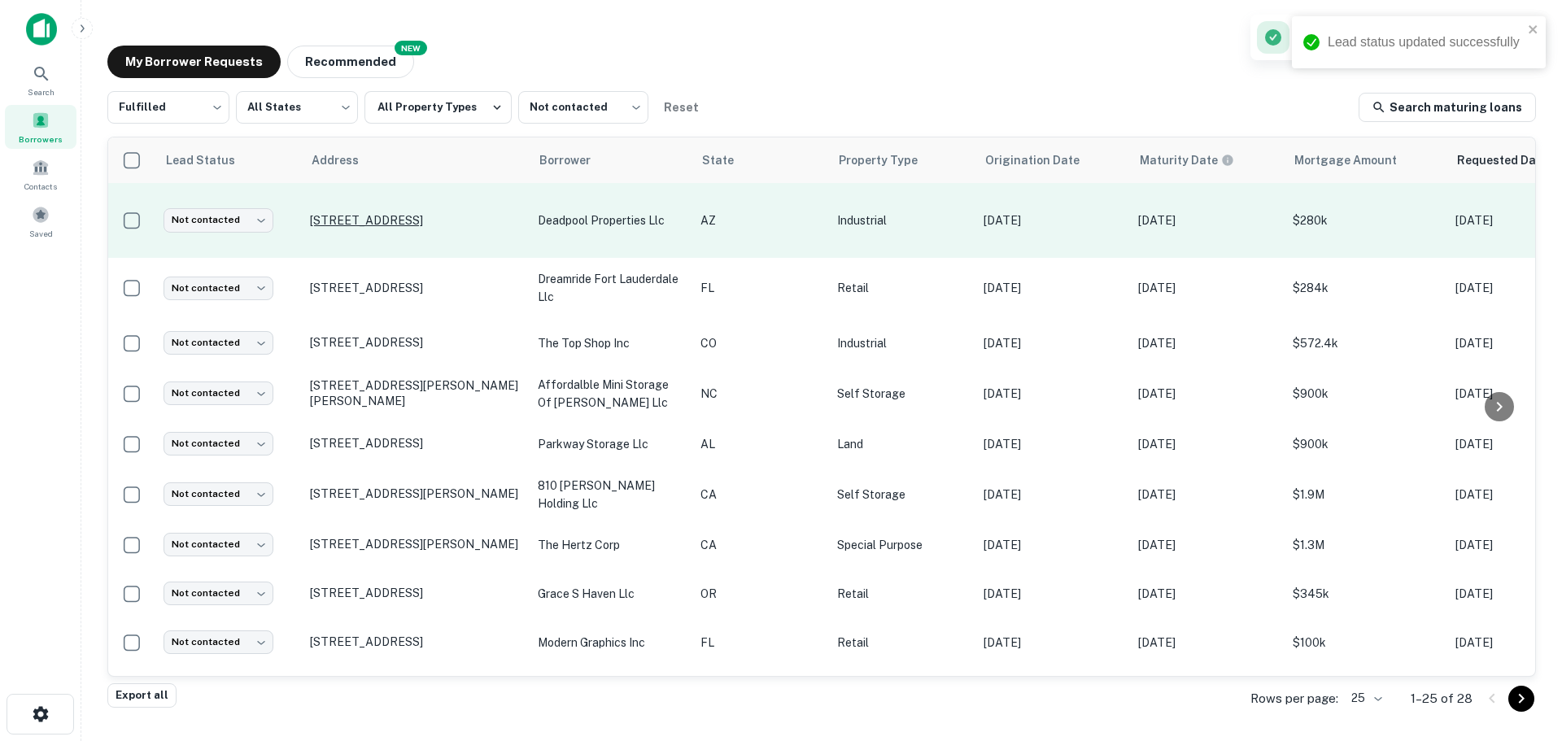
click at [407, 213] on p "[STREET_ADDRESS]" at bounding box center [415, 220] width 211 height 15
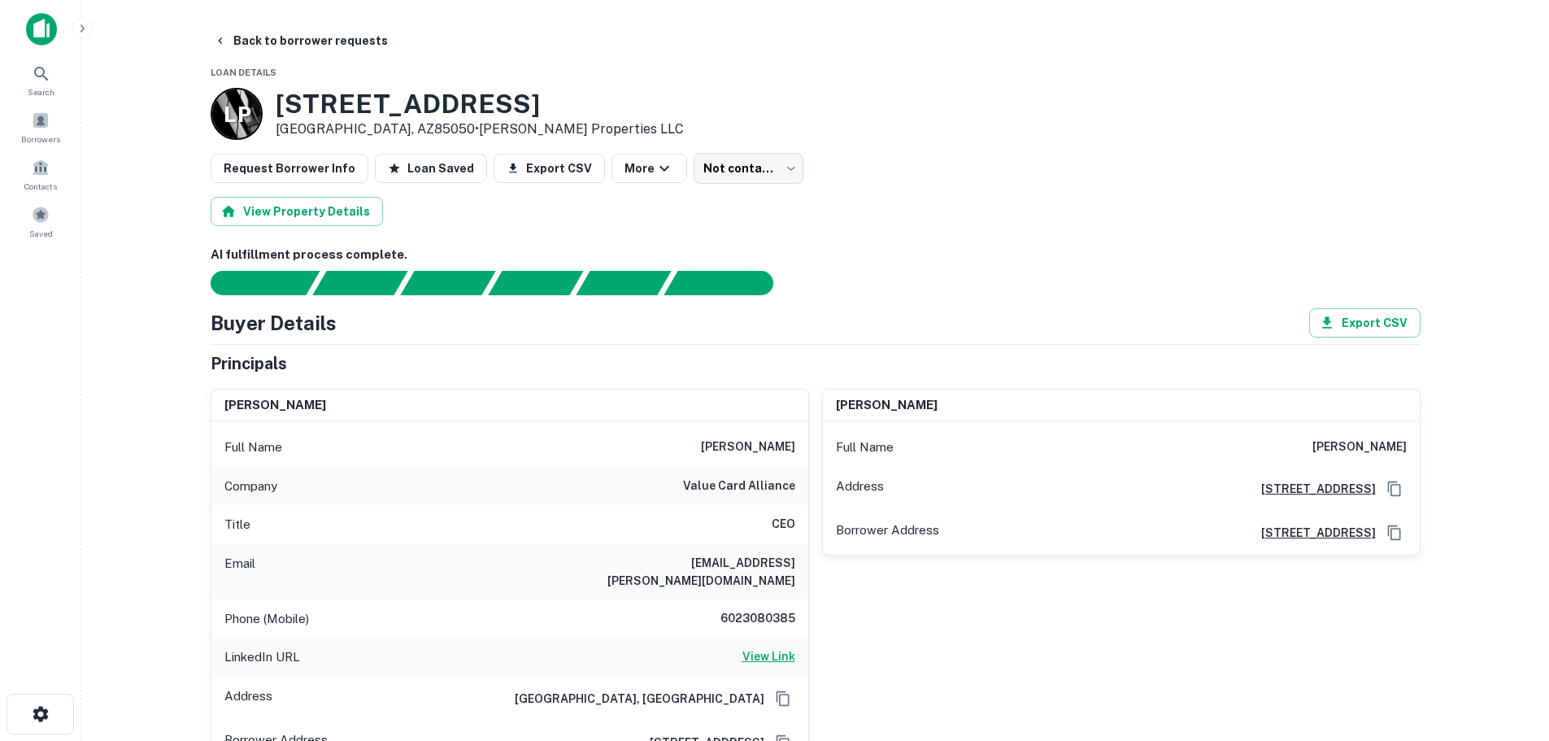
click at [759, 647] on h6 "View Link" at bounding box center [769, 656] width 53 height 18
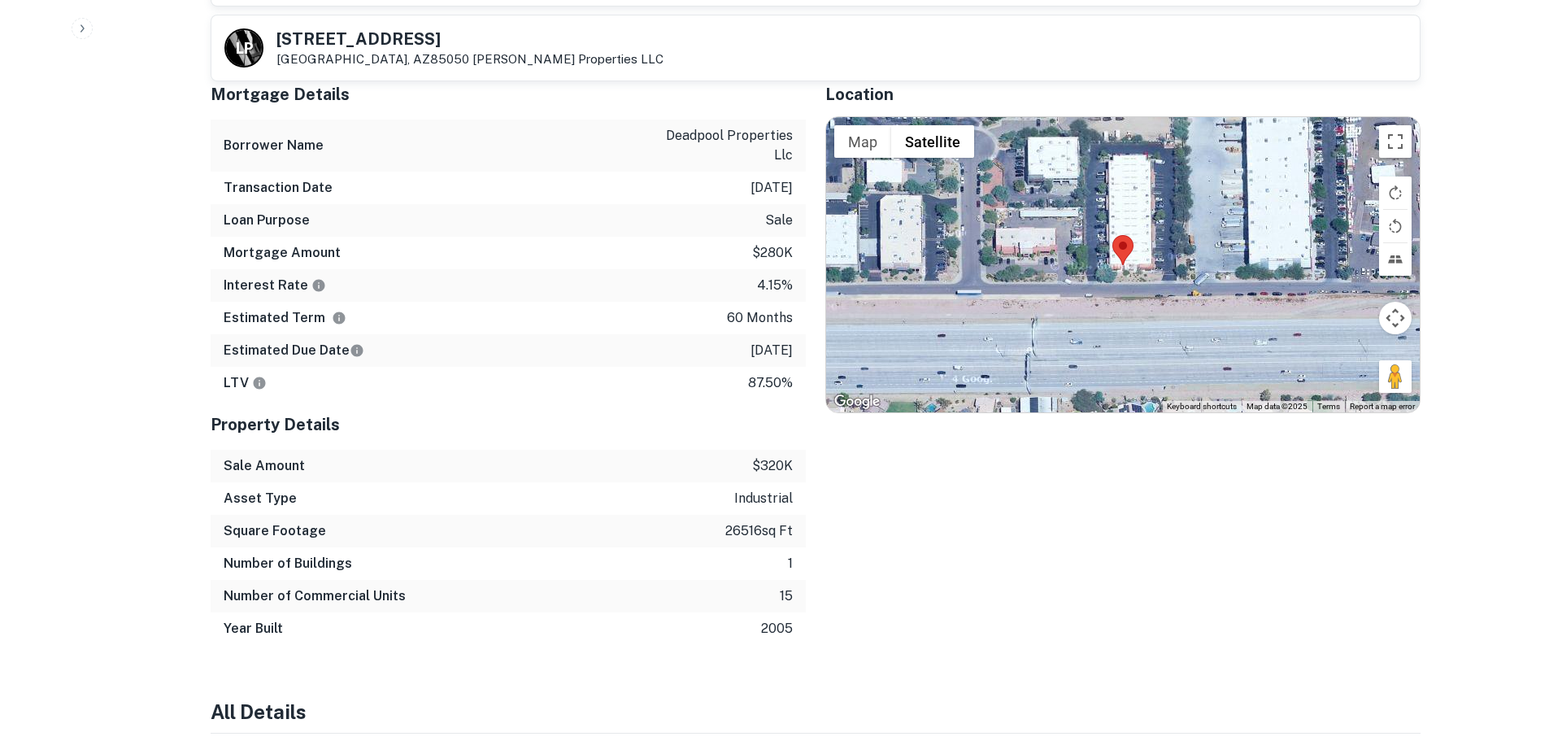
scroll to position [1078, 0]
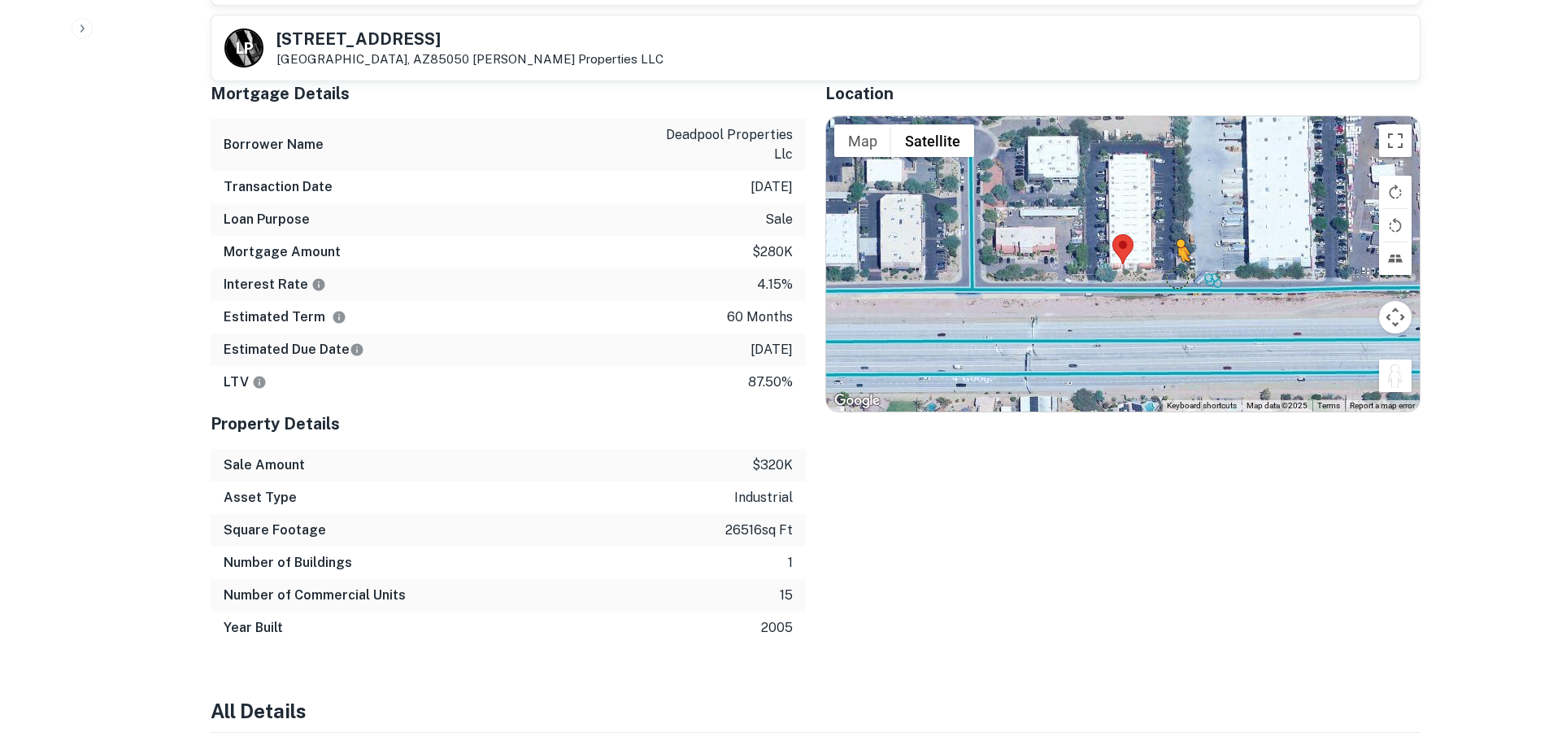
drag, startPoint x: 1402, startPoint y: 368, endPoint x: 1166, endPoint y: 260, distance: 259.5
click at [1166, 260] on div "To activate drag with keyboard, press Alt + Enter. Once in keyboard drag state,…" at bounding box center [1123, 263] width 594 height 294
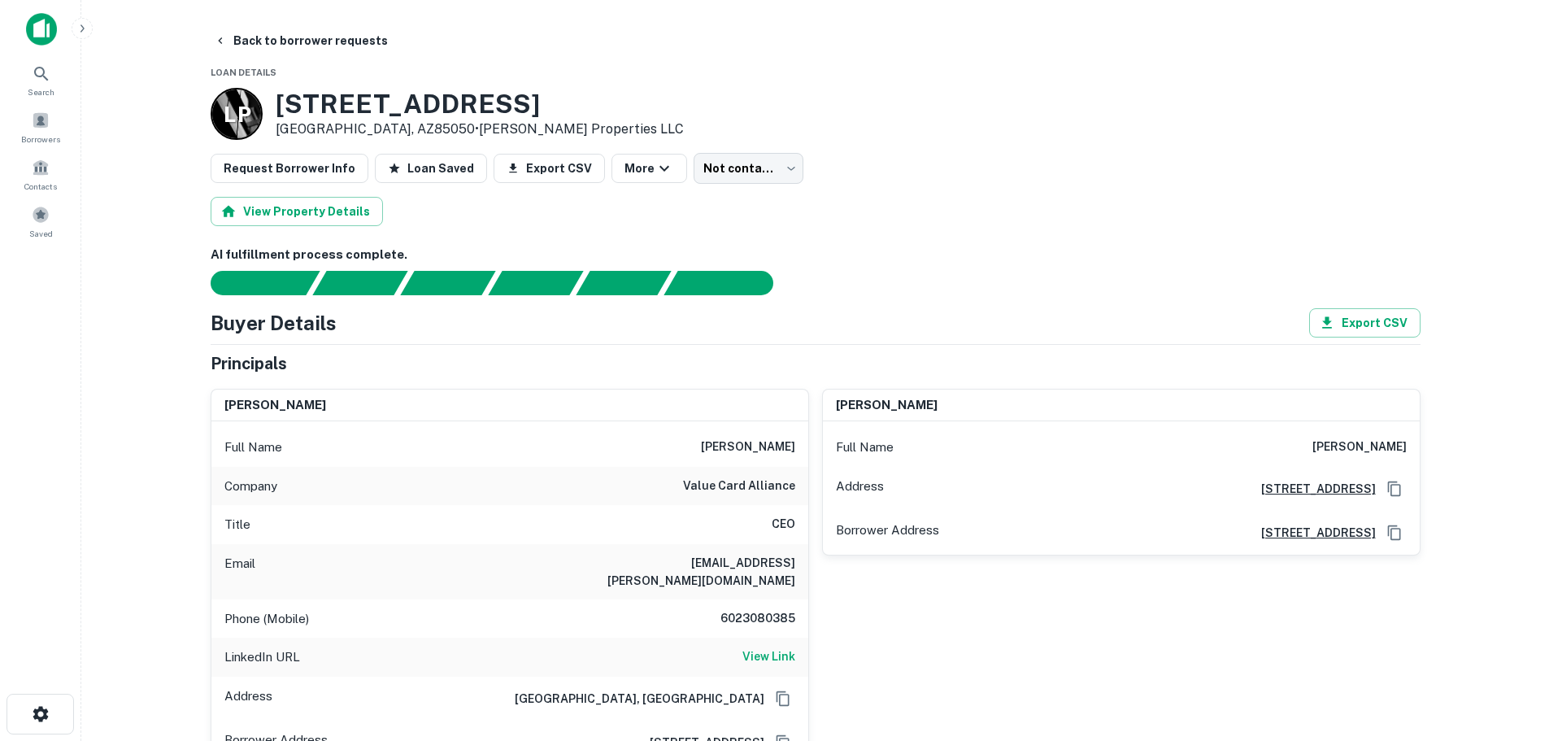
scroll to position [117, 0]
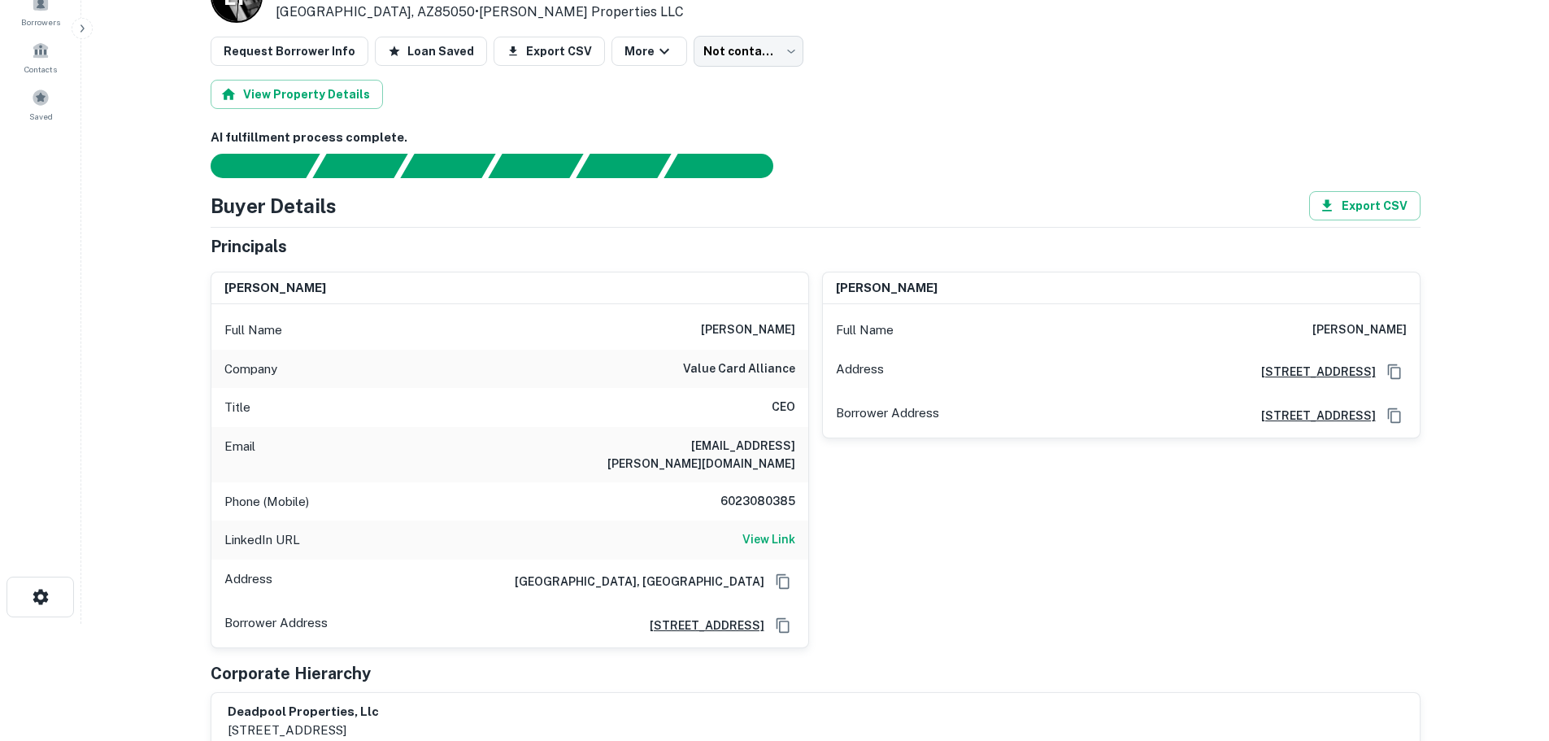
click at [787, 492] on h6 "6023080385" at bounding box center [747, 502] width 98 height 20
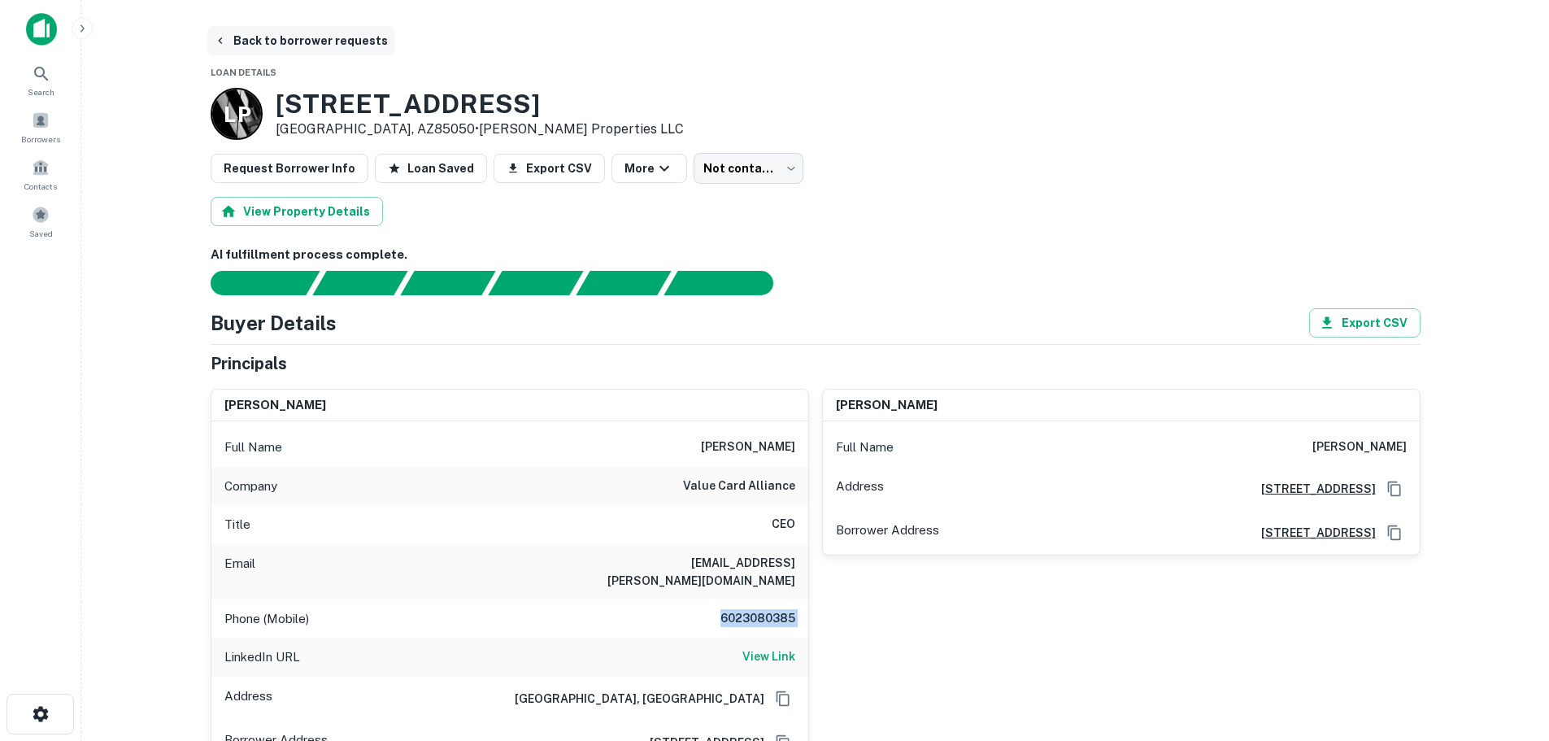
click at [267, 43] on button "Back to borrower requests" at bounding box center [300, 40] width 187 height 29
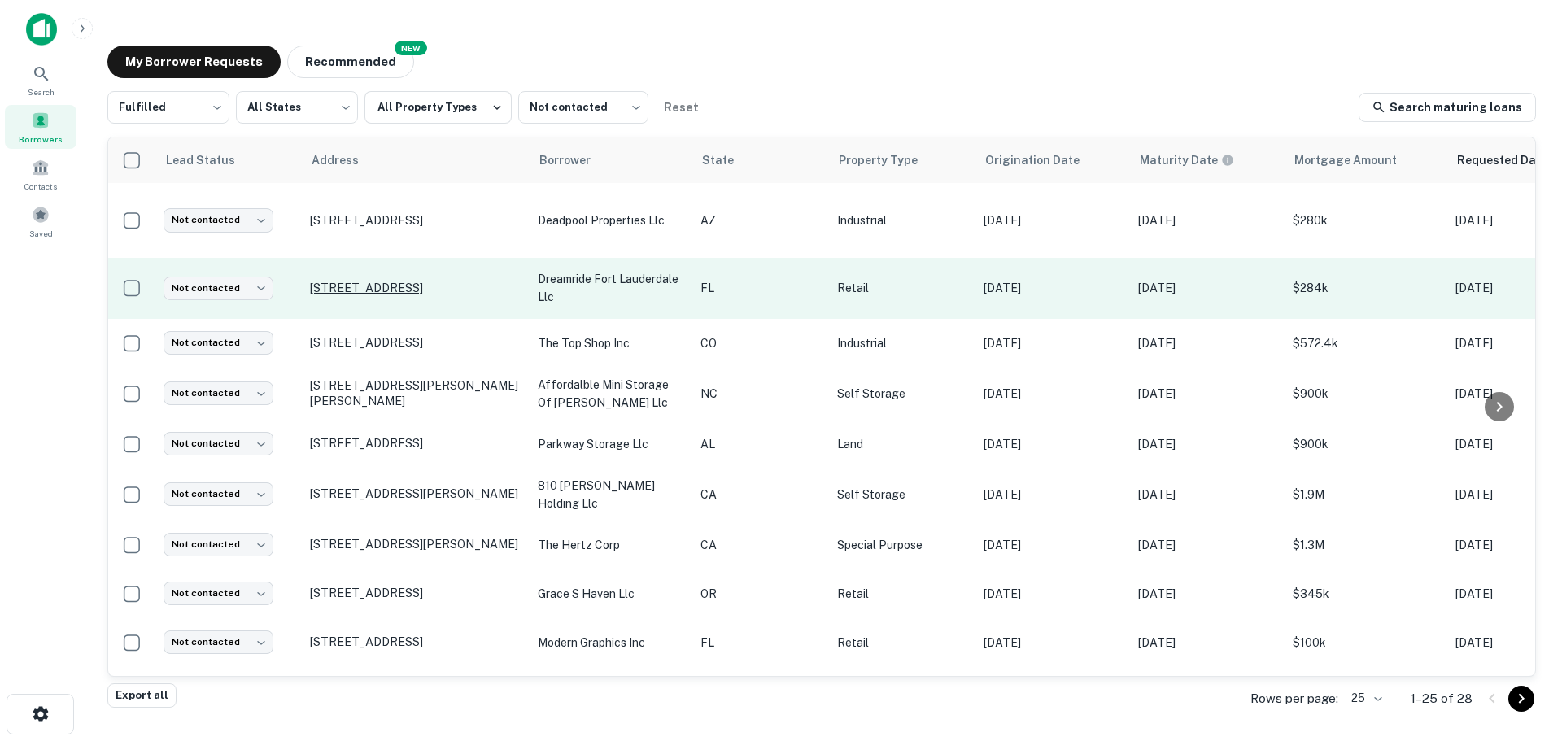
click at [371, 281] on p "[STREET_ADDRESS]" at bounding box center [415, 288] width 211 height 15
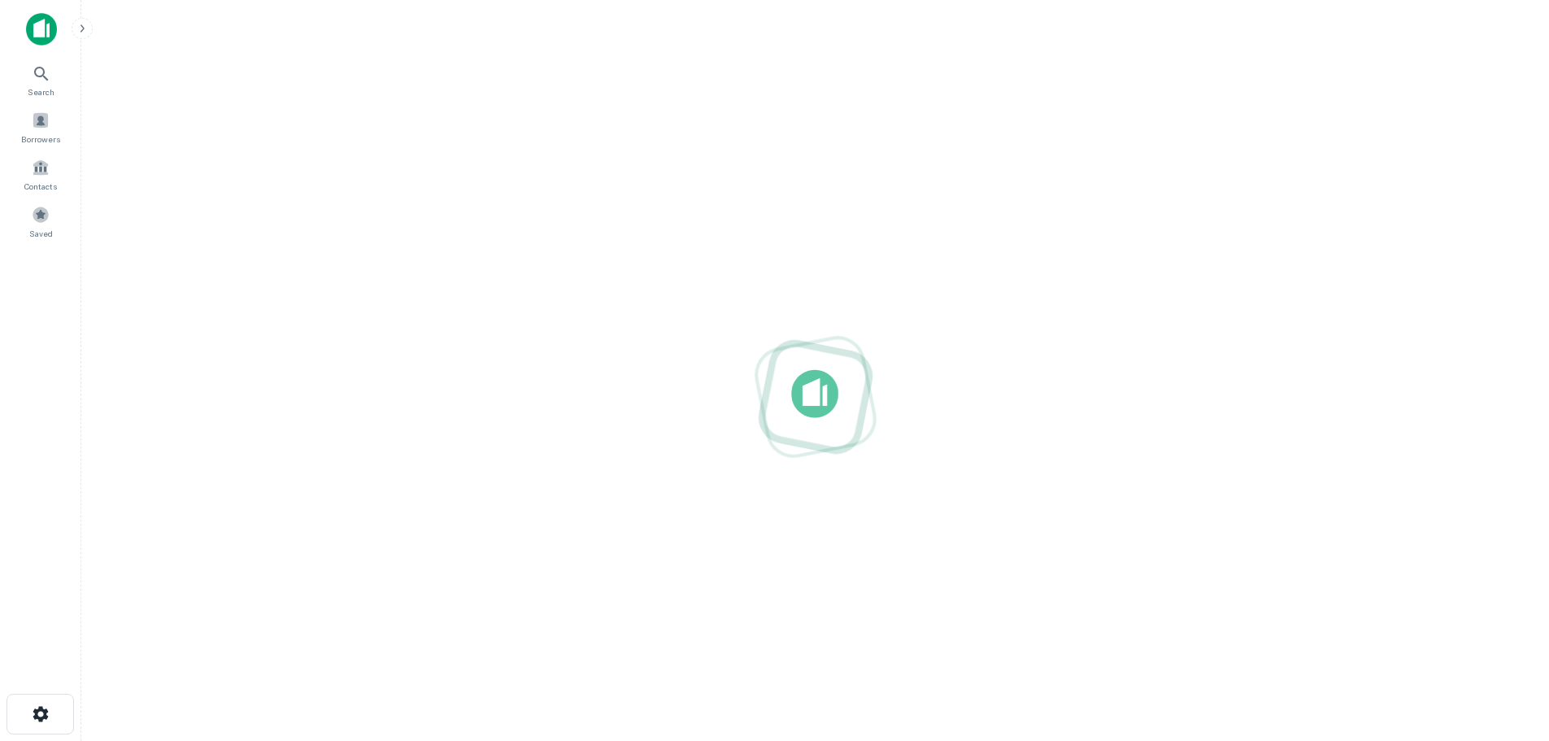
click at [371, 260] on div at bounding box center [815, 396] width 1442 height 481
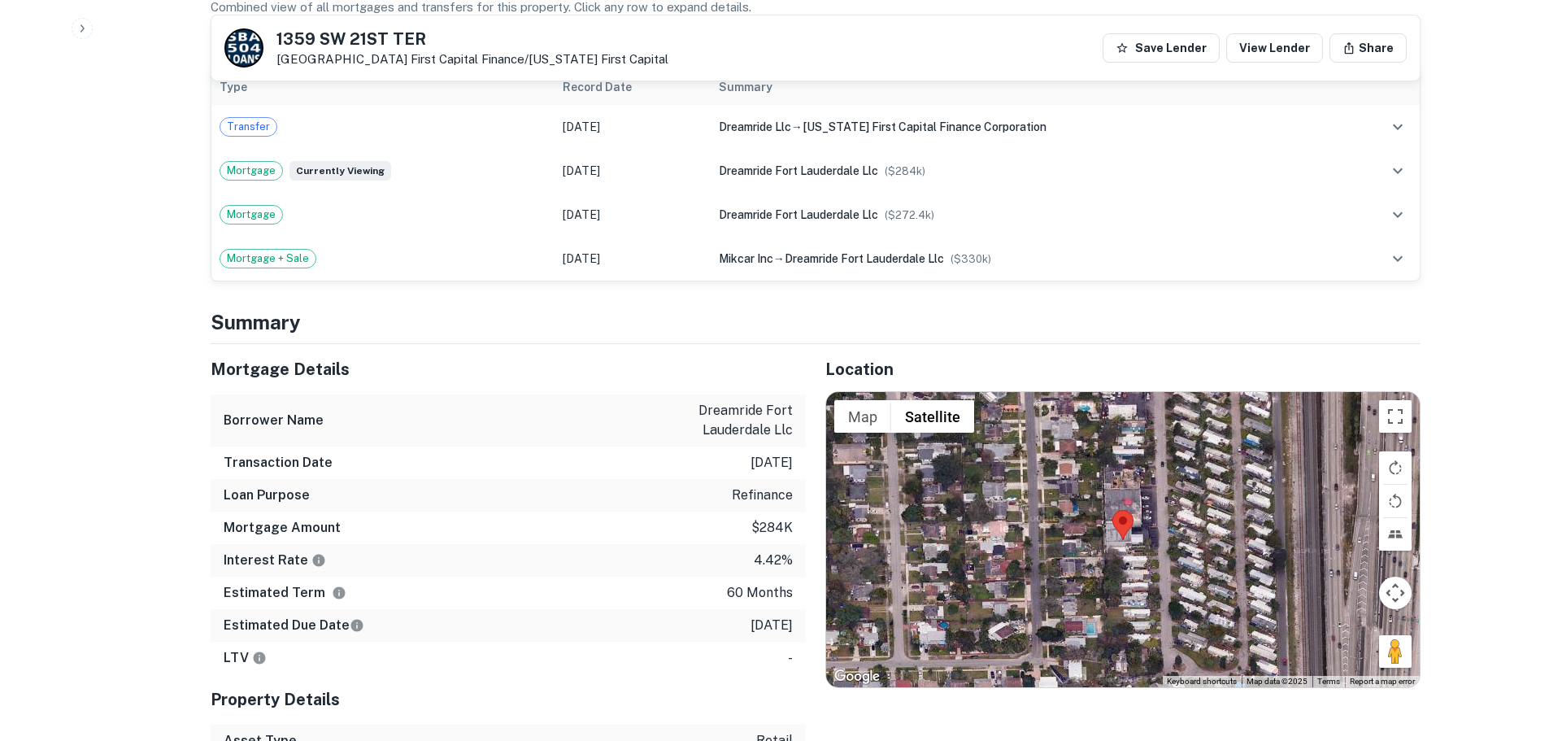
scroll to position [1071, 0]
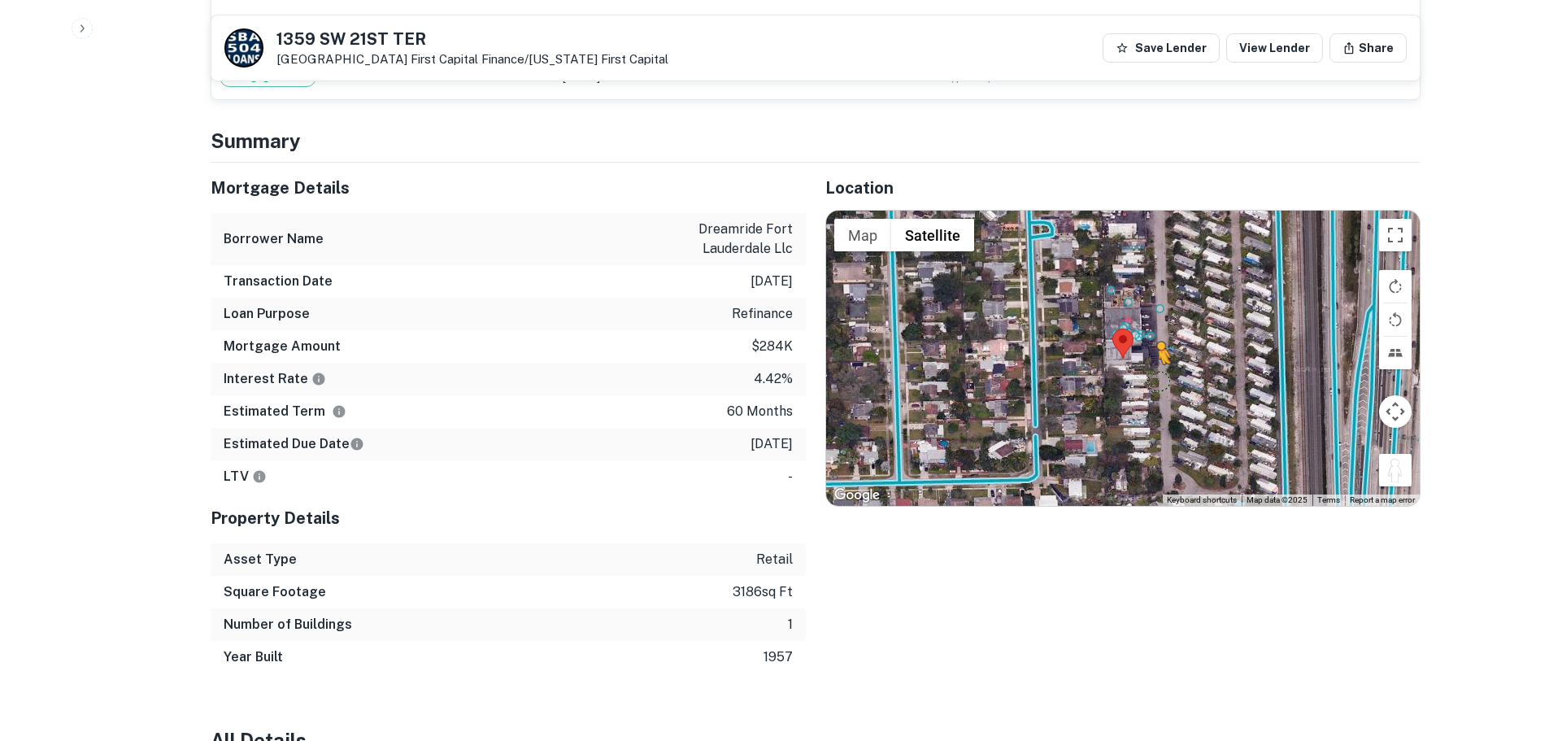
drag, startPoint x: 1398, startPoint y: 475, endPoint x: 1152, endPoint y: 373, distance: 266.6
click at [1152, 373] on div "To activate drag with keyboard, press Alt + Enter. Once in keyboard drag state,…" at bounding box center [1123, 358] width 594 height 294
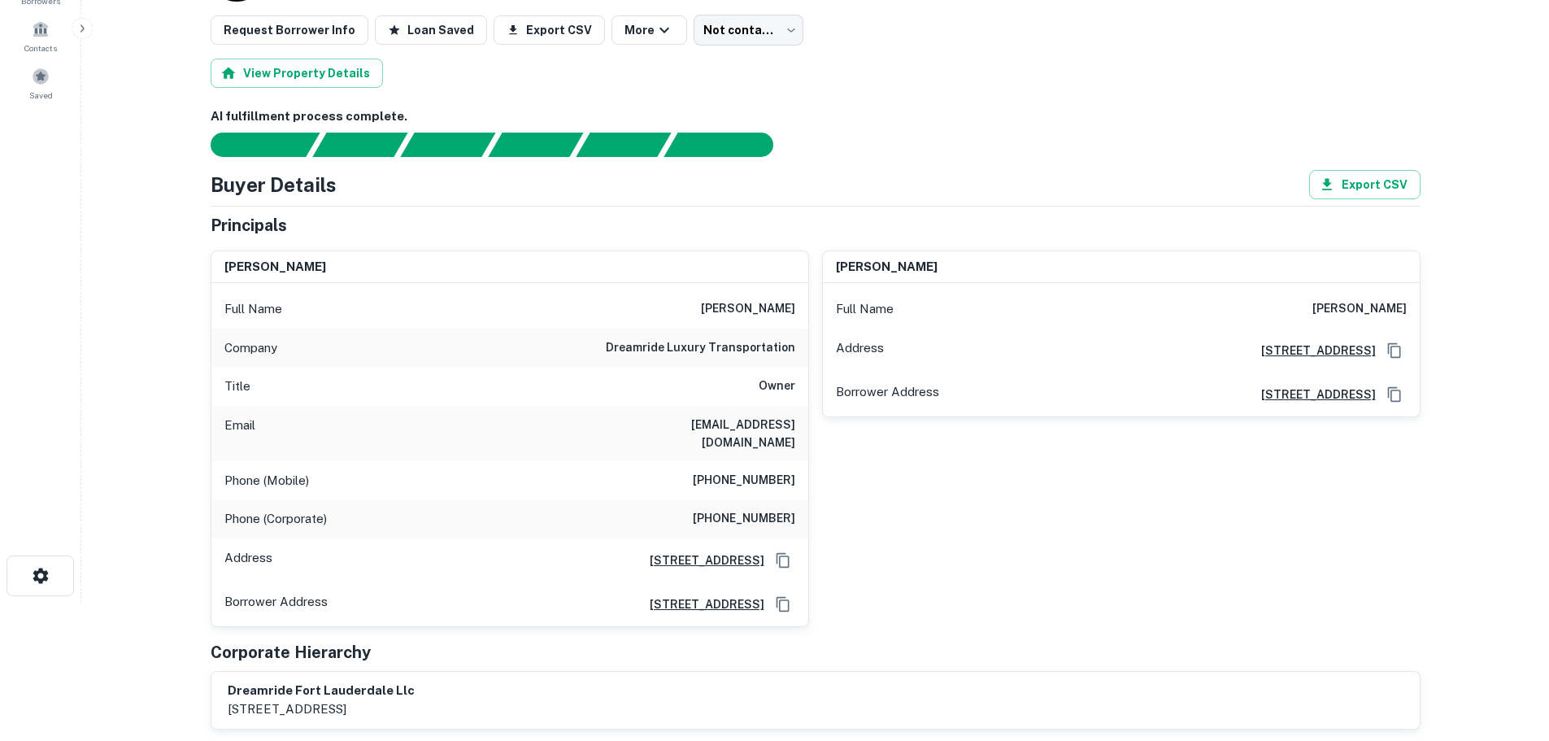
scroll to position [176, 0]
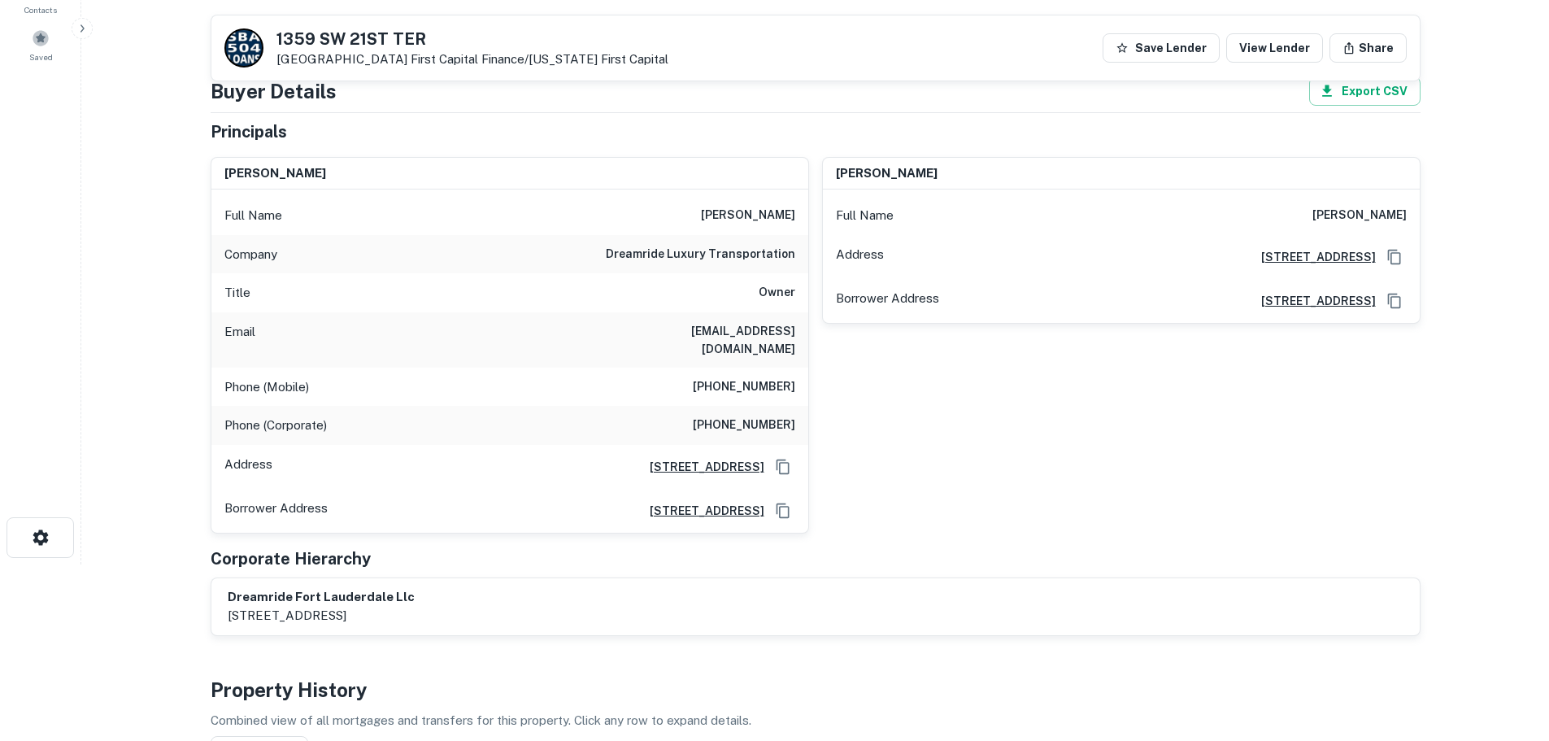
click at [776, 390] on h6 "[PHONE_NUMBER]" at bounding box center [744, 387] width 102 height 20
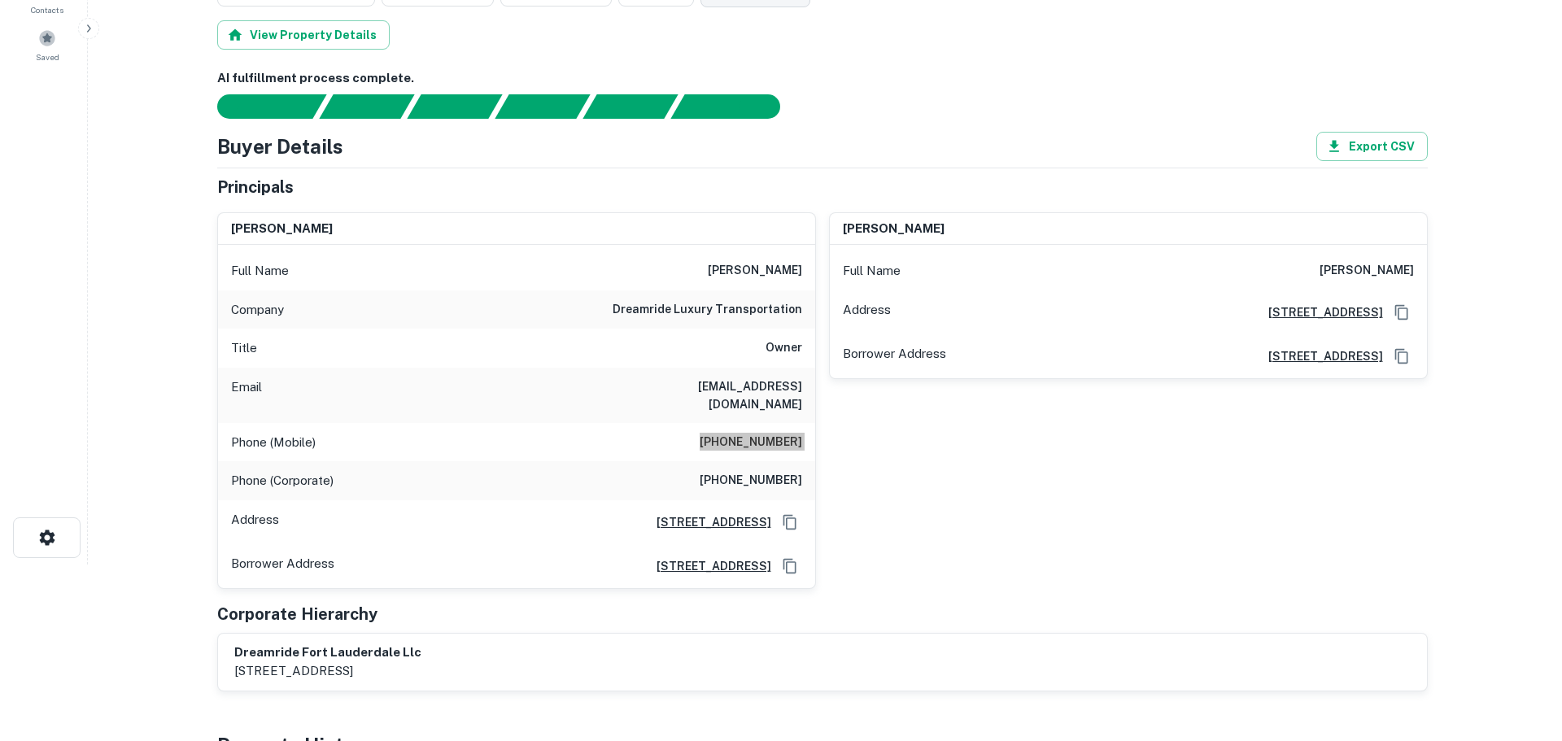
scroll to position [0, 0]
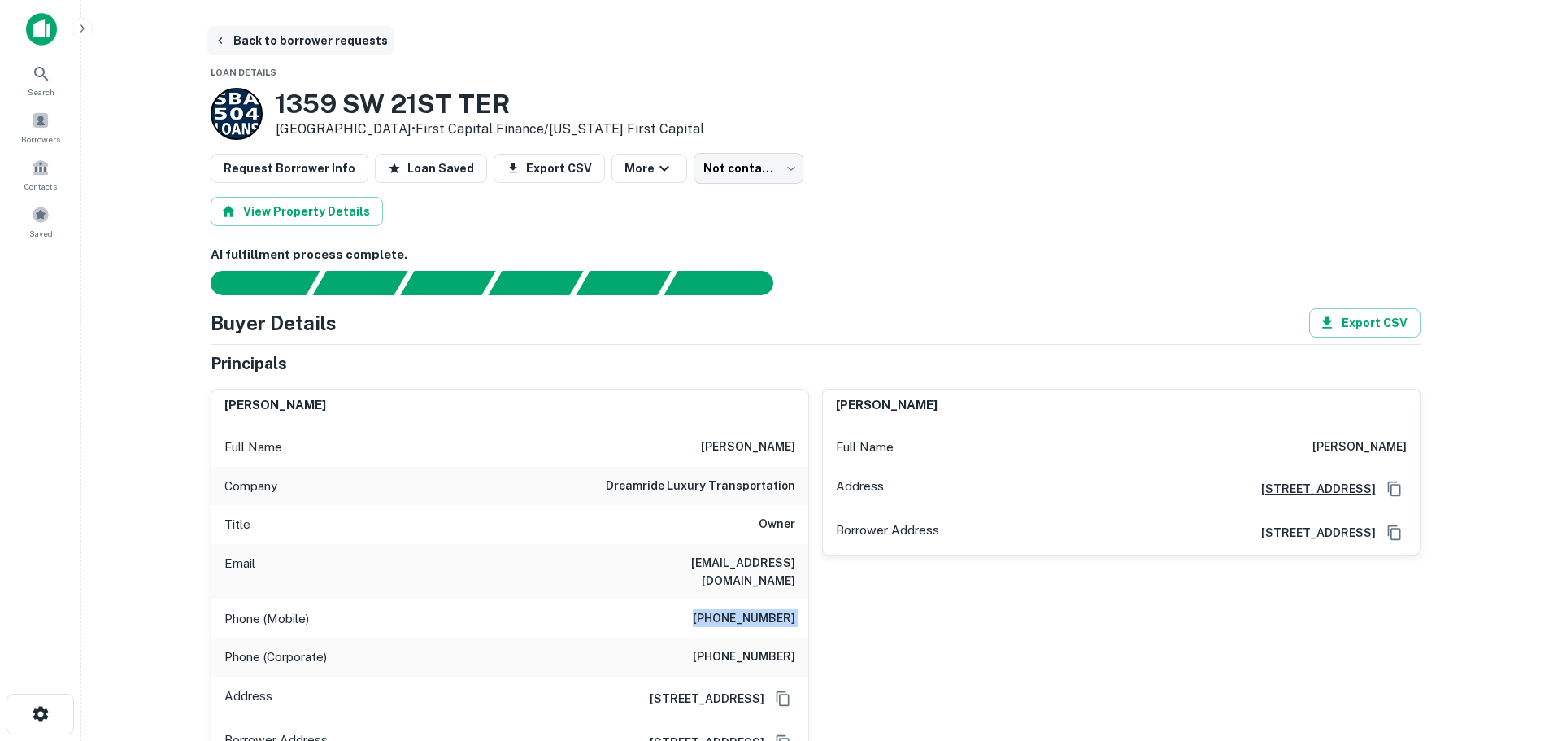
click at [348, 45] on button "Back to borrower requests" at bounding box center [300, 40] width 187 height 29
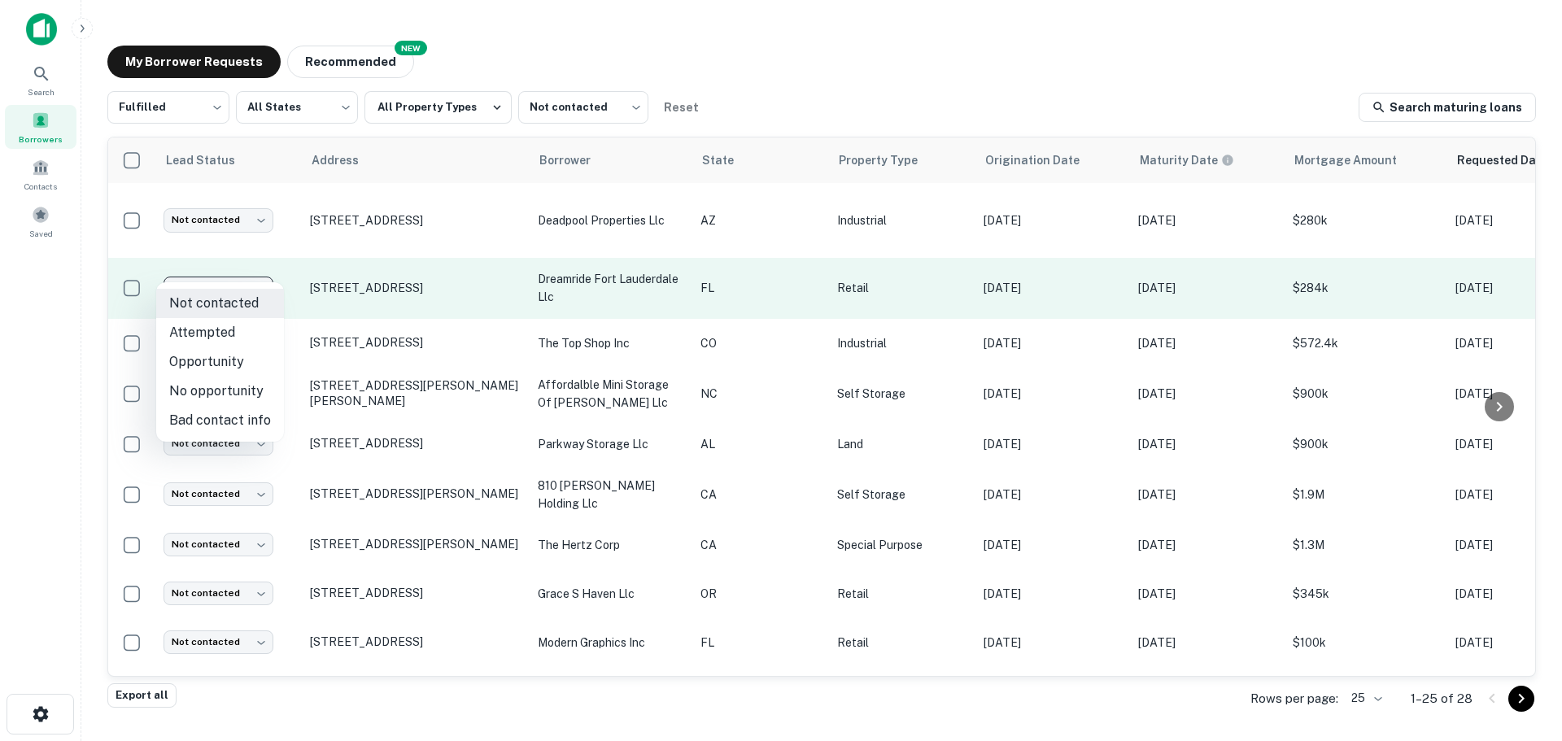
click at [210, 274] on body "Search Borrowers Contacts Saved My Borrower Requests NEW Recommended Fulfilled …" at bounding box center [781, 370] width 1562 height 741
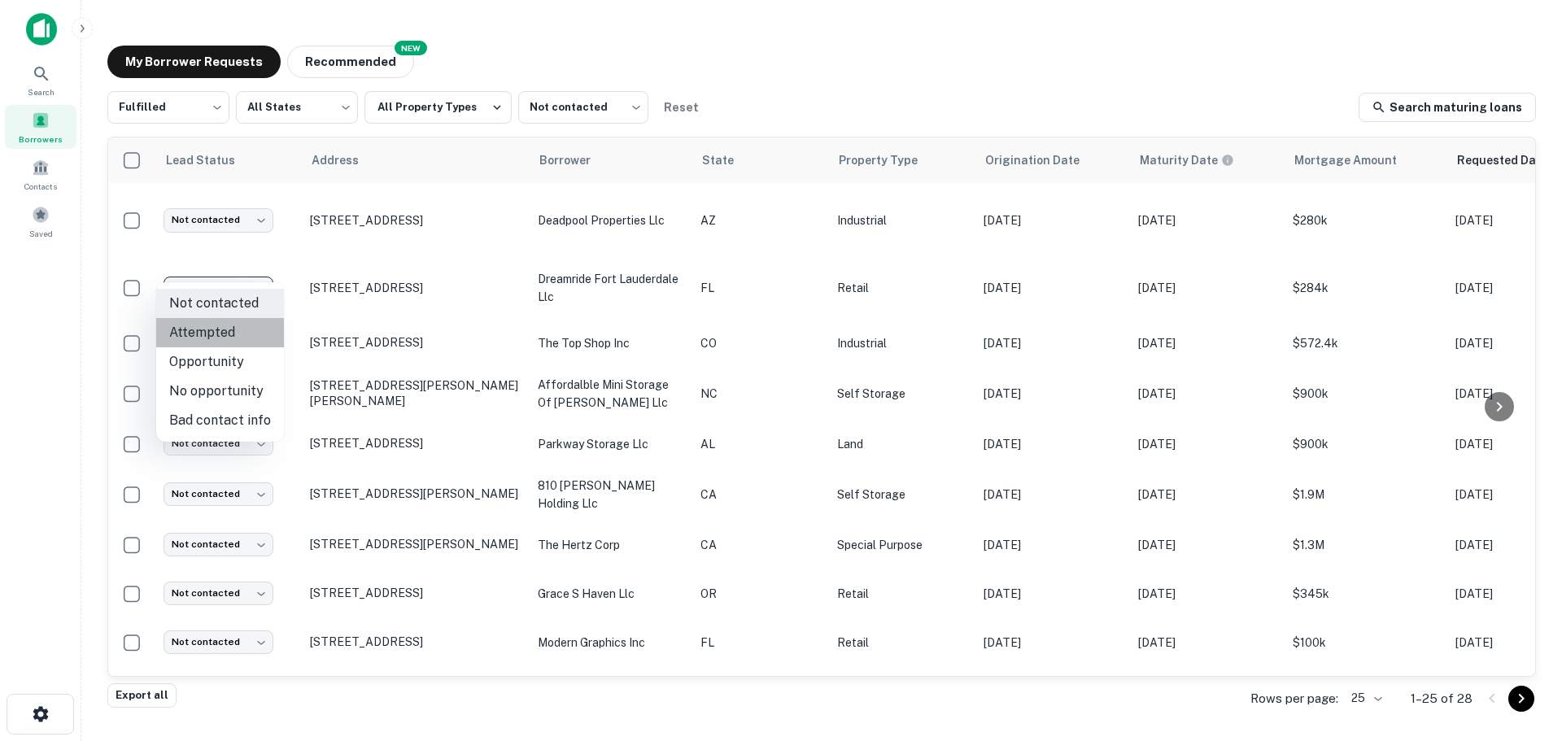
click at [235, 338] on li "Attempted" at bounding box center [220, 332] width 128 height 29
type input "*********"
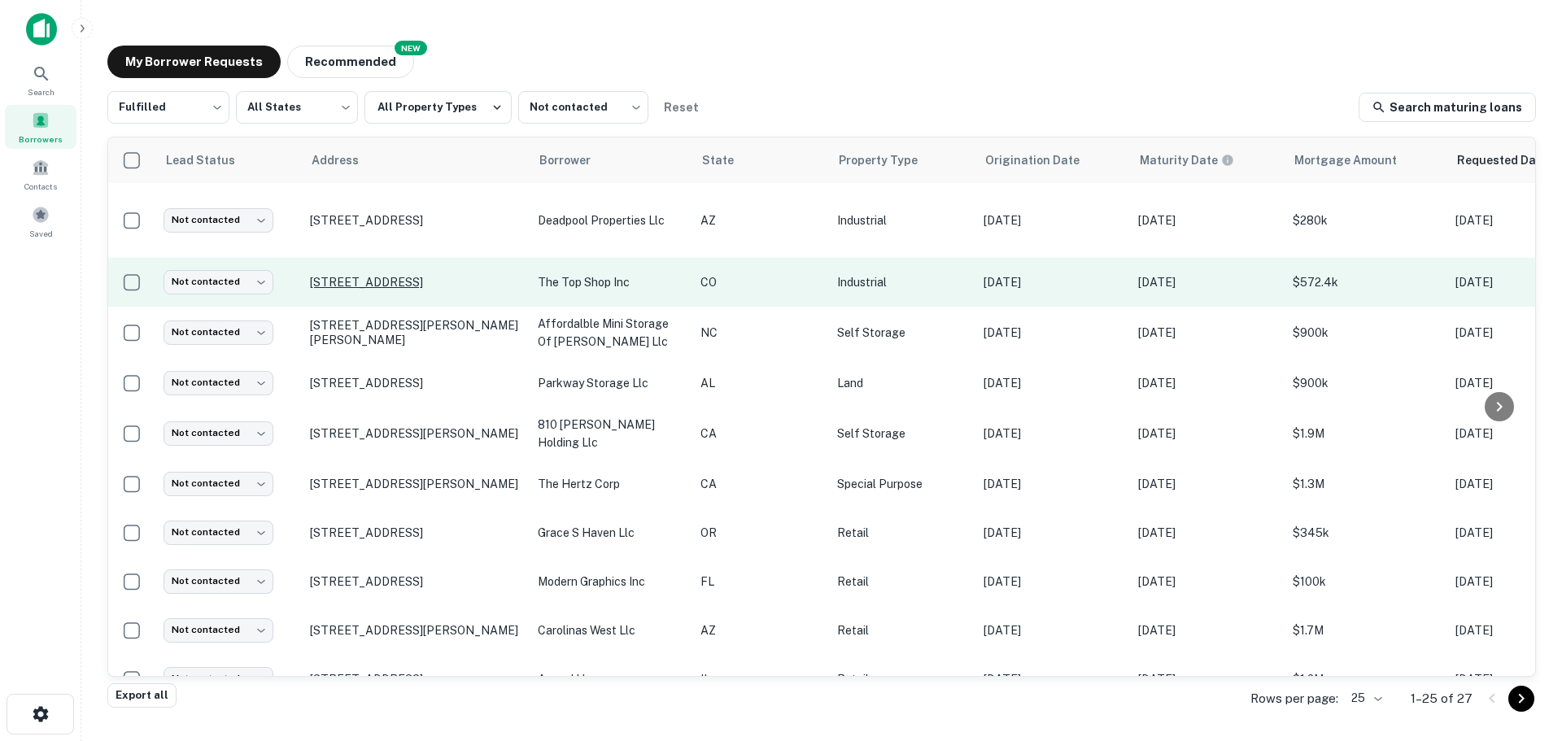
click at [365, 275] on p "[STREET_ADDRESS]" at bounding box center [415, 282] width 211 height 15
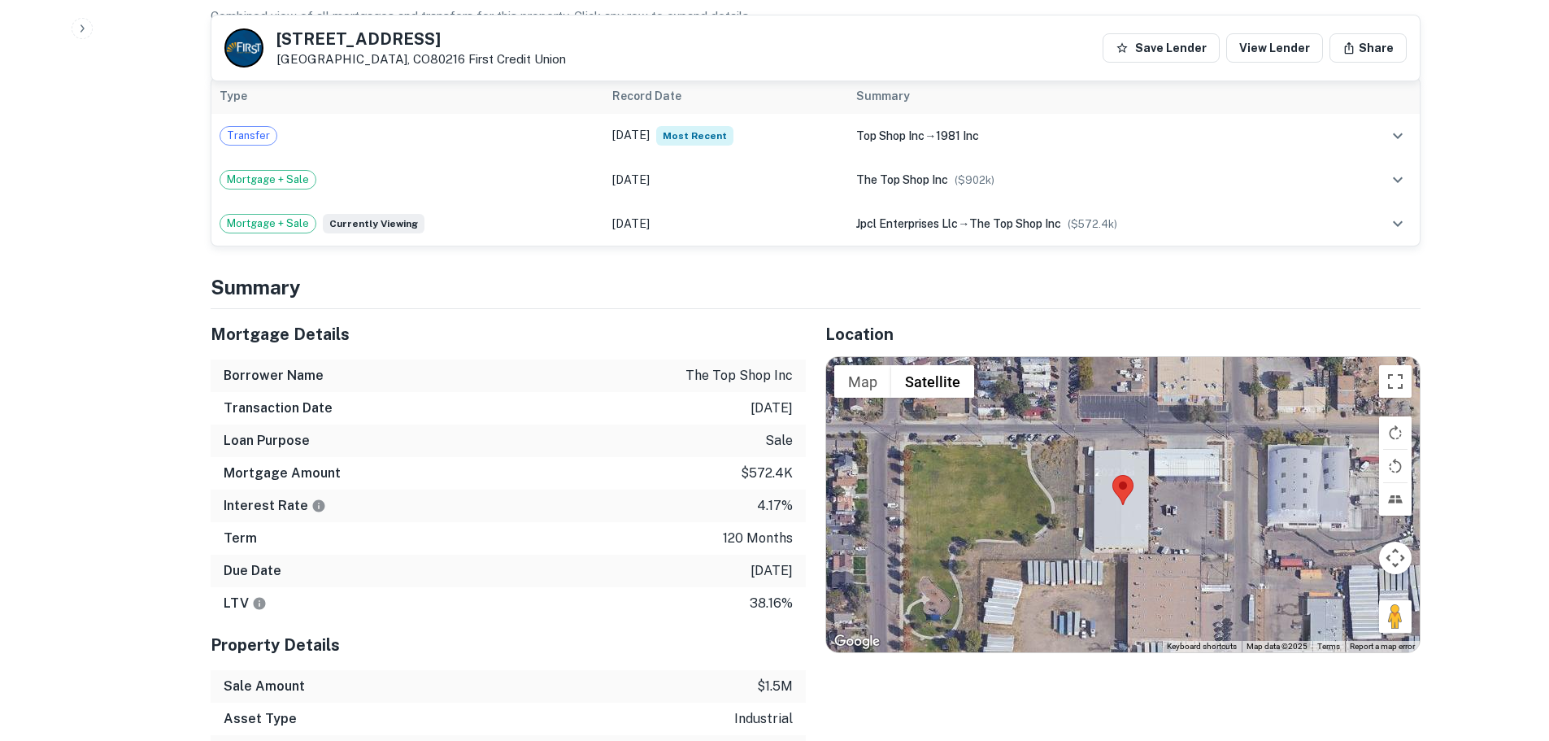
scroll to position [1184, 0]
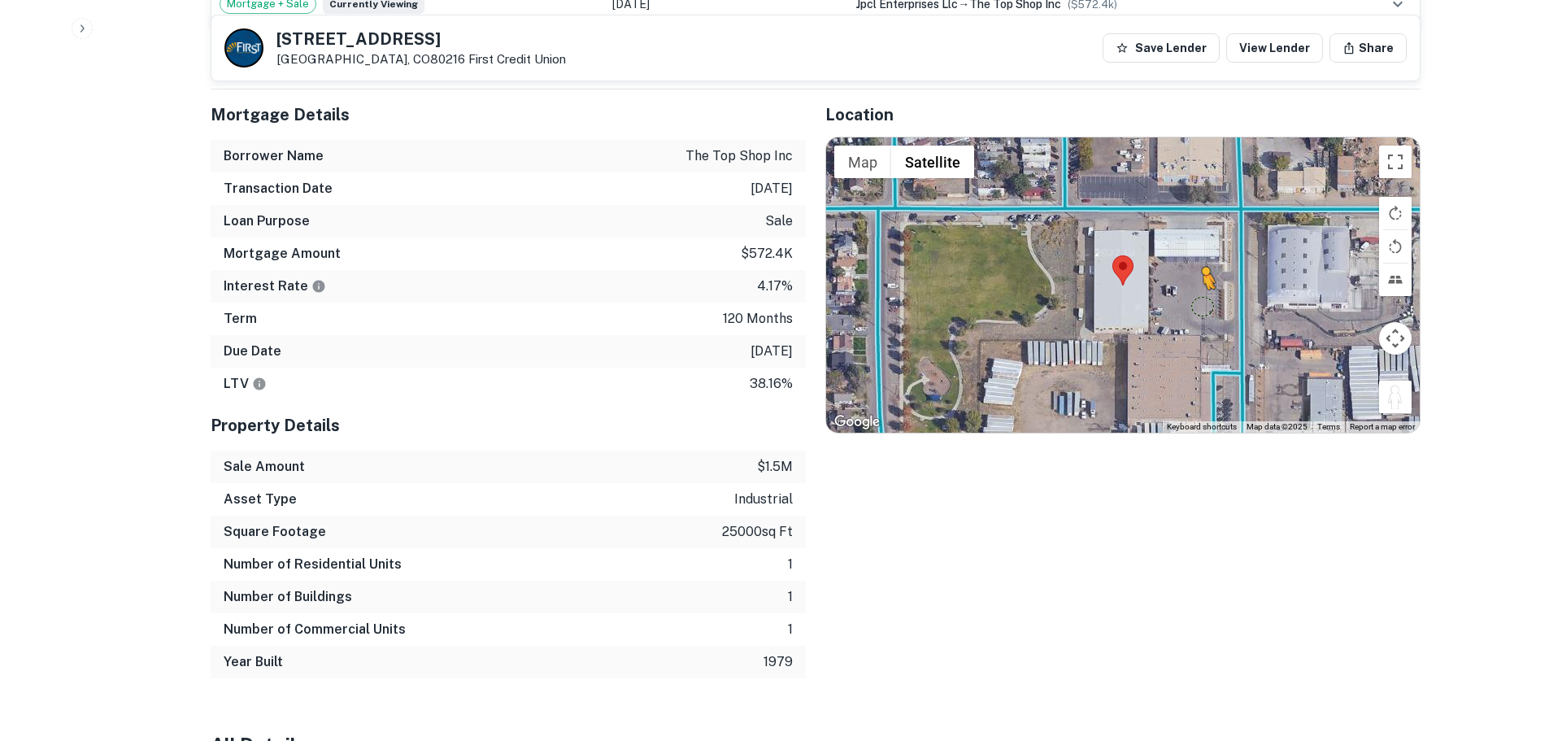
drag, startPoint x: 1387, startPoint y: 377, endPoint x: 1181, endPoint y: 281, distance: 226.7
click at [1181, 281] on div "To activate drag with keyboard, press Alt + Enter. Once in keyboard drag state,…" at bounding box center [1123, 284] width 594 height 294
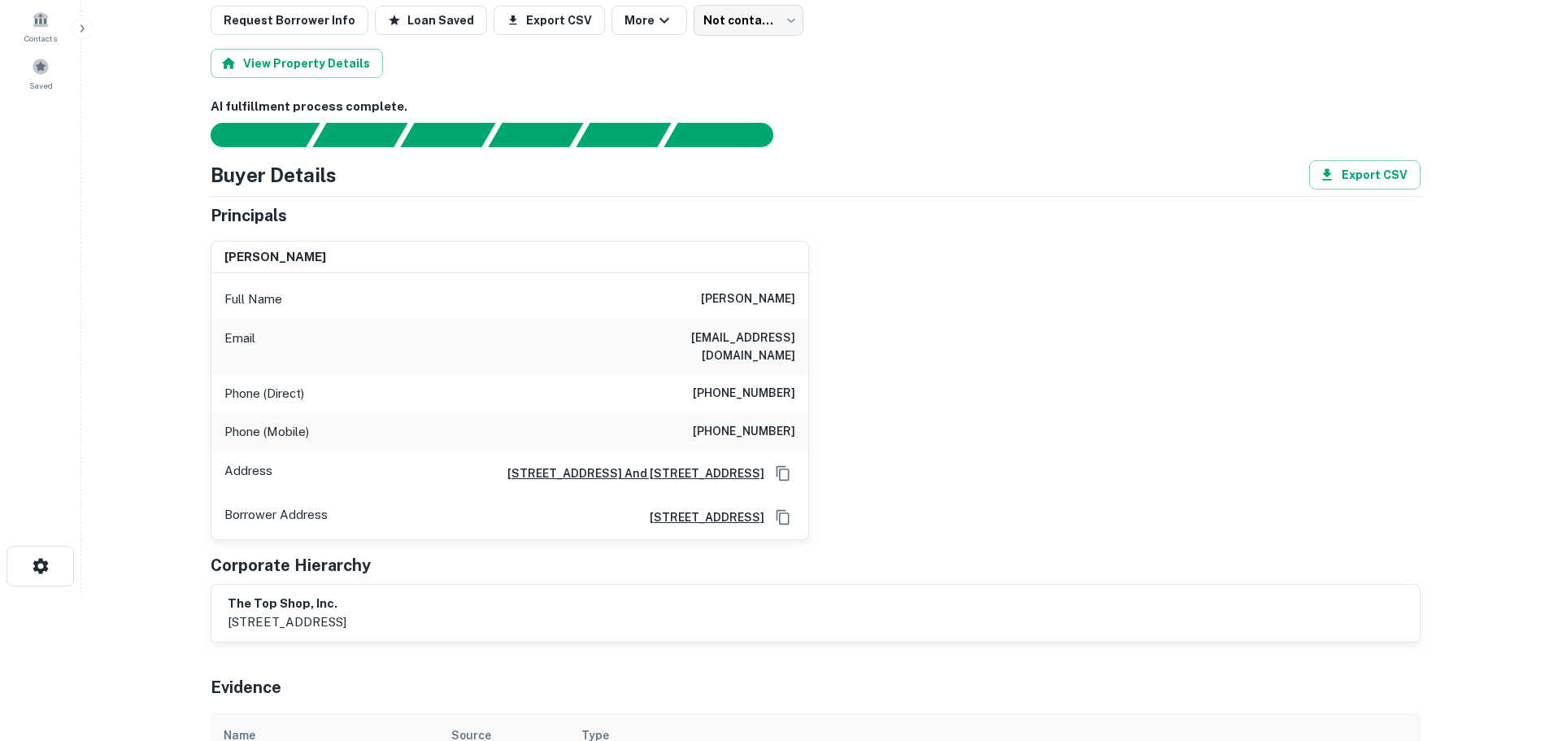
scroll to position [149, 0]
click at [790, 373] on div "Phone (Direct) [PHONE_NUMBER]" at bounding box center [509, 392] width 597 height 39
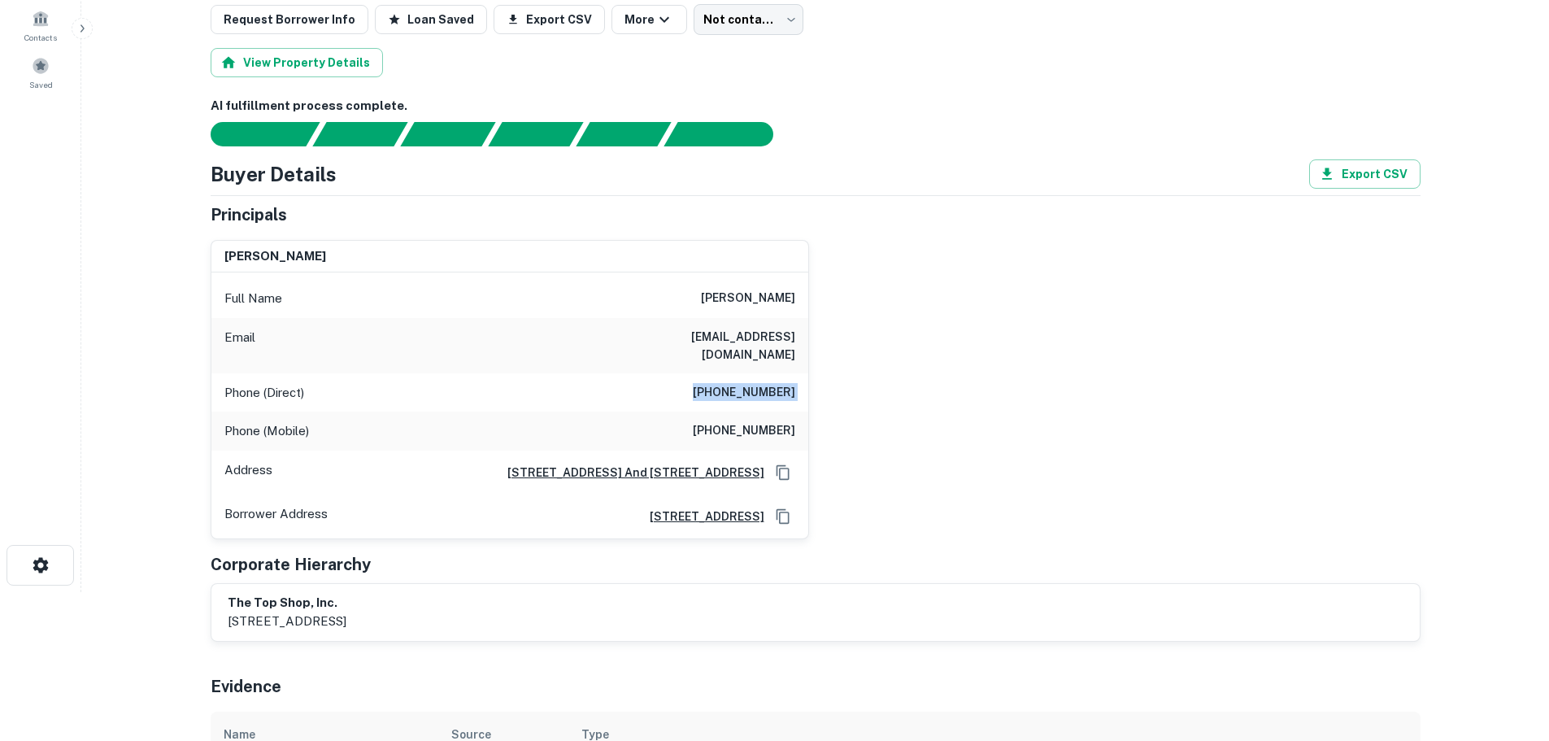
click at [790, 373] on div "Phone (Direct) [PHONE_NUMBER]" at bounding box center [509, 392] width 597 height 39
click at [775, 422] on h6 "[PHONE_NUMBER]" at bounding box center [744, 431] width 102 height 20
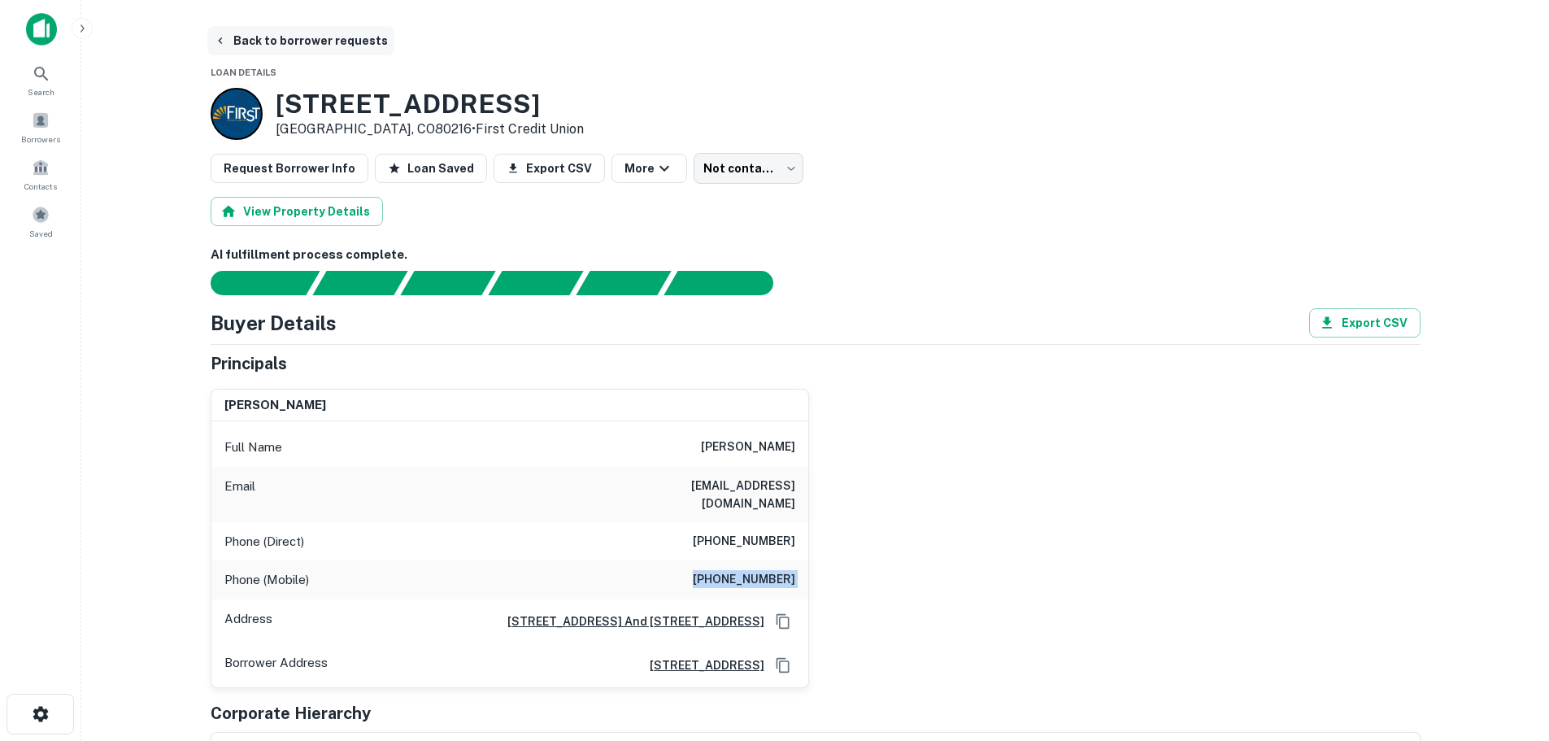
click at [274, 40] on button "Back to borrower requests" at bounding box center [300, 40] width 187 height 29
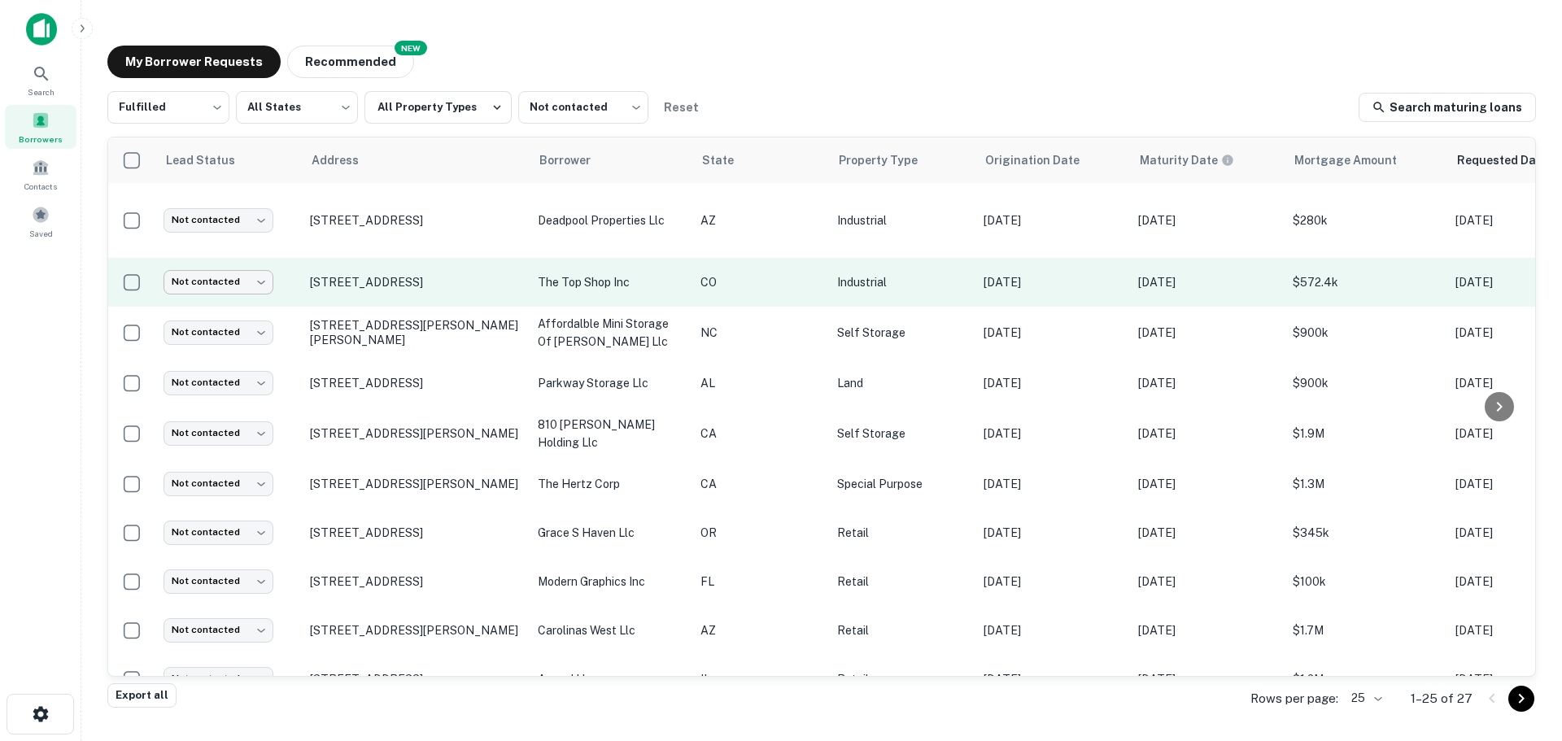
click at [208, 271] on body "Search Borrowers Contacts Saved My Borrower Requests NEW Recommended Fulfilled …" at bounding box center [781, 370] width 1562 height 741
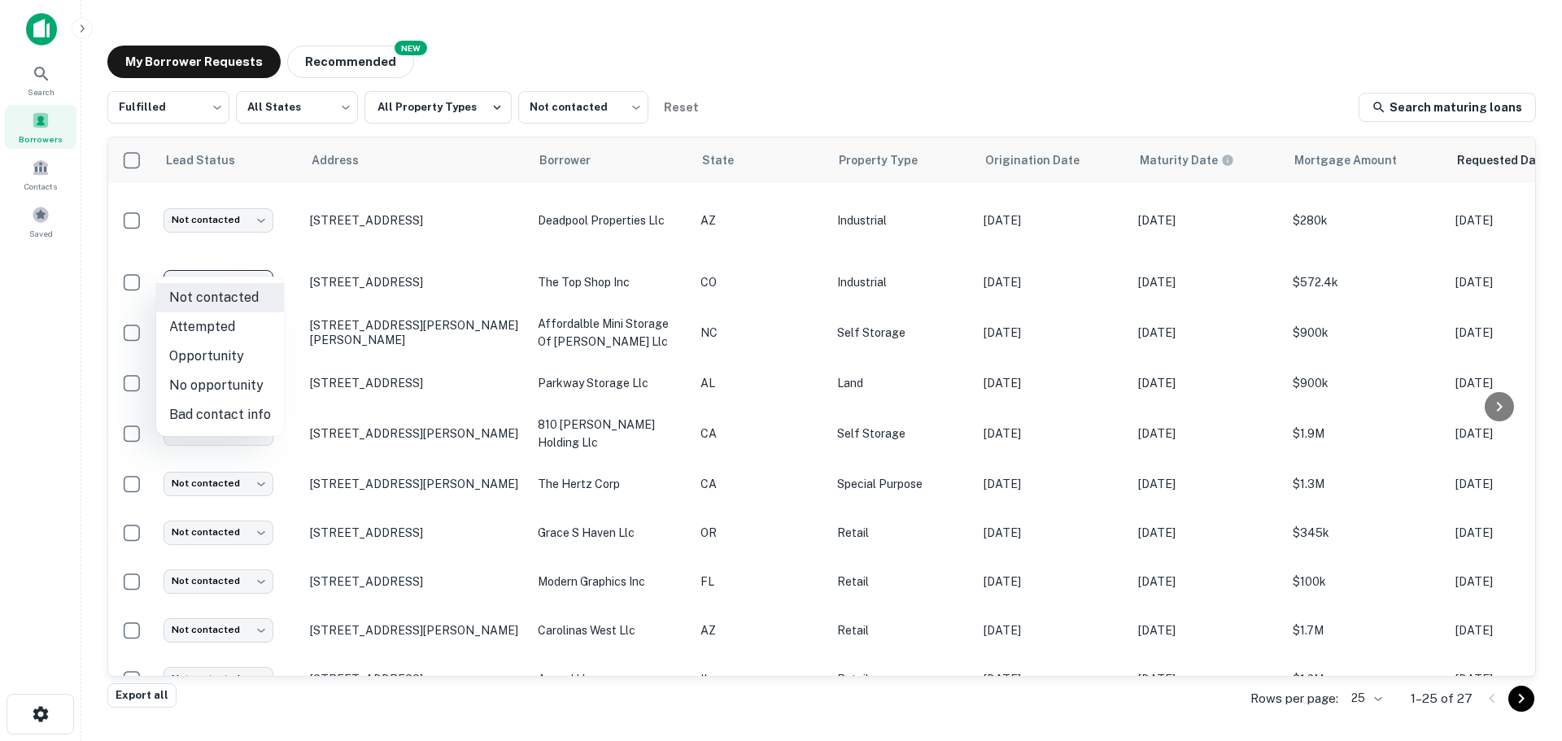
click at [253, 377] on li "No opportunity" at bounding box center [220, 385] width 128 height 29
type input "**********"
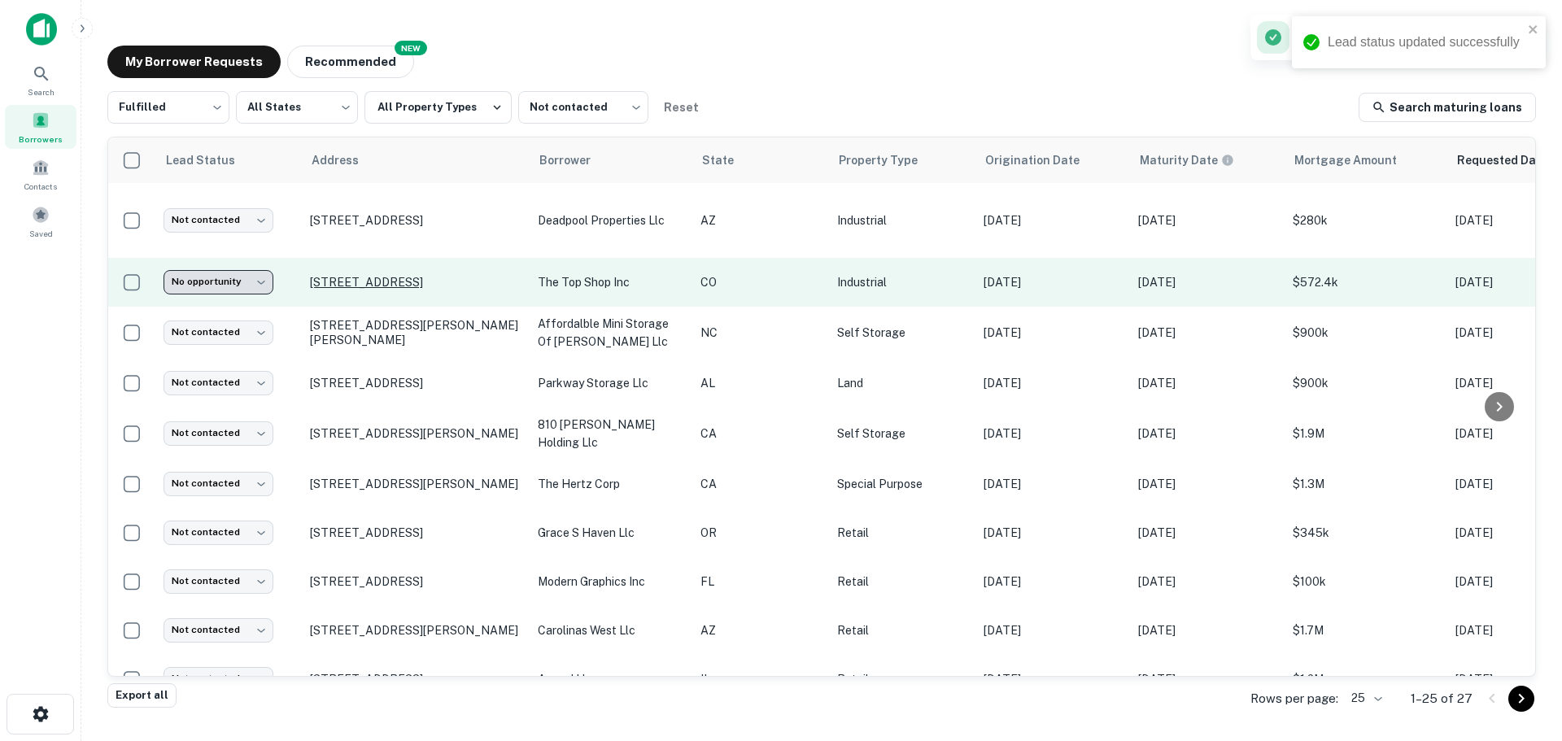
click at [376, 275] on p "[STREET_ADDRESS]" at bounding box center [415, 282] width 211 height 15
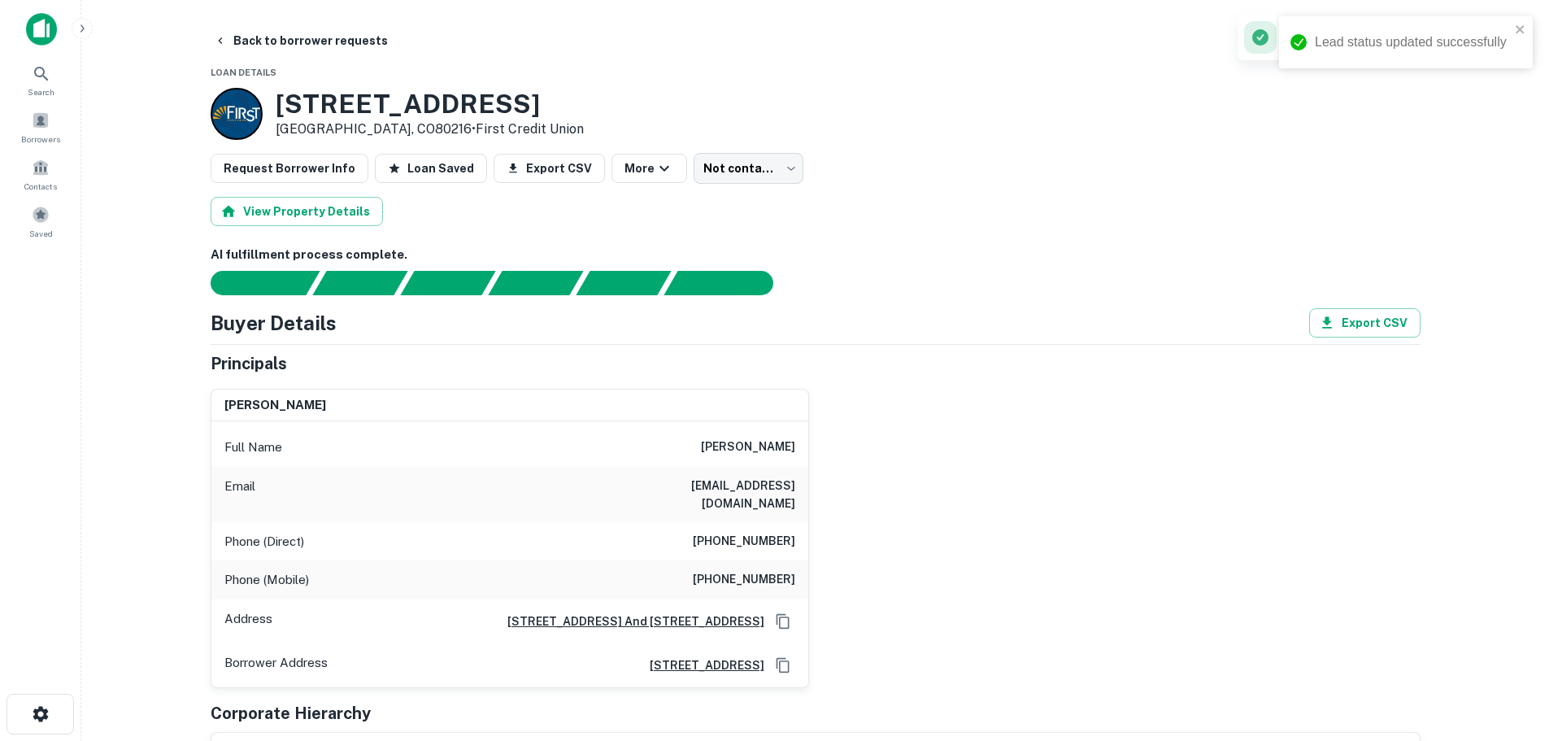
type input "**********"
click at [317, 41] on button "Back to borrower requests" at bounding box center [300, 40] width 187 height 29
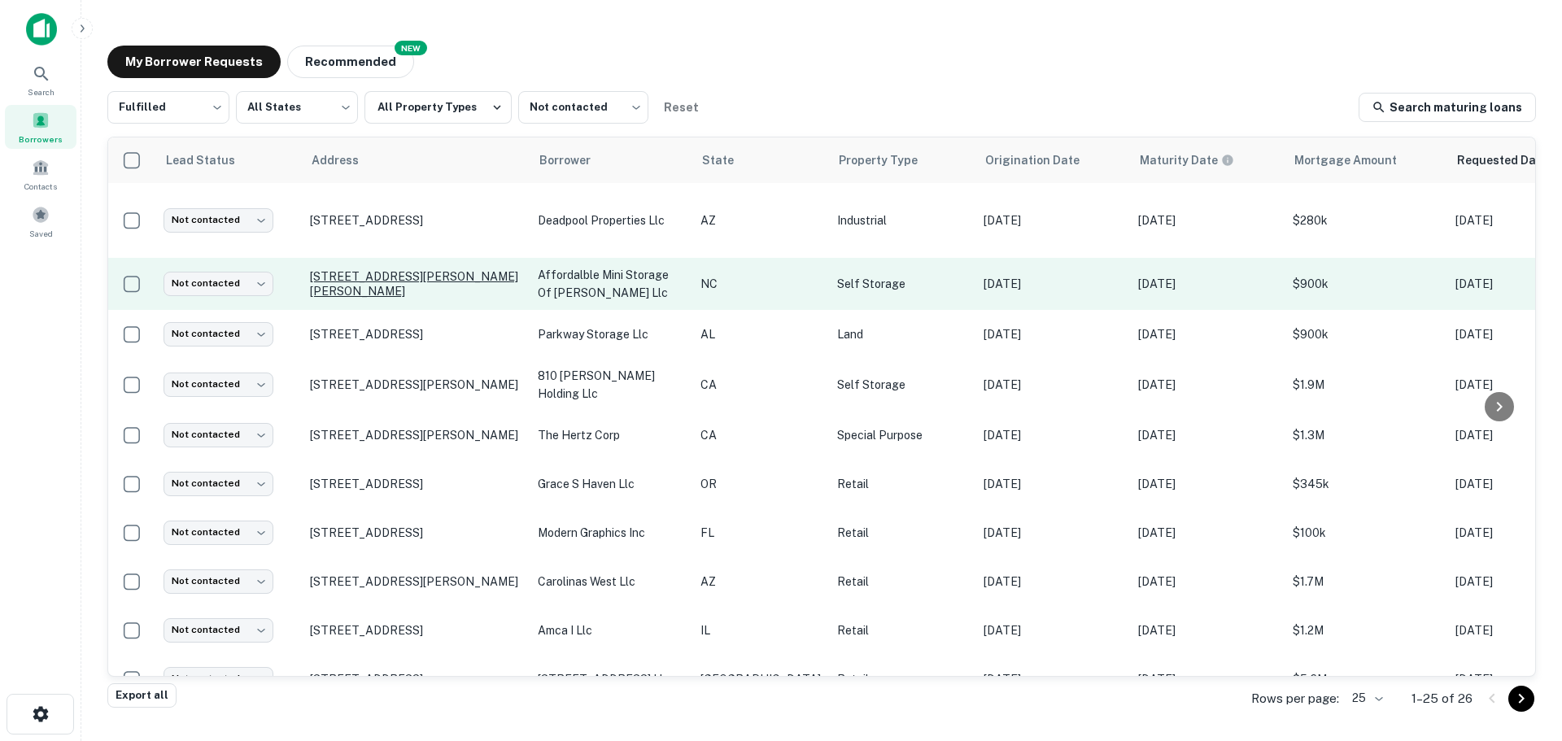
click at [383, 269] on p "[STREET_ADDRESS][PERSON_NAME][PERSON_NAME]" at bounding box center [415, 283] width 211 height 29
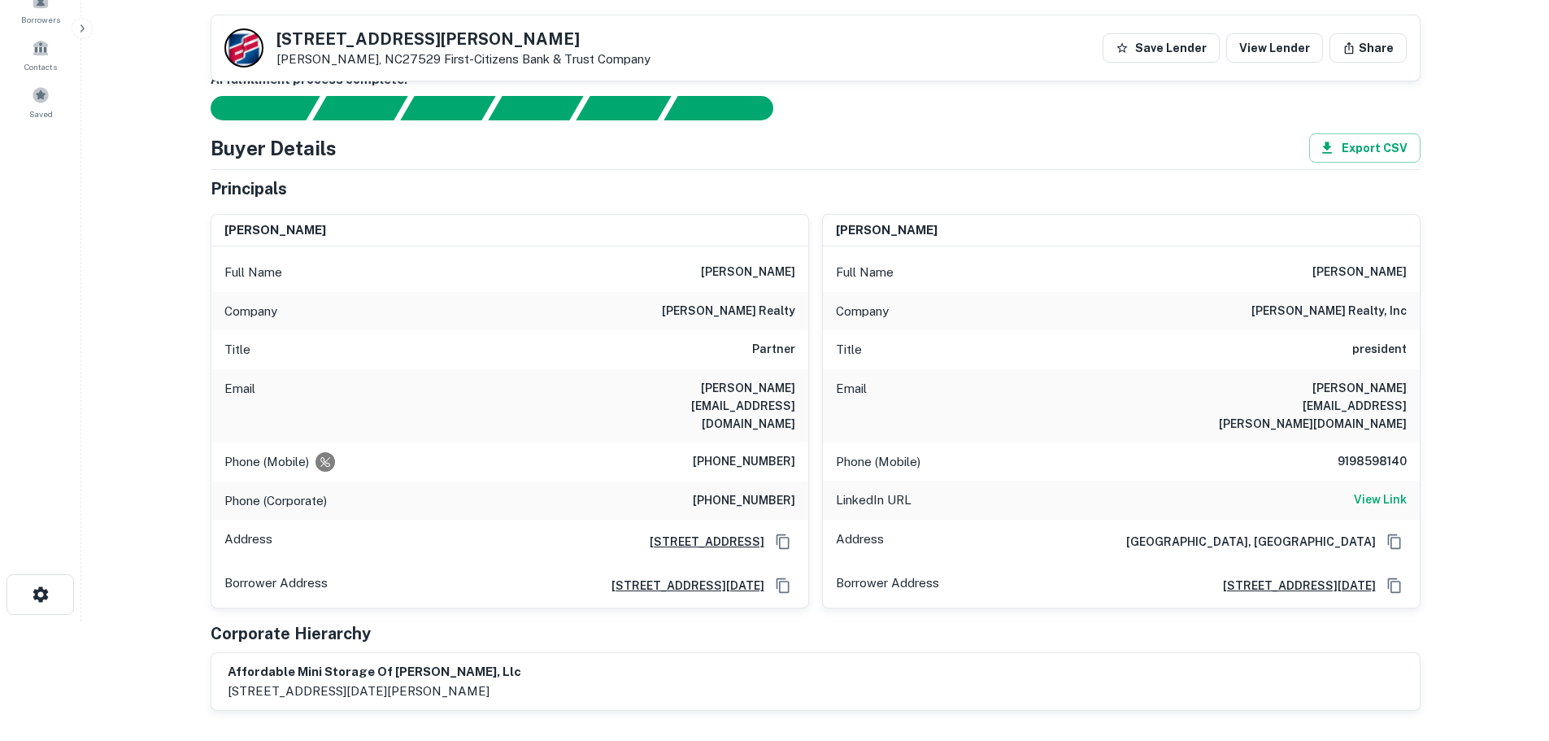
scroll to position [91, 0]
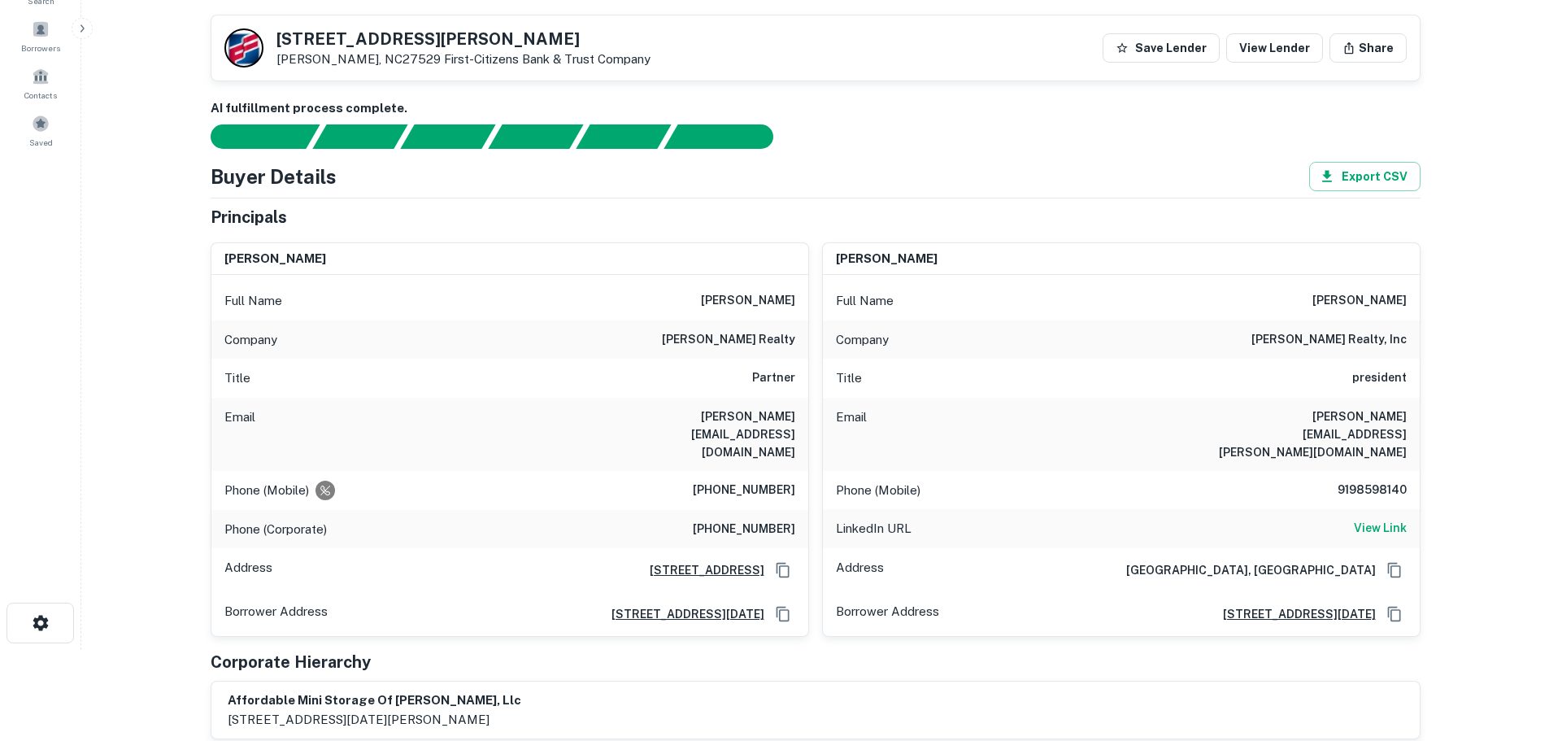
click at [746, 481] on h6 "[PHONE_NUMBER]" at bounding box center [744, 491] width 102 height 20
click at [1384, 471] on div "Phone (Mobile) [PHONE_NUMBER]" at bounding box center [1121, 490] width 597 height 39
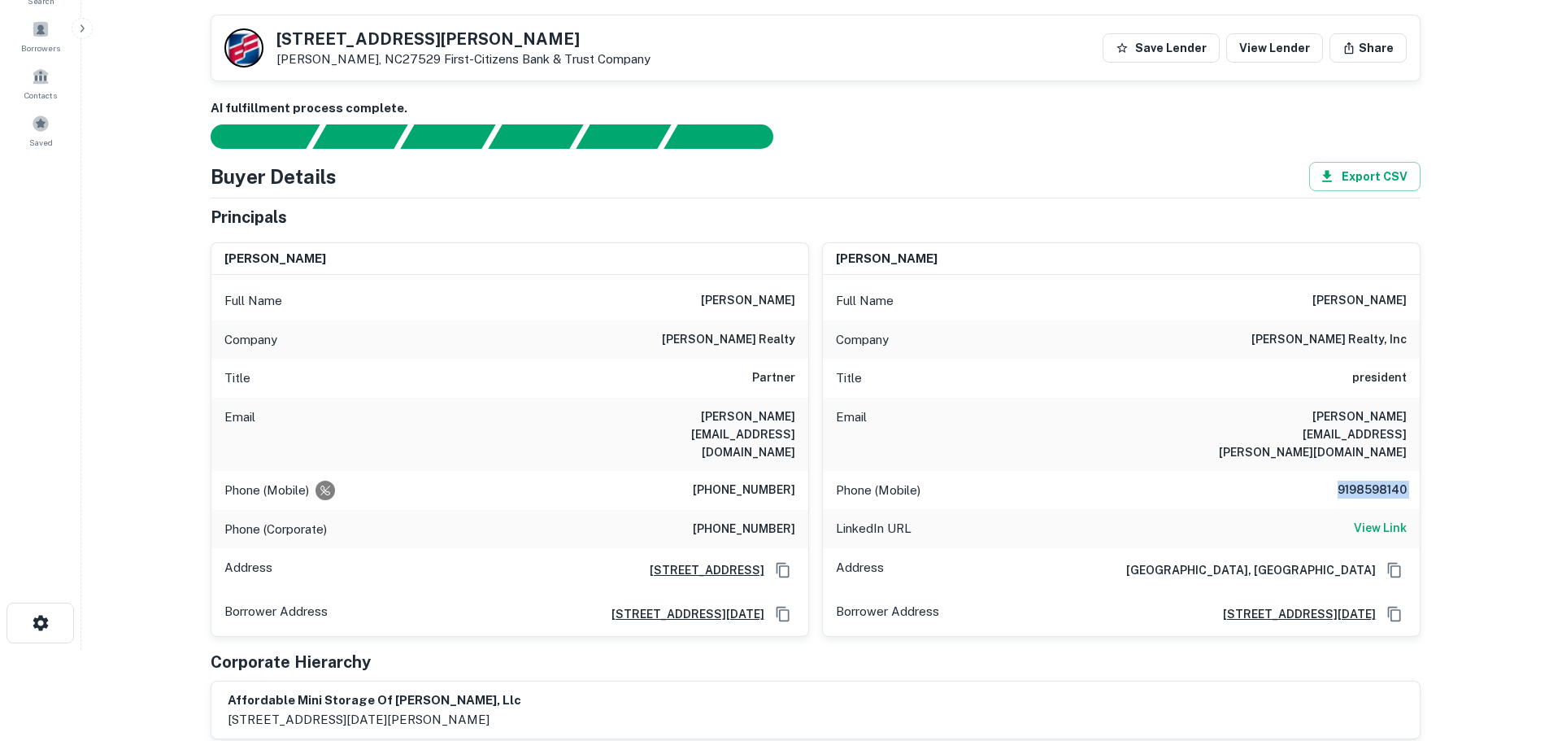
click at [1384, 471] on div "Phone (Mobile) [PHONE_NUMBER]" at bounding box center [1121, 490] width 597 height 39
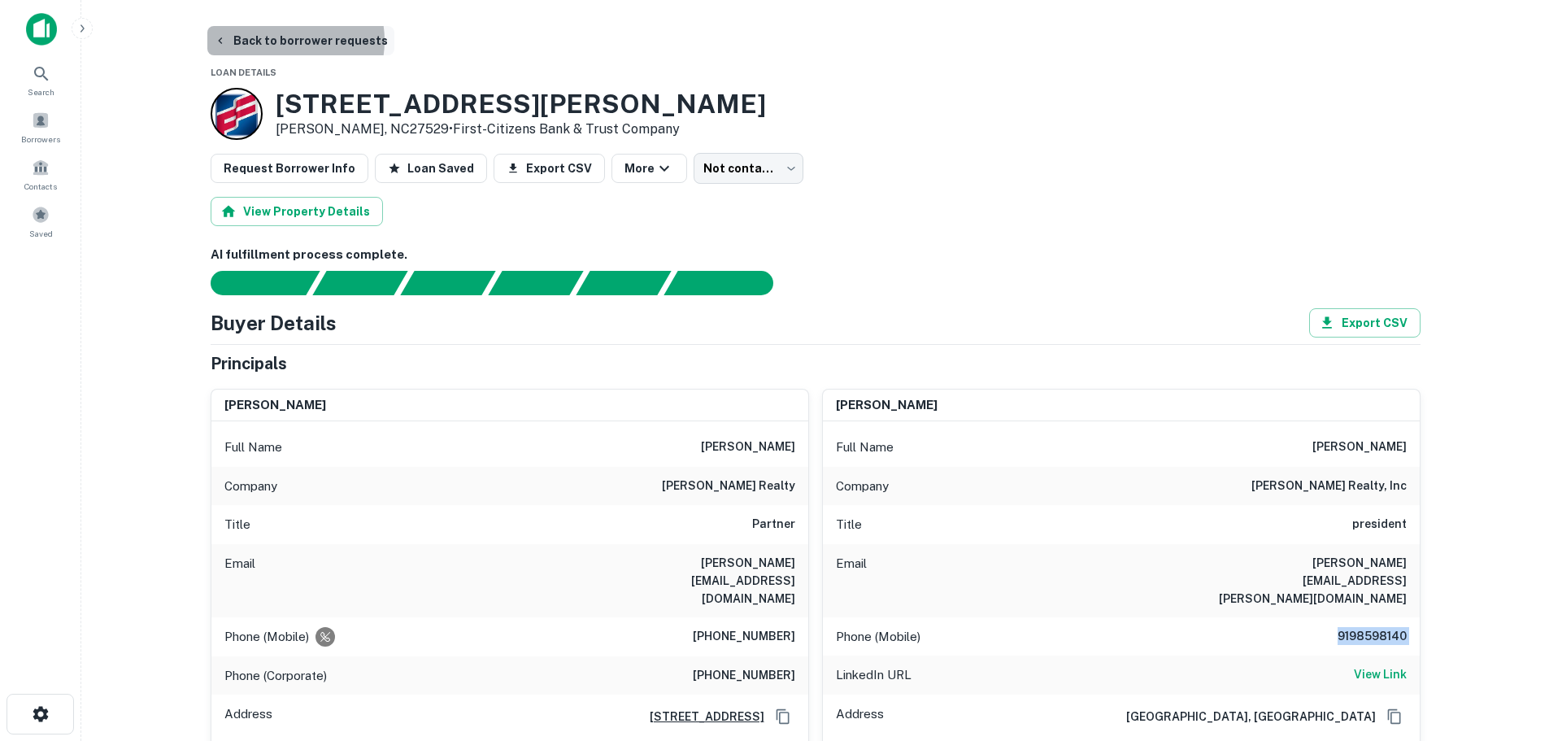
click at [279, 41] on button "Back to borrower requests" at bounding box center [300, 40] width 187 height 29
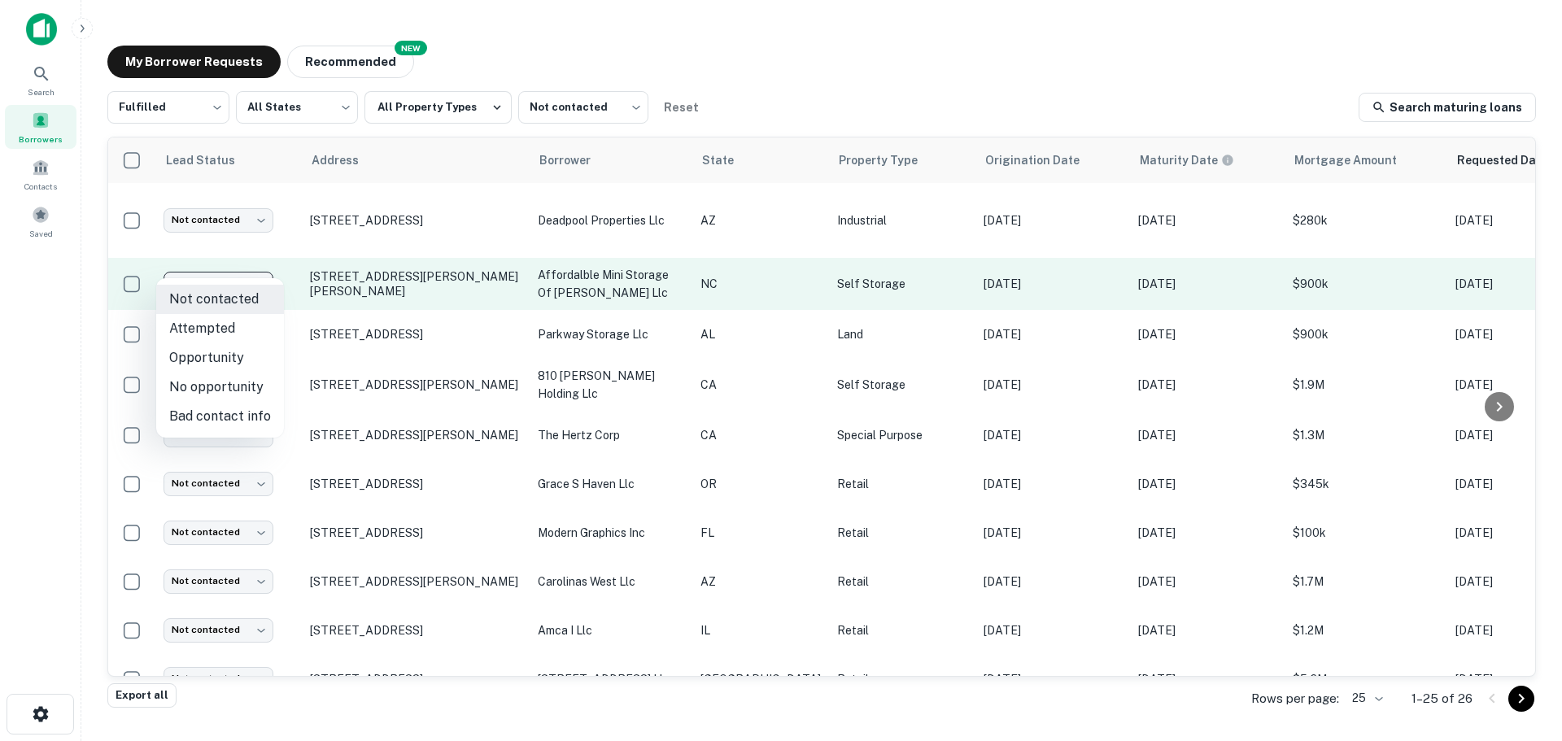
click at [262, 271] on body "Search Borrowers Contacts Saved My Borrower Requests NEW Recommended Fulfilled …" at bounding box center [781, 370] width 1562 height 741
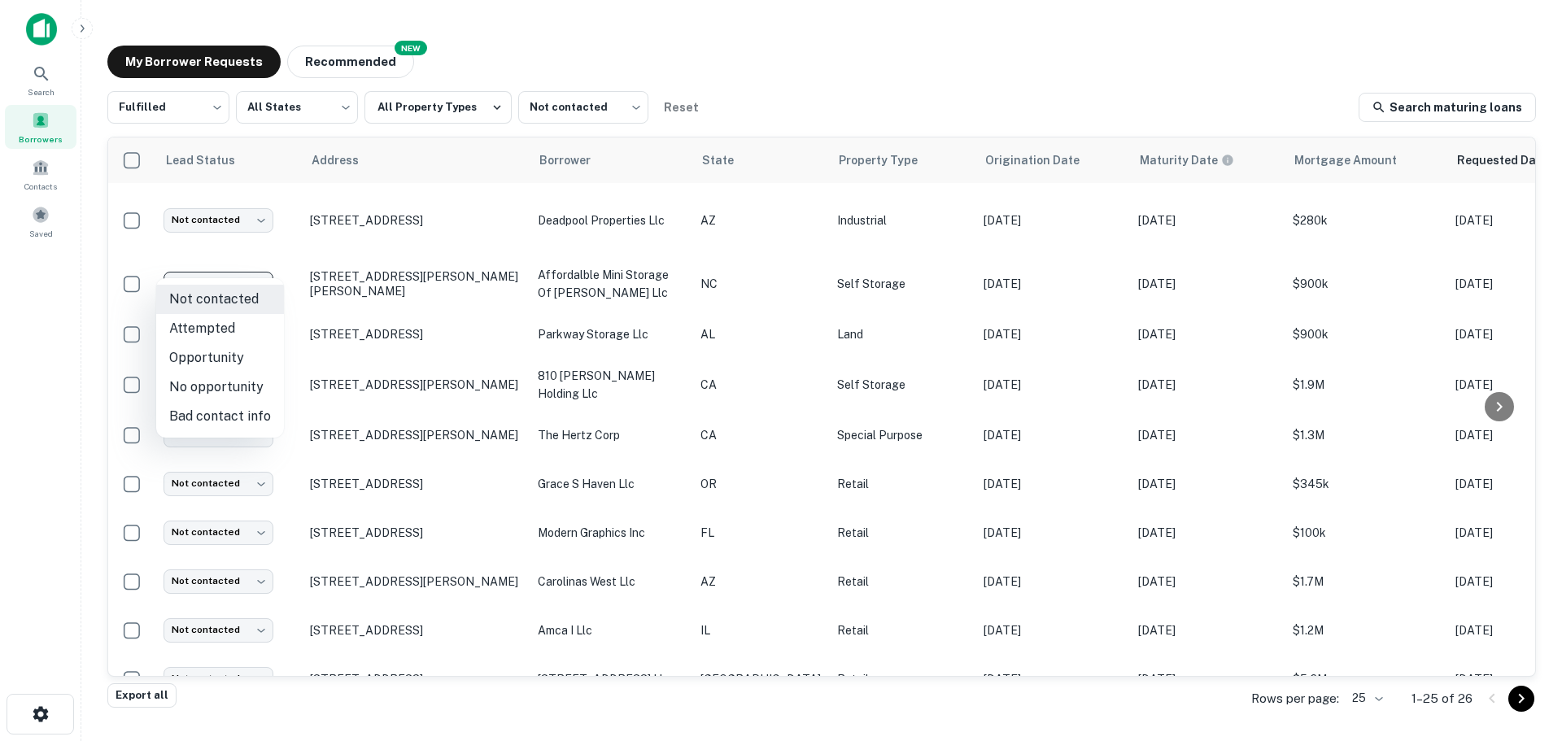
click at [234, 338] on li "Attempted" at bounding box center [220, 328] width 128 height 29
type input "*********"
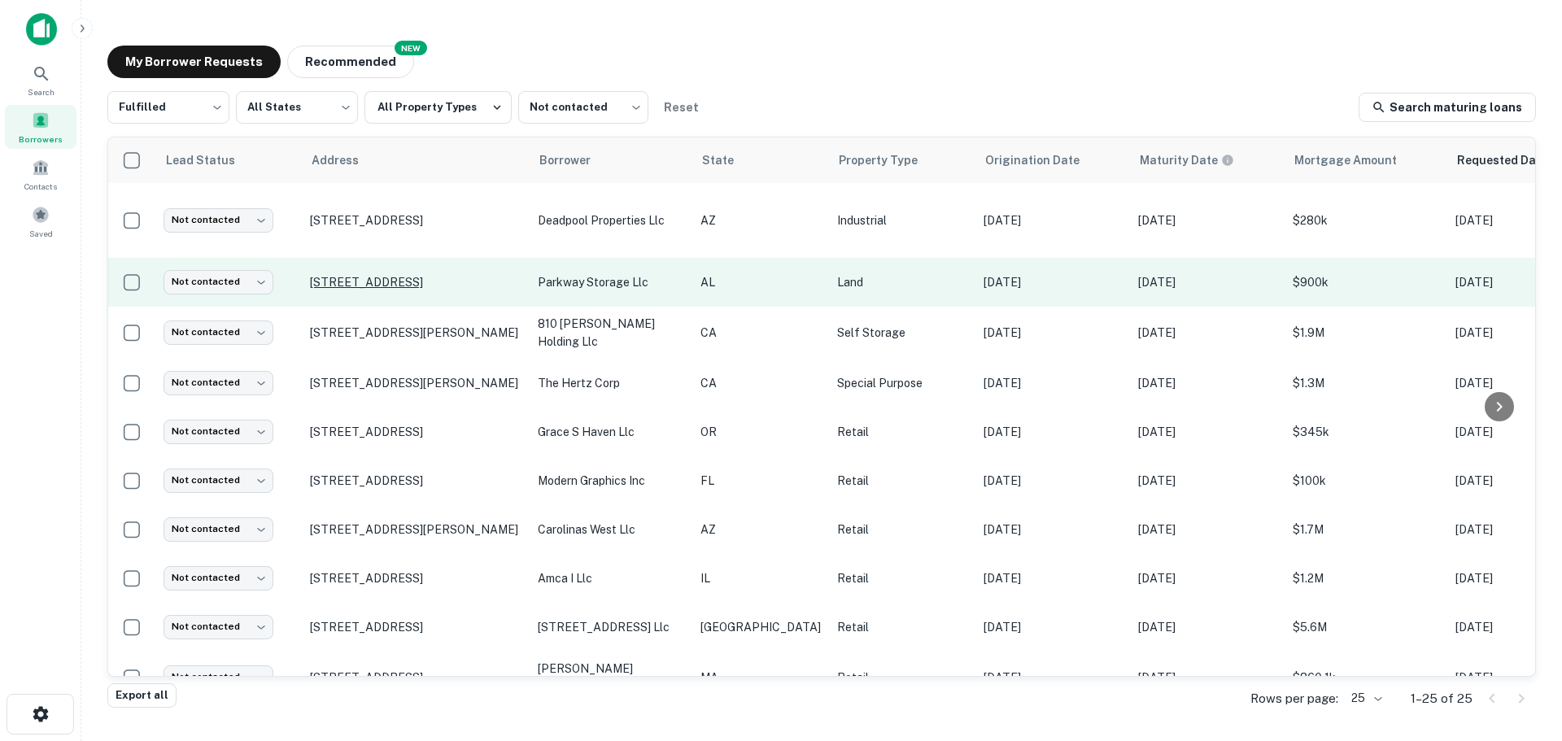
click at [444, 275] on p "[STREET_ADDRESS]" at bounding box center [415, 282] width 211 height 15
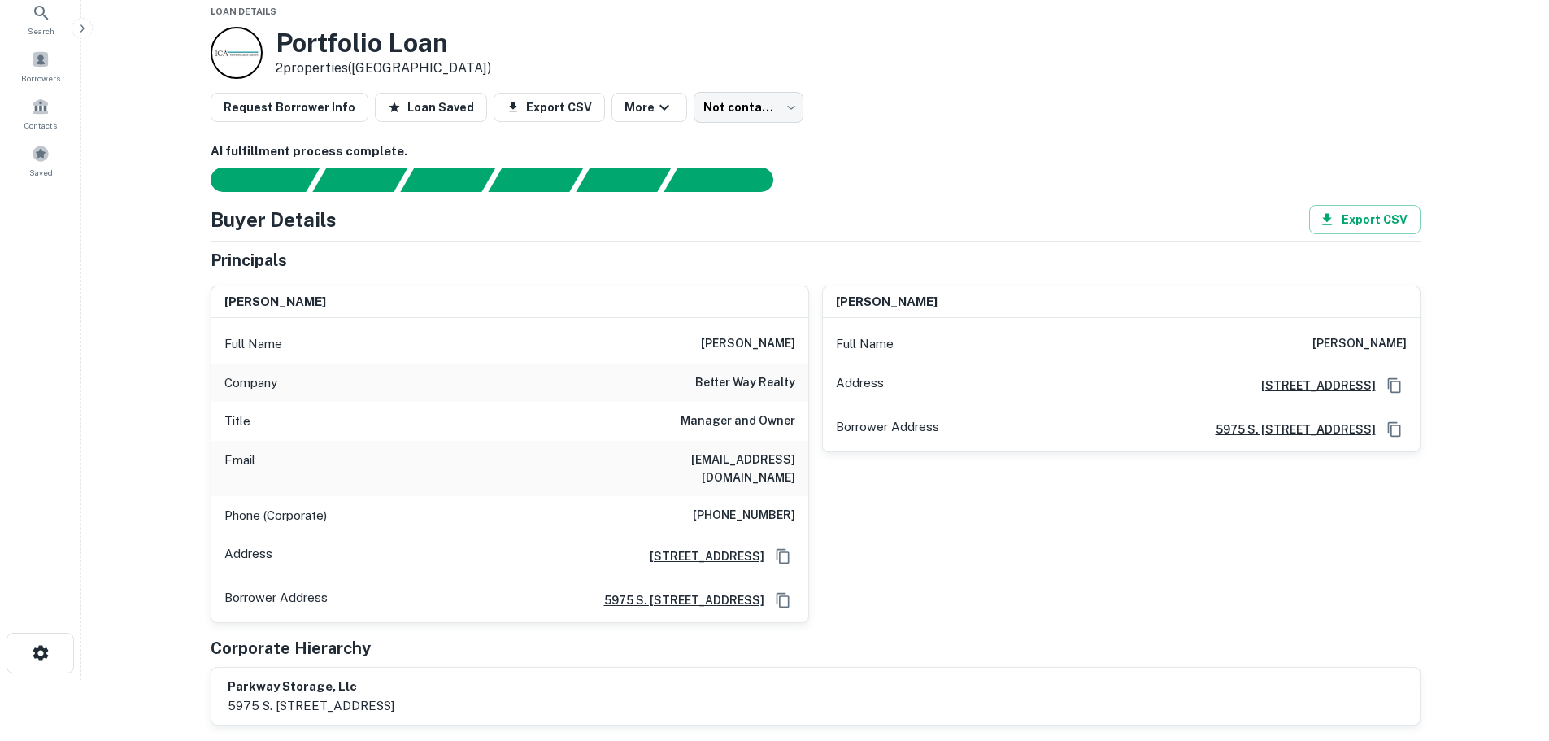
scroll to position [60, 0]
click at [778, 507] on h6 "[PHONE_NUMBER]" at bounding box center [744, 517] width 102 height 20
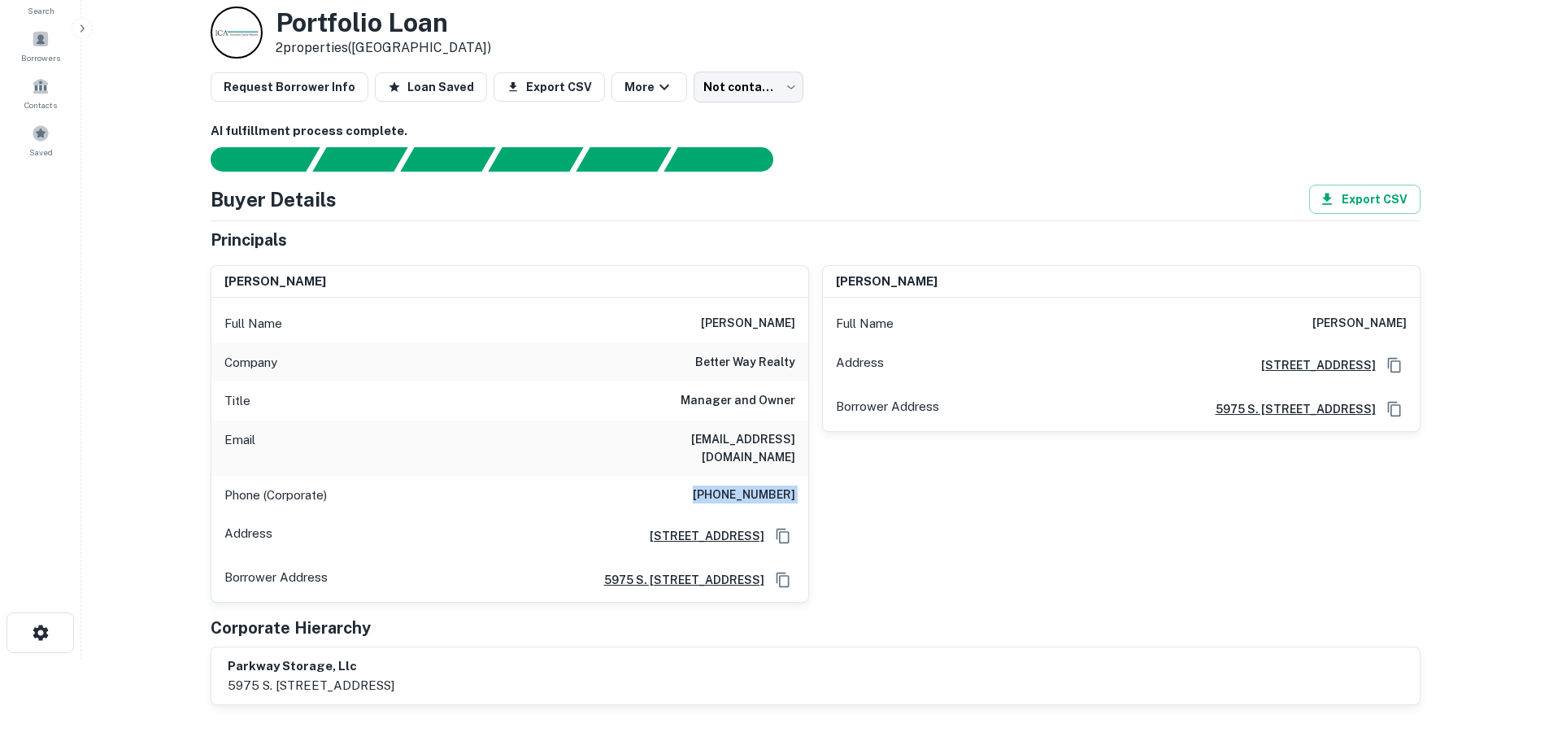
scroll to position [85, 0]
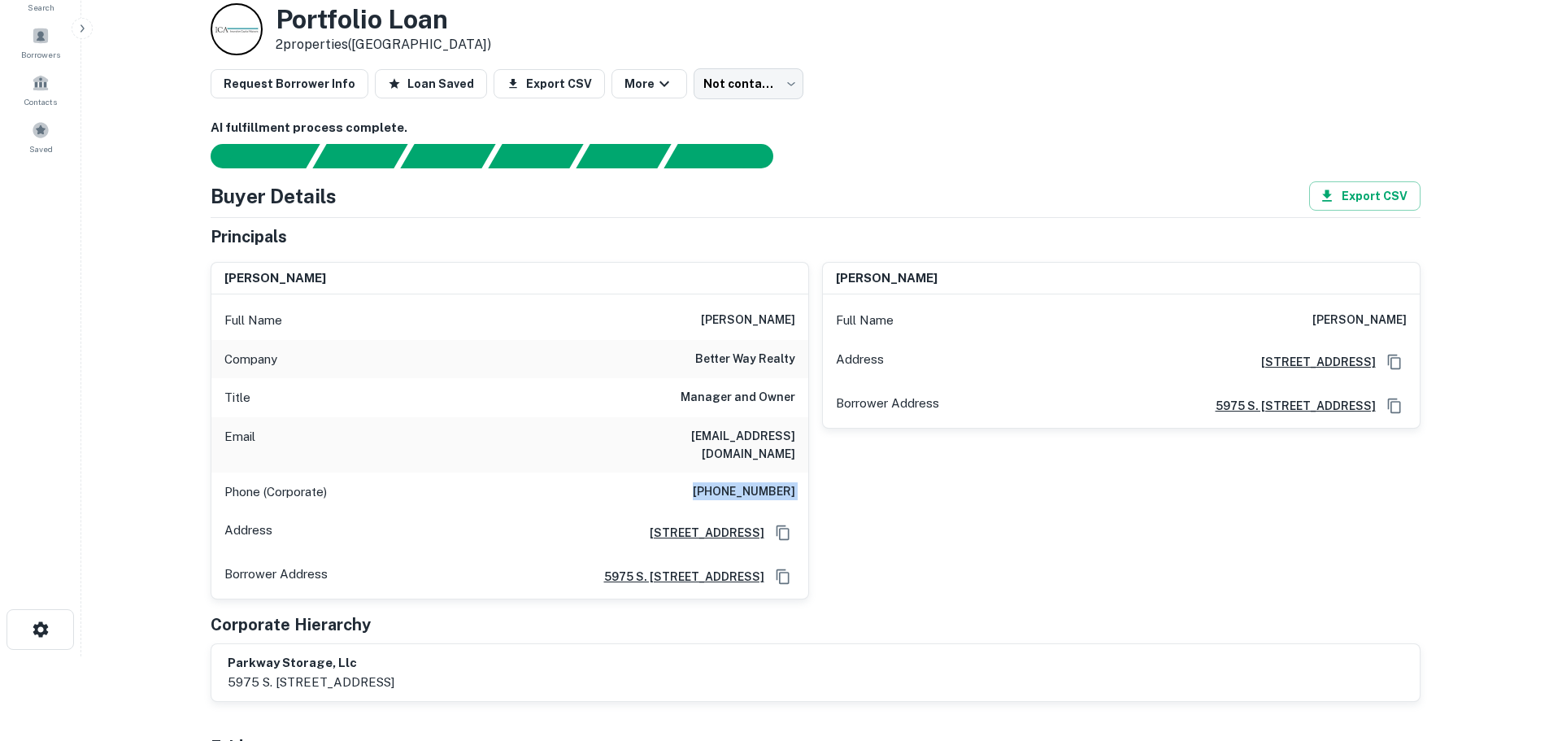
click at [727, 442] on h6 "[EMAIL_ADDRESS][DOMAIN_NAME]" at bounding box center [697, 445] width 195 height 36
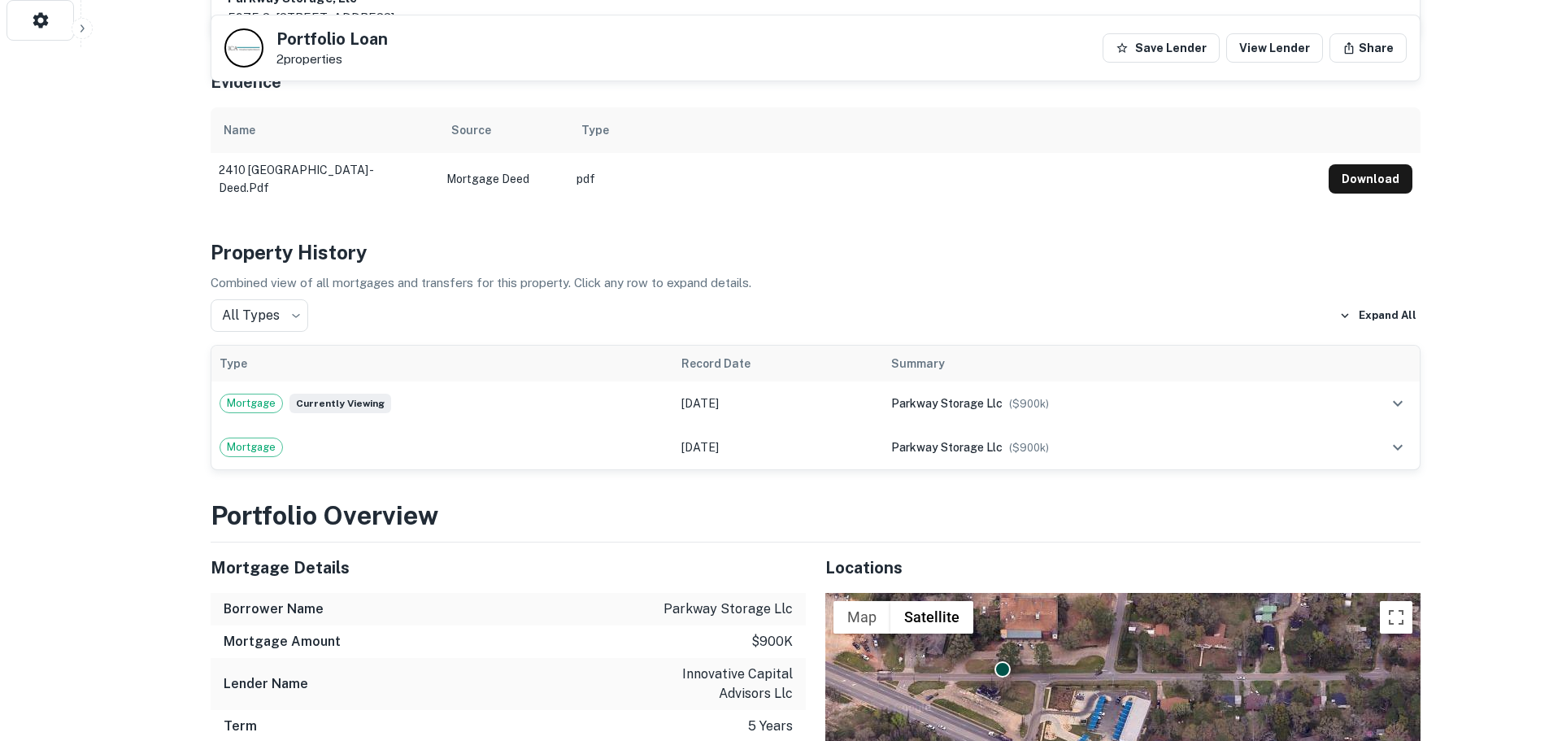
scroll to position [0, 0]
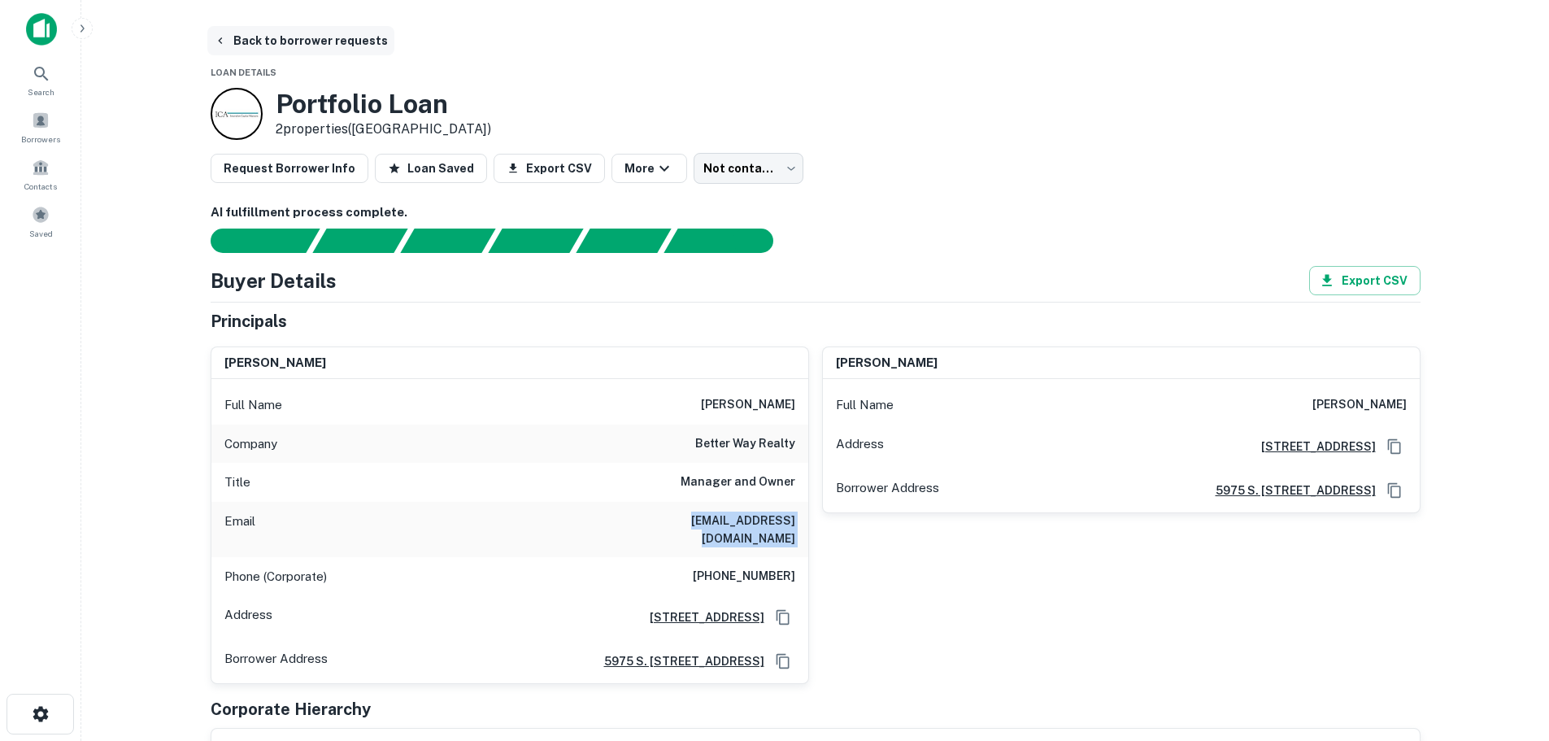
click at [290, 47] on button "Back to borrower requests" at bounding box center [300, 40] width 187 height 29
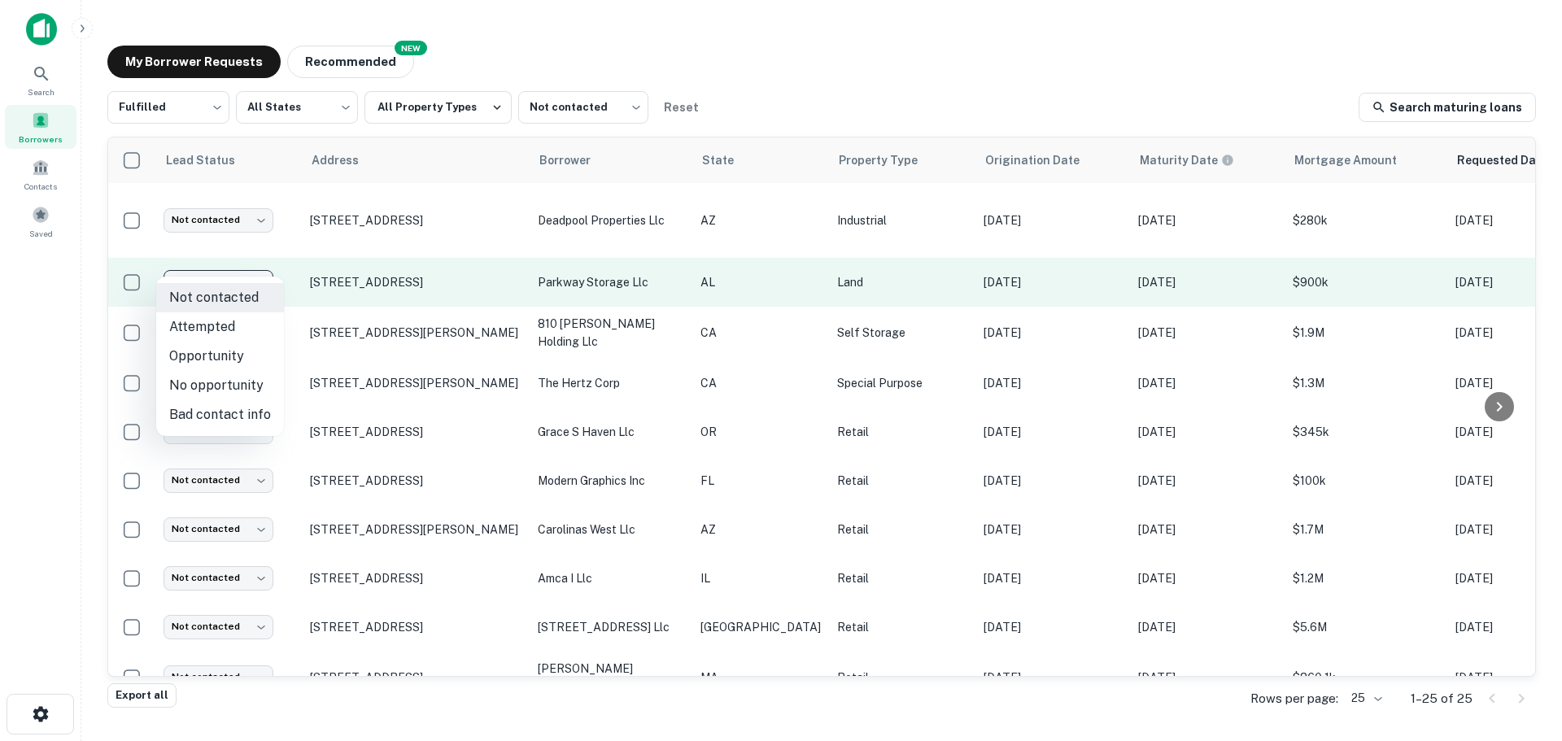
click at [230, 258] on body "Search Borrowers Contacts Saved My Borrower Requests NEW Recommended Fulfilled …" at bounding box center [781, 370] width 1562 height 741
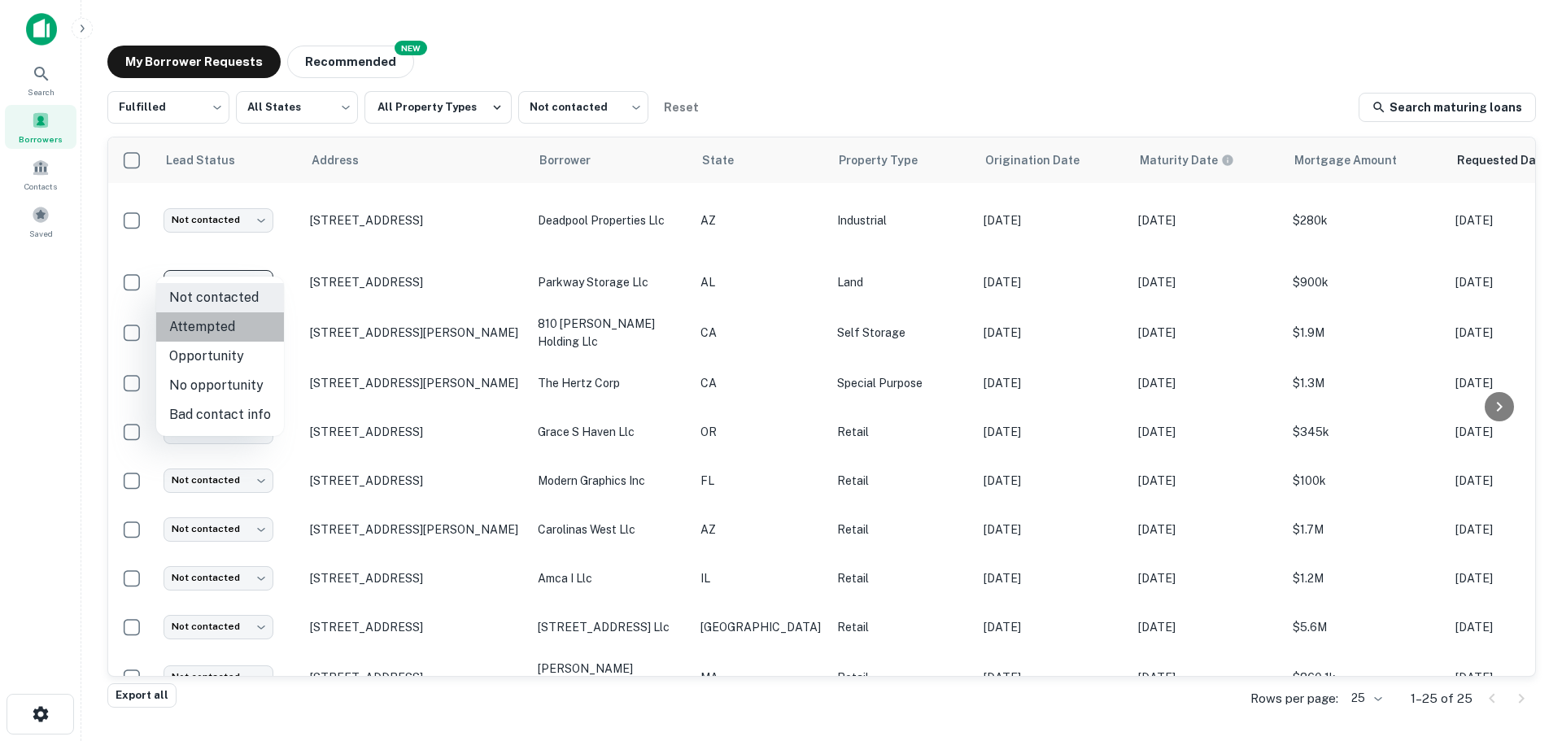
click at [237, 323] on li "Attempted" at bounding box center [220, 326] width 128 height 29
type input "*********"
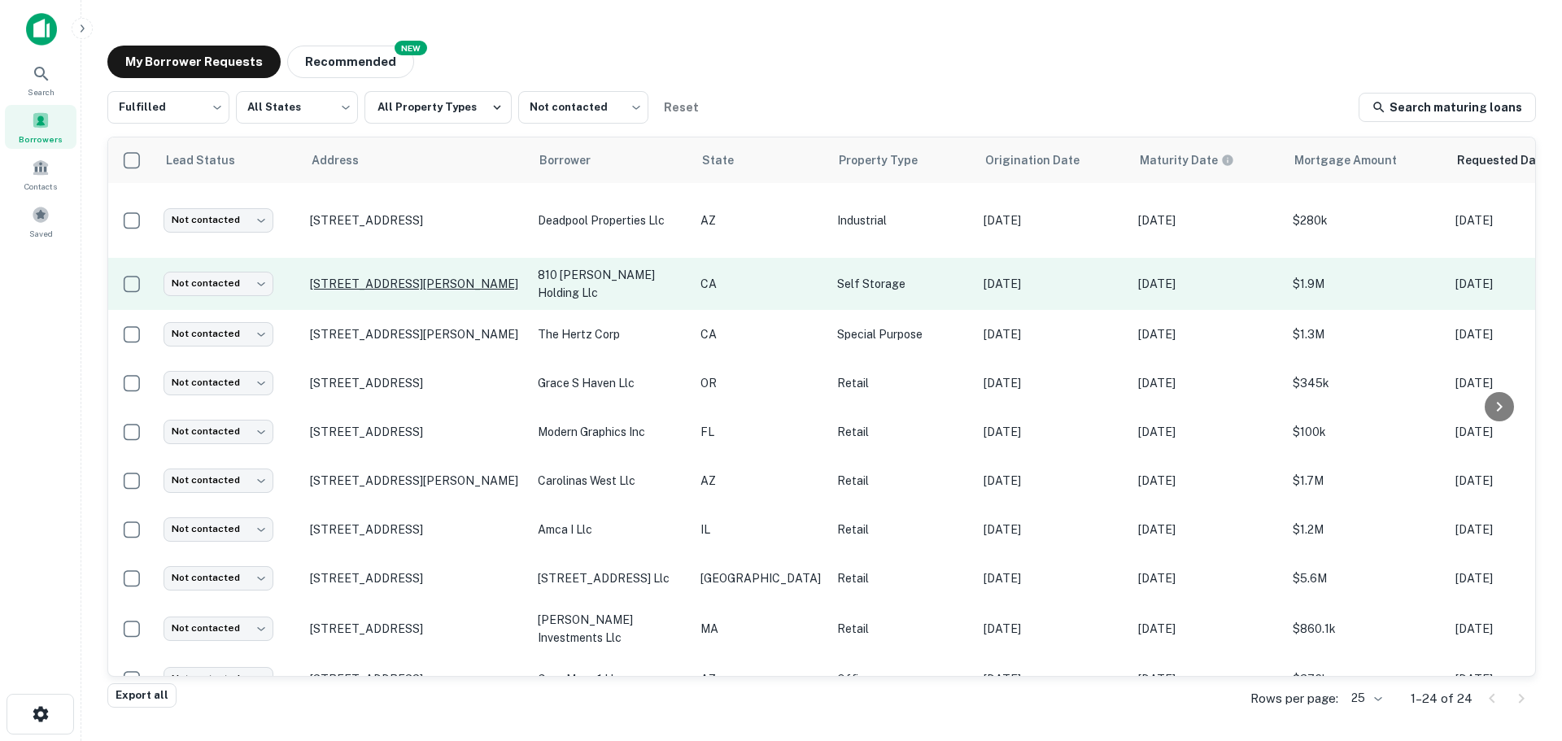
click at [402, 277] on p "[STREET_ADDRESS][PERSON_NAME]" at bounding box center [415, 284] width 211 height 15
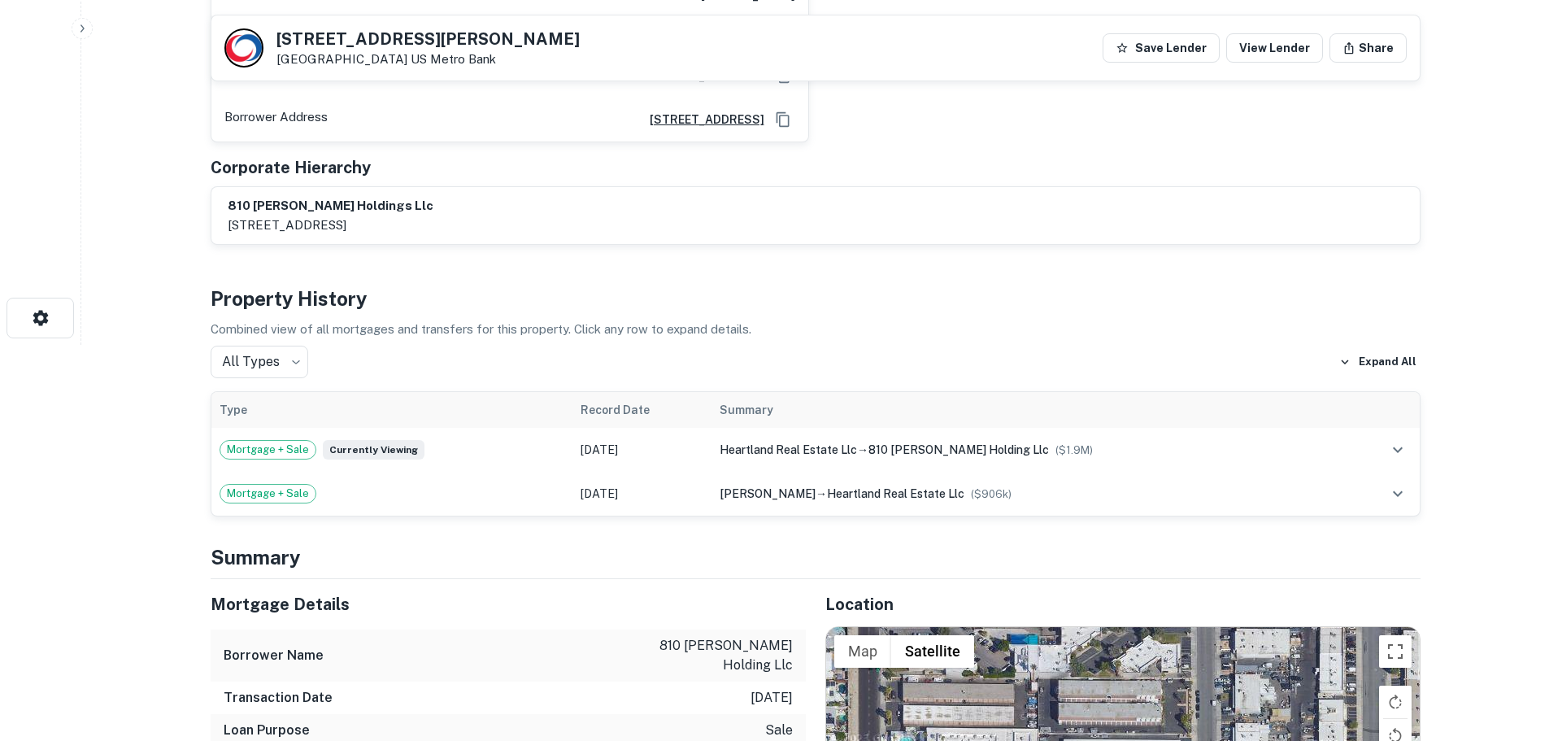
scroll to position [775, 0]
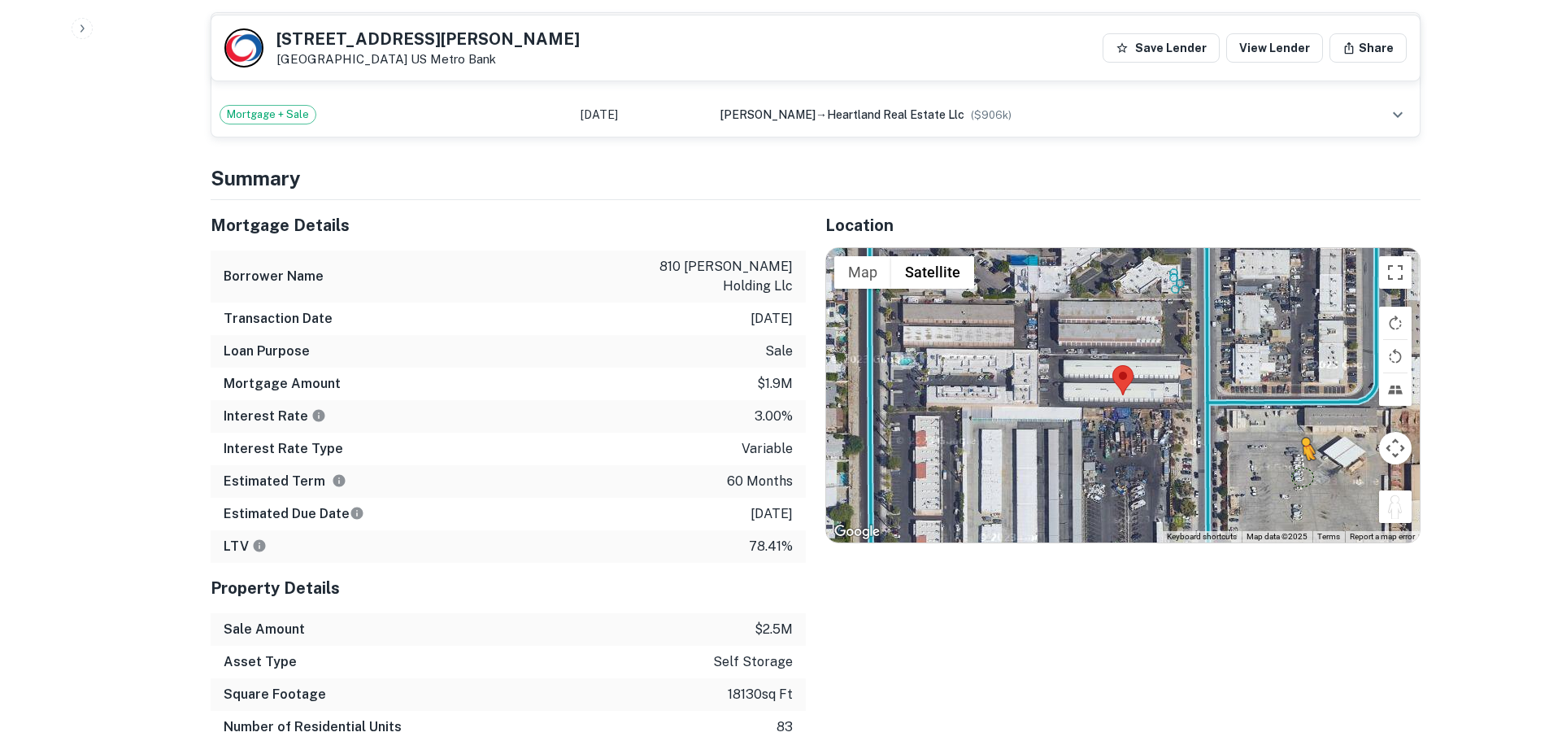
drag, startPoint x: 1411, startPoint y: 512, endPoint x: 1187, endPoint y: 464, distance: 229.6
click at [1187, 464] on div "To activate drag with keyboard, press Alt + Enter. Once in keyboard drag state,…" at bounding box center [1123, 395] width 594 height 294
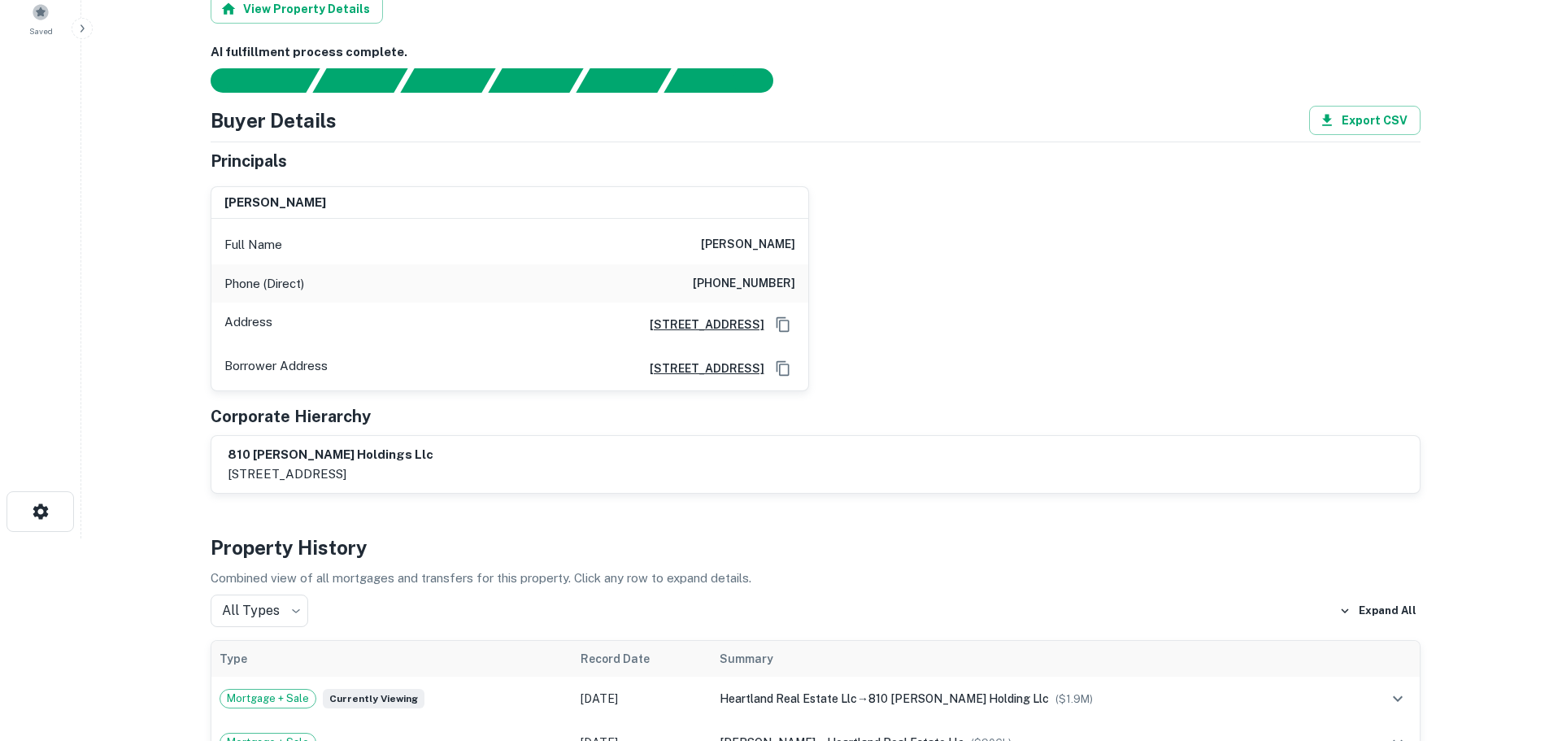
scroll to position [0, 0]
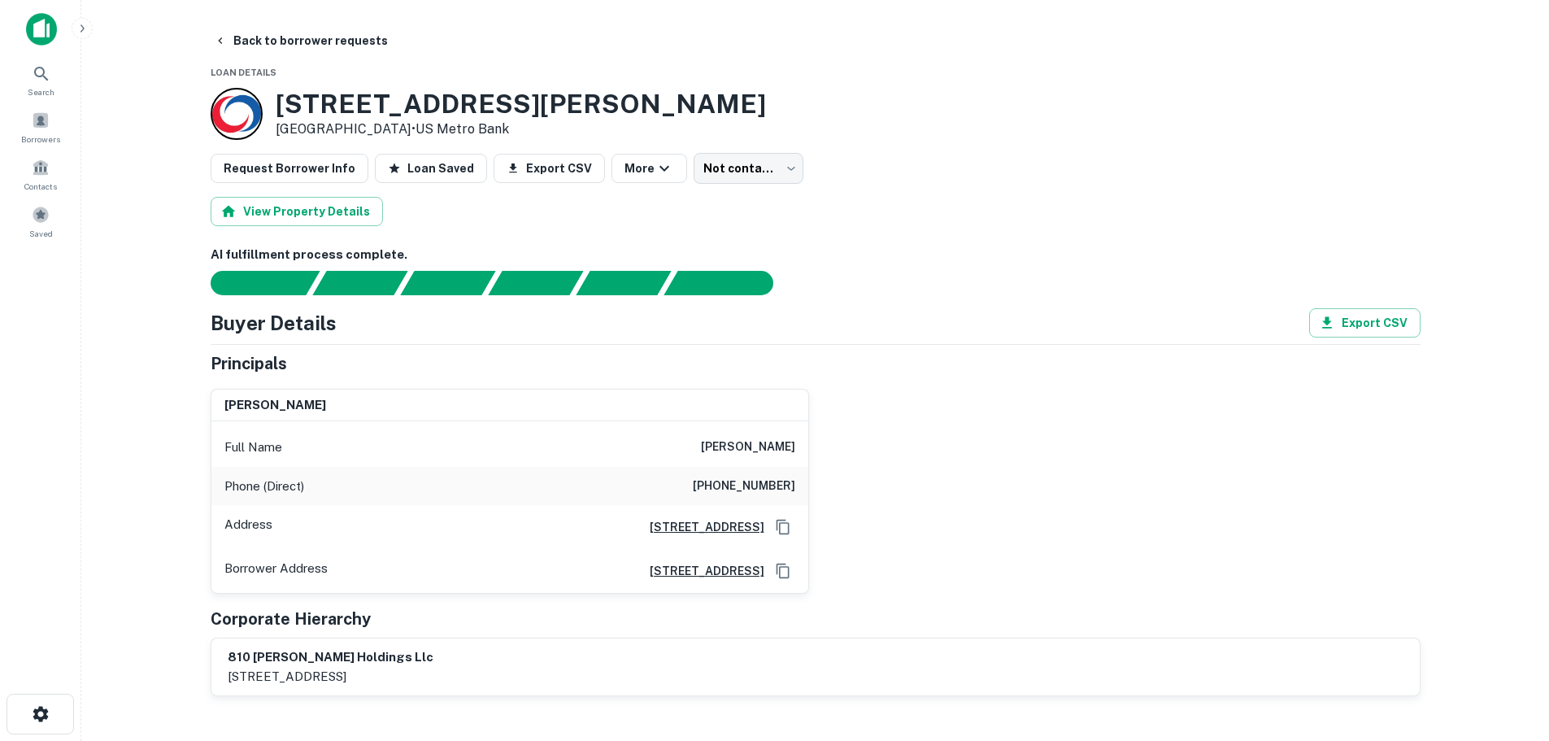
click at [762, 453] on h6 "[PERSON_NAME]" at bounding box center [748, 448] width 94 height 20
click at [779, 482] on h6 "[PHONE_NUMBER]" at bounding box center [744, 487] width 102 height 20
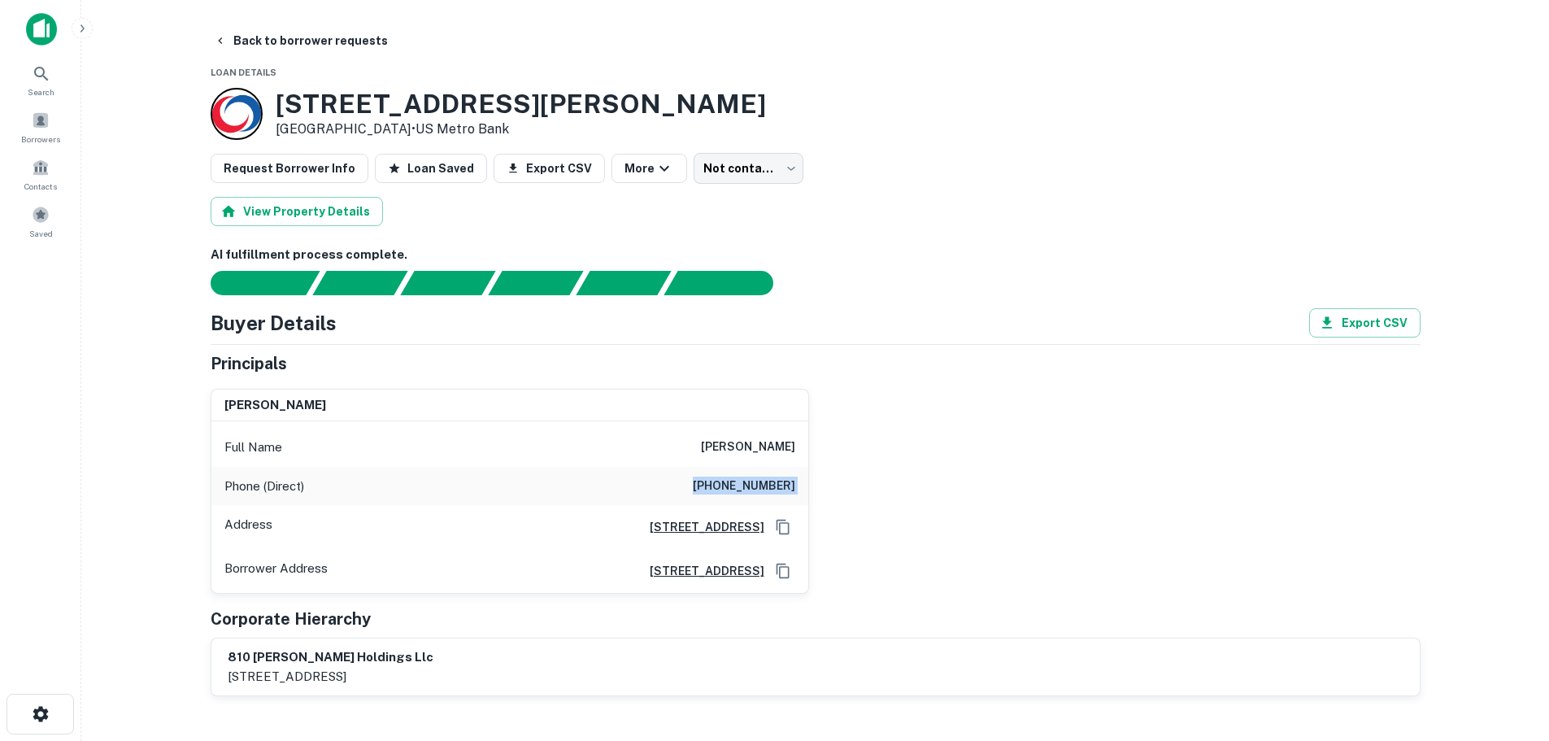
click at [779, 482] on h6 "[PHONE_NUMBER]" at bounding box center [744, 487] width 102 height 20
click at [287, 46] on button "Back to borrower requests" at bounding box center [300, 40] width 187 height 29
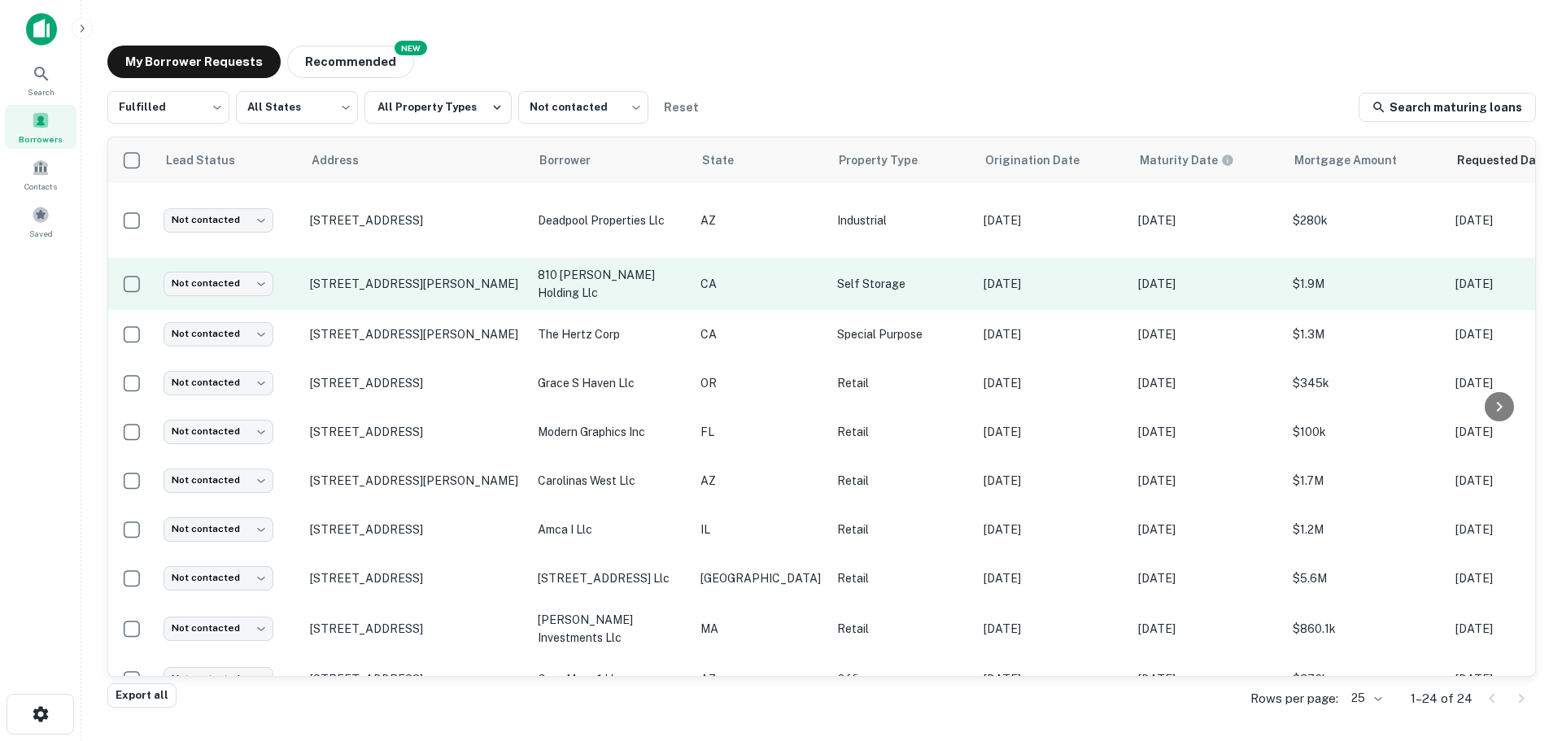
click at [192, 258] on td "Not contacted **** ​" at bounding box center [228, 284] width 146 height 52
click at [211, 269] on body "Search Borrowers Contacts Saved My Borrower Requests NEW Recommended Fulfilled …" at bounding box center [781, 370] width 1562 height 741
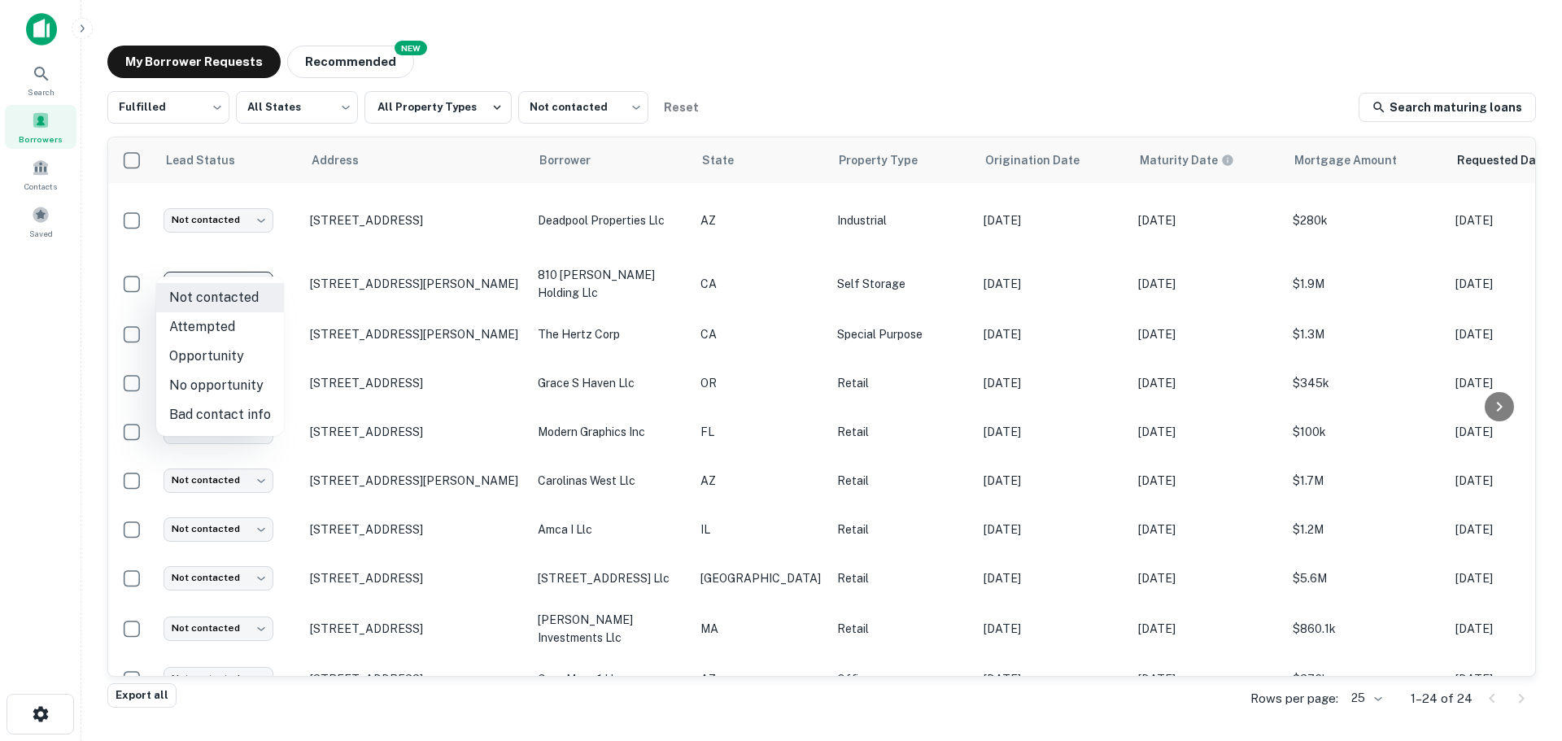
click at [235, 329] on li "Attempted" at bounding box center [220, 326] width 128 height 29
type input "*********"
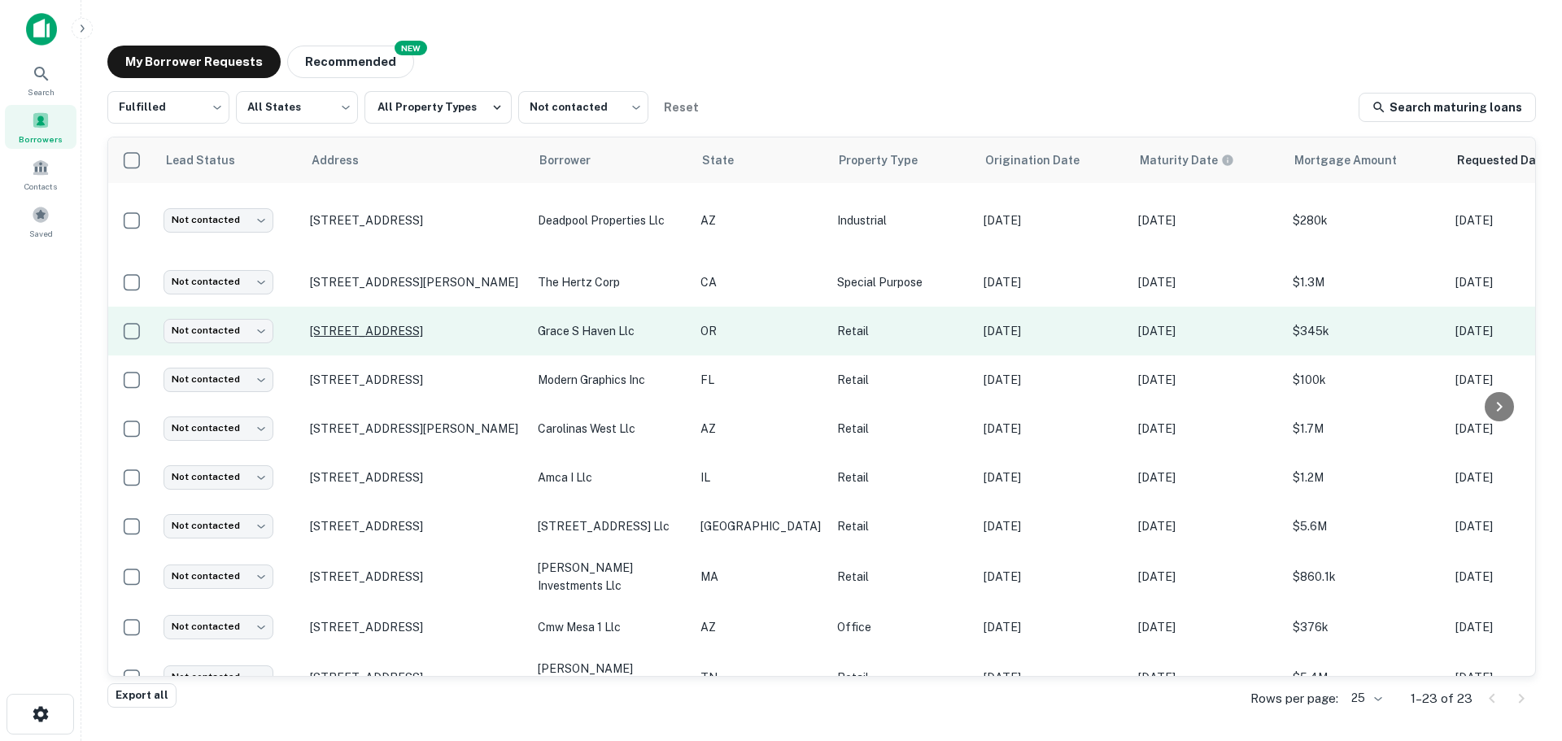
click at [419, 324] on p "[STREET_ADDRESS]" at bounding box center [415, 331] width 211 height 15
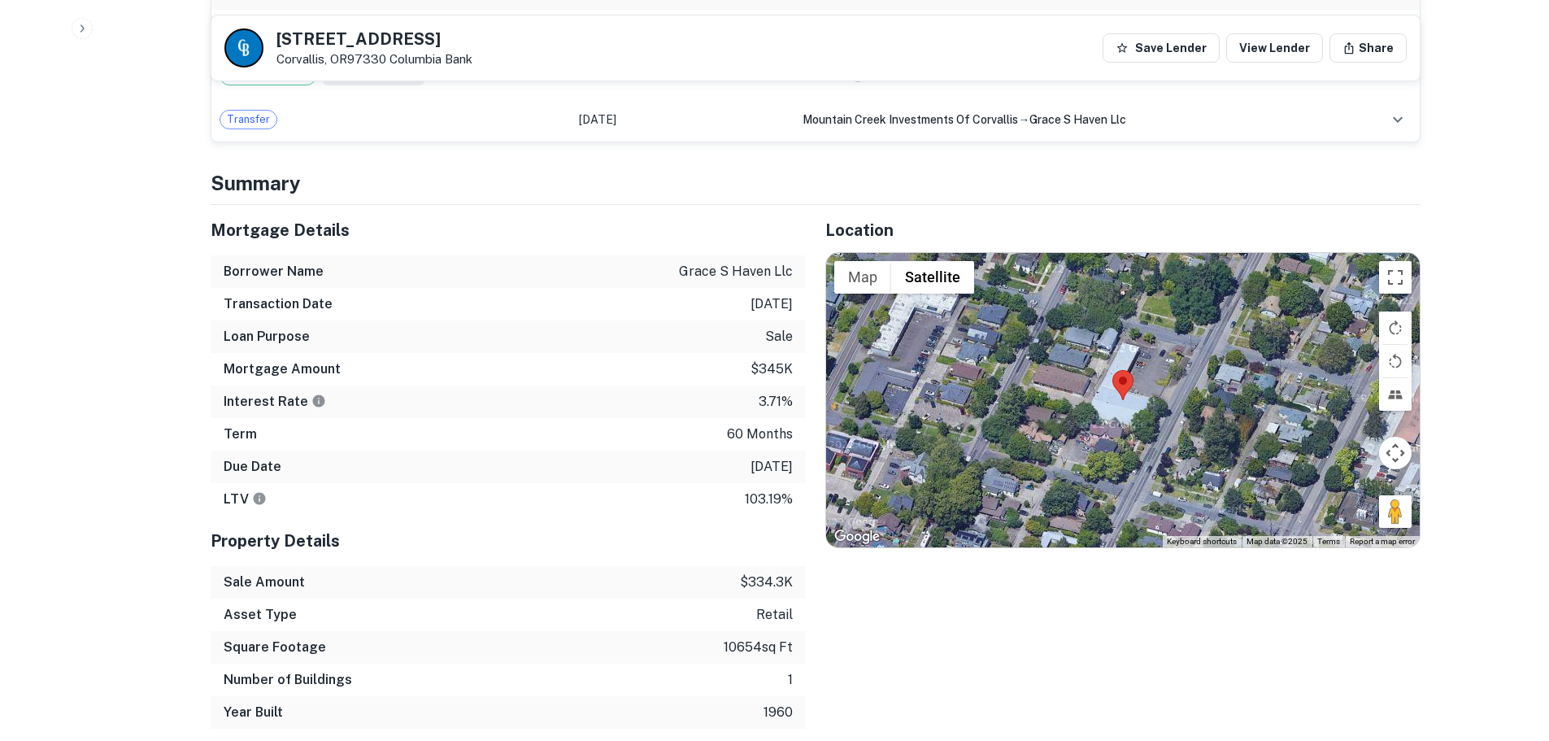
scroll to position [996, 0]
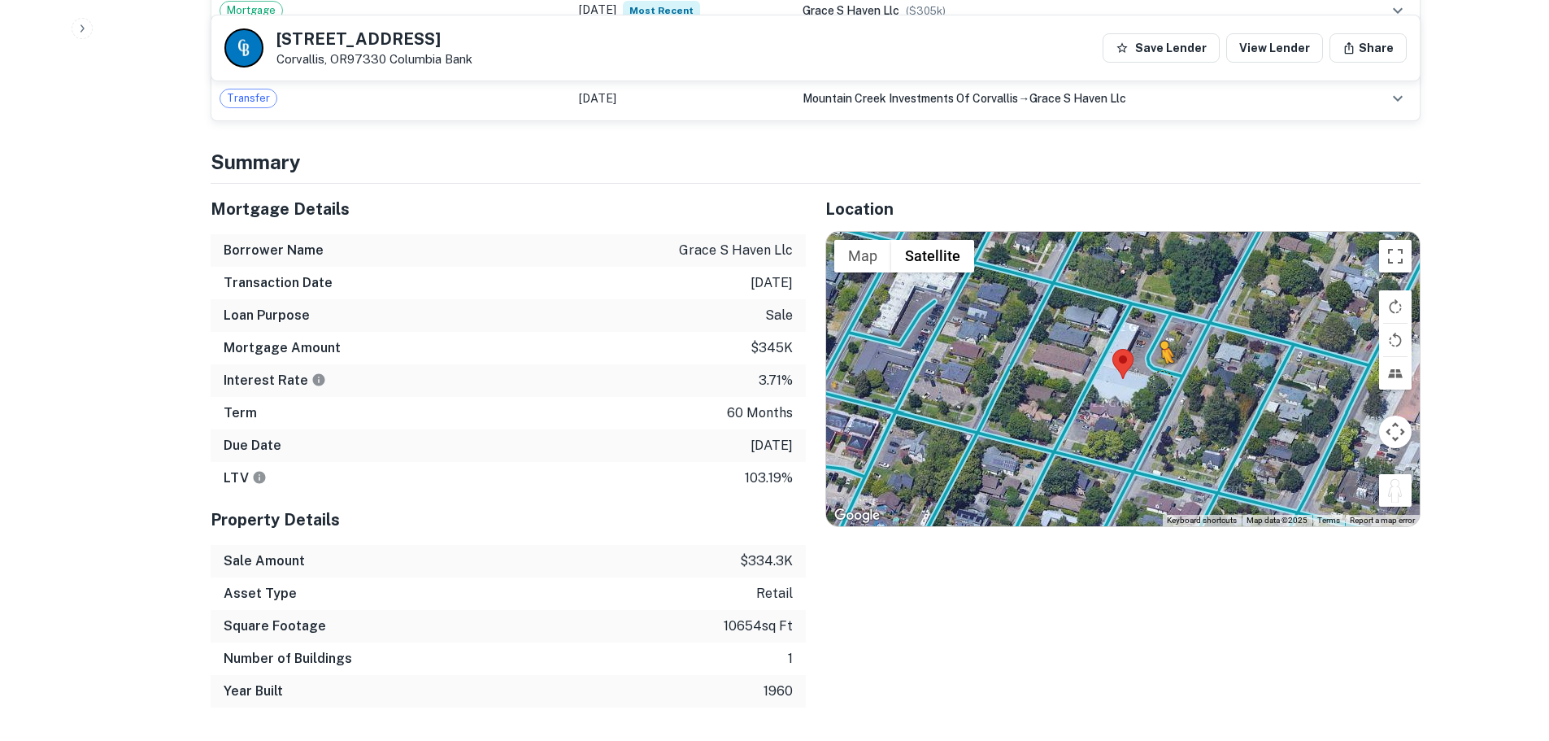
drag, startPoint x: 1407, startPoint y: 491, endPoint x: 1153, endPoint y: 377, distance: 278.5
click at [1153, 377] on div "To activate drag with keyboard, press Alt + Enter. Once in keyboard drag state,…" at bounding box center [1123, 379] width 594 height 294
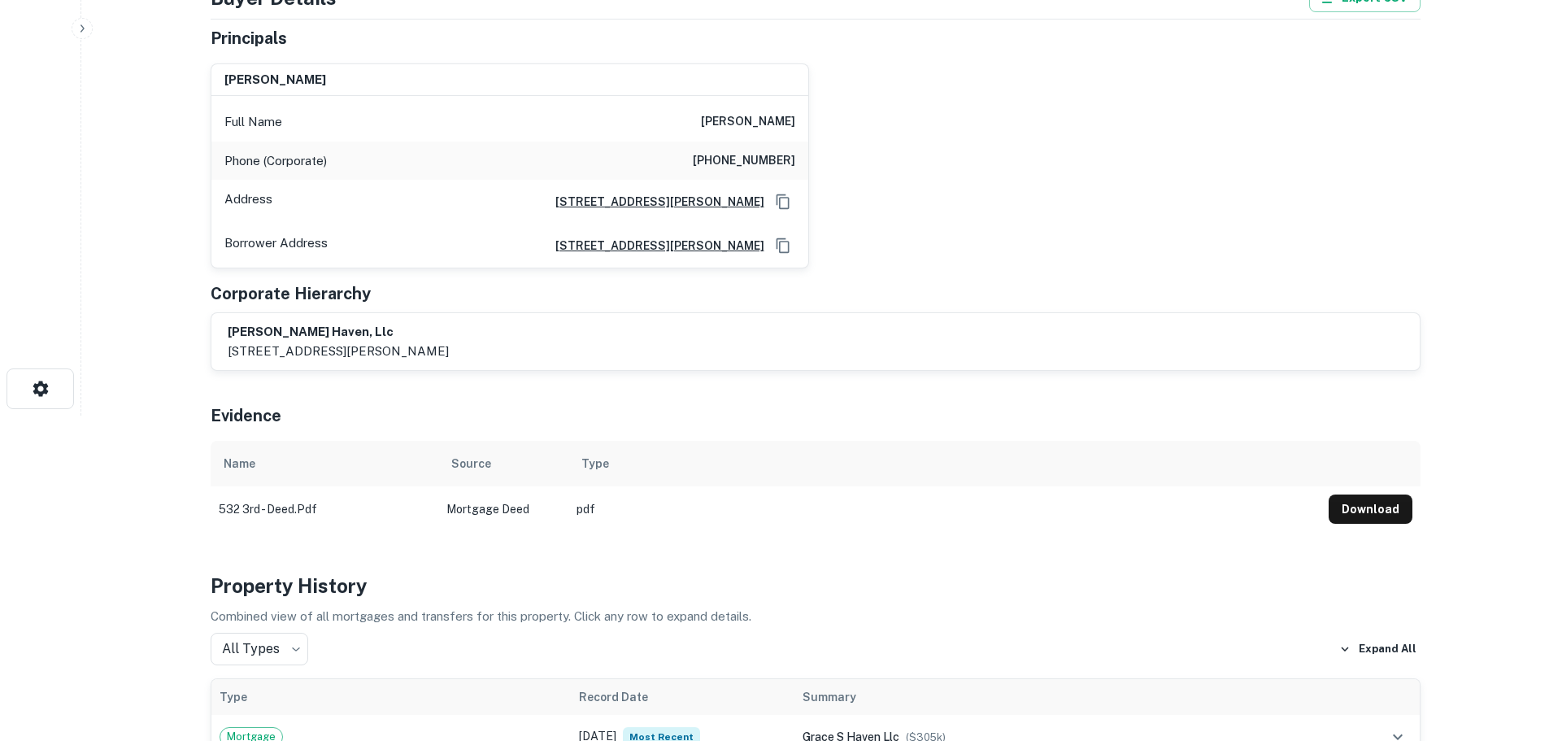
scroll to position [0, 0]
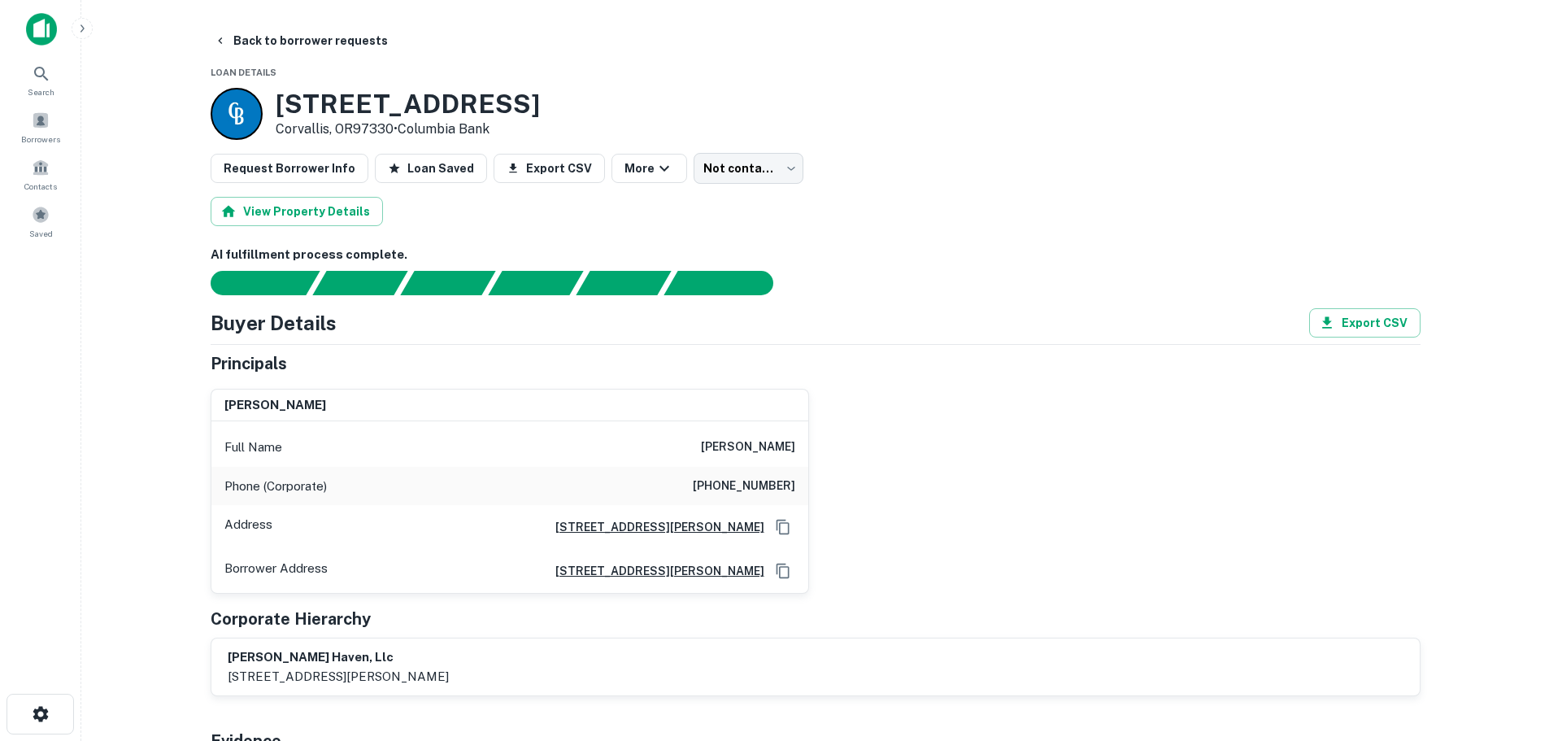
click at [779, 487] on h6 "[PHONE_NUMBER]" at bounding box center [744, 487] width 102 height 20
click at [300, 42] on button "Back to borrower requests" at bounding box center [300, 40] width 187 height 29
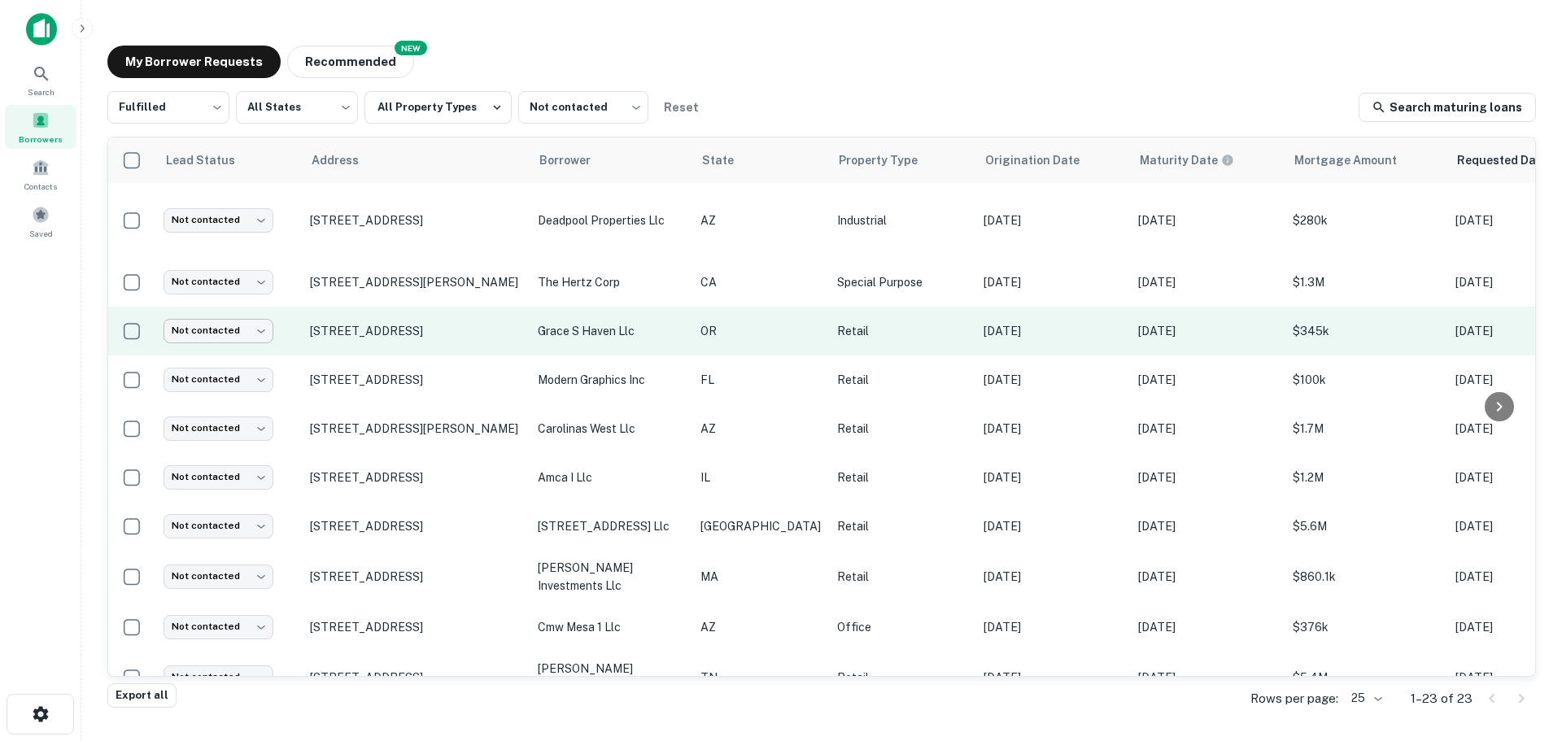
click at [224, 319] on body "Search Borrowers Contacts Saved My Borrower Requests NEW Recommended Fulfilled …" at bounding box center [781, 370] width 1562 height 741
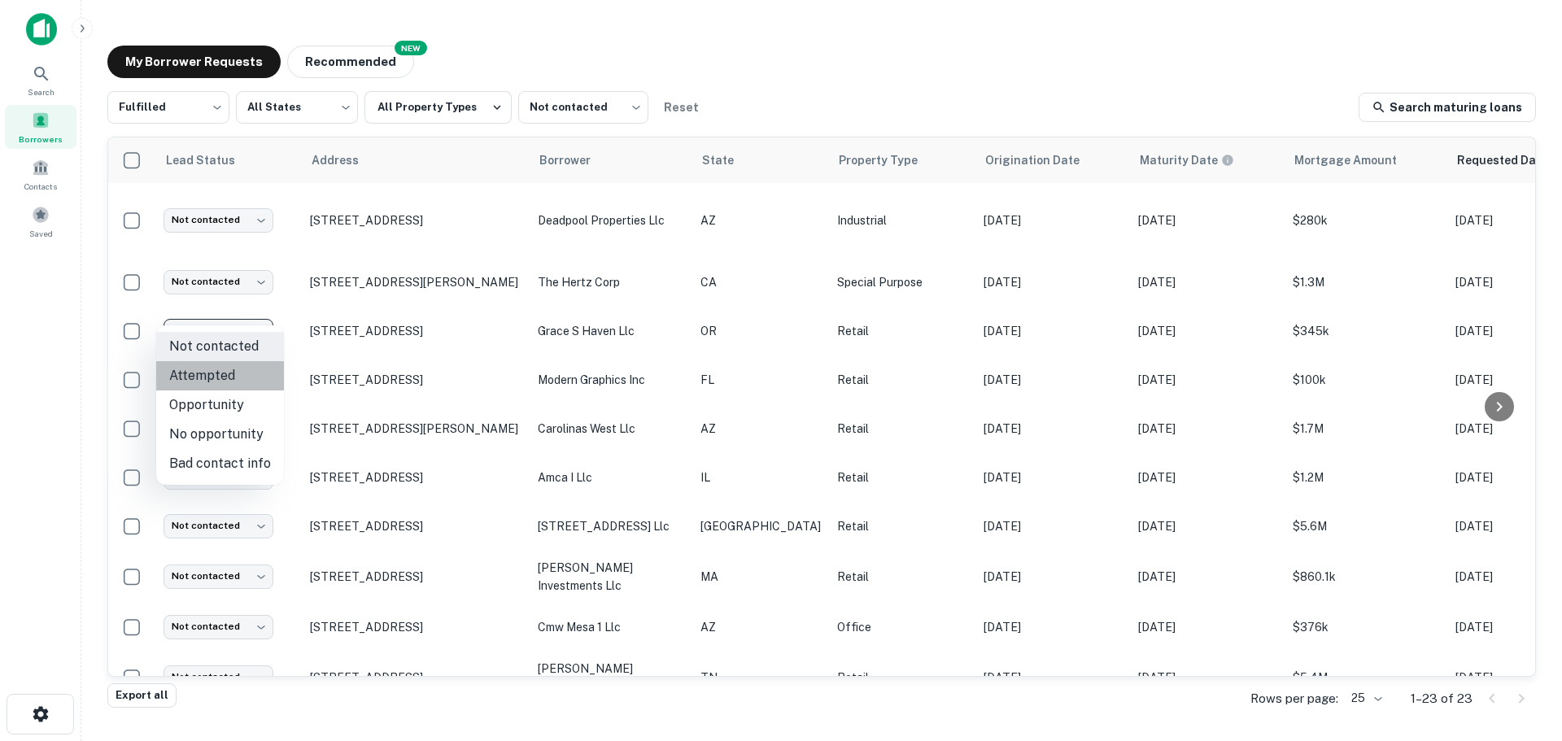
click at [230, 370] on li "Attempted" at bounding box center [220, 375] width 128 height 29
type input "*********"
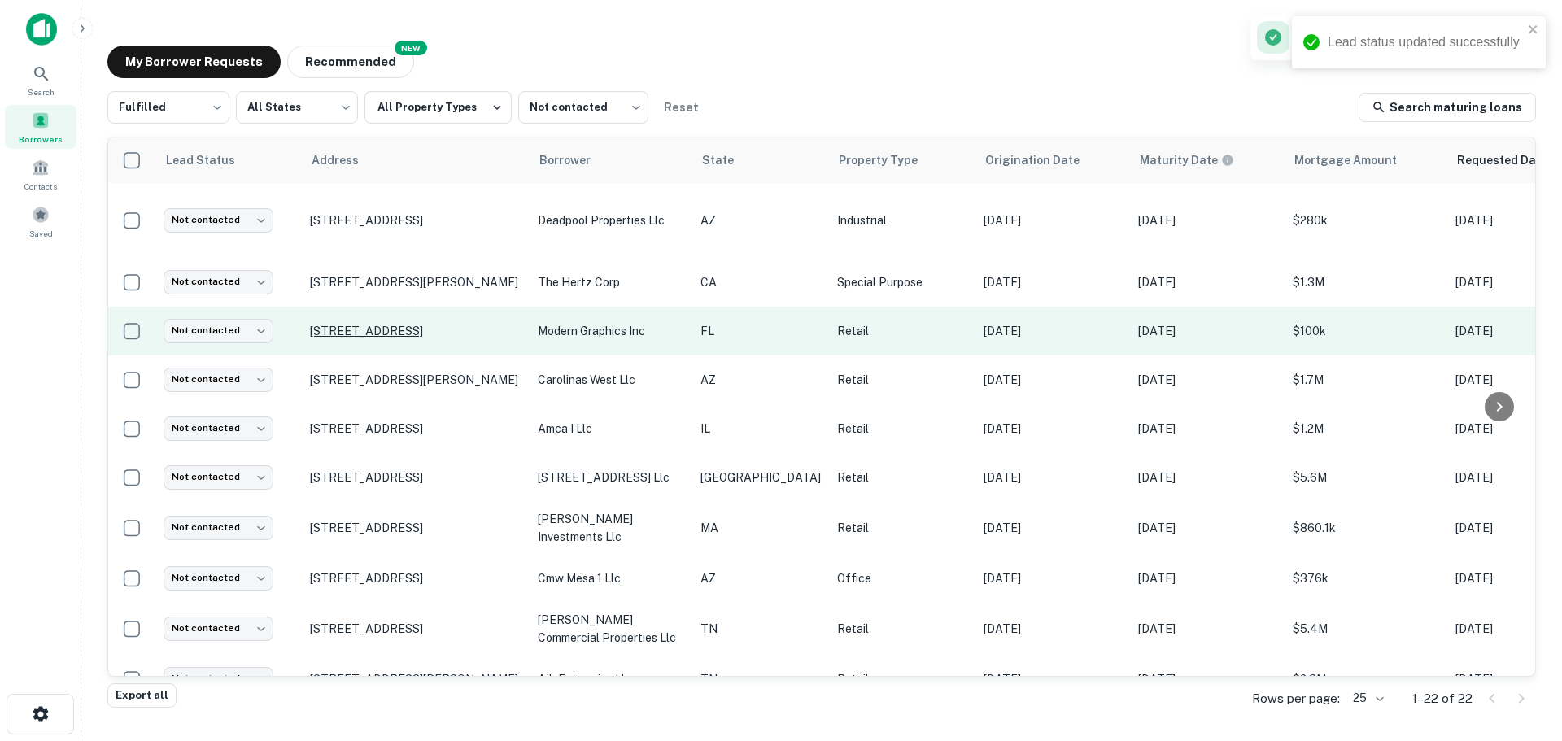
click at [425, 324] on p "[STREET_ADDRESS]" at bounding box center [415, 331] width 211 height 15
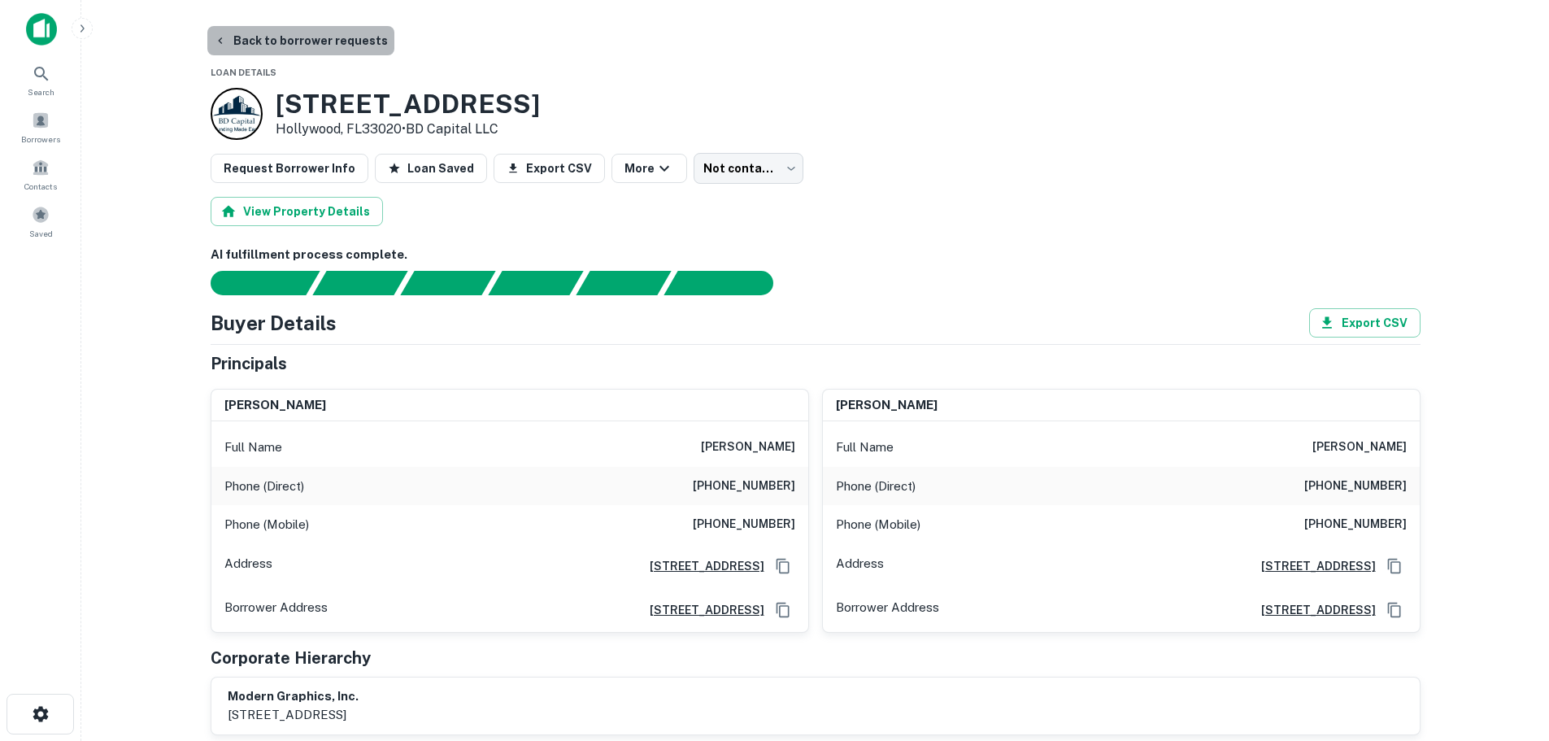
click at [351, 40] on button "Back to borrower requests" at bounding box center [300, 40] width 187 height 29
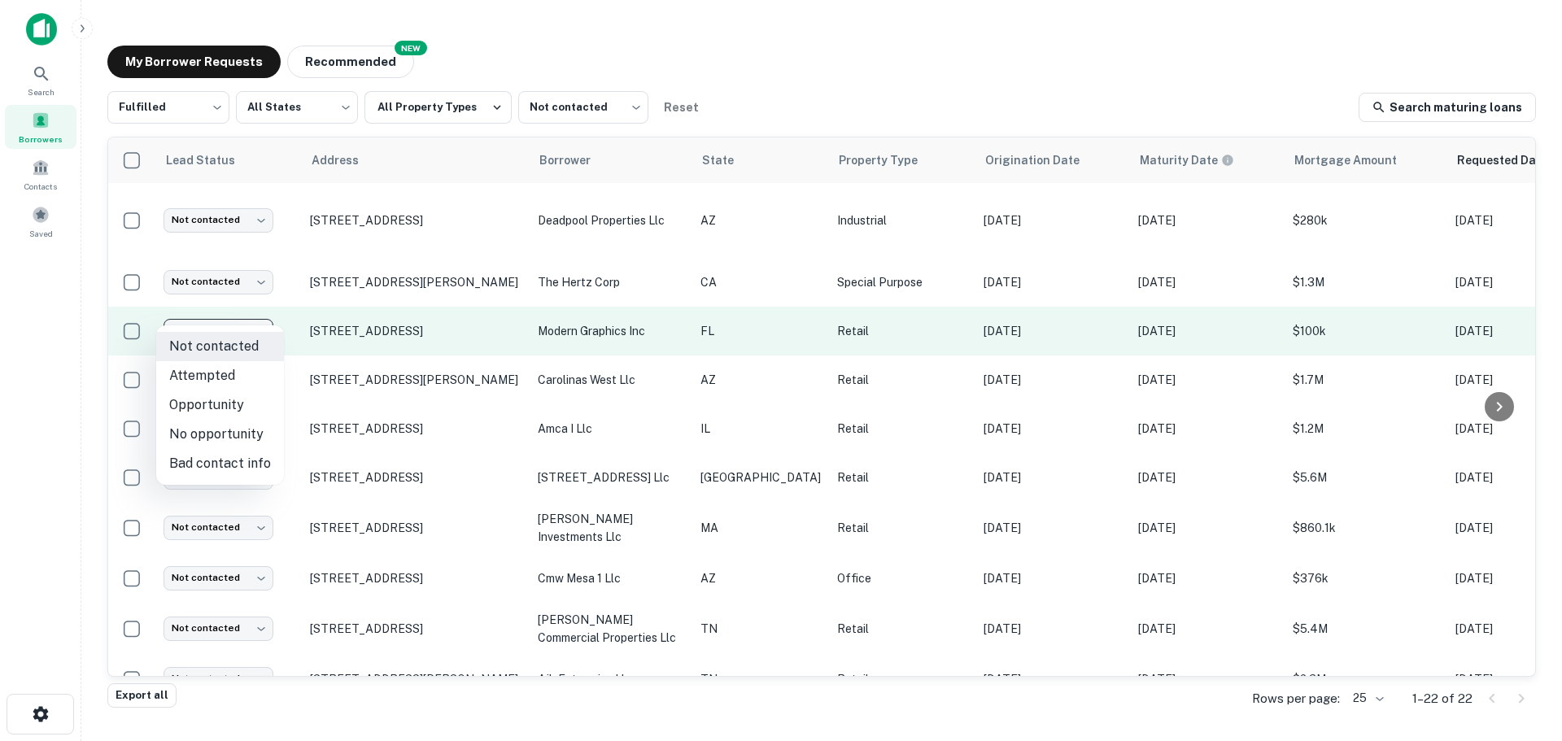
click at [234, 312] on body "Search Borrowers Contacts Saved My Borrower Requests NEW Recommended Fulfilled …" at bounding box center [781, 370] width 1562 height 741
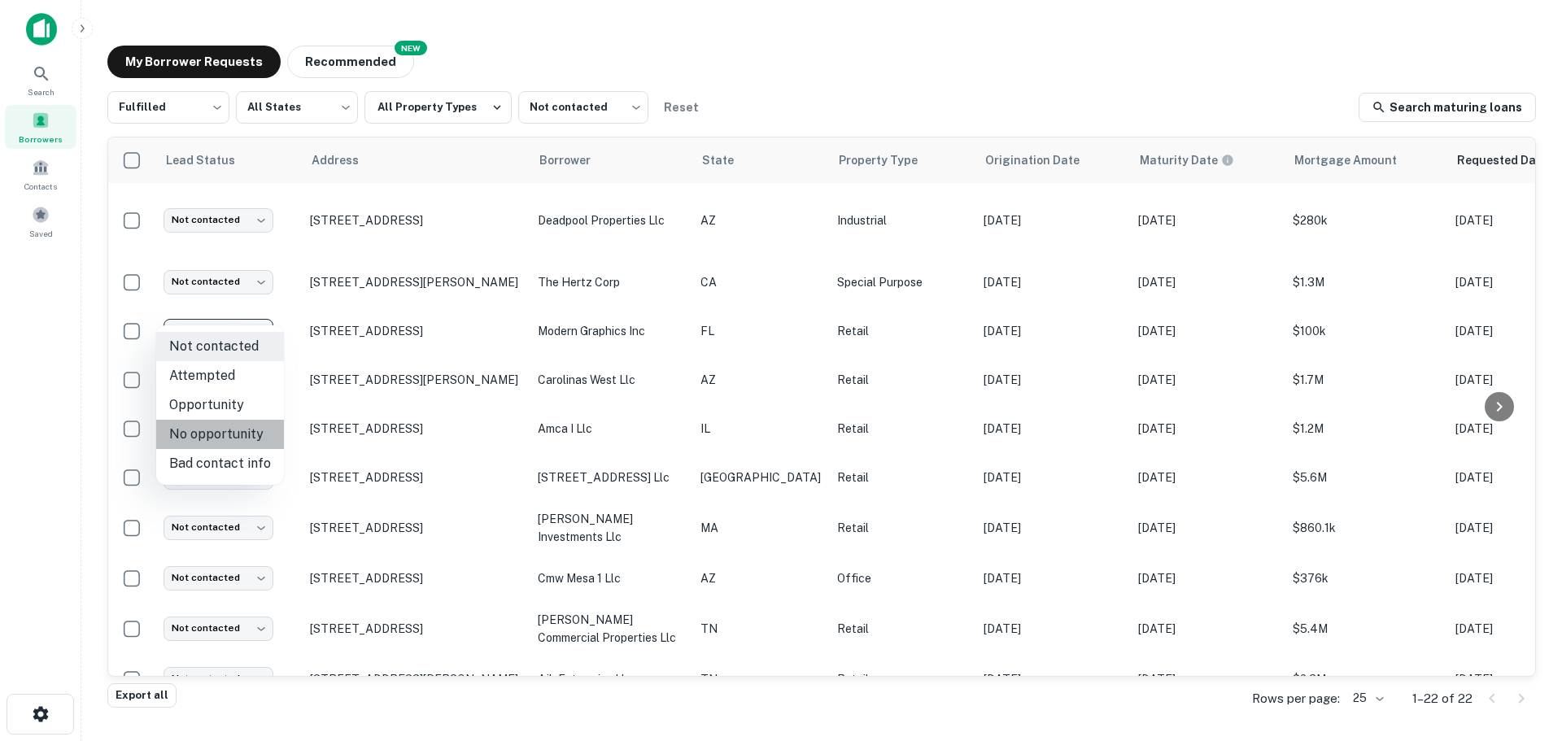
click at [225, 430] on li "No opportunity" at bounding box center [220, 434] width 128 height 29
type input "**********"
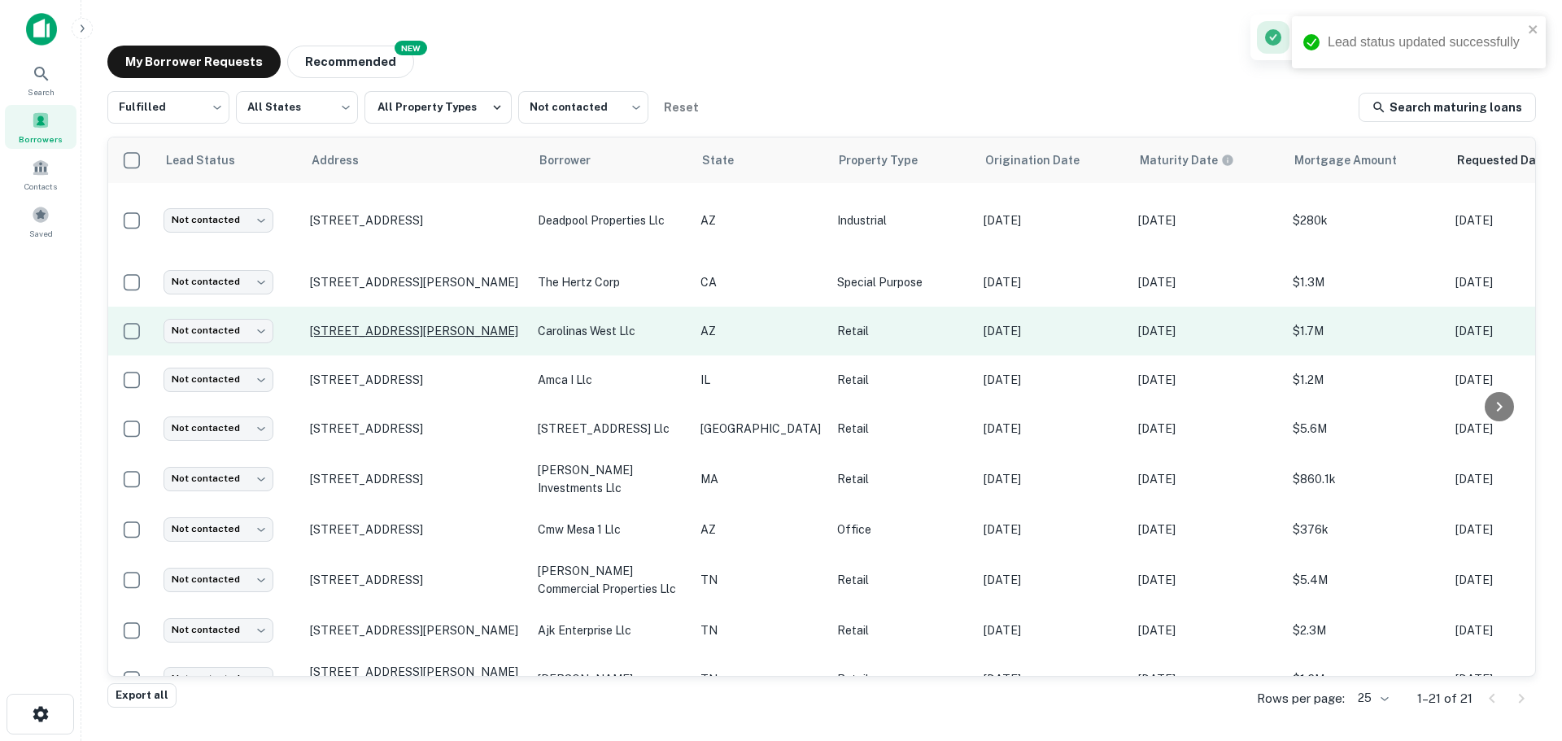
click at [445, 324] on p "[STREET_ADDRESS][PERSON_NAME]" at bounding box center [415, 331] width 211 height 15
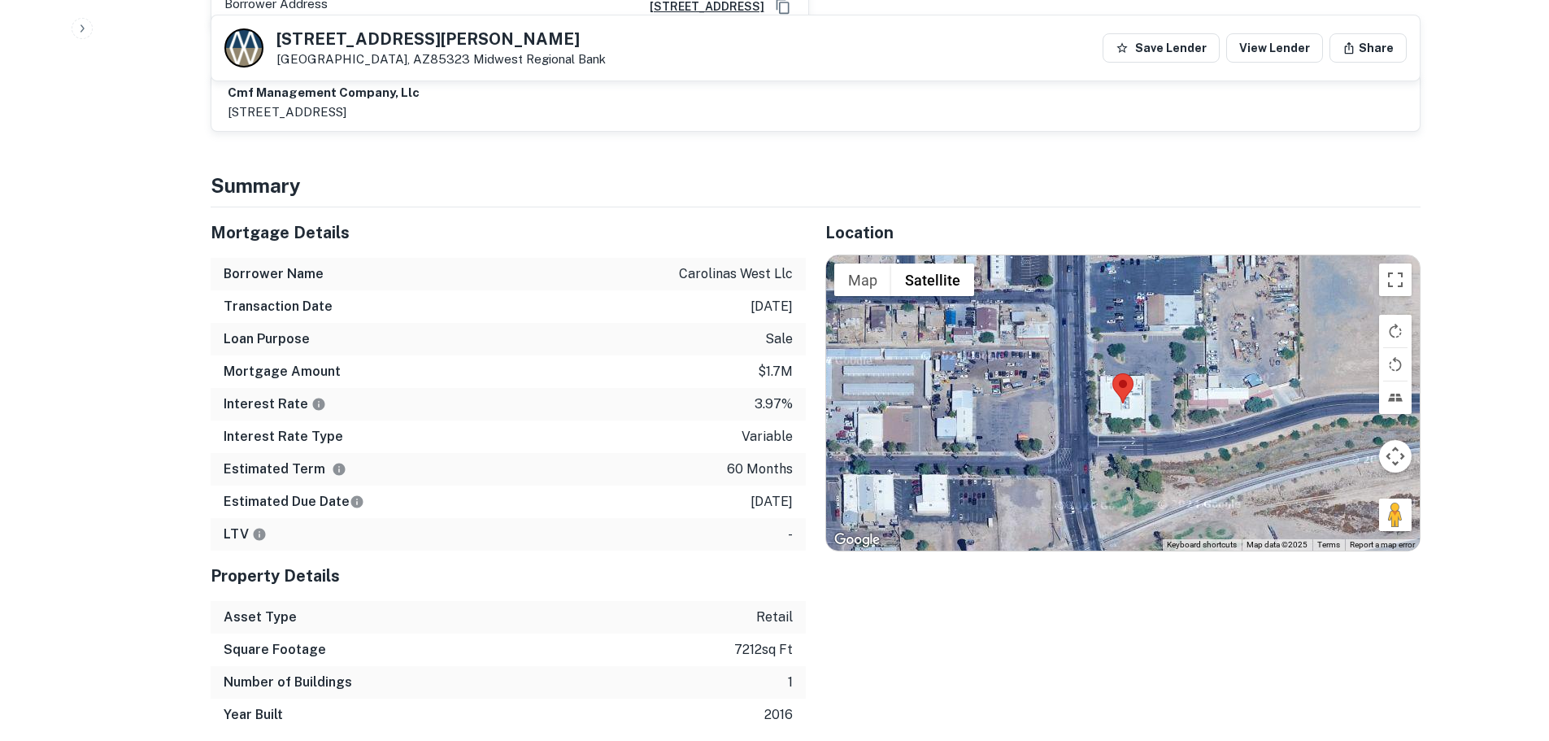
scroll to position [878, 0]
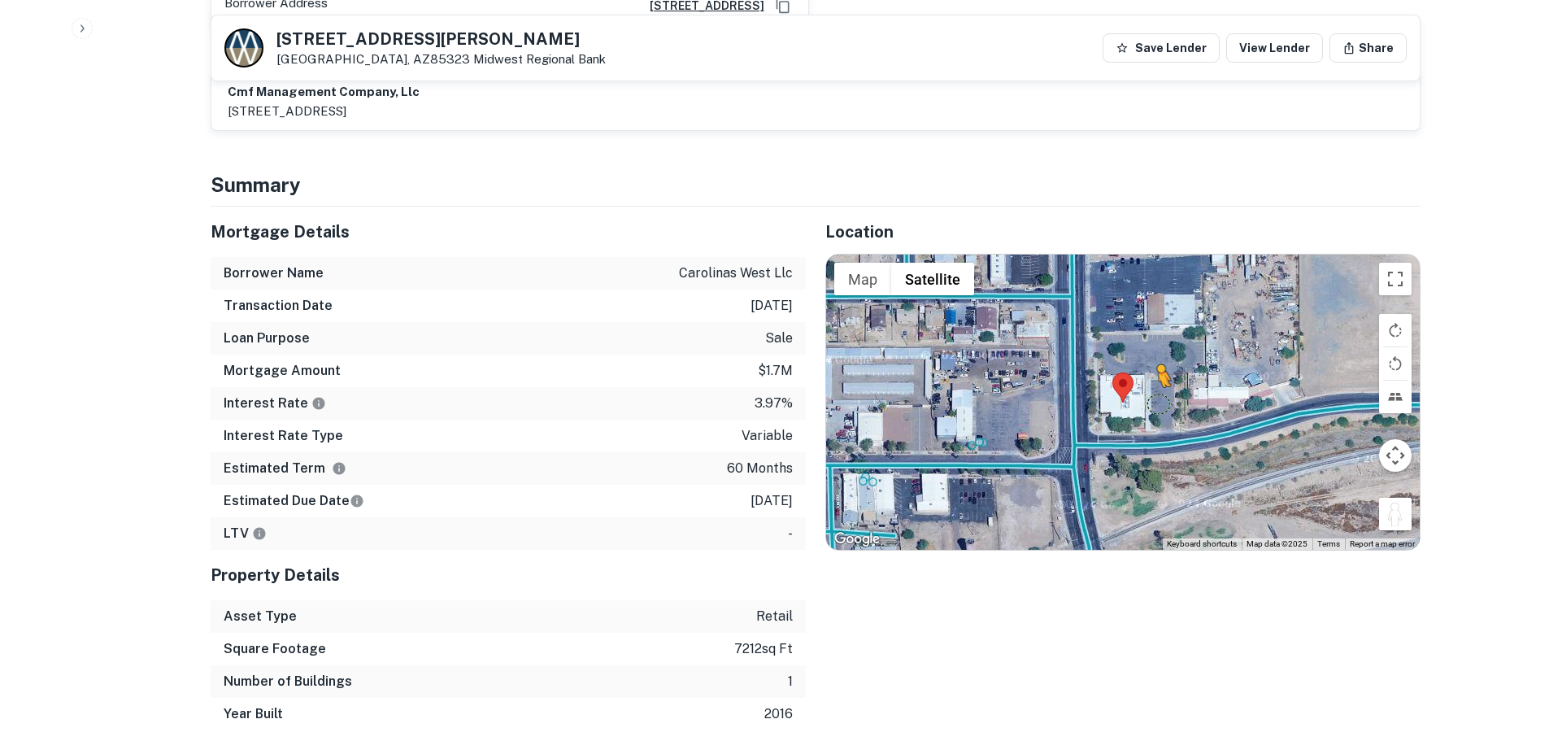
drag, startPoint x: 1397, startPoint y: 506, endPoint x: 1159, endPoint y: 397, distance: 261.3
click at [1159, 397] on div "To activate drag with keyboard, press Alt + Enter. Once in keyboard drag state,…" at bounding box center [1123, 402] width 594 height 294
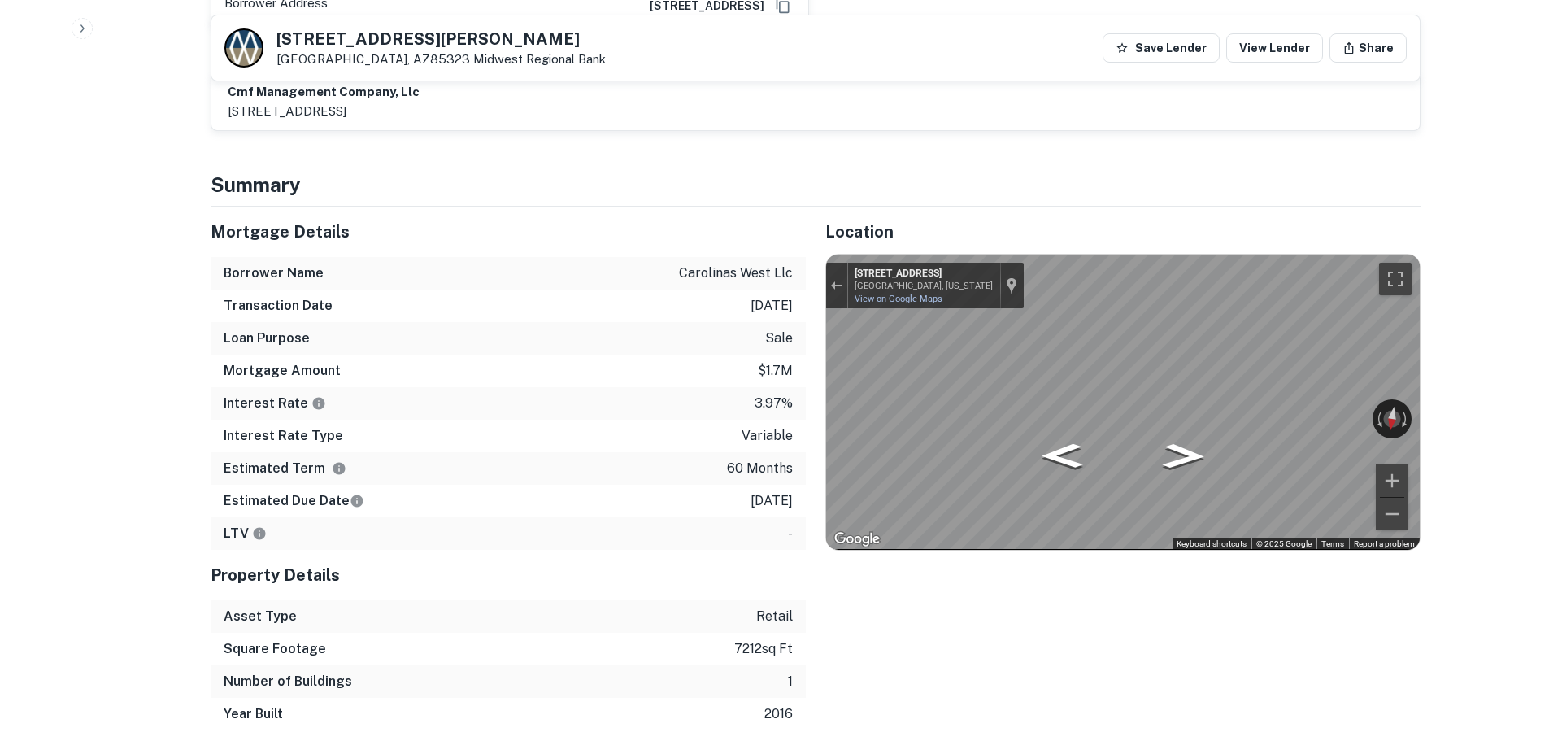
click at [323, 34] on h5 "[STREET_ADDRESS][PERSON_NAME]" at bounding box center [441, 39] width 329 height 16
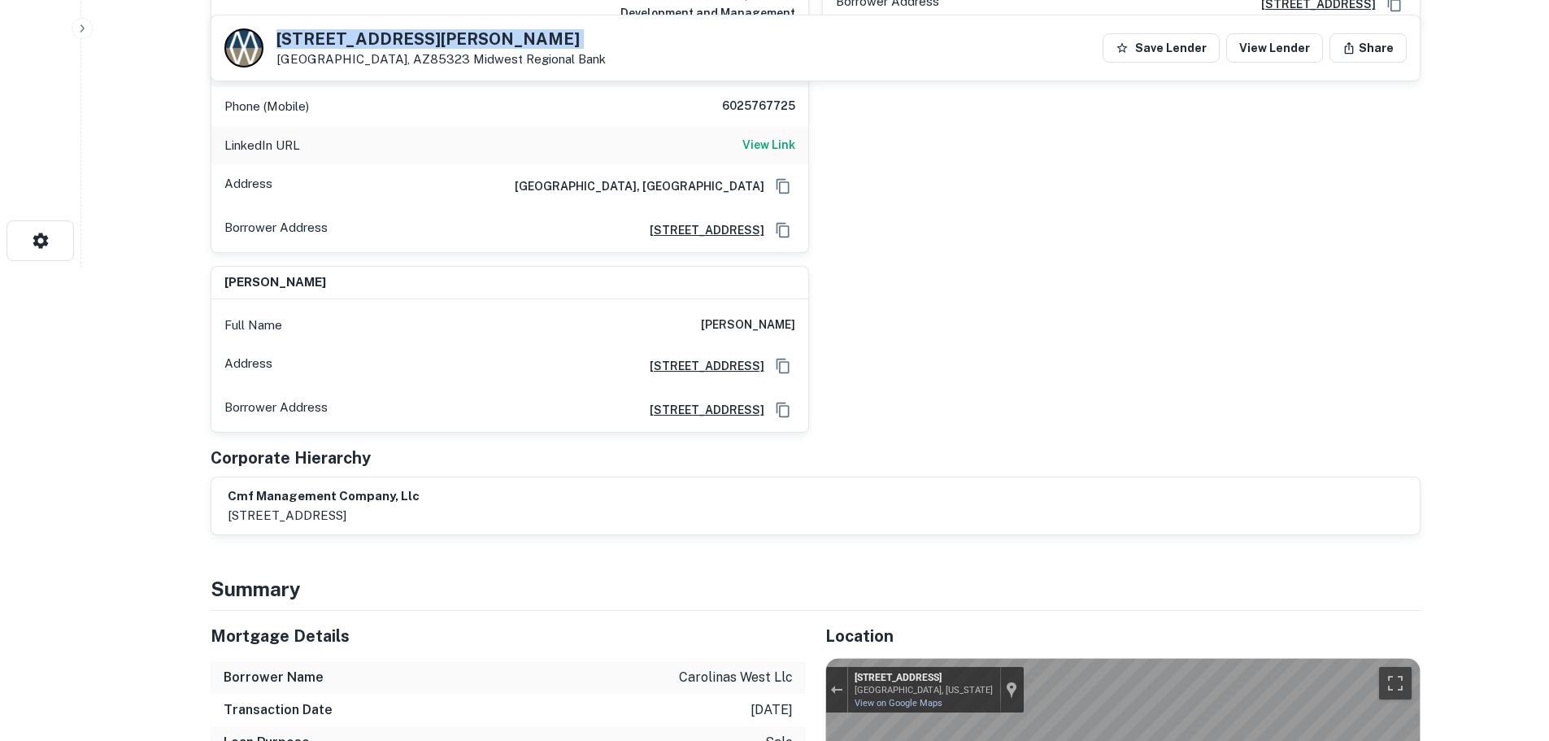
scroll to position [455, 0]
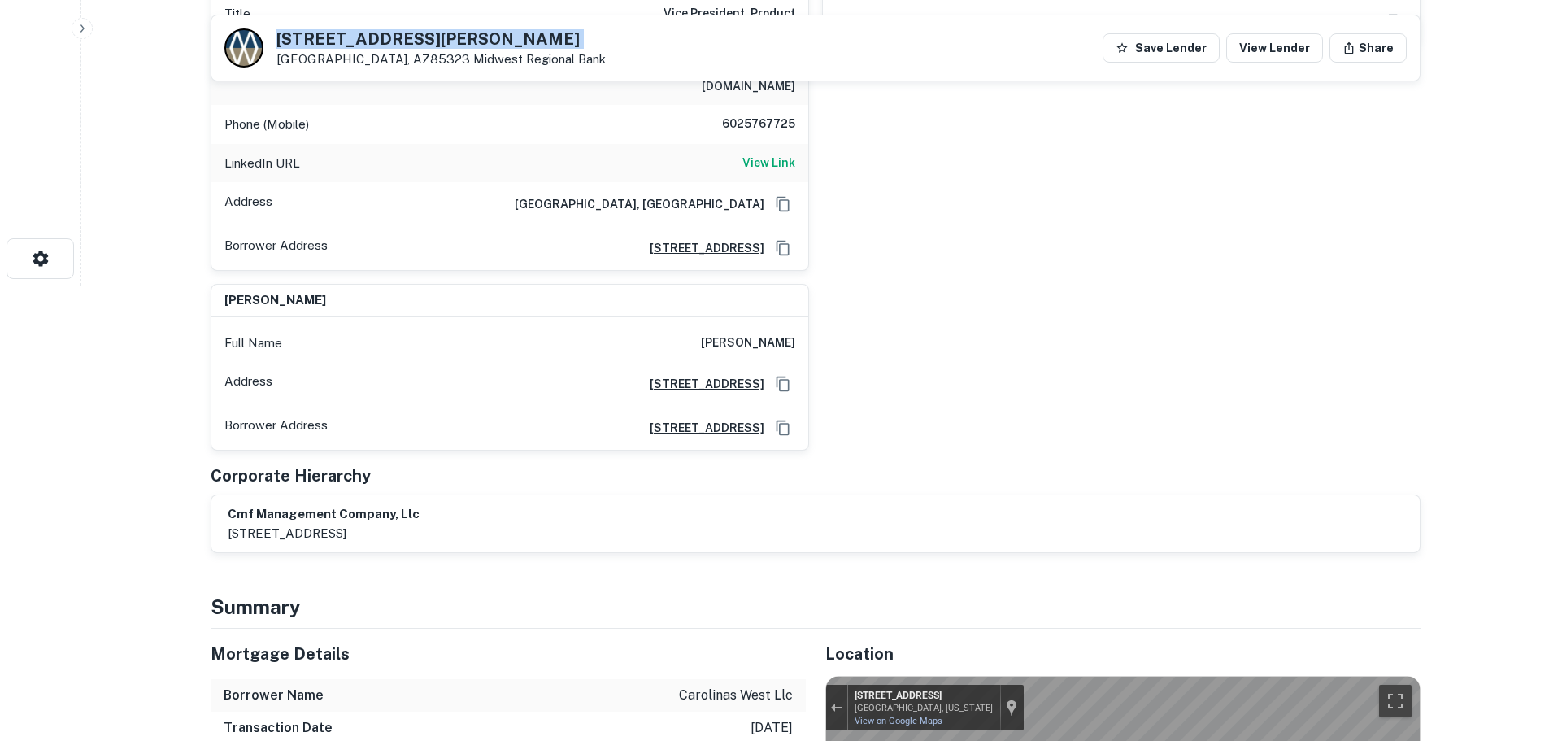
click at [354, 35] on h5 "[STREET_ADDRESS][PERSON_NAME]" at bounding box center [441, 39] width 329 height 16
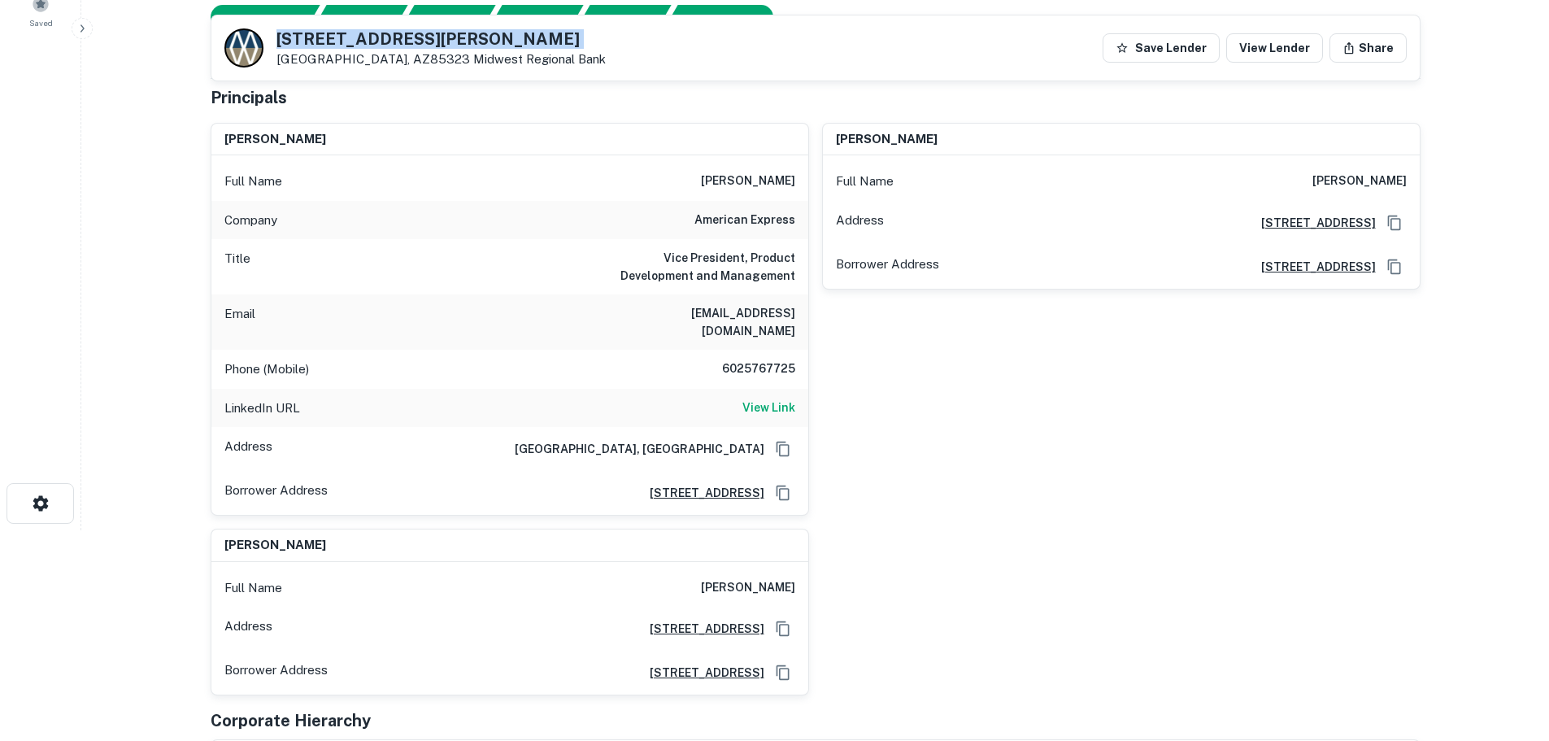
scroll to position [211, 0]
click at [767, 398] on h6 "View Link" at bounding box center [769, 407] width 53 height 18
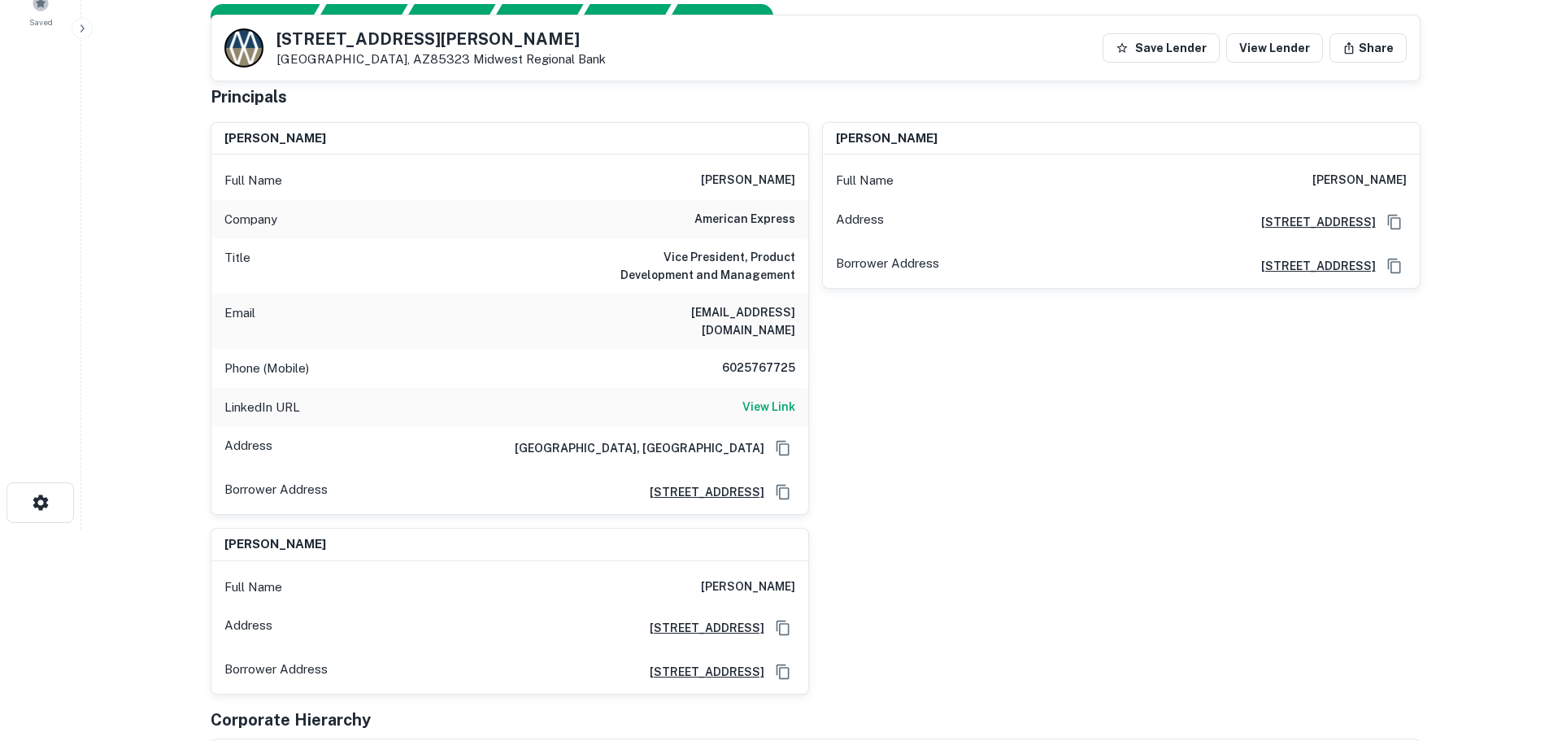
click at [779, 359] on h6 "6025767725" at bounding box center [747, 369] width 98 height 20
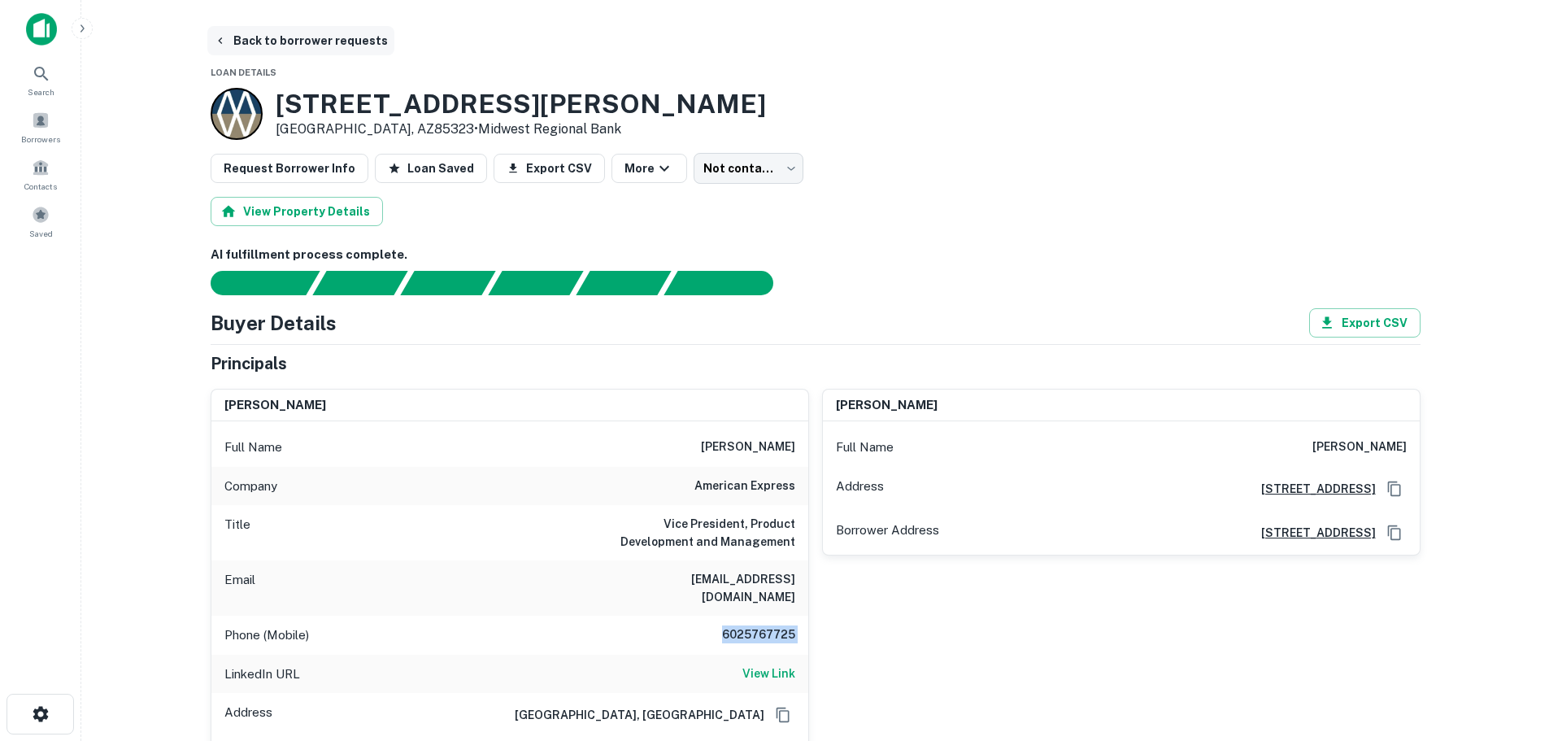
click at [274, 35] on button "Back to borrower requests" at bounding box center [300, 40] width 187 height 29
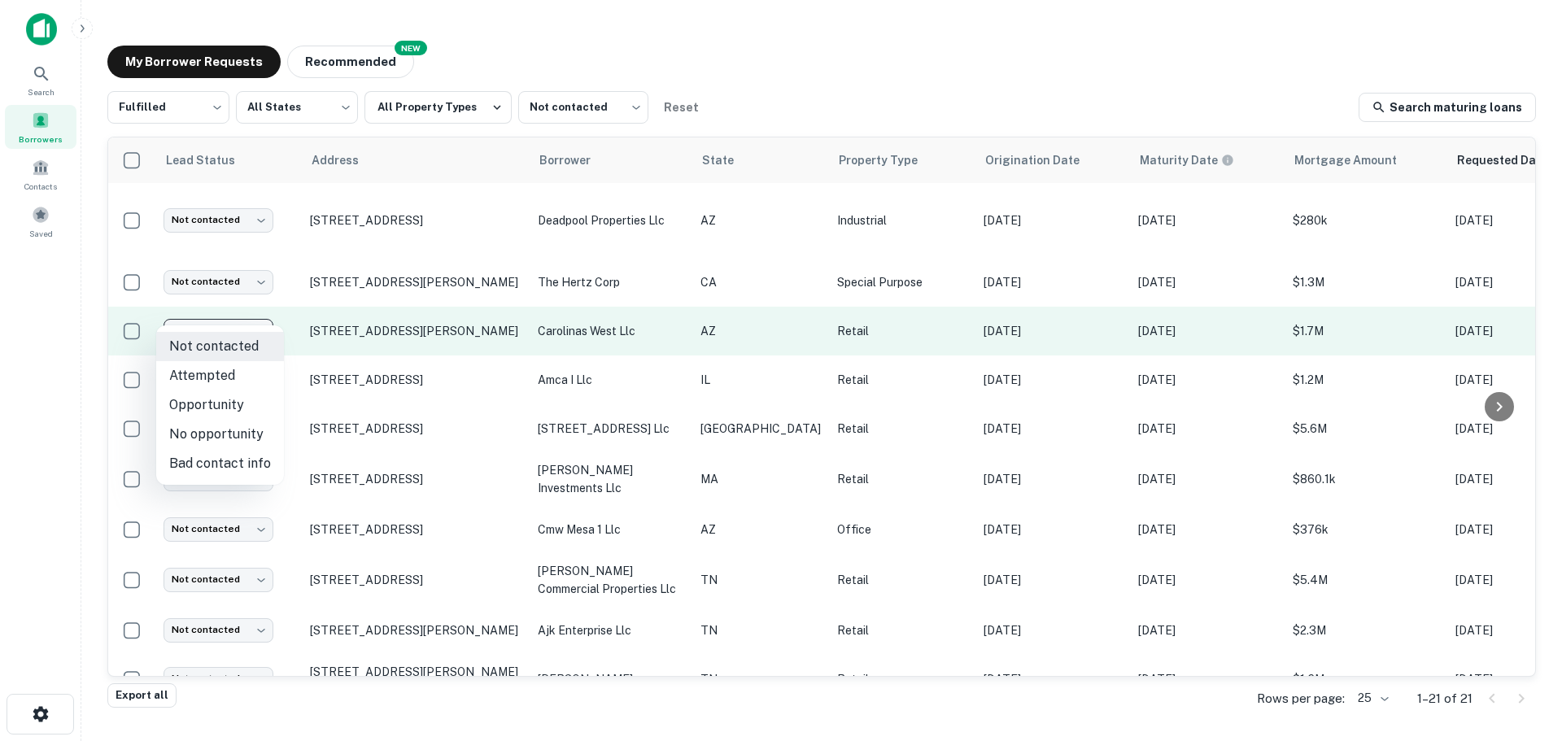
click at [211, 307] on body "Search Borrowers Contacts Saved My Borrower Requests NEW Recommended Fulfilled …" at bounding box center [781, 370] width 1562 height 741
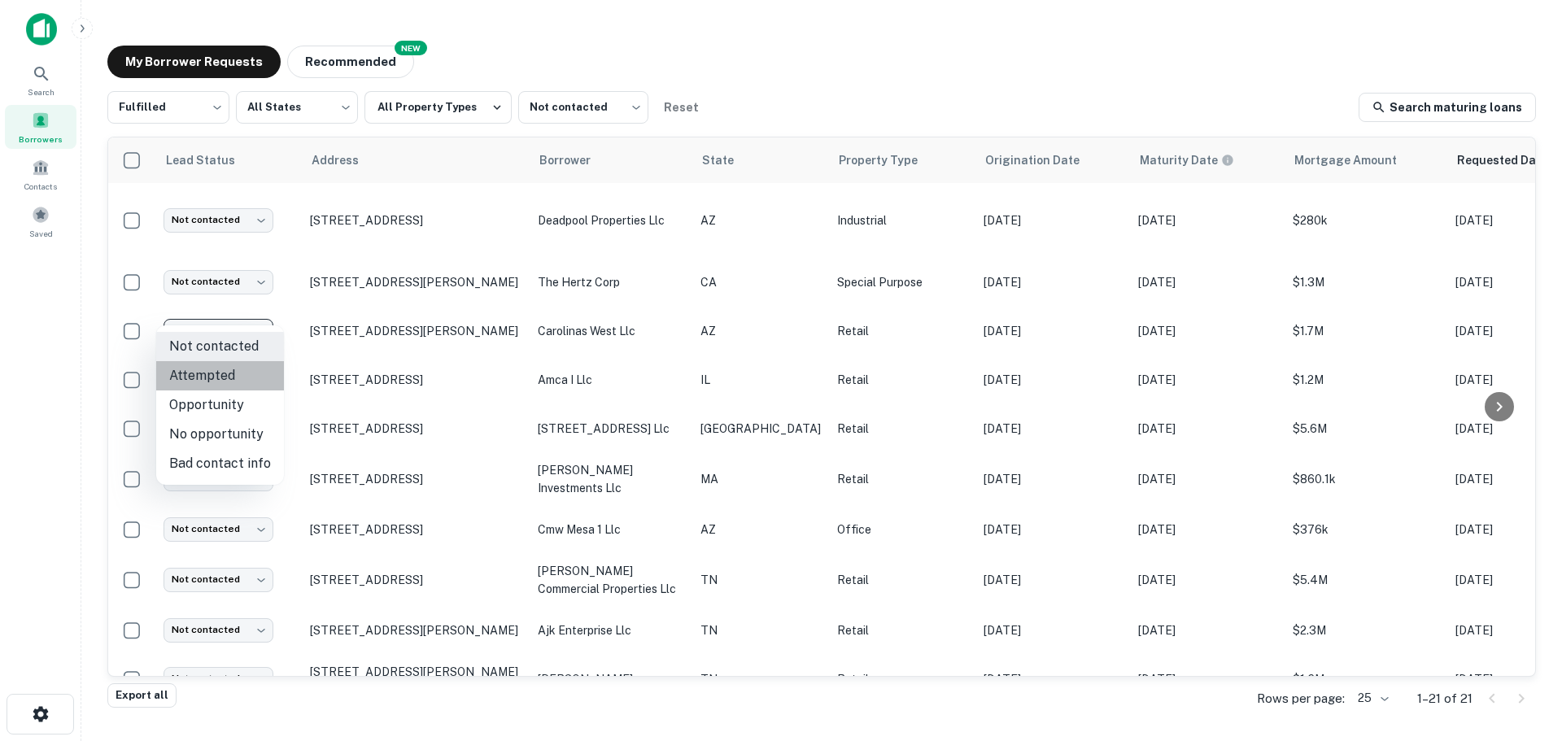
click at [236, 379] on li "Attempted" at bounding box center [220, 375] width 128 height 29
type input "*********"
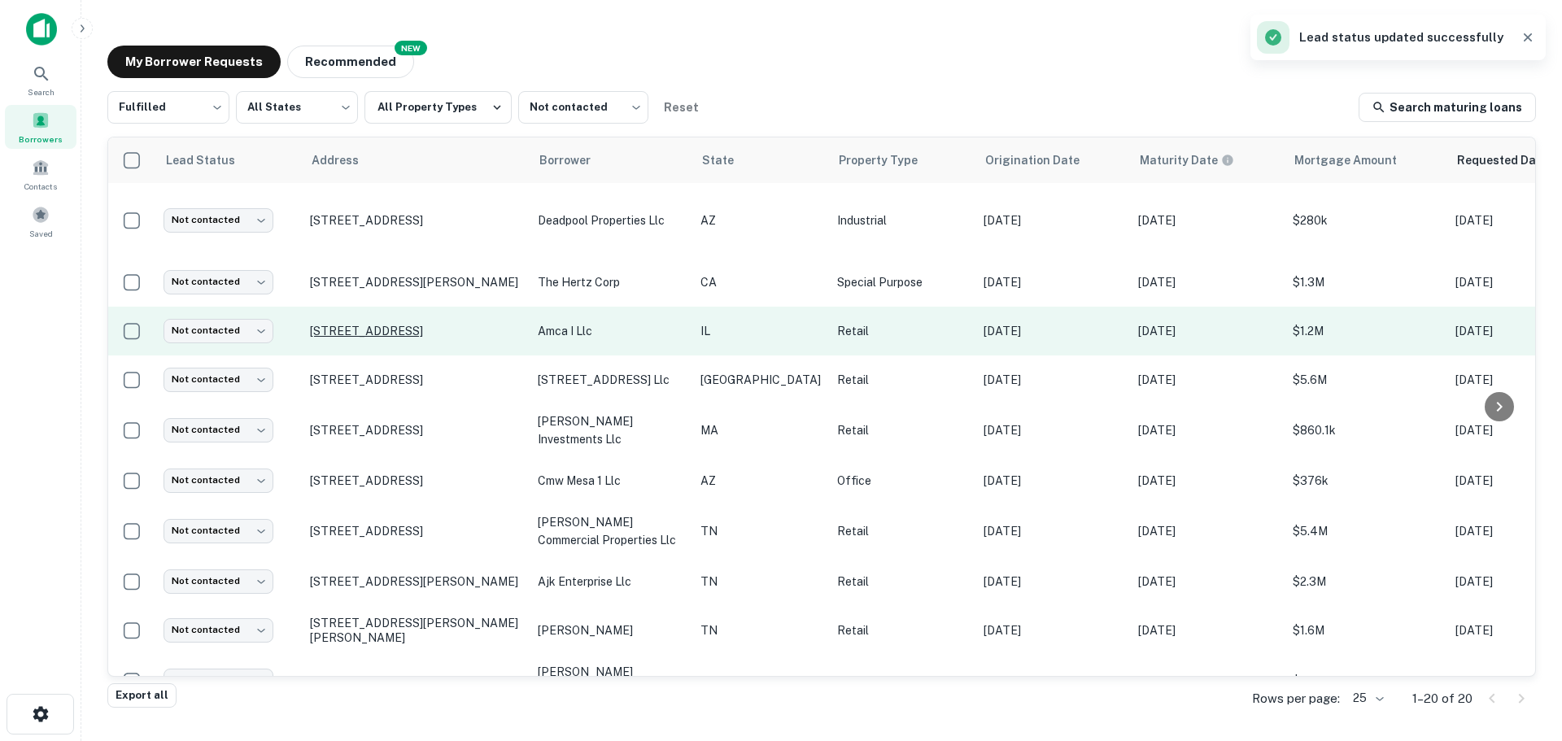
click at [377, 324] on p "[STREET_ADDRESS]" at bounding box center [415, 331] width 211 height 15
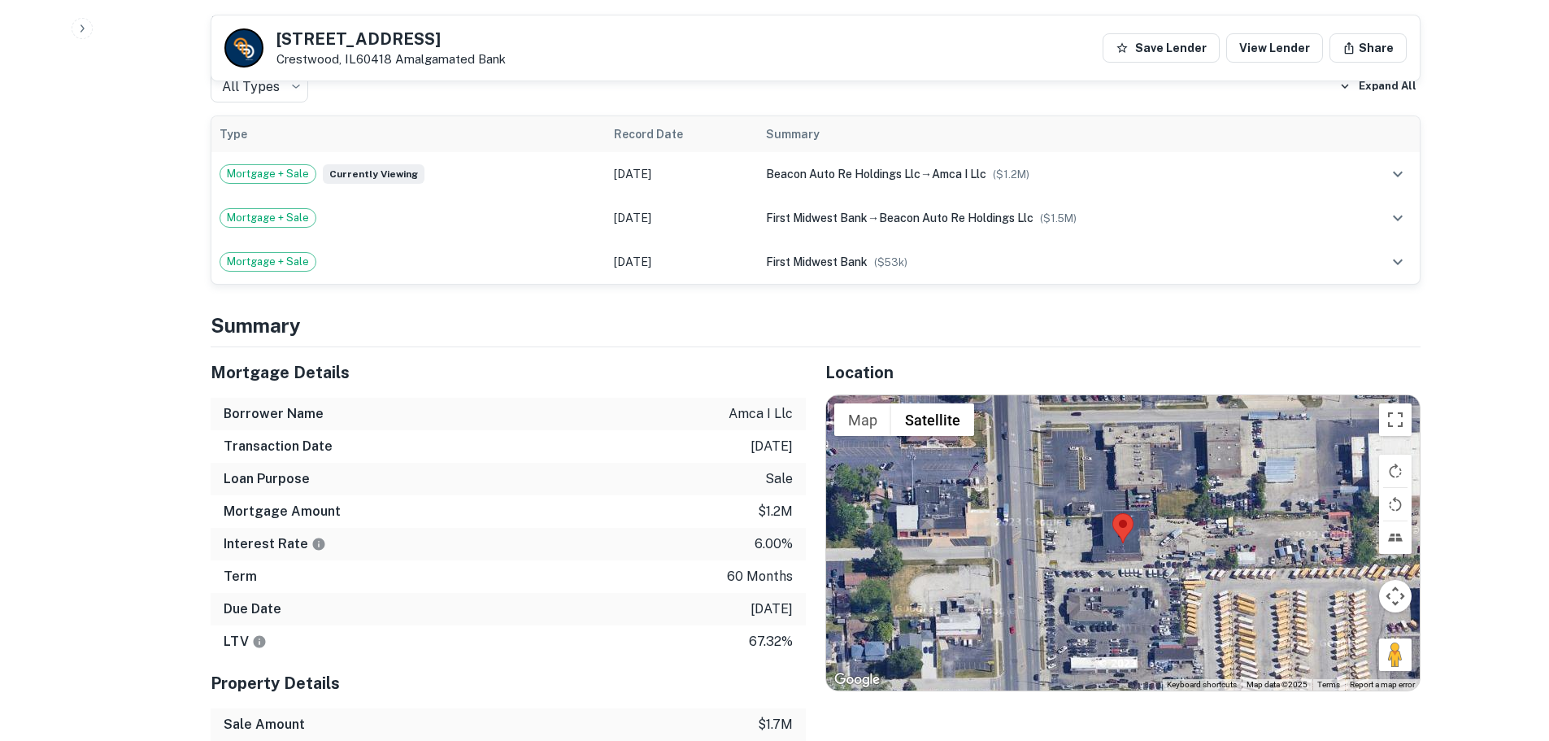
scroll to position [949, 0]
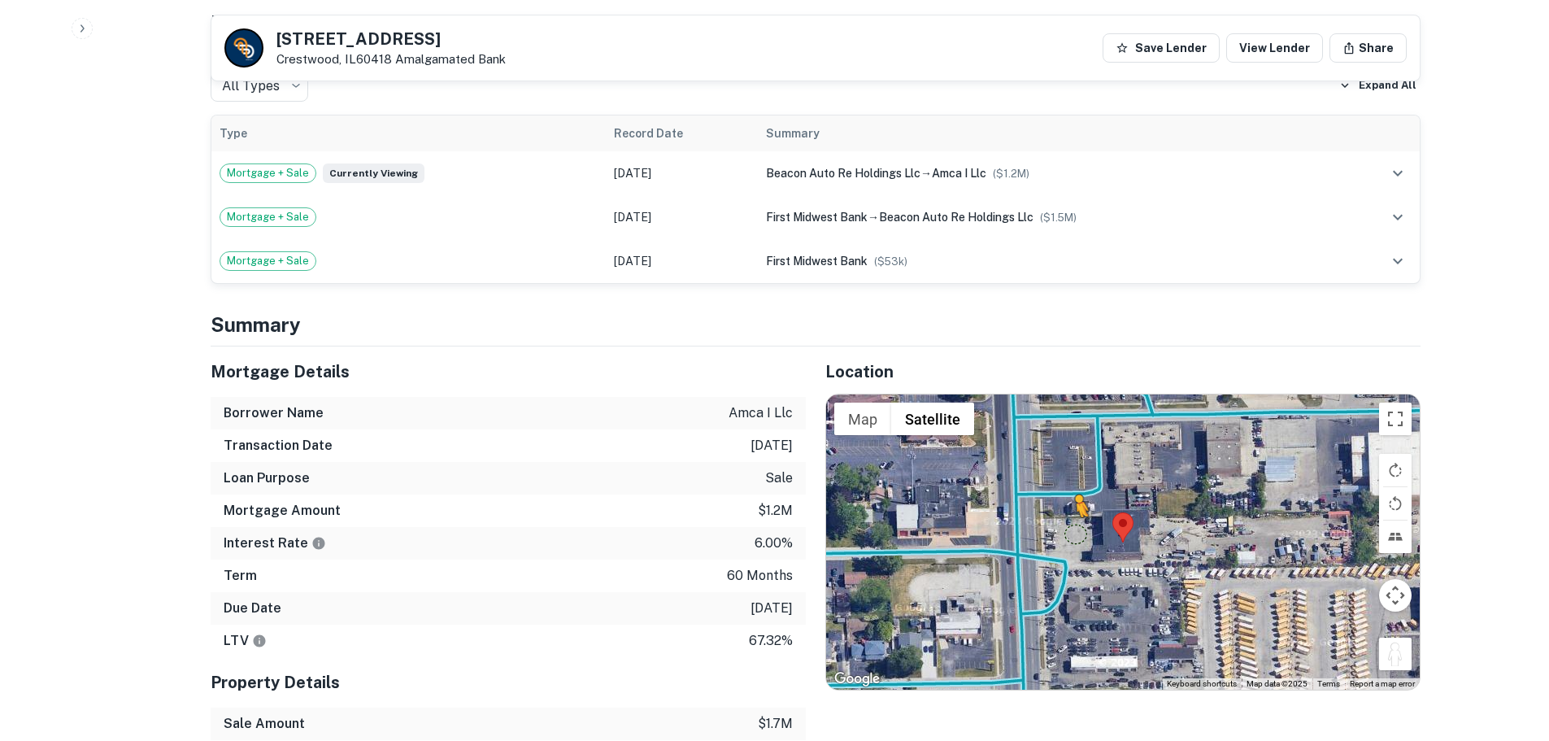
drag, startPoint x: 1390, startPoint y: 659, endPoint x: 1074, endPoint y: 534, distance: 340.3
click at [1074, 534] on div "To activate drag with keyboard, press Alt + Enter. Once in keyboard drag state,…" at bounding box center [1123, 541] width 594 height 294
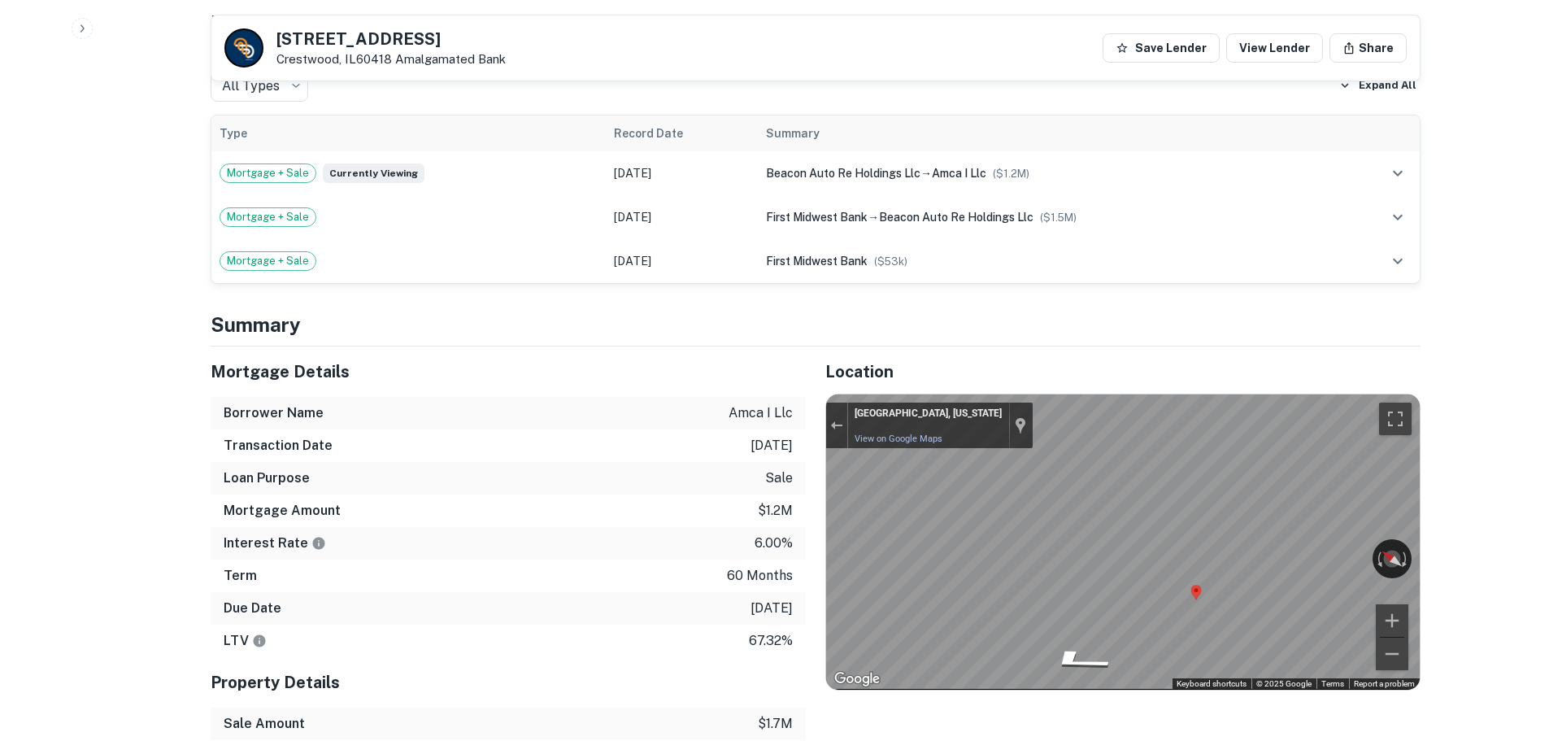
scroll to position [0, 0]
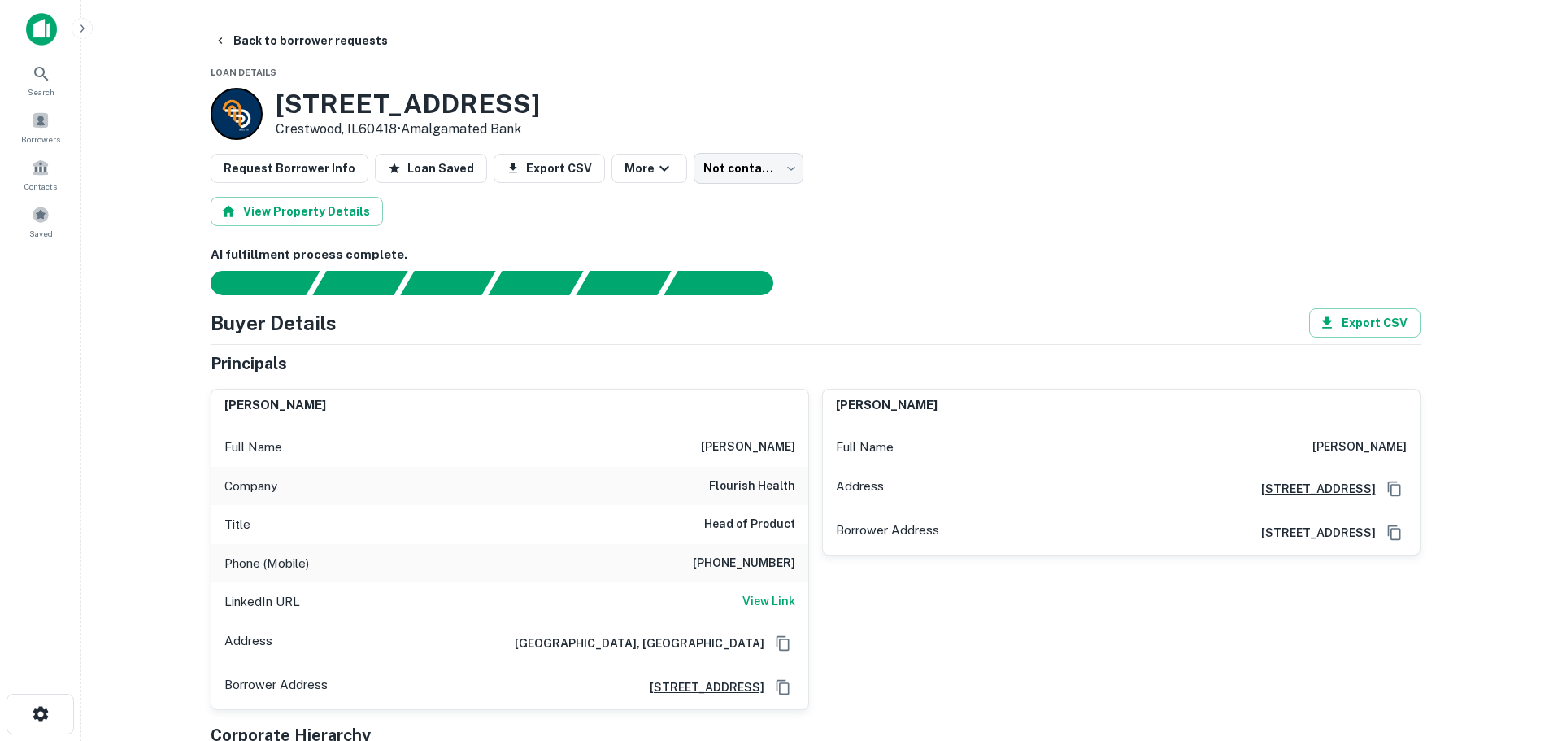
click at [757, 565] on h6 "[PHONE_NUMBER]" at bounding box center [744, 564] width 102 height 20
click at [333, 41] on button "Back to borrower requests" at bounding box center [300, 40] width 187 height 29
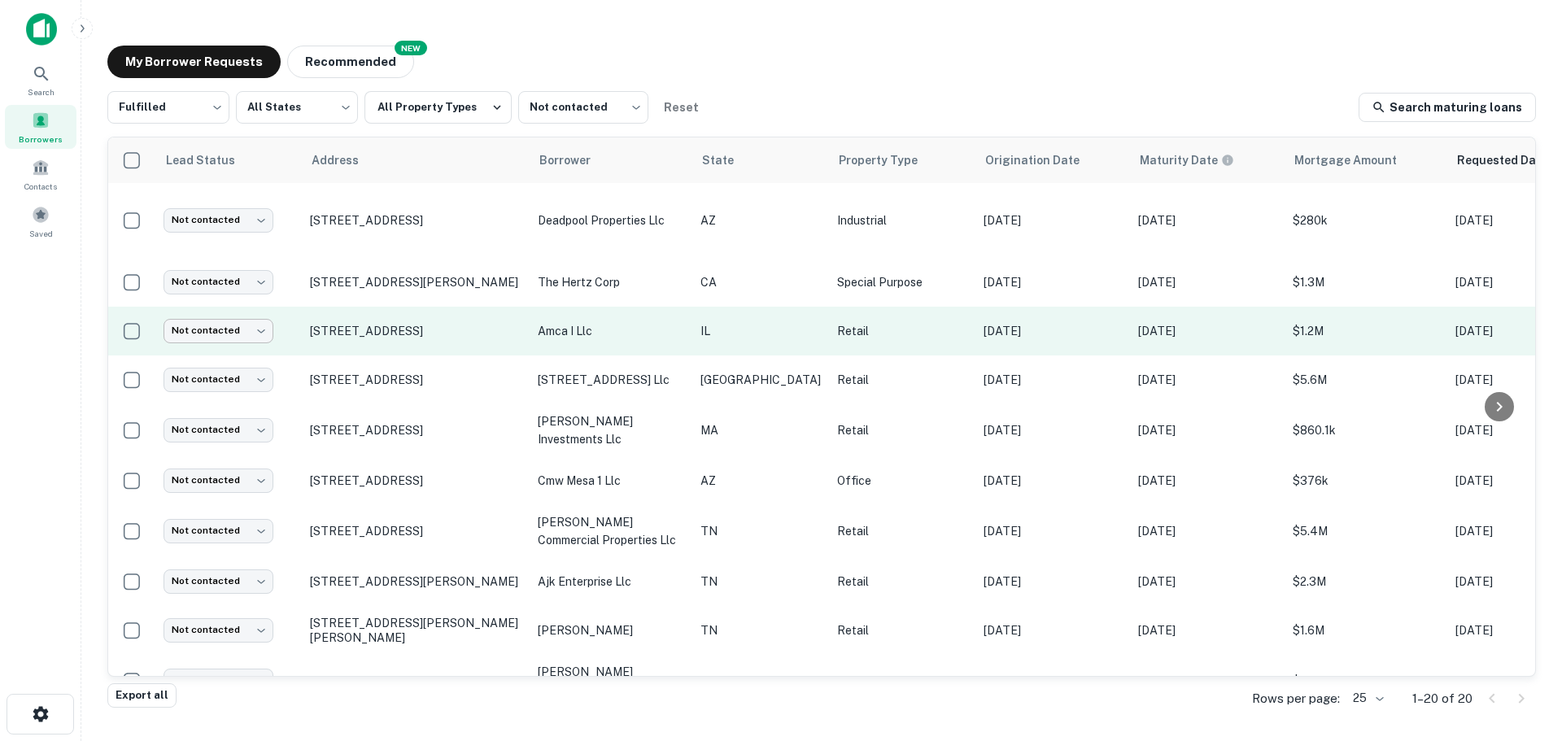
click at [245, 312] on body "Search Borrowers Contacts Saved My Borrower Requests NEW Recommended Fulfilled …" at bounding box center [781, 370] width 1562 height 741
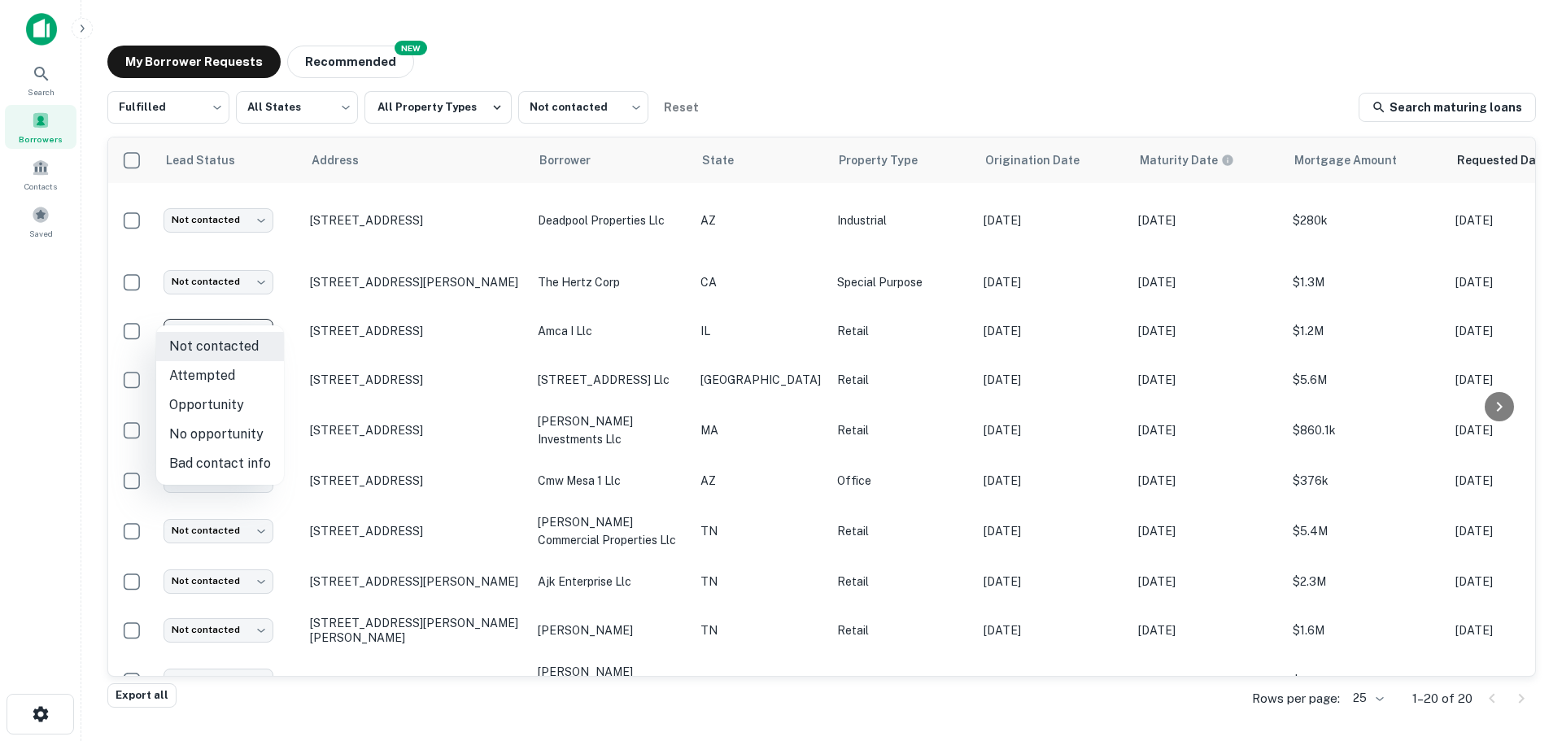
click at [233, 374] on li "Attempted" at bounding box center [220, 375] width 128 height 29
type input "*********"
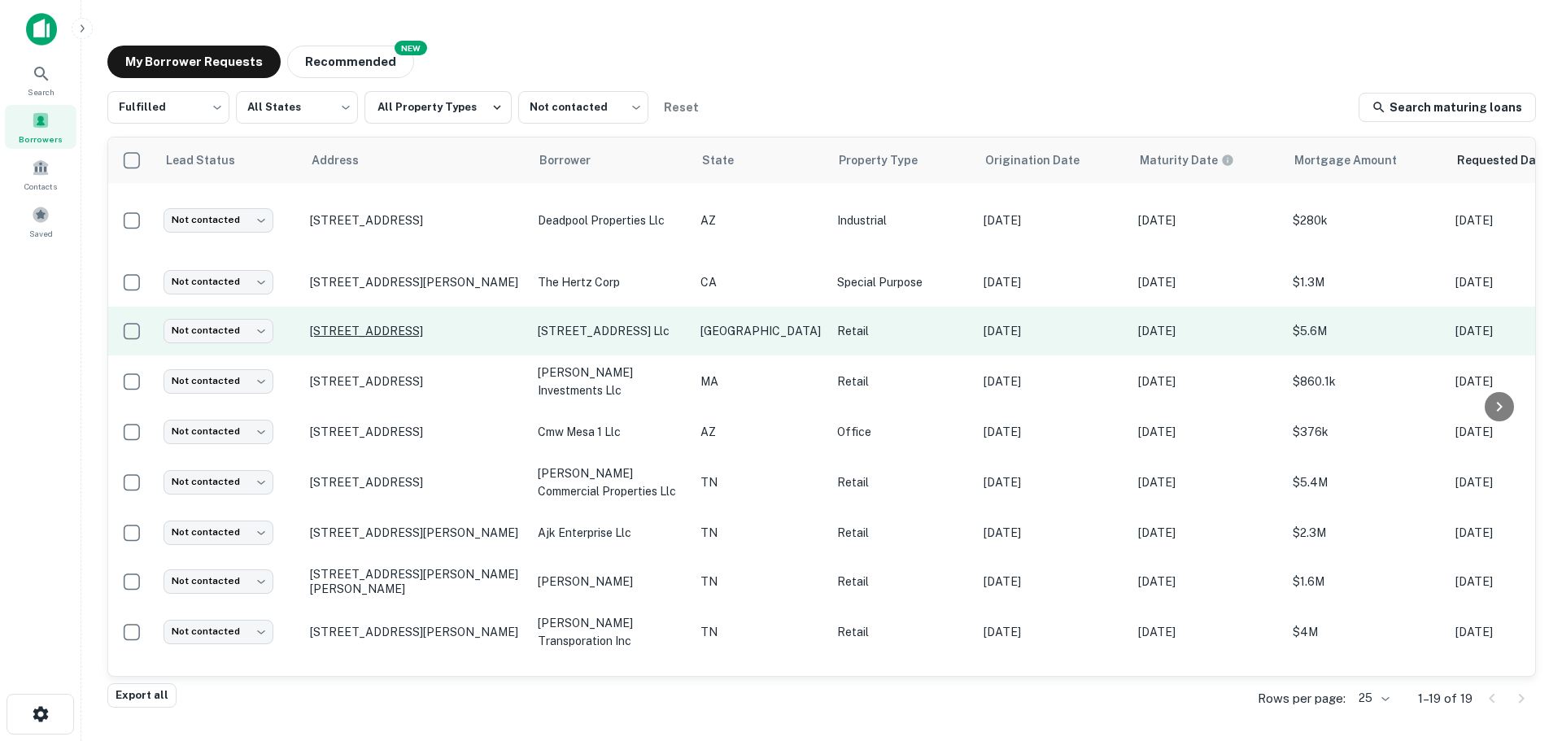
click at [398, 324] on p "[STREET_ADDRESS]" at bounding box center [415, 331] width 211 height 15
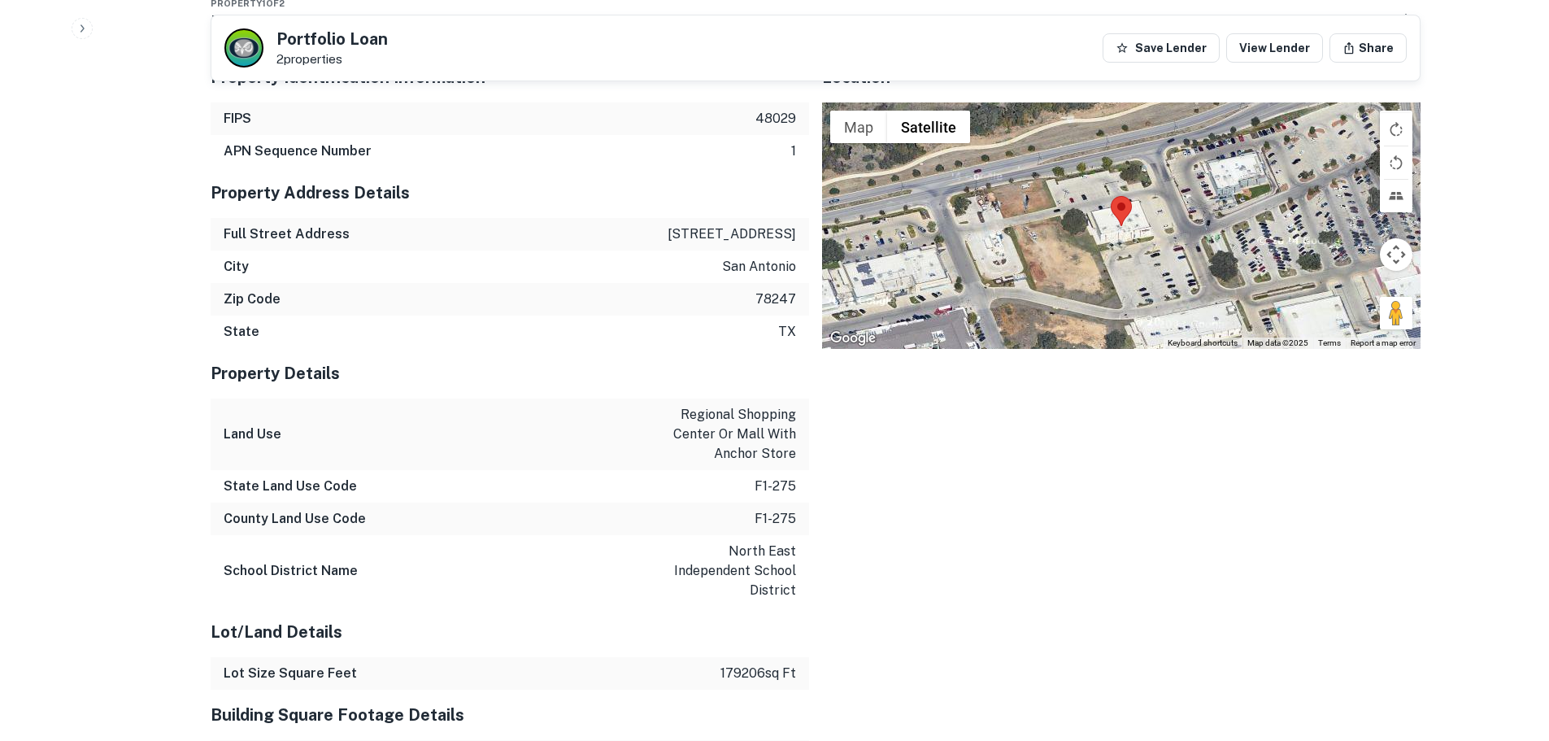
scroll to position [1802, 0]
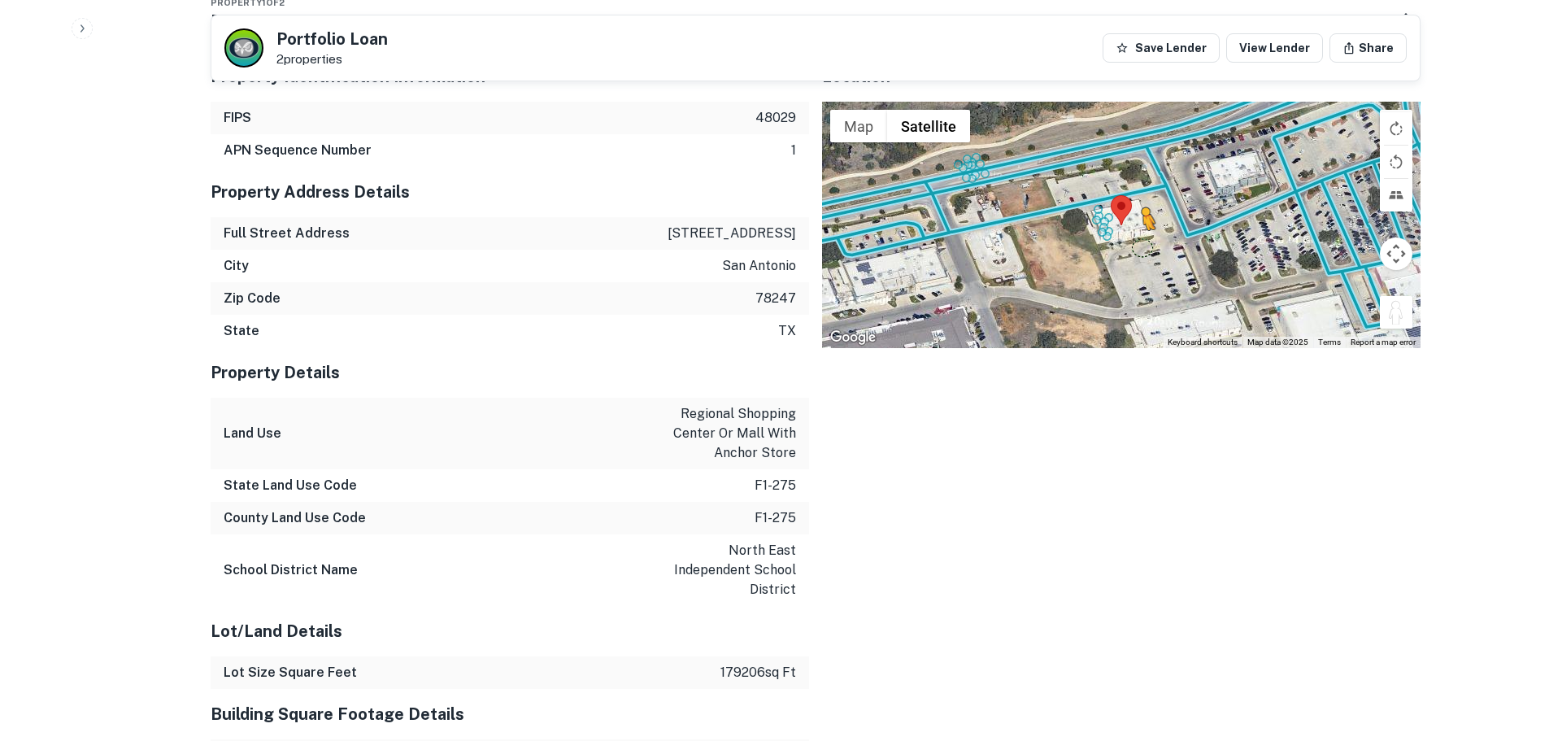
drag, startPoint x: 1410, startPoint y: 322, endPoint x: 1128, endPoint y: 240, distance: 293.2
click at [1128, 240] on div "To activate drag with keyboard, press Alt + Enter. Once in keyboard drag state,…" at bounding box center [1121, 225] width 599 height 246
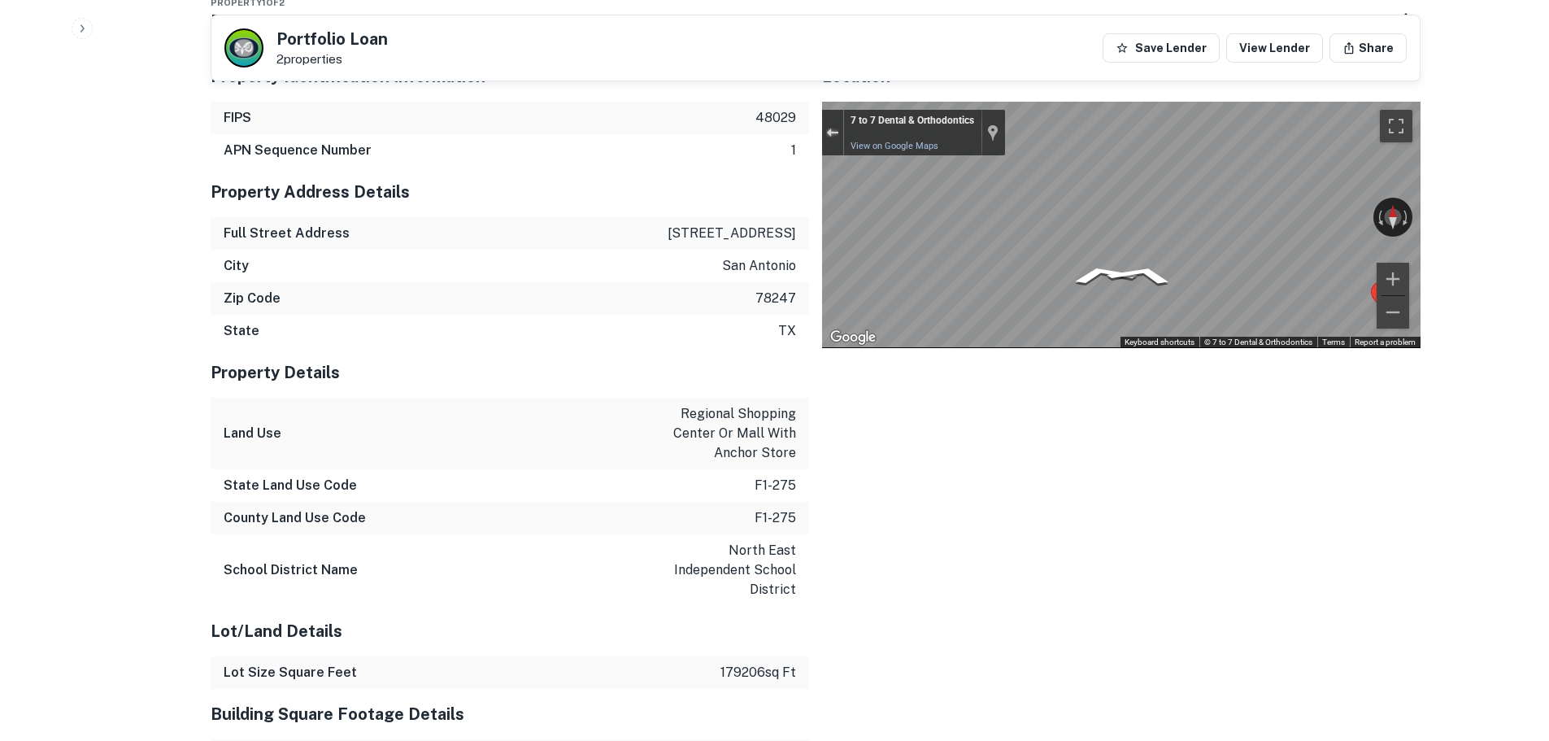
click at [832, 124] on button "Exit the Street View" at bounding box center [832, 133] width 21 height 22
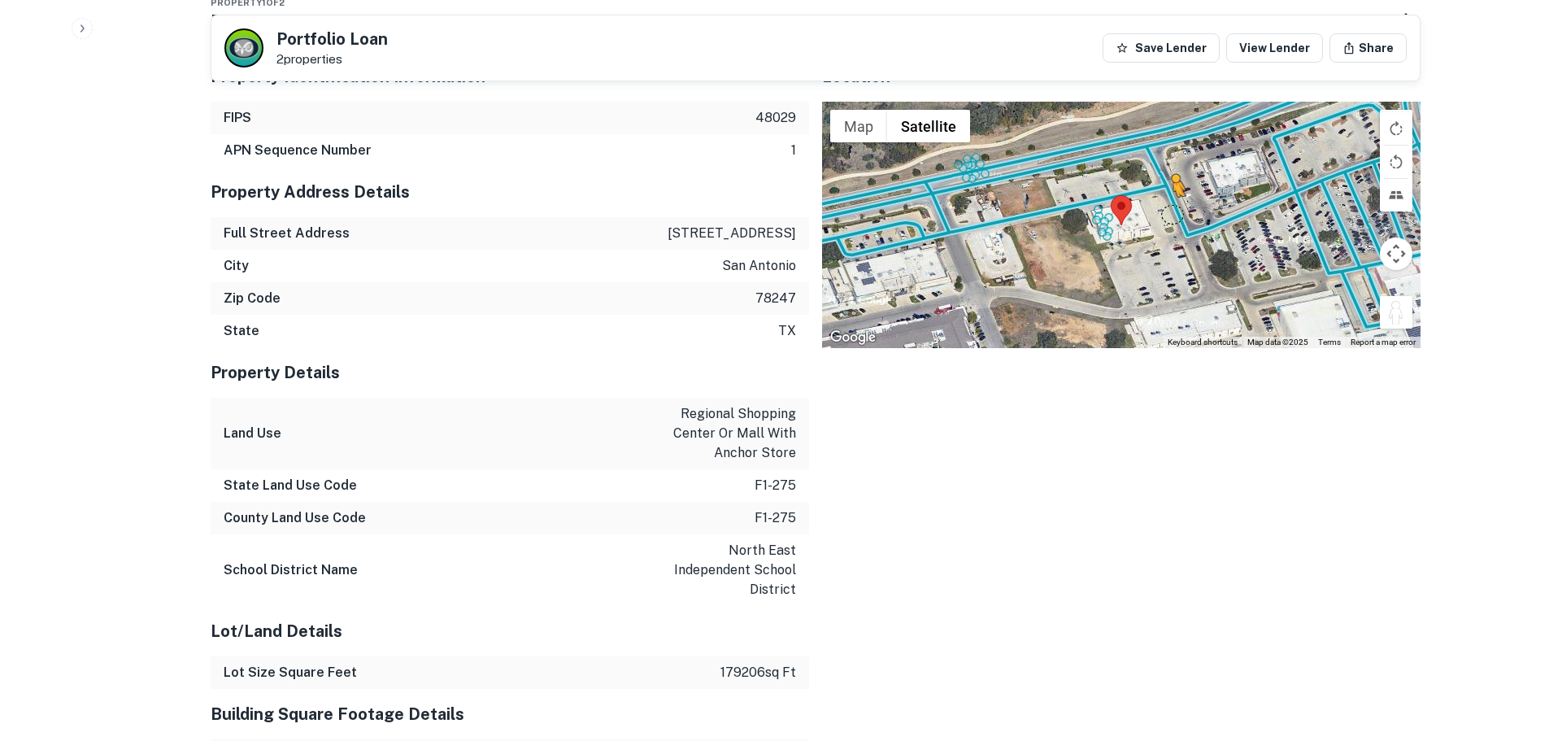
drag, startPoint x: 1397, startPoint y: 307, endPoint x: 1163, endPoint y: 205, distance: 254.6
click at [1163, 205] on div "To activate drag with keyboard, press Alt + Enter. Once in keyboard drag state,…" at bounding box center [1121, 225] width 599 height 246
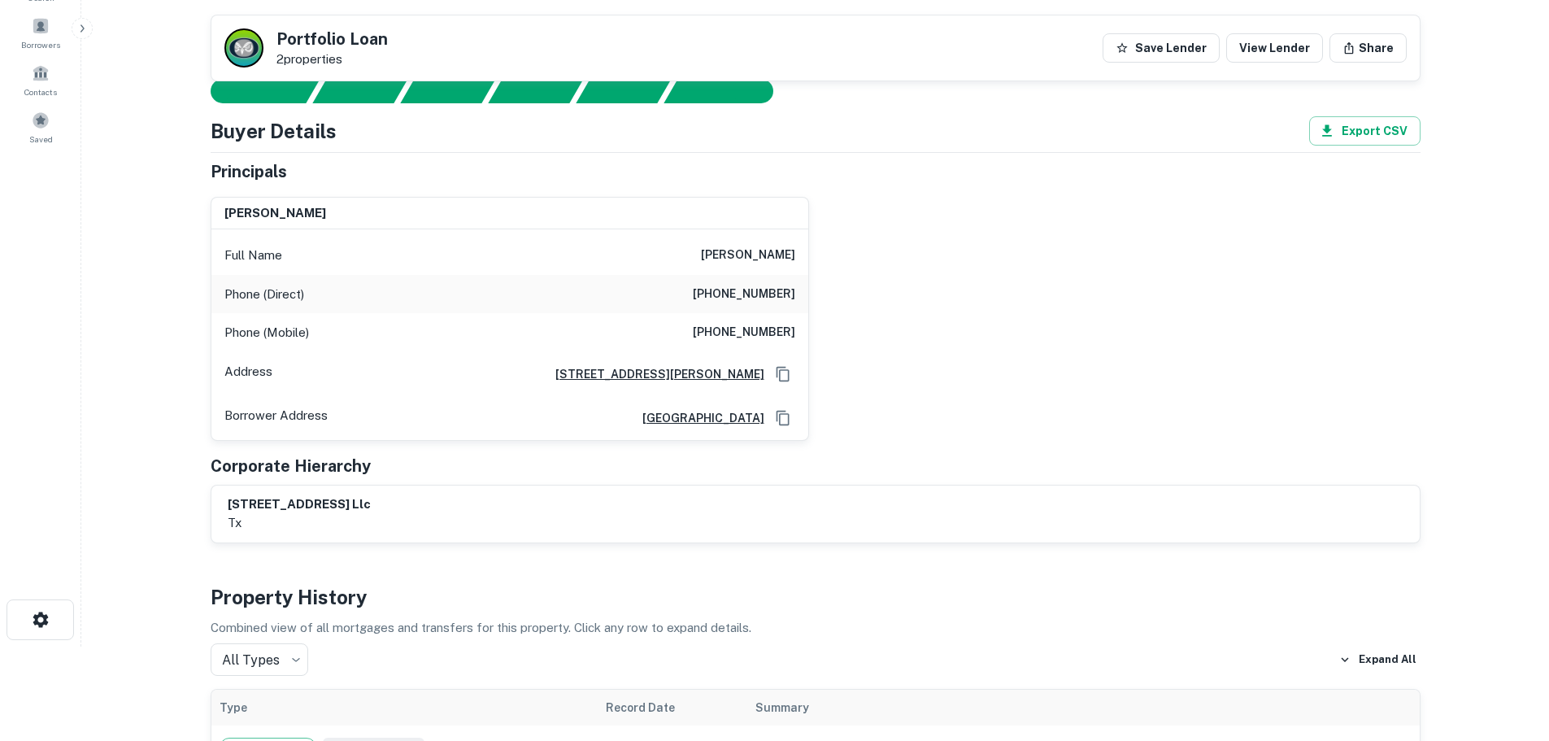
scroll to position [12, 0]
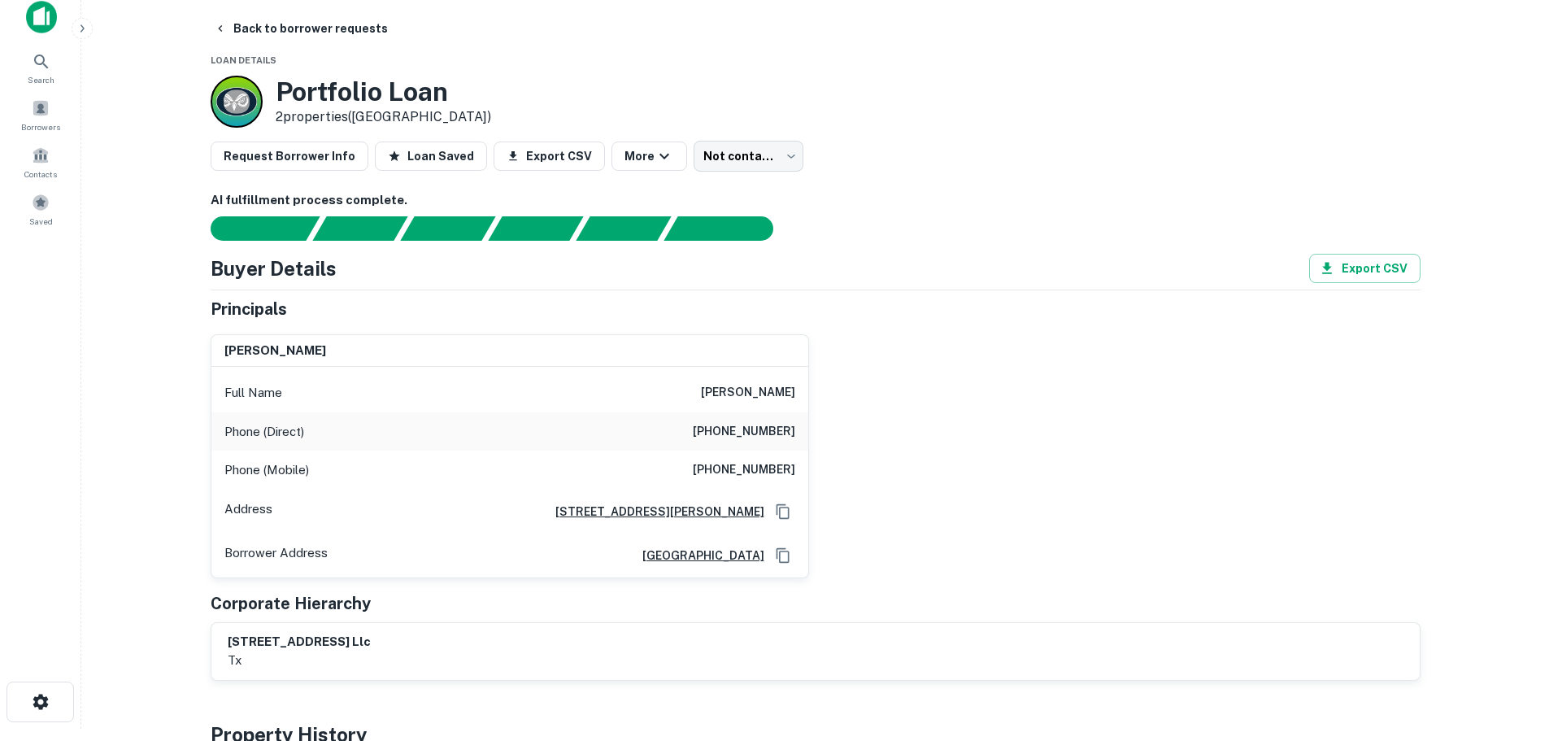
click at [768, 425] on h6 "[PHONE_NUMBER]" at bounding box center [744, 432] width 102 height 20
click at [779, 451] on div "Phone (Mobile) [PHONE_NUMBER]" at bounding box center [509, 470] width 597 height 39
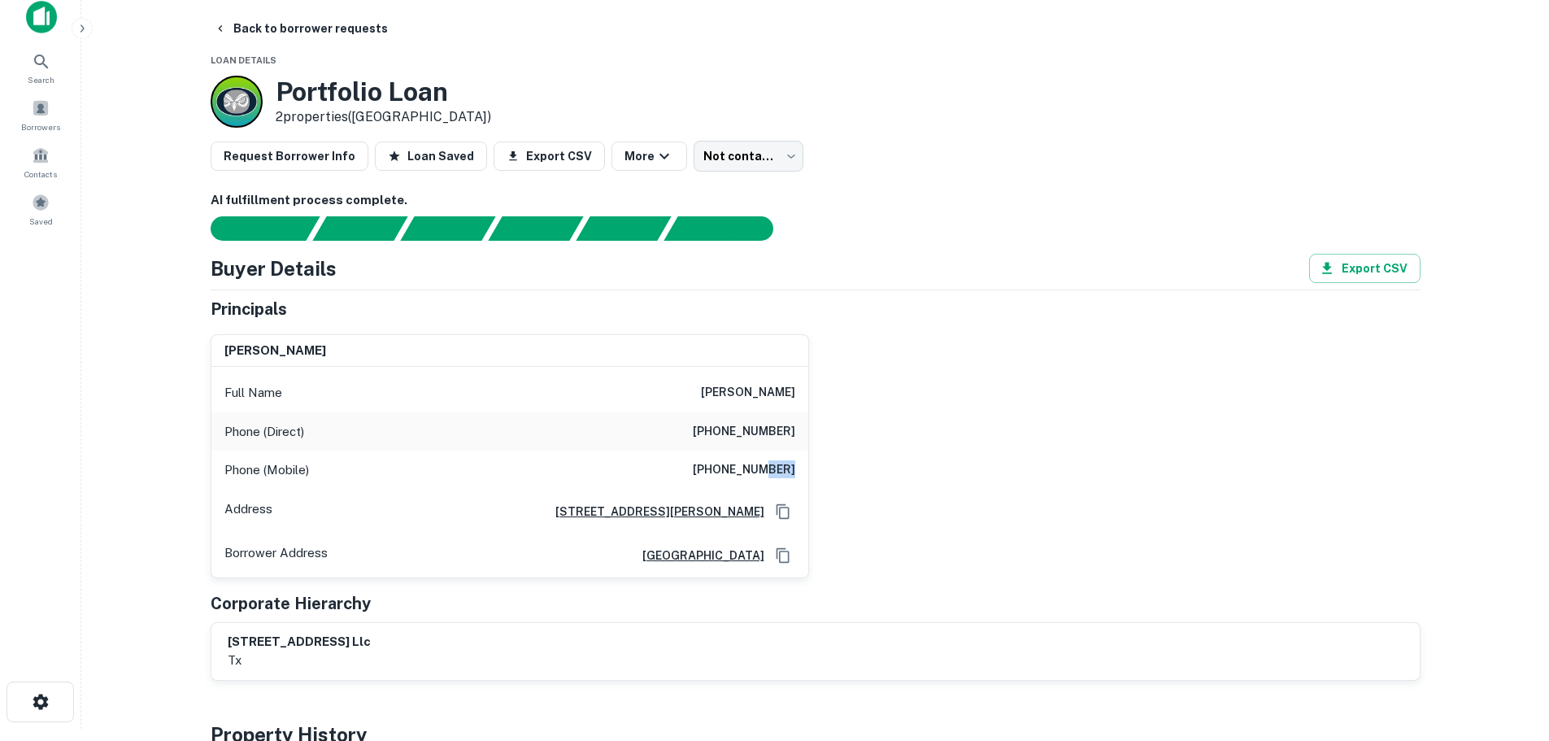
click at [781, 461] on h6 "[PHONE_NUMBER]" at bounding box center [744, 470] width 102 height 20
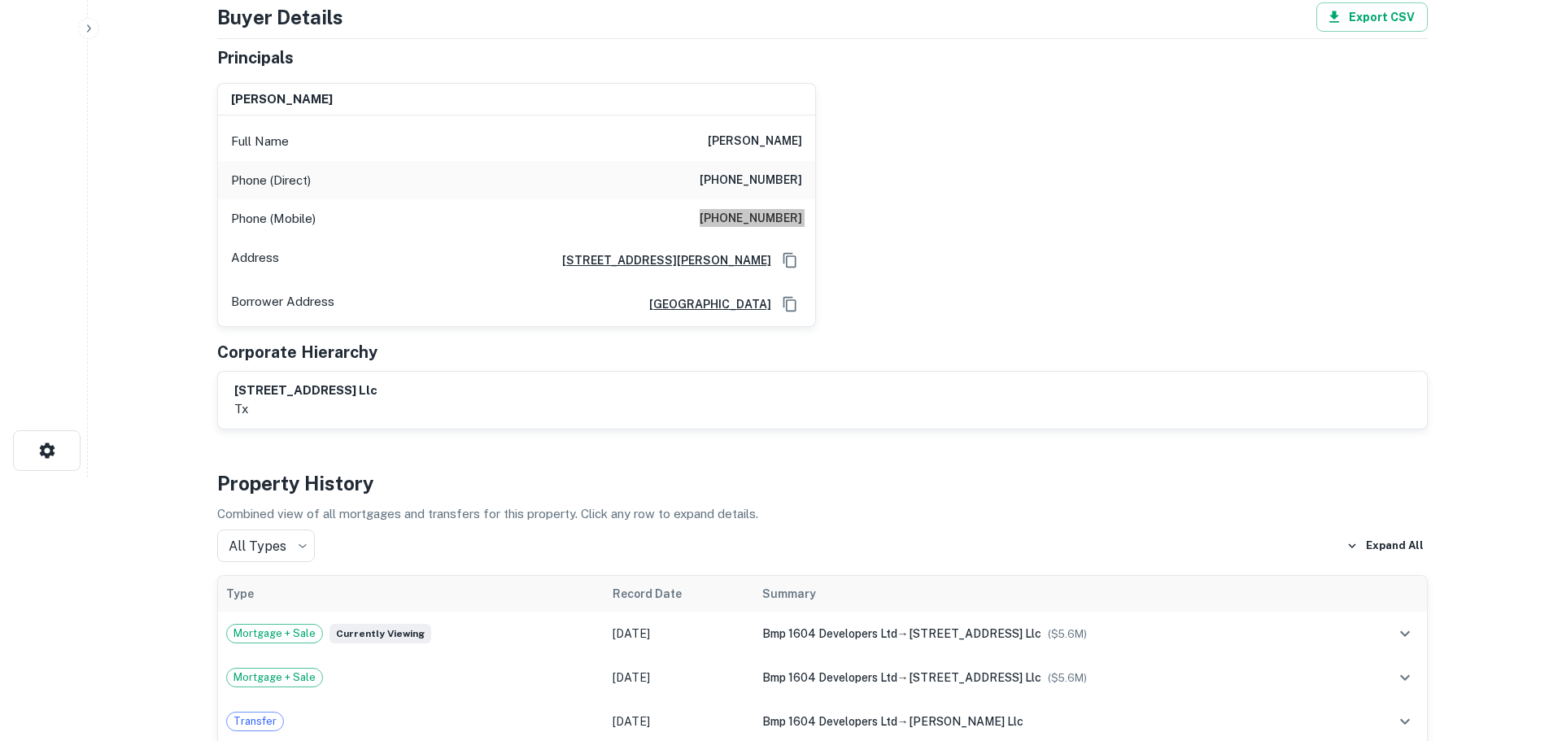
scroll to position [0, 0]
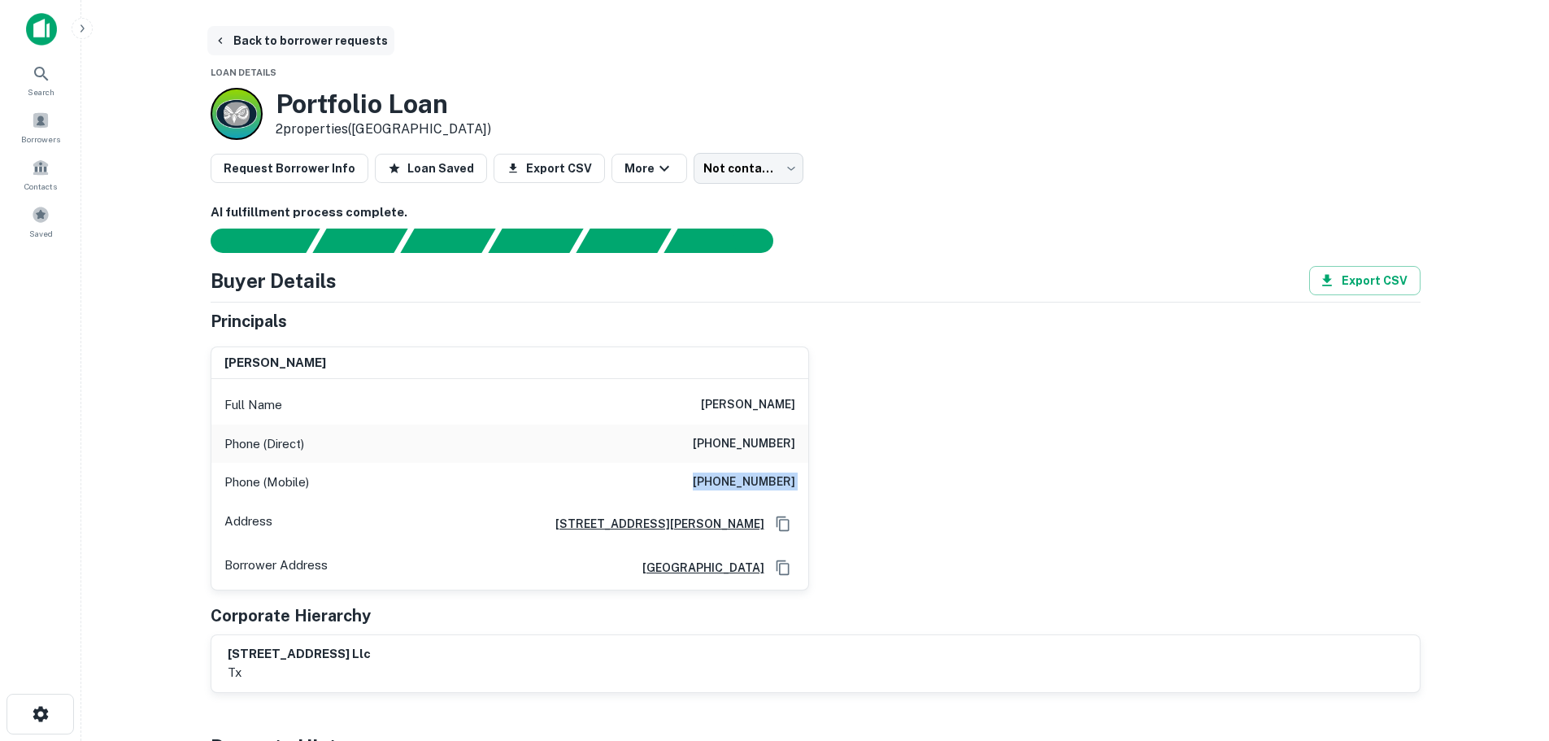
click at [337, 37] on button "Back to borrower requests" at bounding box center [300, 40] width 187 height 29
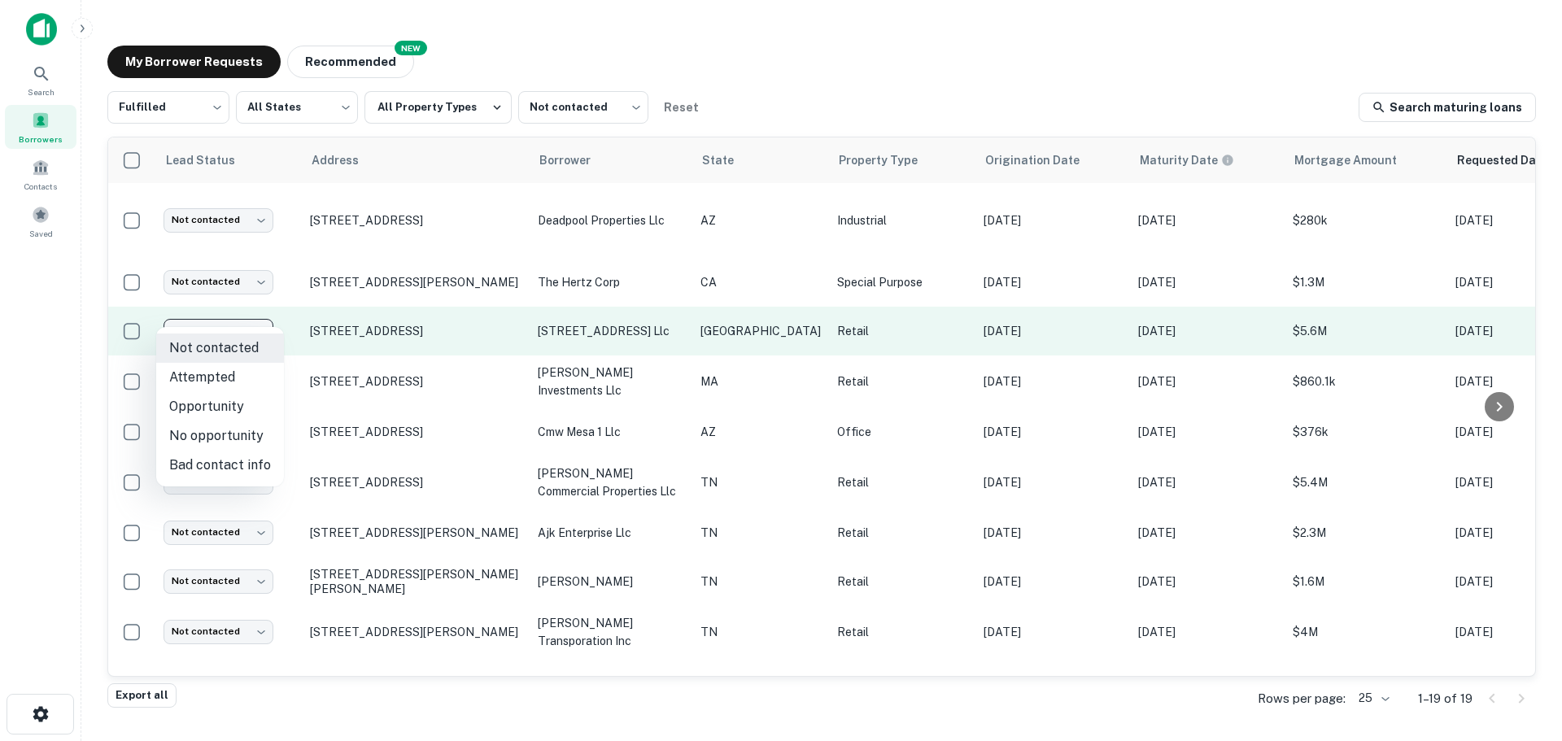
click at [203, 311] on body "Search Borrowers Contacts Saved My Borrower Requests NEW Recommended Fulfilled …" at bounding box center [781, 370] width 1562 height 741
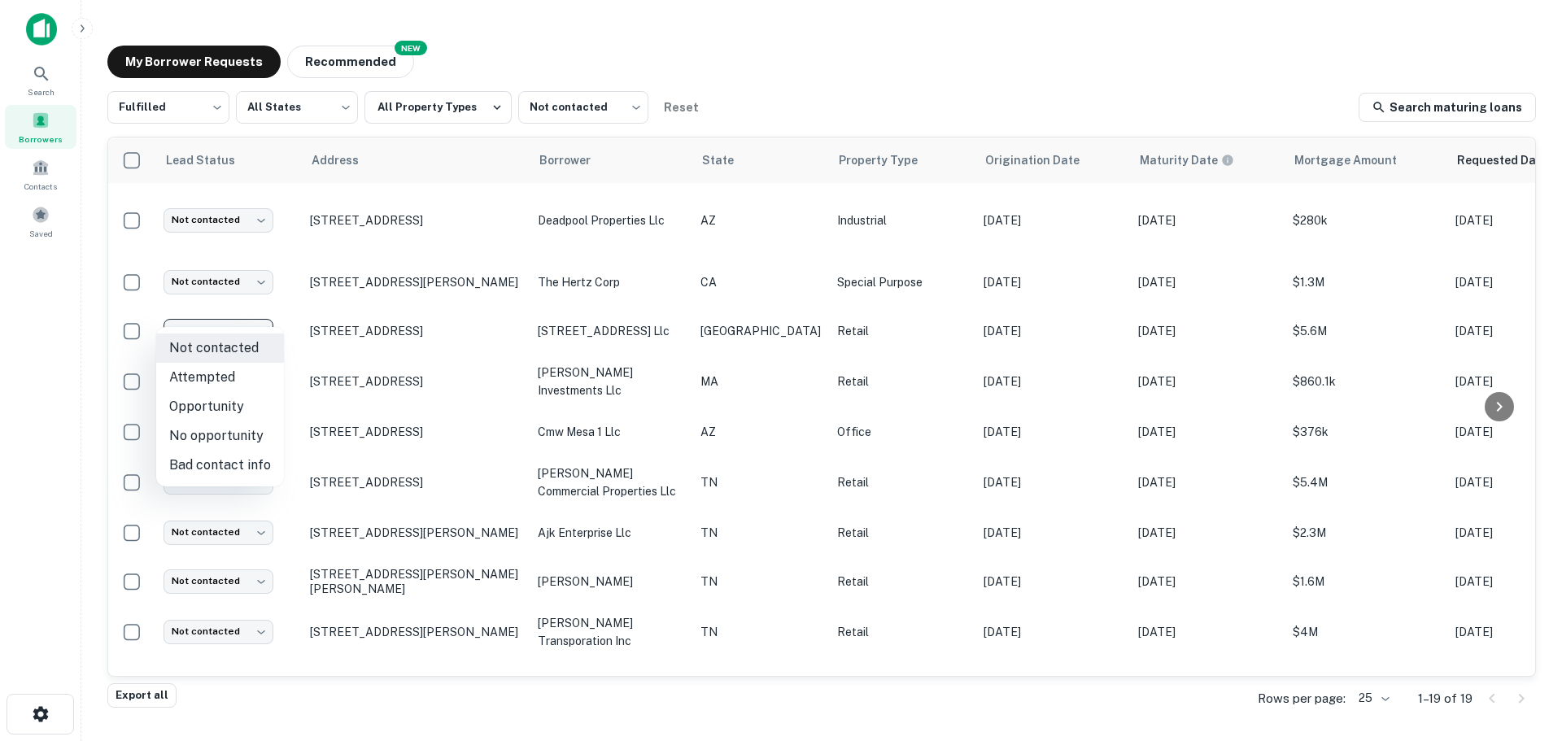
click at [233, 366] on li "Attempted" at bounding box center [220, 377] width 128 height 29
type input "*********"
